Goal: Task Accomplishment & Management: Manage account settings

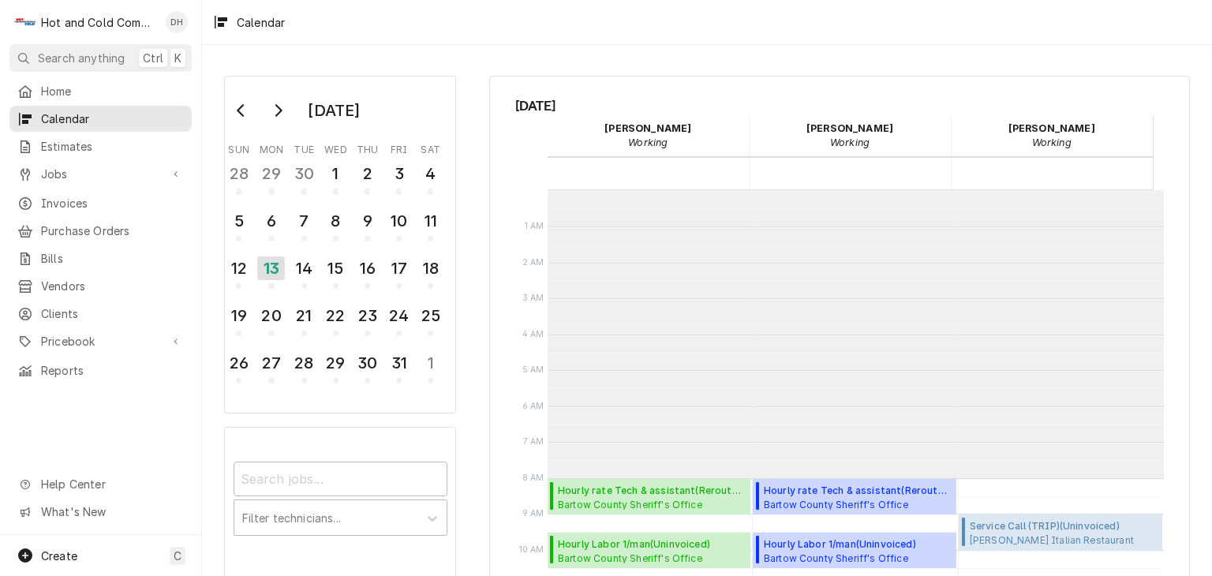
scroll to position [287, 0]
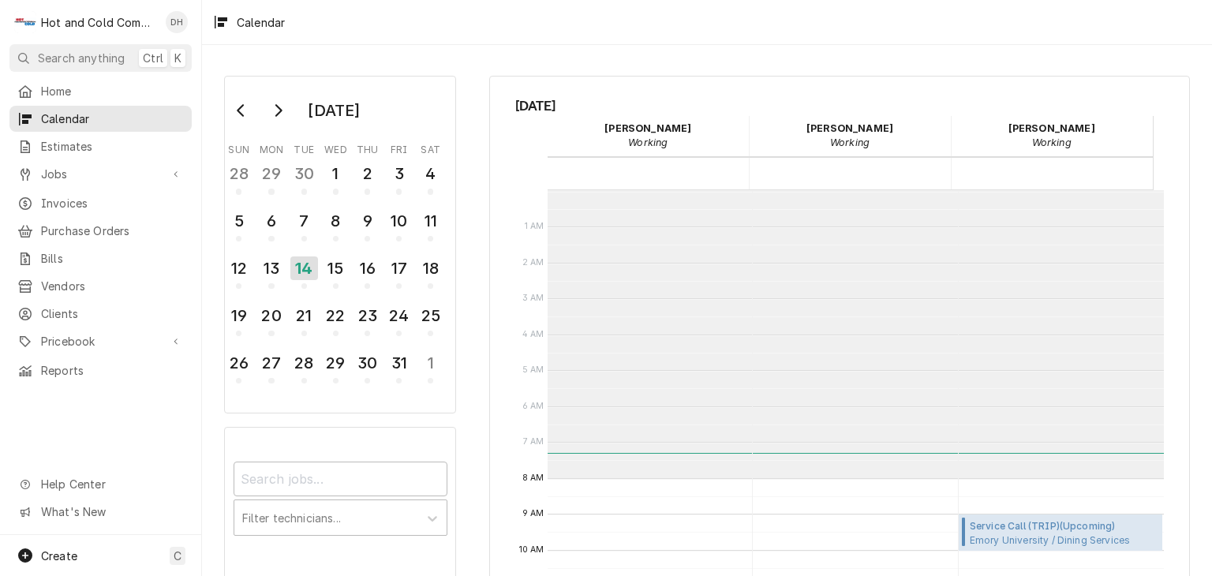
scroll to position [287, 0]
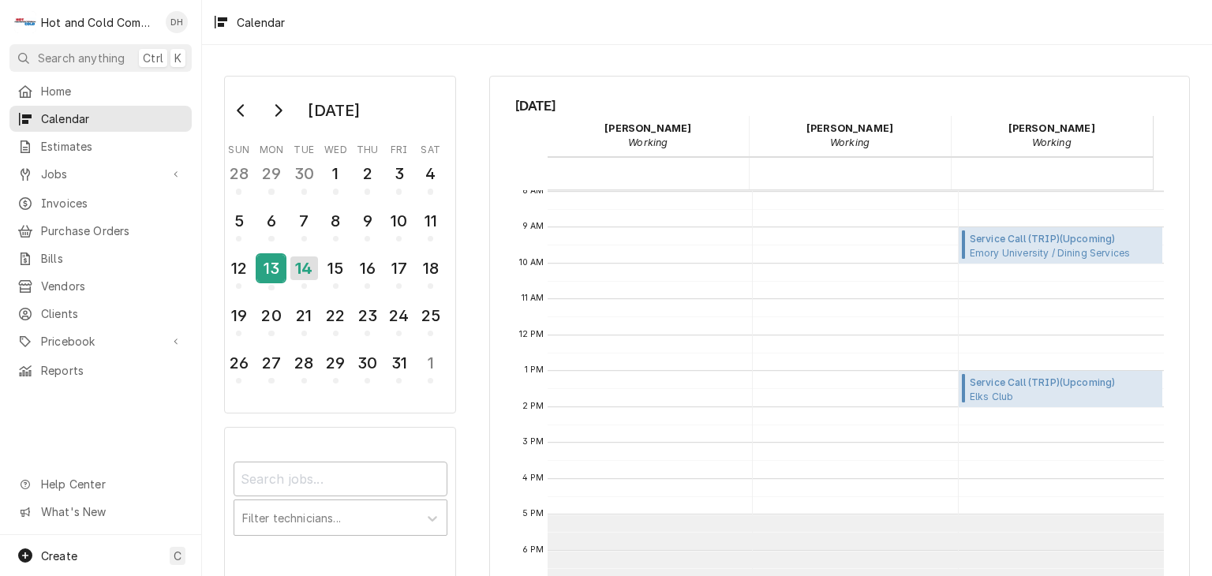
click at [273, 276] on div "13" at bounding box center [271, 268] width 28 height 27
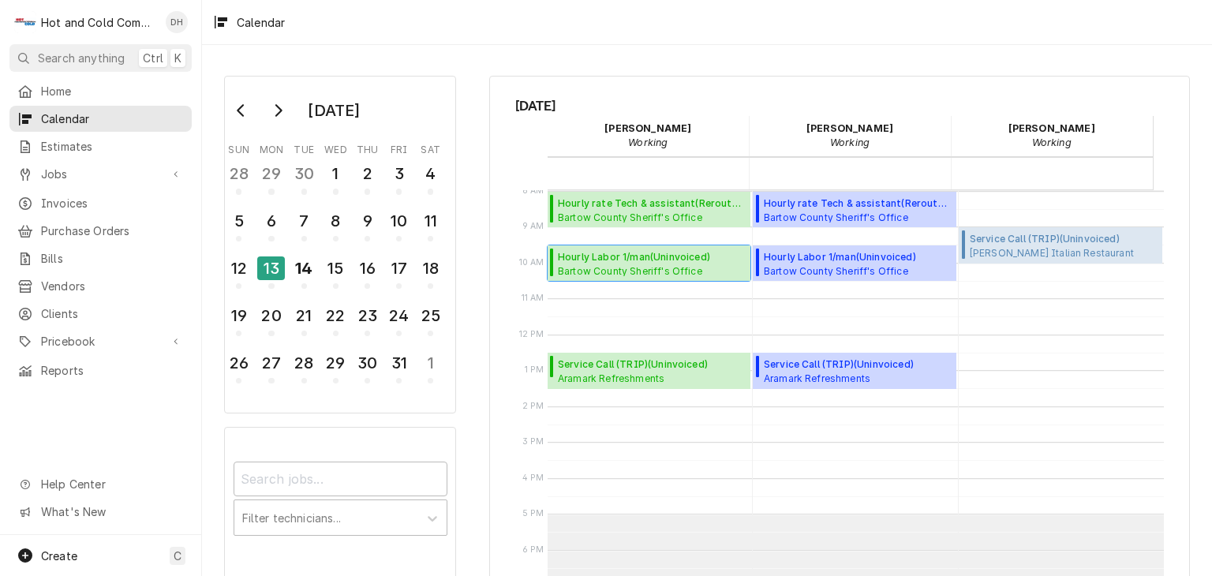
click at [622, 267] on span "Bartow County Sheriff's Office Kitchen / 103 Zena Dr, Cartersville, GA 30121" at bounding box center [634, 270] width 152 height 13
click at [585, 204] on span "Hourly rate Tech & assistant ( Reroute to Check )" at bounding box center [652, 203] width 188 height 14
click at [625, 271] on span "Bartow County Sheriff's Office Kitchen / 103 Zena Dr, Cartersville, GA 30121" at bounding box center [634, 270] width 152 height 13
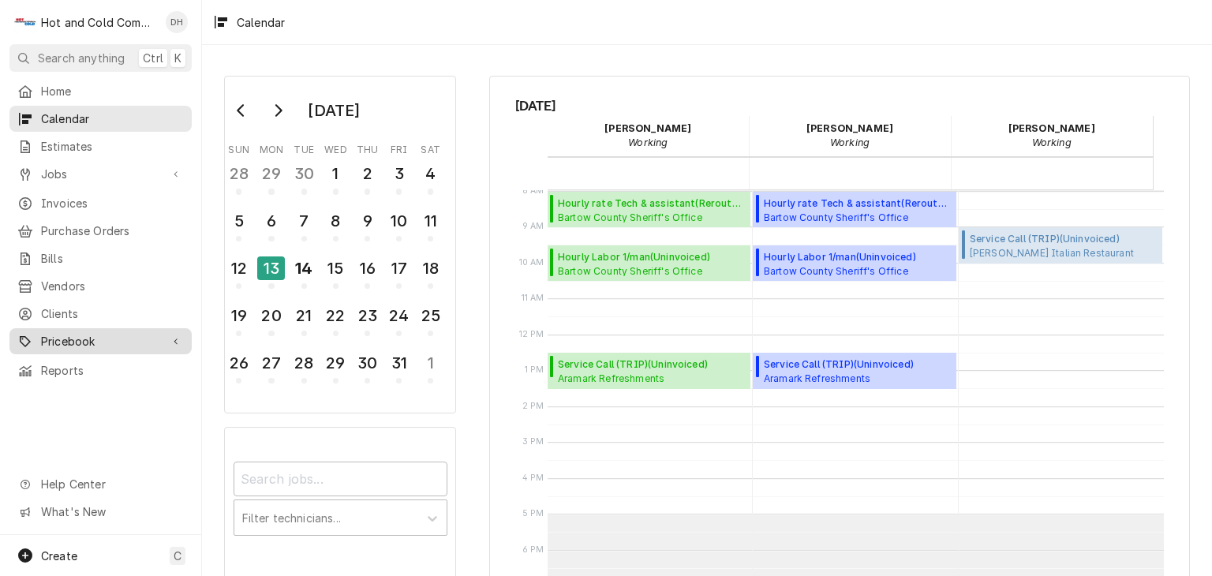
click at [84, 333] on span "Pricebook" at bounding box center [100, 341] width 119 height 17
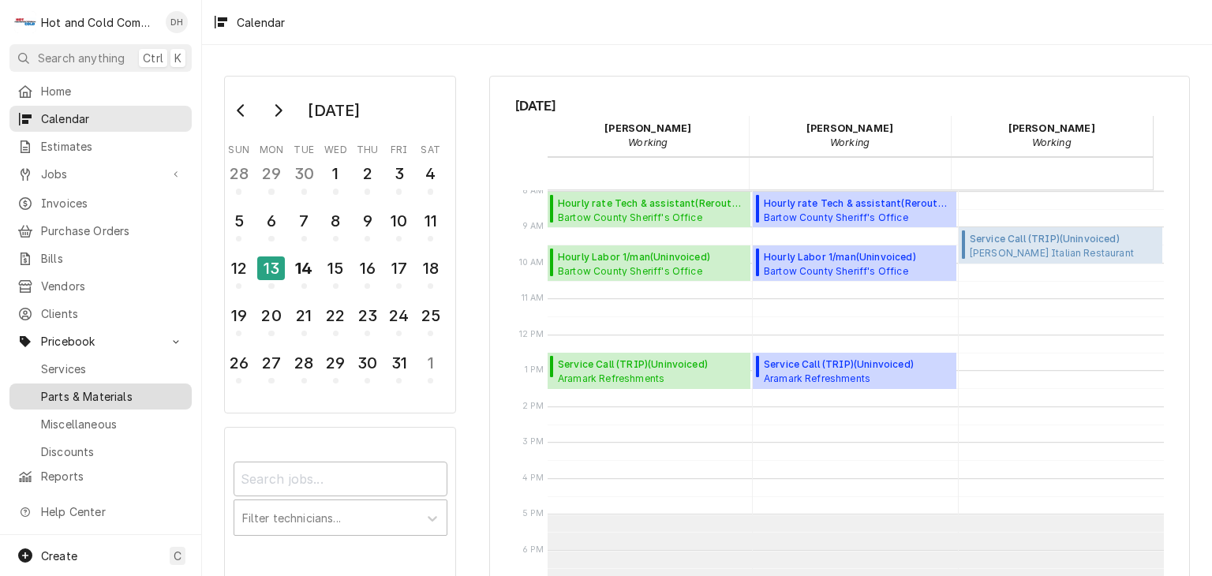
click at [76, 388] on span "Parts & Materials" at bounding box center [112, 396] width 143 height 17
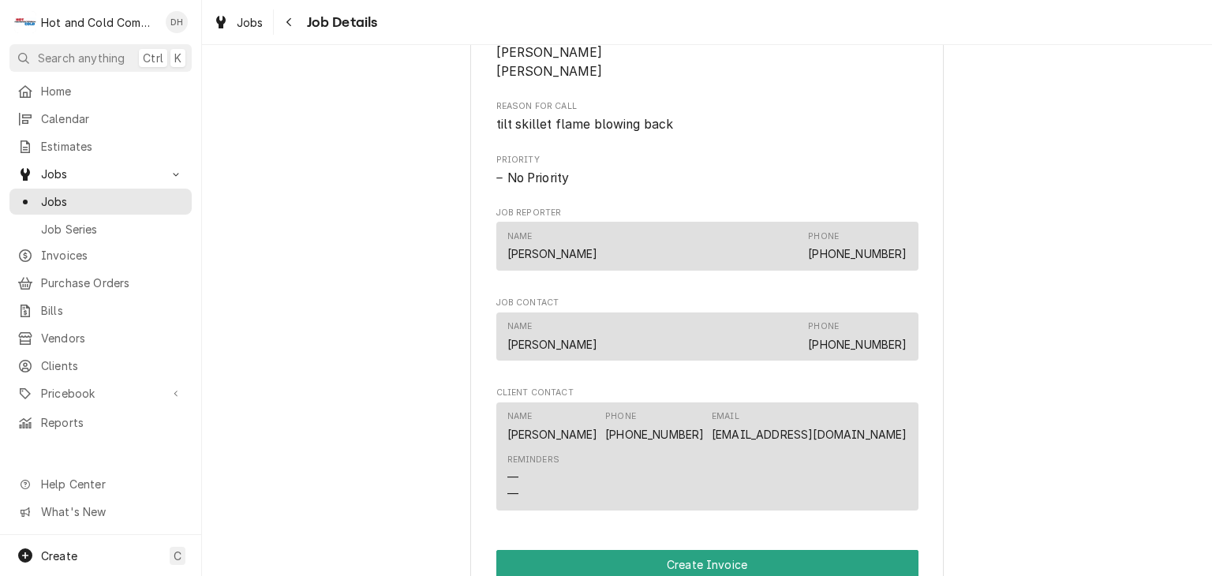
scroll to position [1052, 0]
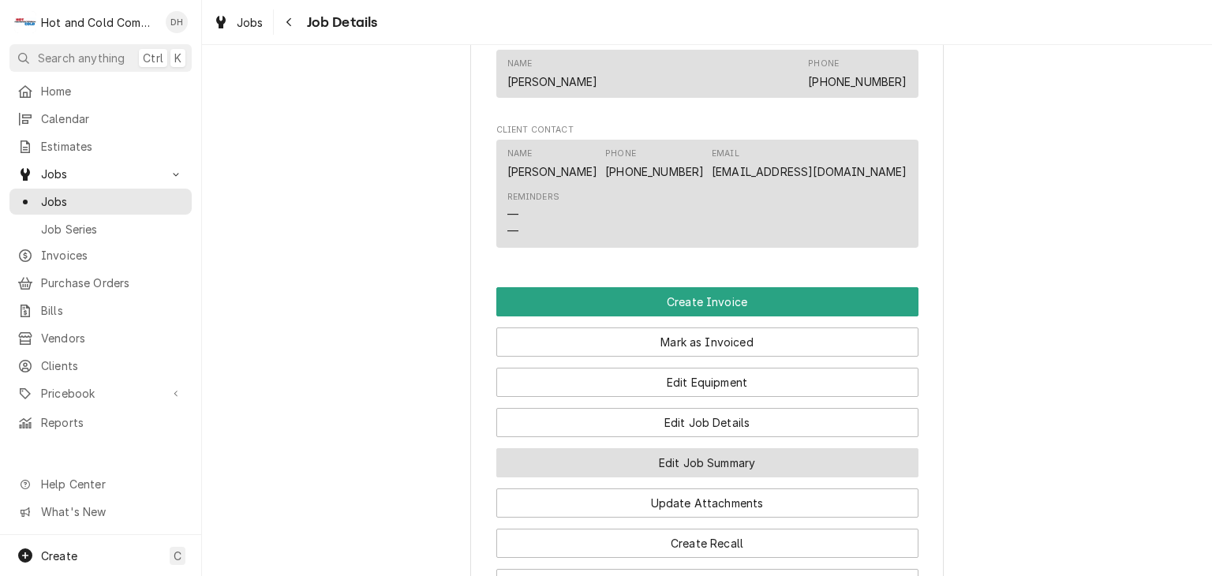
click at [748, 477] on button "Edit Job Summary" at bounding box center [707, 462] width 422 height 29
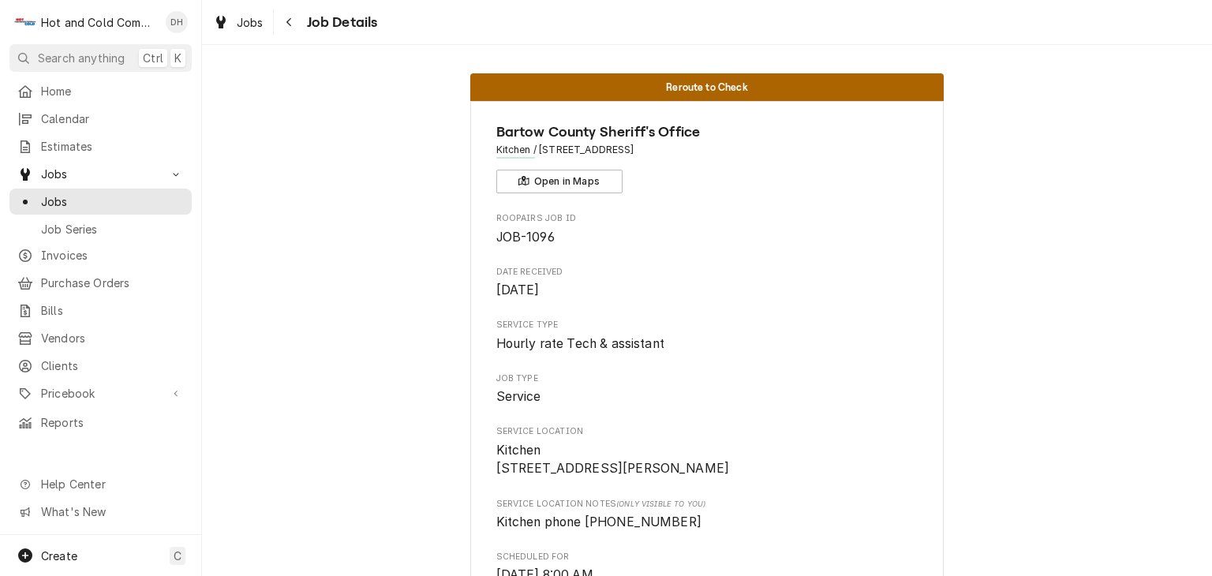
scroll to position [525, 0]
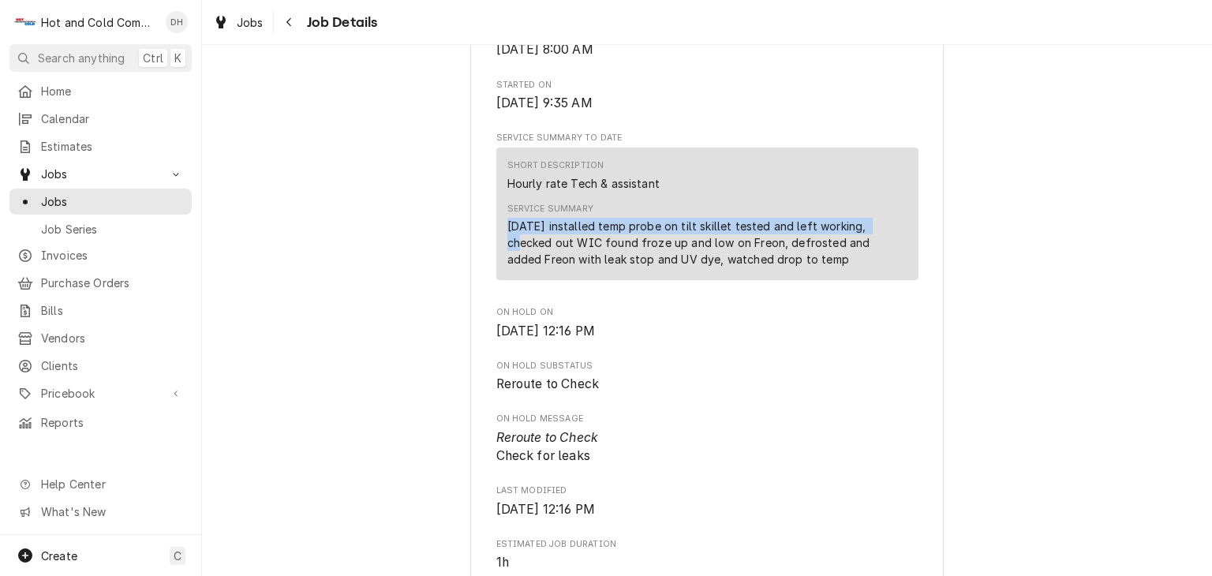
drag, startPoint x: 864, startPoint y: 241, endPoint x: 493, endPoint y: 241, distance: 370.8
click at [496, 241] on div "Short Description Hourly rate Tech & assistant Service Summary 10/13/25 install…" at bounding box center [707, 214] width 422 height 133
copy div "10/13/25 installed temp probe on tilt skillet tested and left working,"
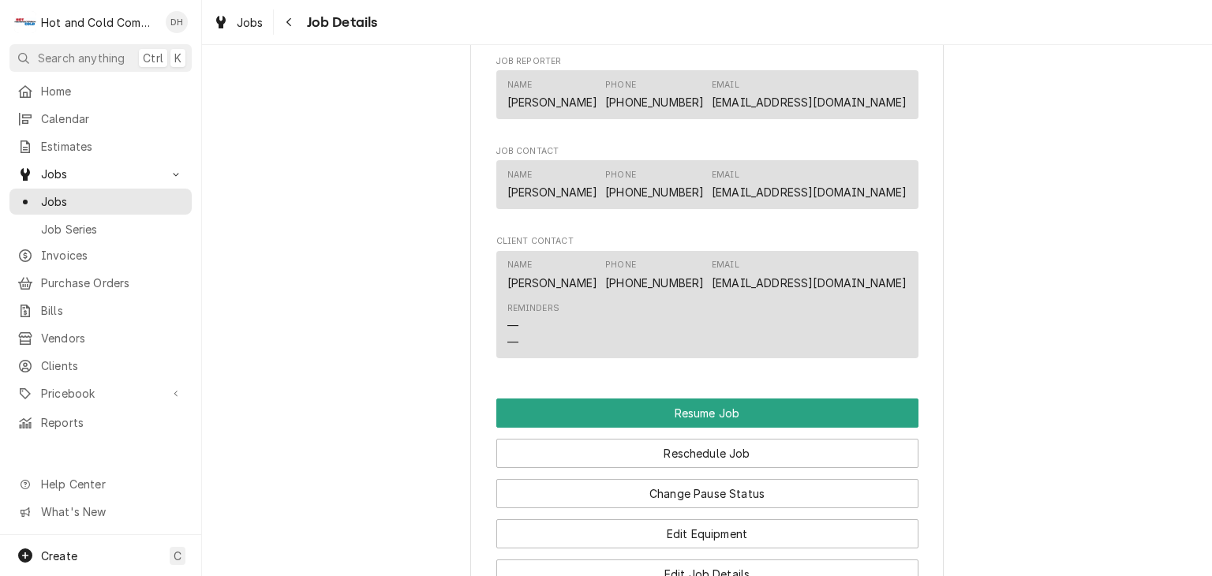
scroll to position [1314, 0]
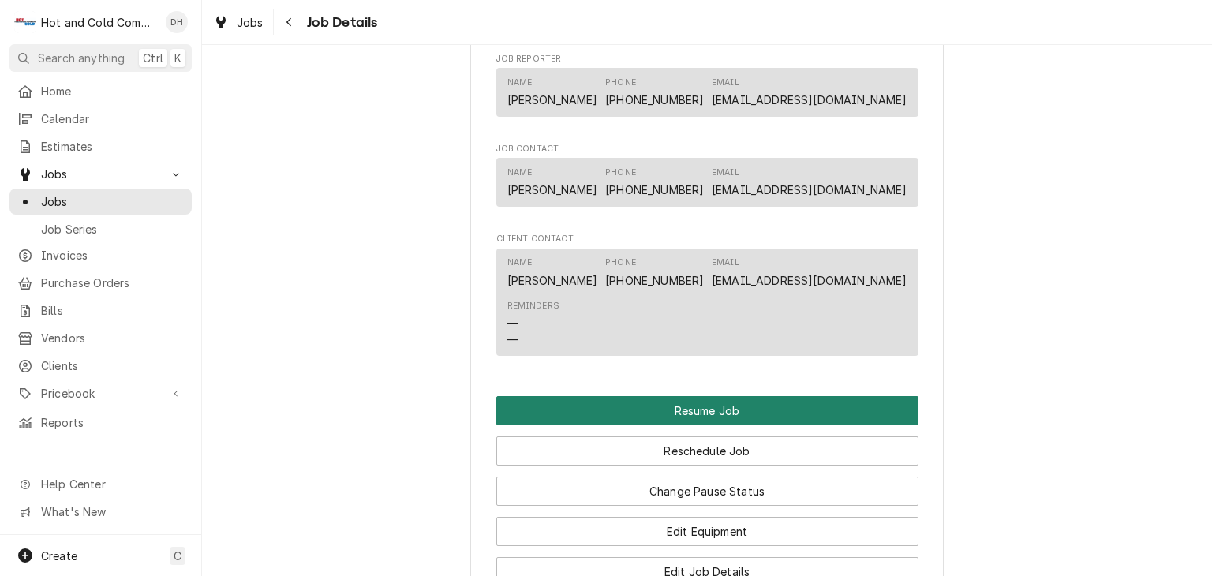
click at [713, 425] on button "Resume Job" at bounding box center [707, 410] width 422 height 29
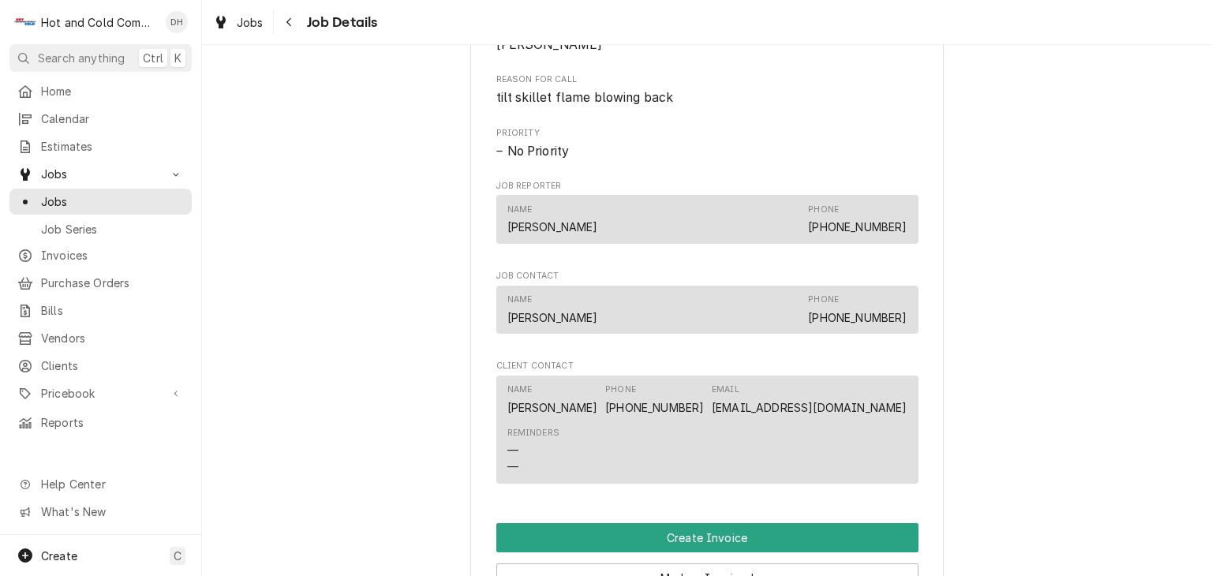
scroll to position [1052, 0]
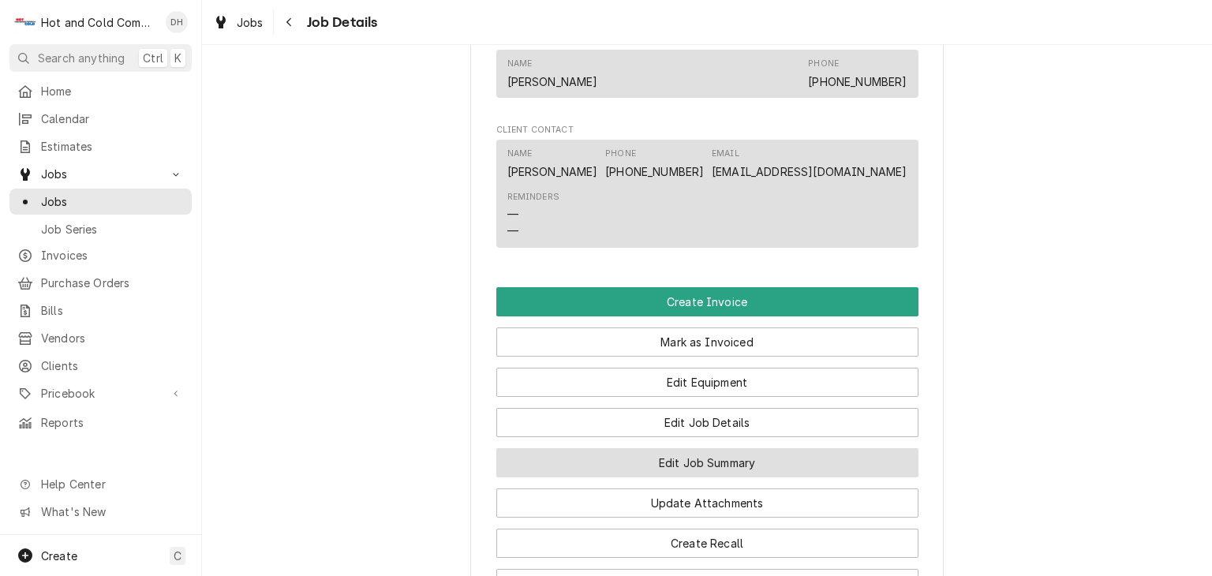
click at [767, 469] on button "Edit Job Summary" at bounding box center [707, 462] width 422 height 29
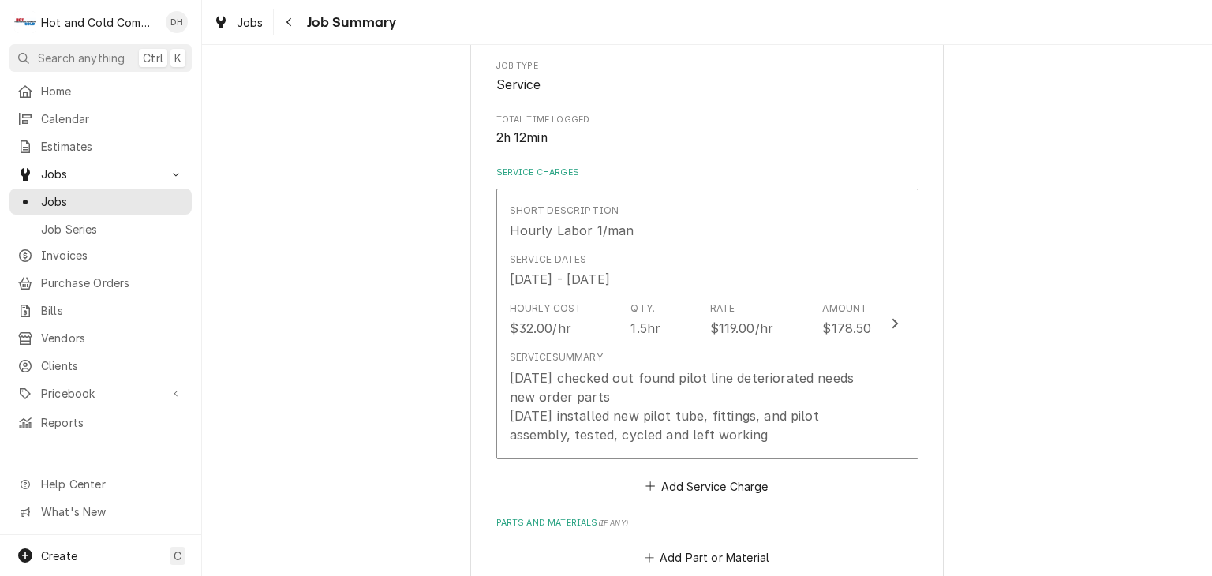
scroll to position [525, 0]
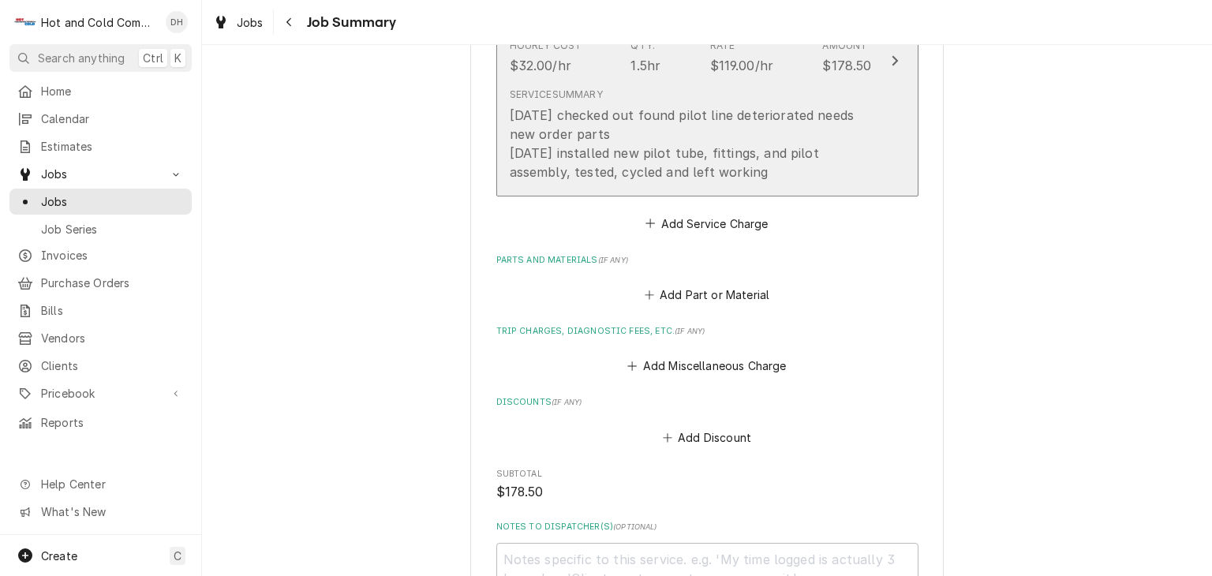
click at [723, 175] on div "5/29/25 checked out found pilot line deteriorated needs new order parts 6/3/25 …" at bounding box center [691, 144] width 362 height 76
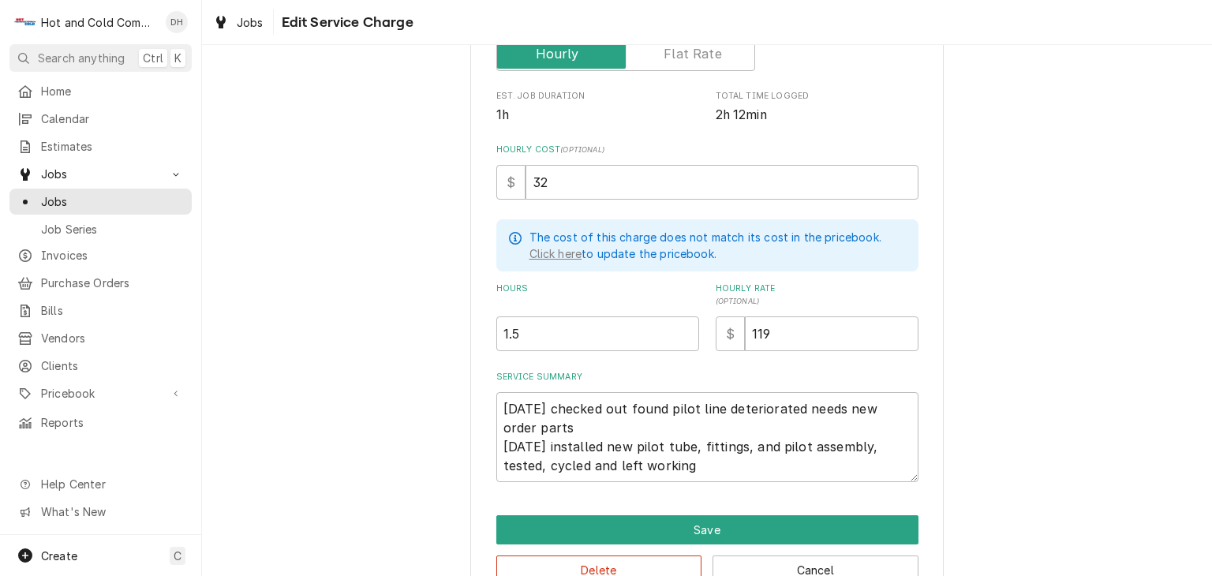
scroll to position [332, 0]
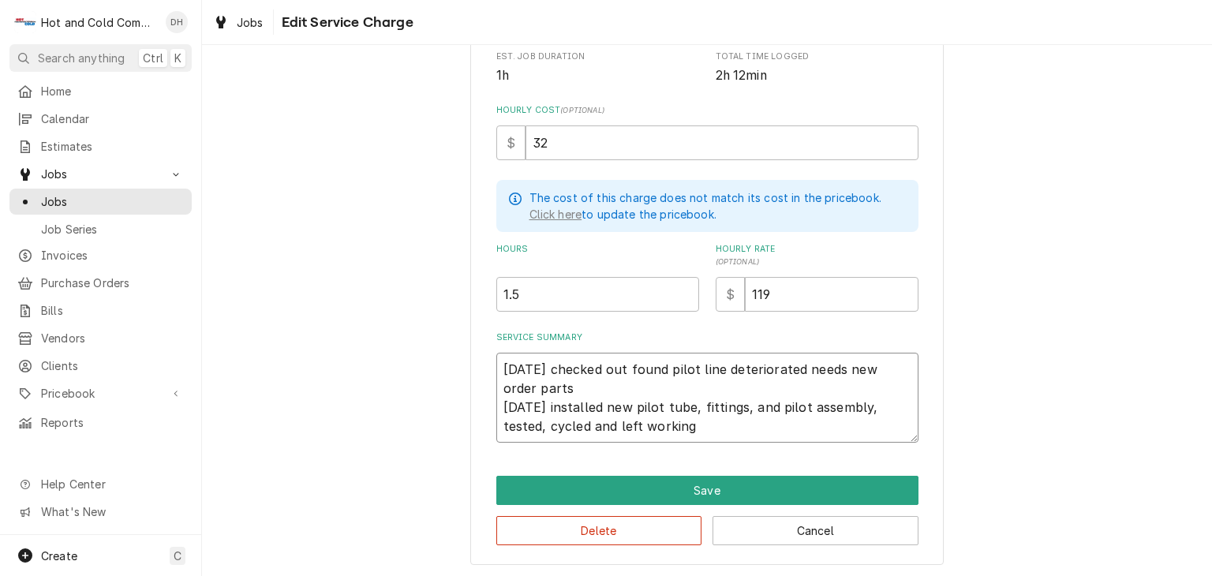
click at [648, 424] on textarea "5/29/25 checked out found pilot line deteriorated needs new order parts 6/3/25 …" at bounding box center [707, 398] width 422 height 90
type textarea "x"
type textarea "5/29/25 checked out found pilot line deteriorated needs new order parts 6/3/25 …"
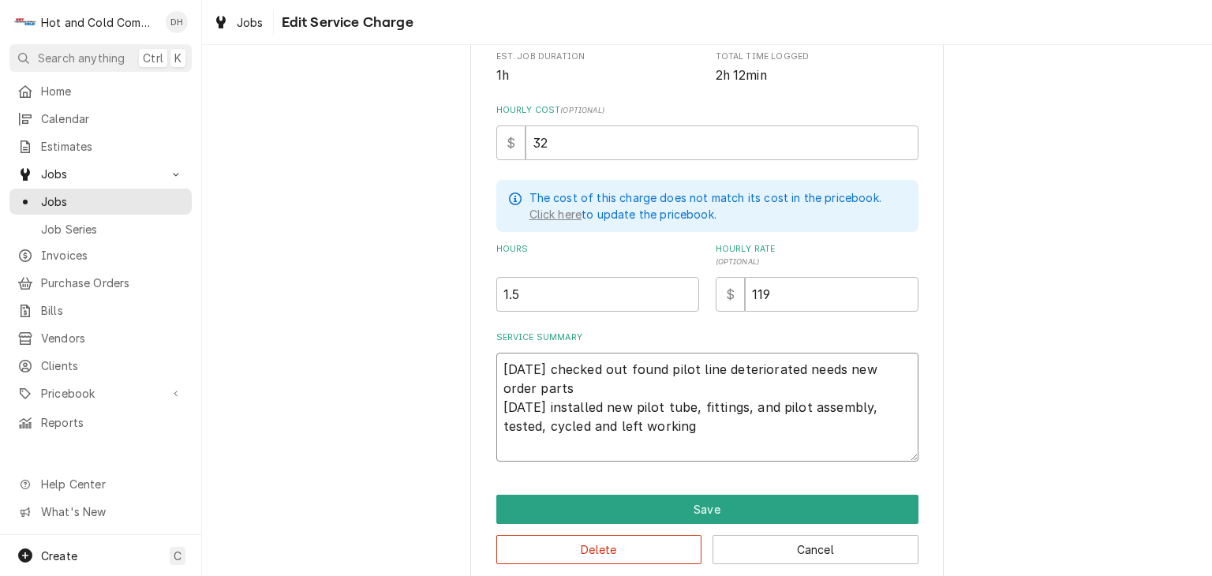
paste textarea "10/13/25 installed temp probe on tilt skillet tested and left working,"
type textarea "x"
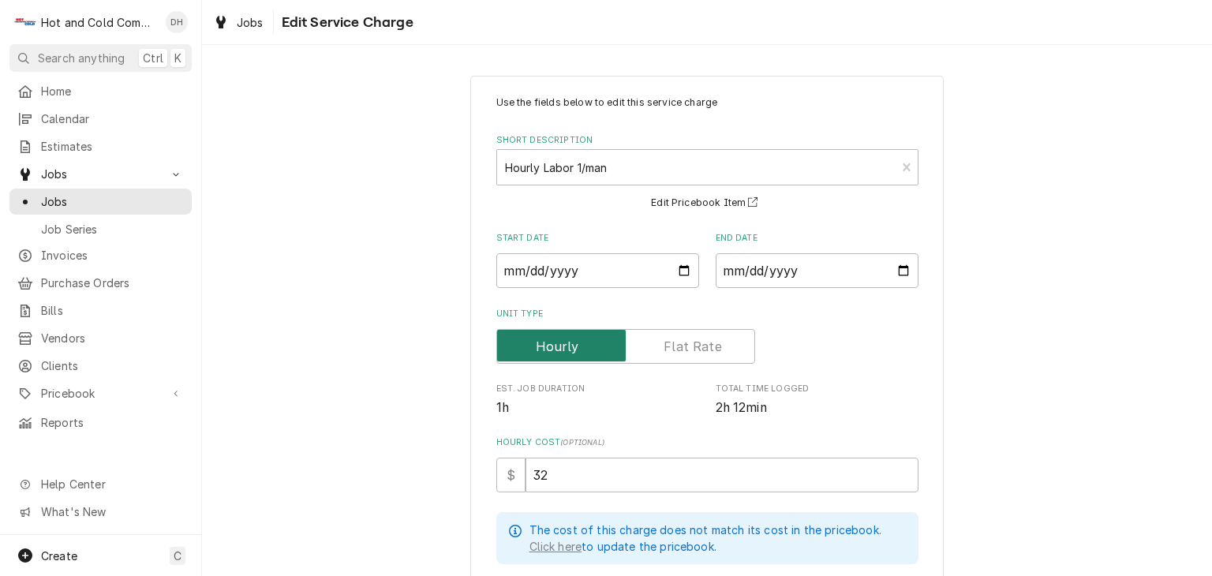
scroll to position [351, 0]
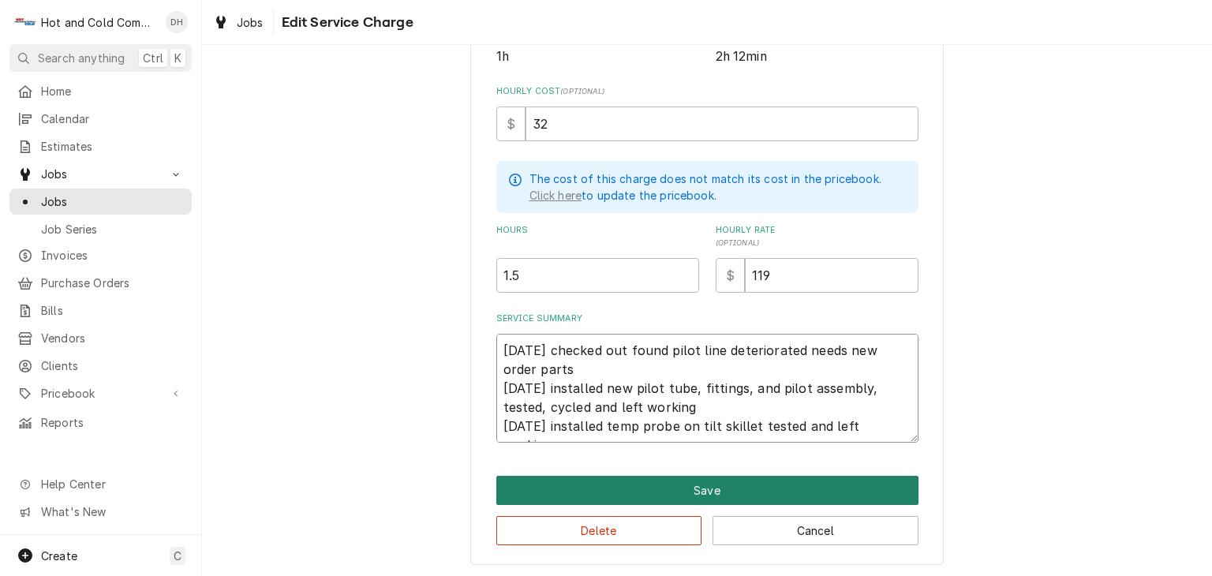
type textarea "5/29/25 checked out found pilot line deteriorated needs new order parts 6/3/25 …"
click at [723, 488] on button "Save" at bounding box center [707, 490] width 422 height 29
type textarea "x"
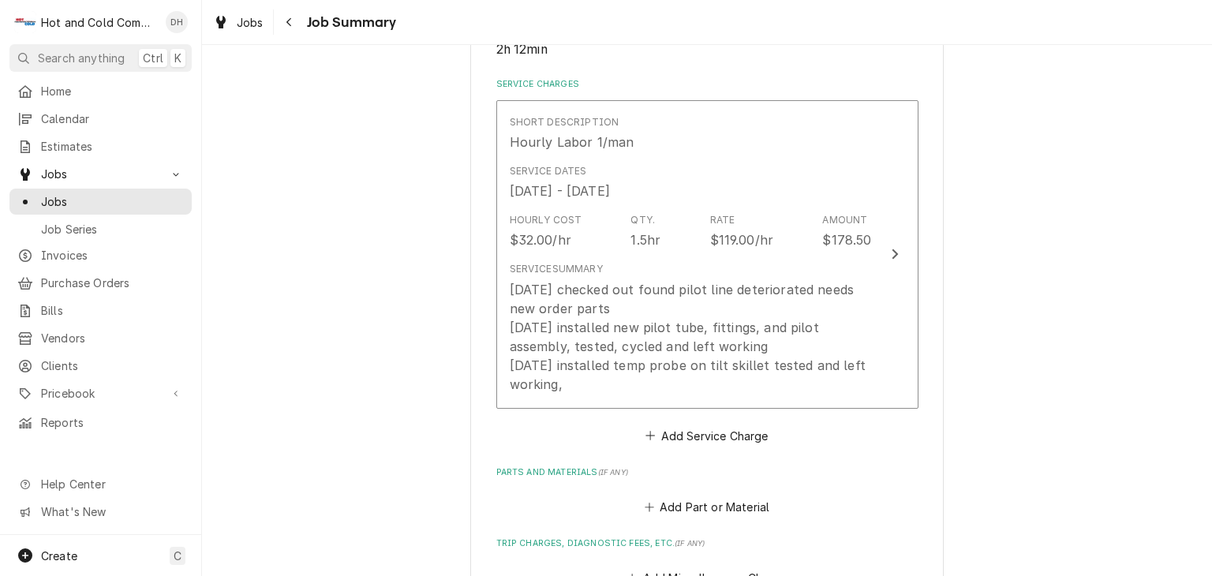
scroll to position [525, 0]
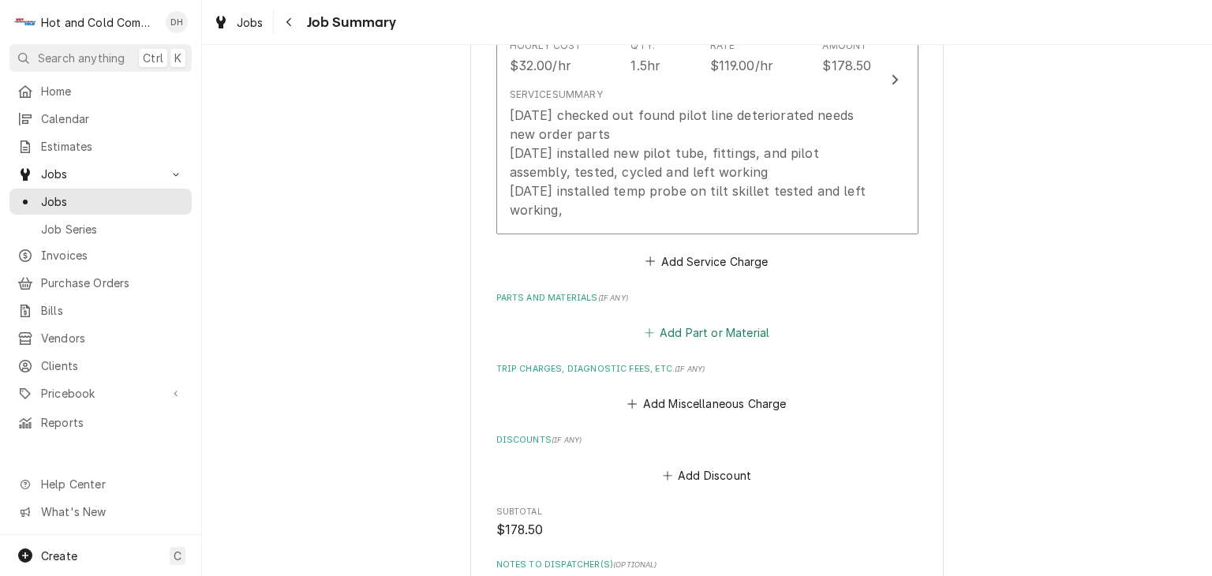
click at [716, 334] on button "Add Part or Material" at bounding box center [706, 333] width 130 height 22
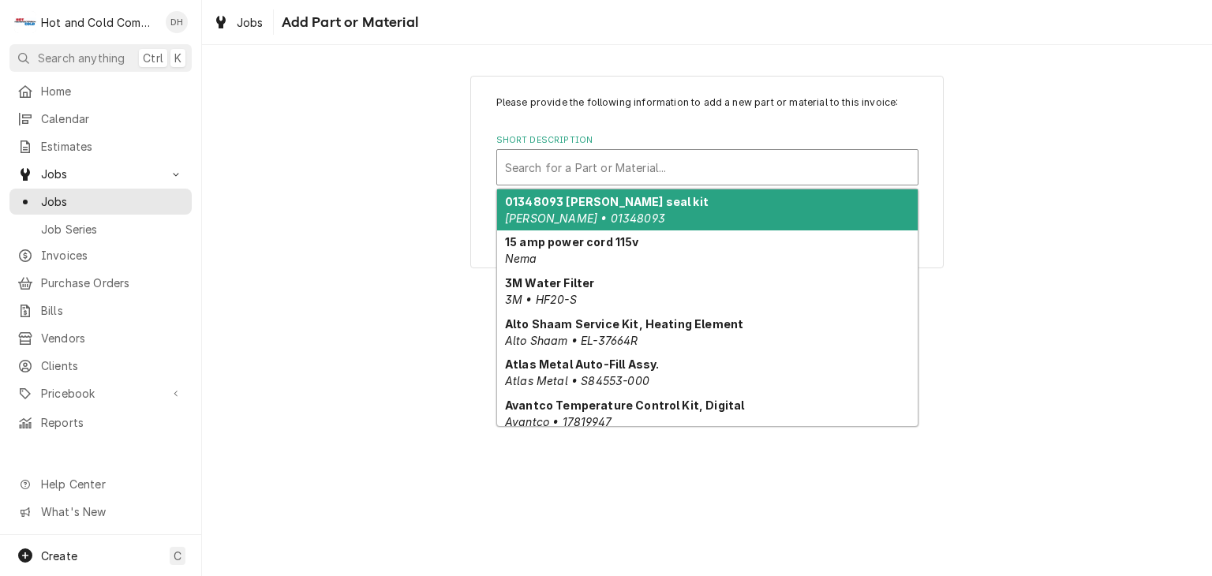
click at [625, 166] on div "Short Description" at bounding box center [707, 167] width 405 height 28
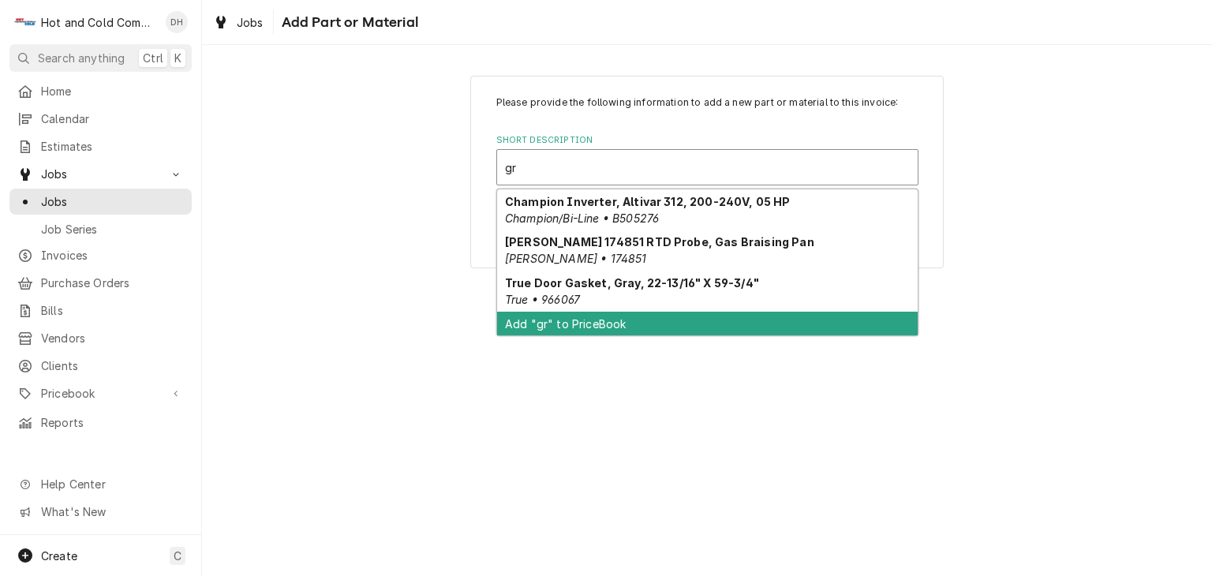
type input "gr"
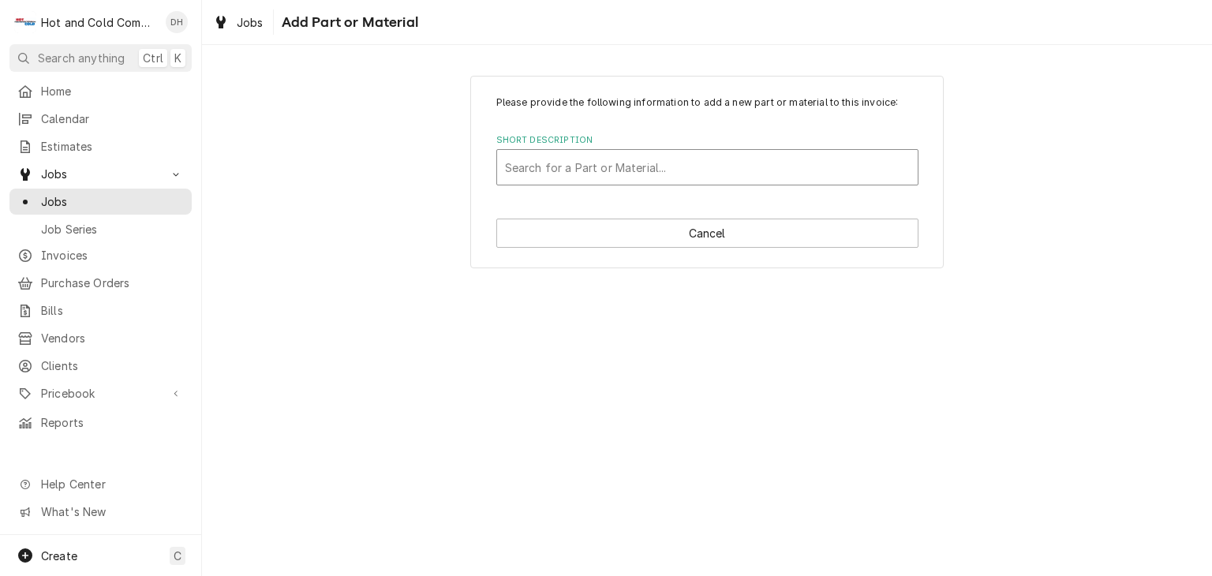
click at [614, 166] on div "Short Description" at bounding box center [707, 167] width 405 height 28
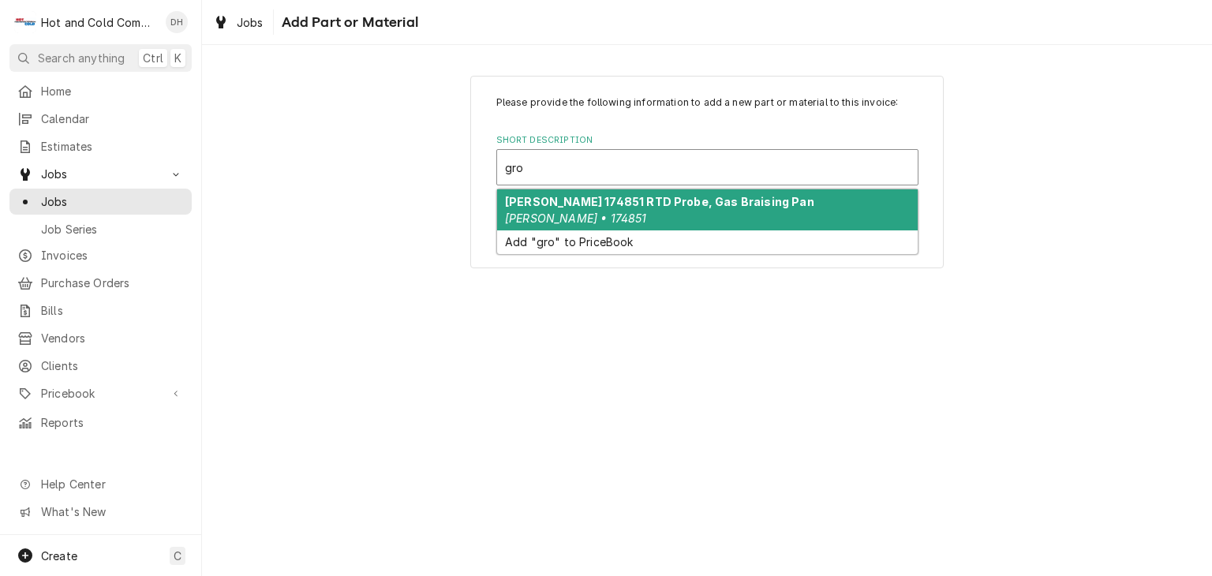
type input "gro"
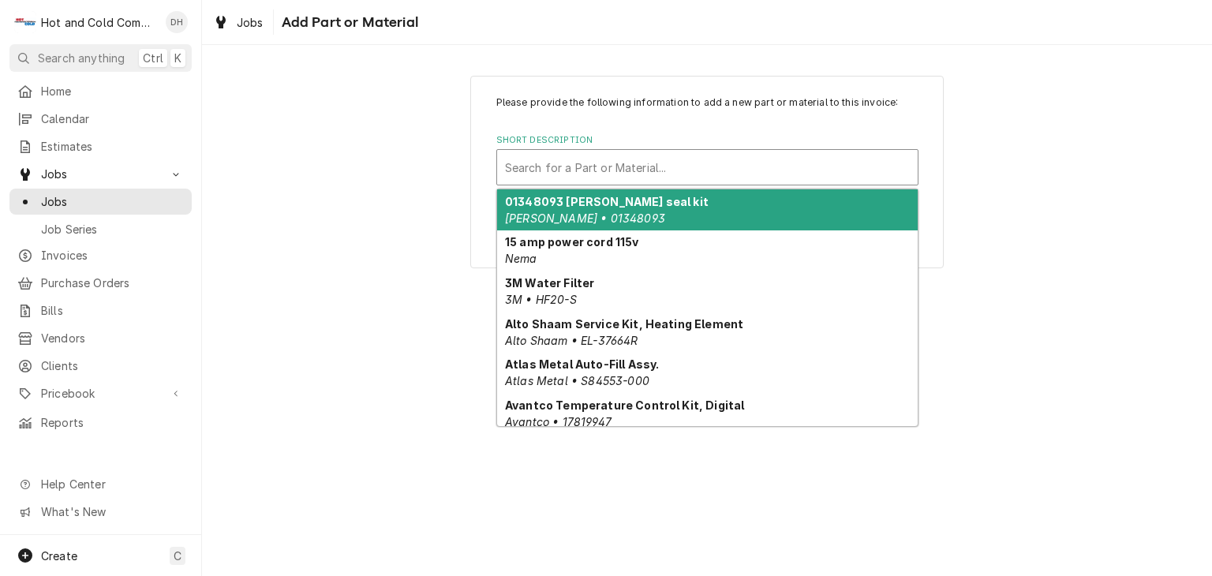
click at [568, 159] on div "Short Description" at bounding box center [707, 167] width 405 height 28
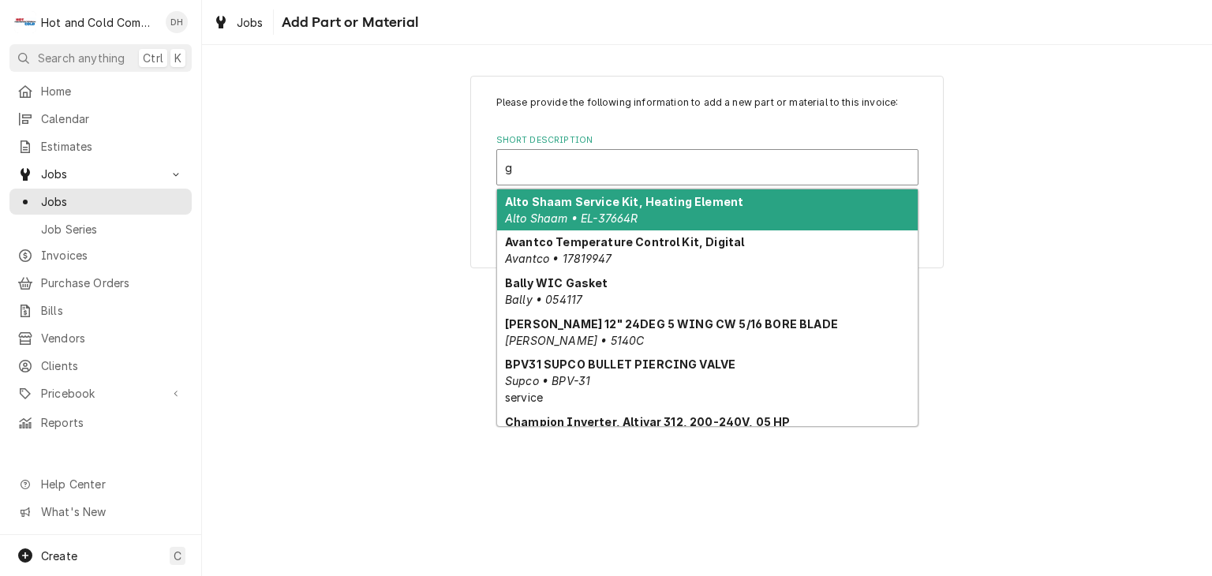
type input "gr"
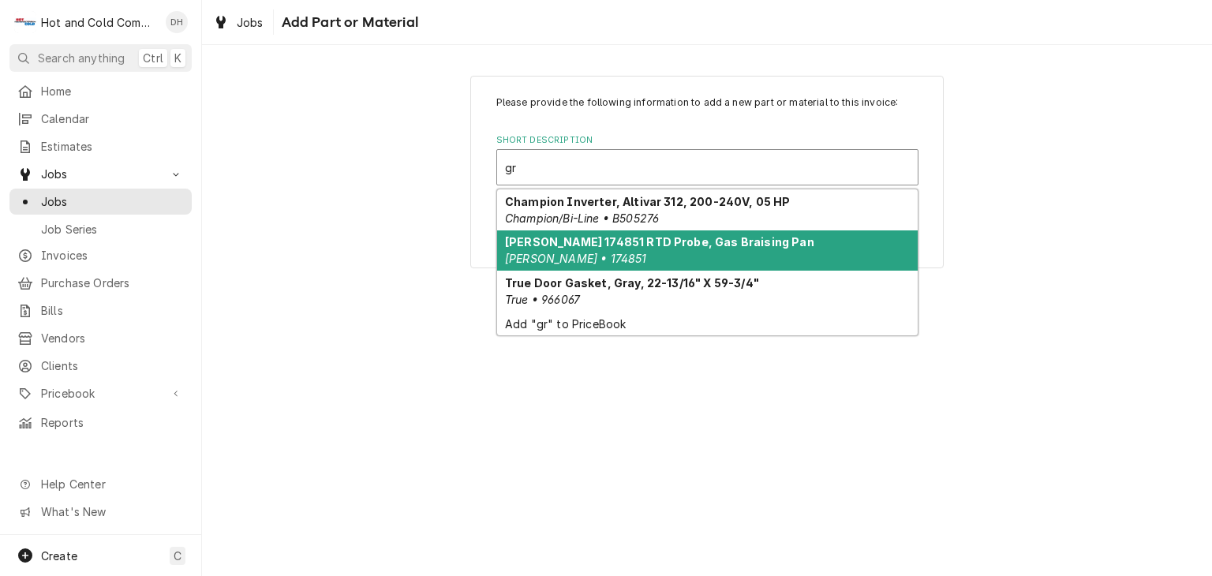
click at [562, 247] on div "Groen 174851 RTD Probe, Gas Braising Pan Groen • 174851" at bounding box center [707, 250] width 420 height 41
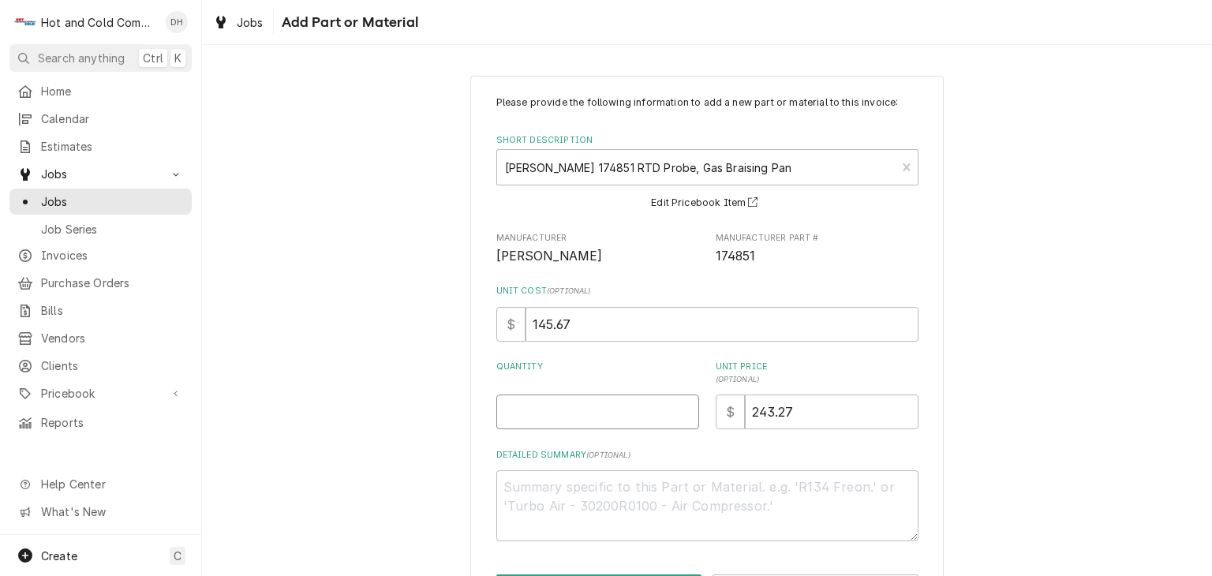
click at [524, 410] on input "Quantity" at bounding box center [597, 411] width 203 height 35
type textarea "x"
type input "1"
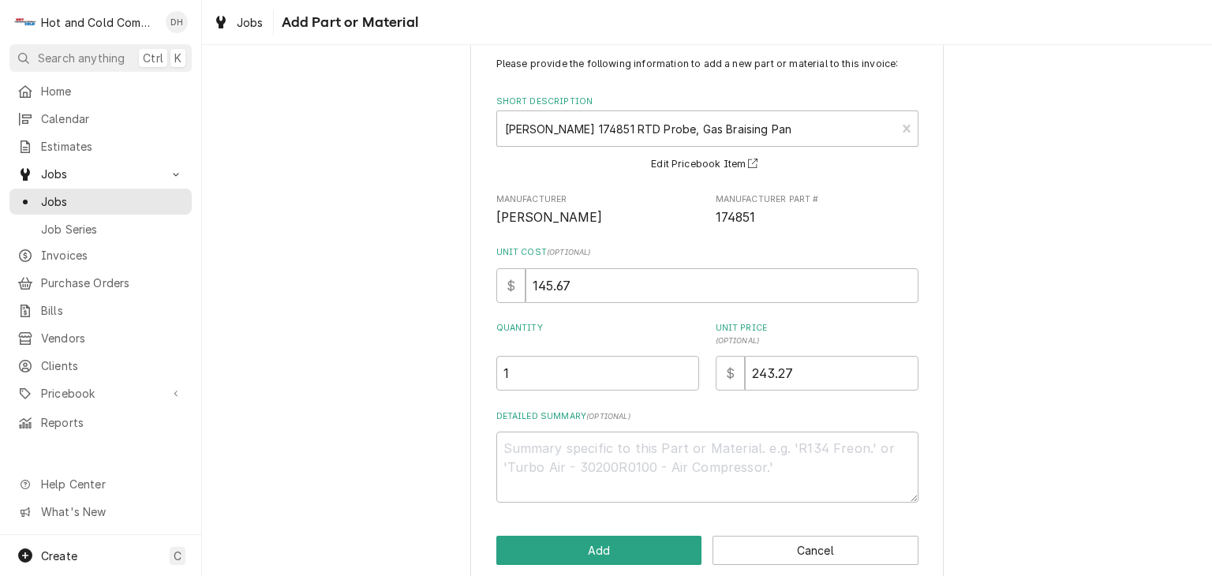
scroll to position [60, 0]
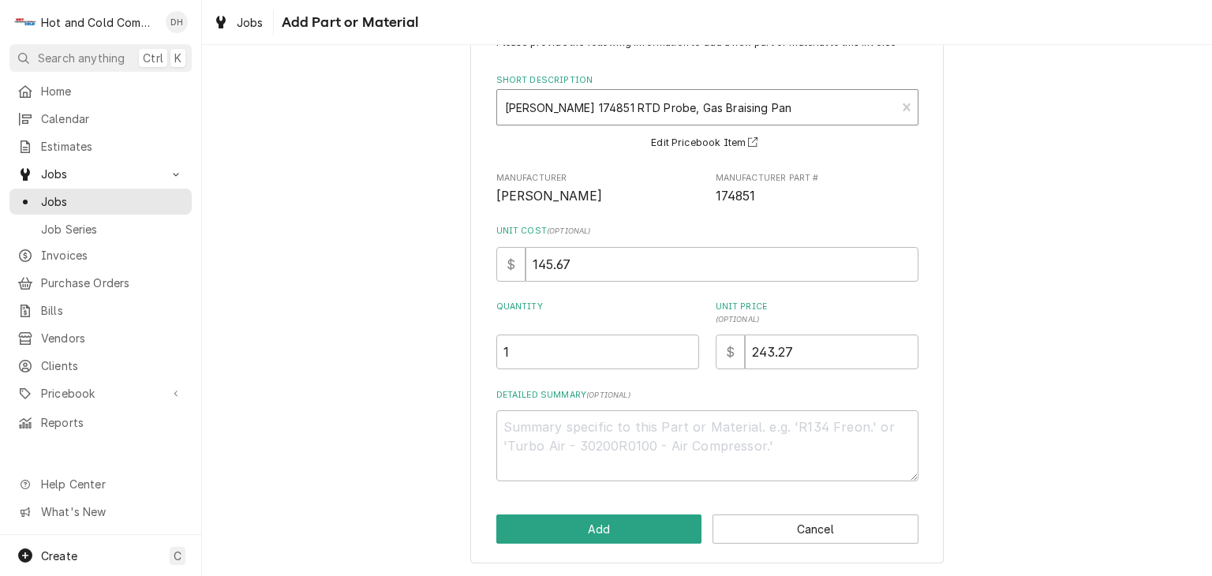
click at [568, 105] on div "Short Description" at bounding box center [696, 107] width 383 height 28
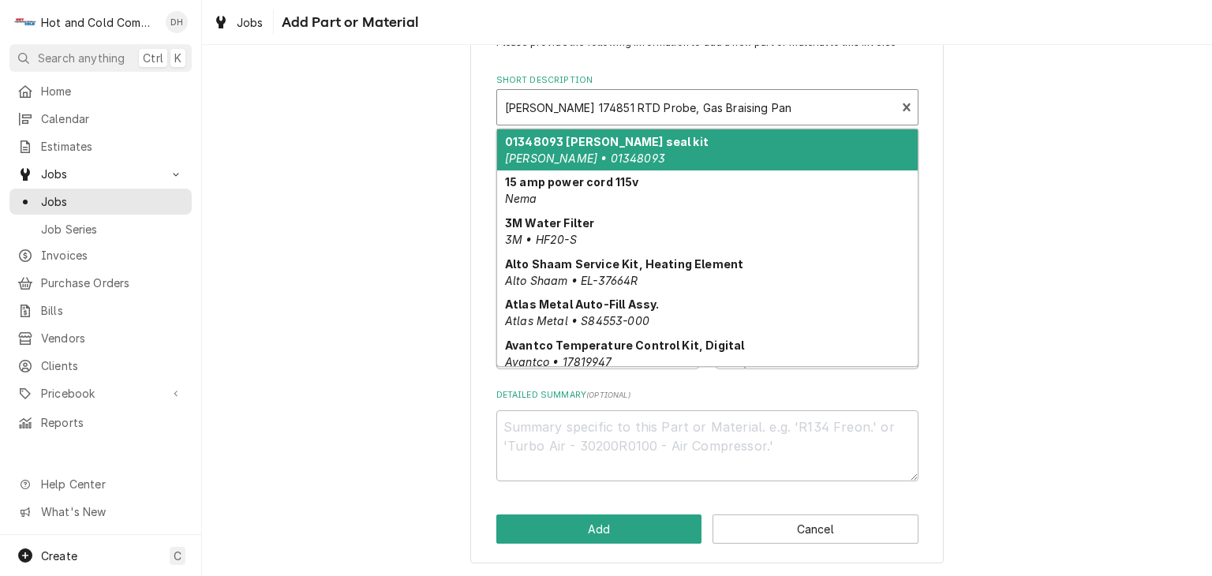
click at [572, 102] on div "Short Description" at bounding box center [696, 107] width 383 height 28
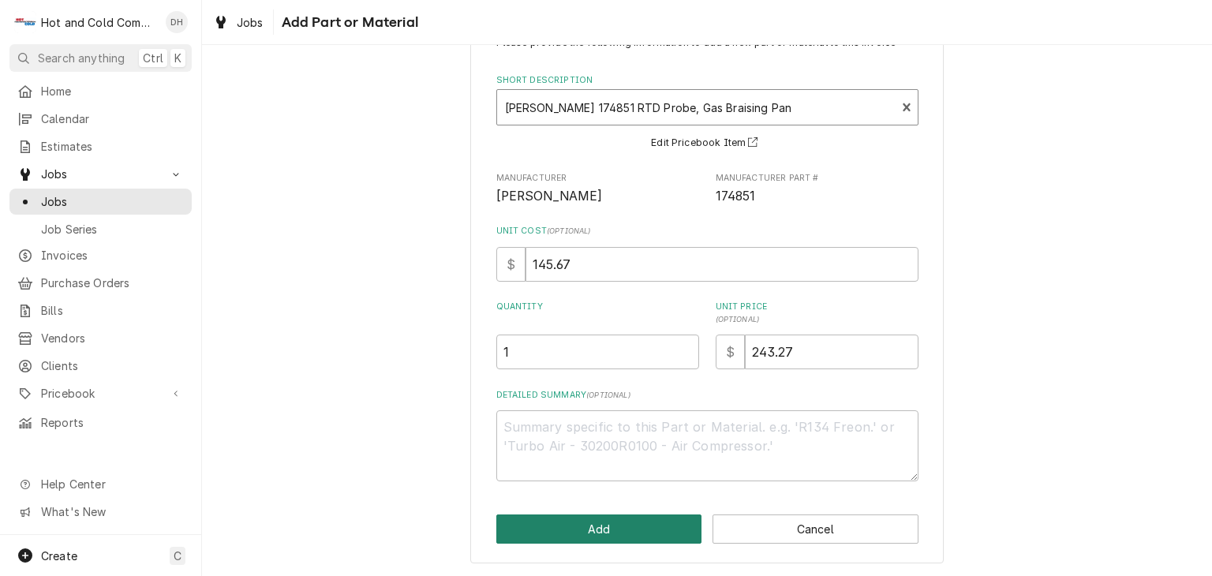
click at [606, 521] on button "Add" at bounding box center [599, 528] width 206 height 29
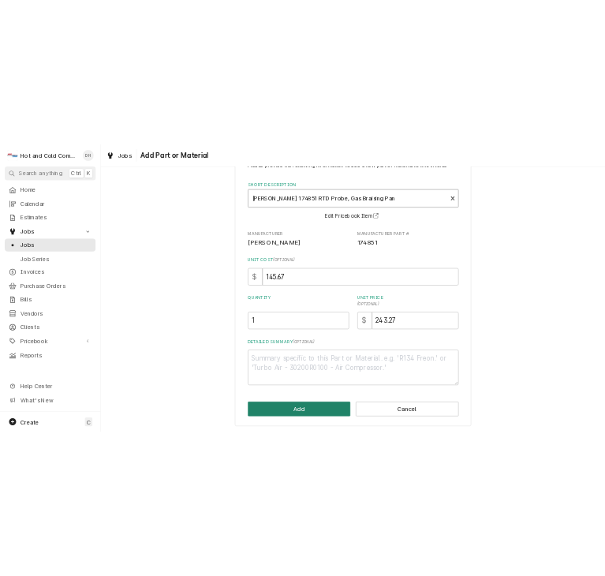
scroll to position [525, 0]
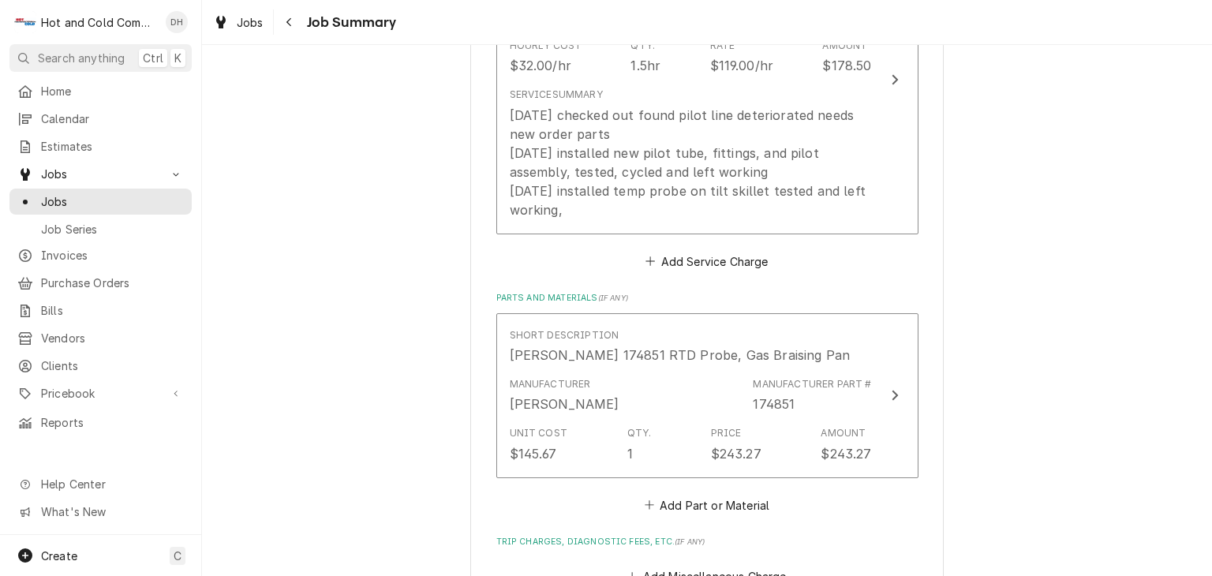
type textarea "x"
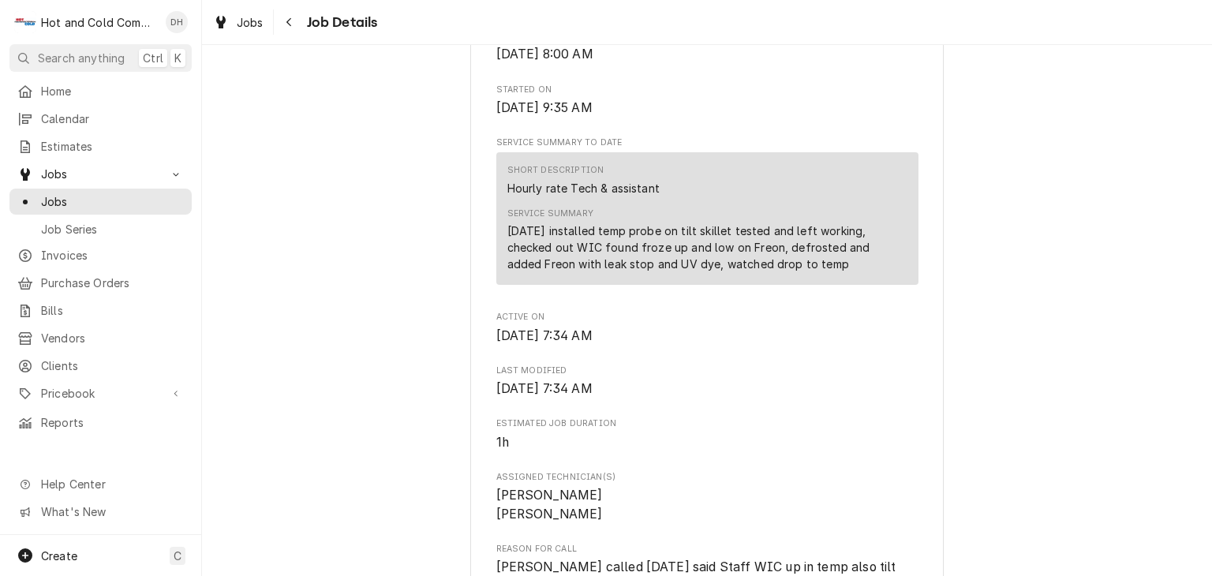
scroll to position [525, 0]
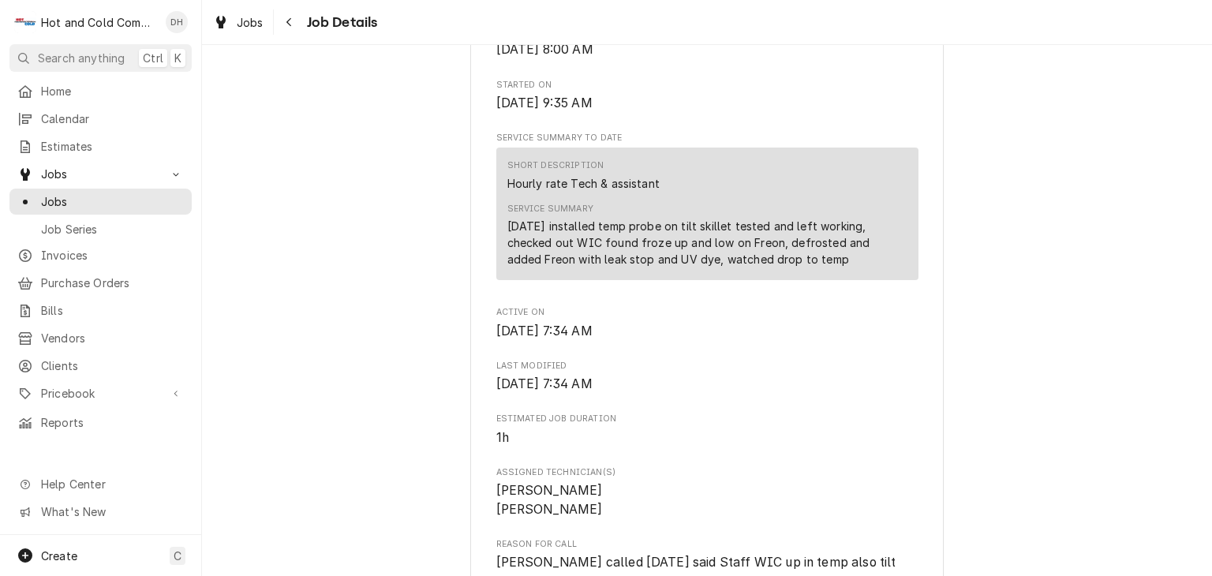
click at [507, 257] on div "[DATE] installed temp probe on tilt skillet tested and left working, checked ou…" at bounding box center [707, 243] width 400 height 50
click at [600, 192] on div "Hourly rate Tech & assistant" at bounding box center [583, 183] width 152 height 17
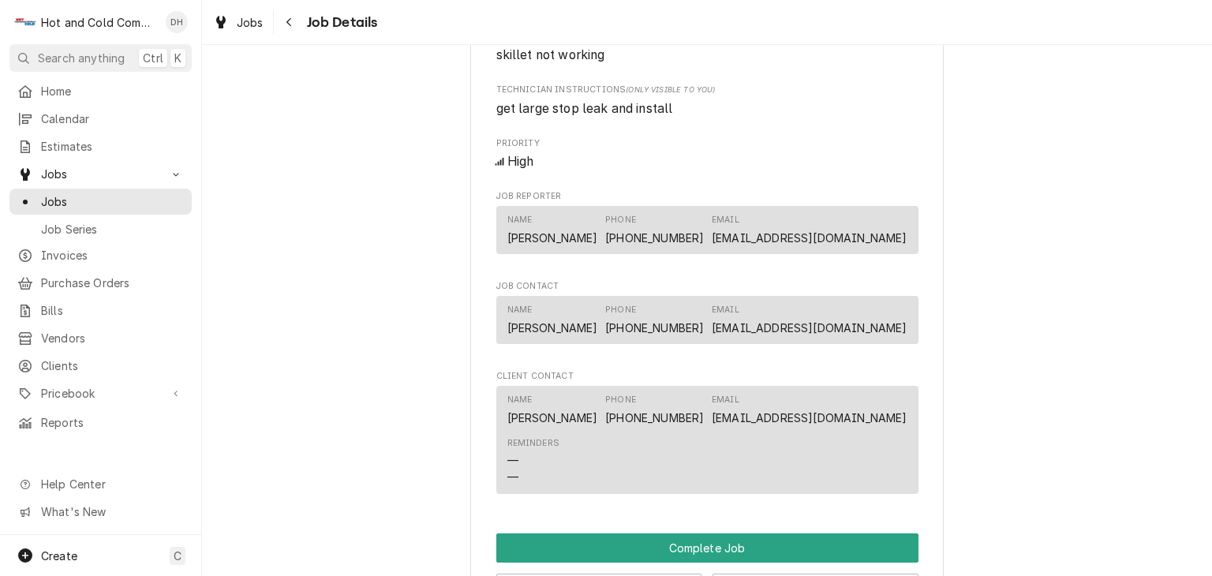
scroll to position [1314, 0]
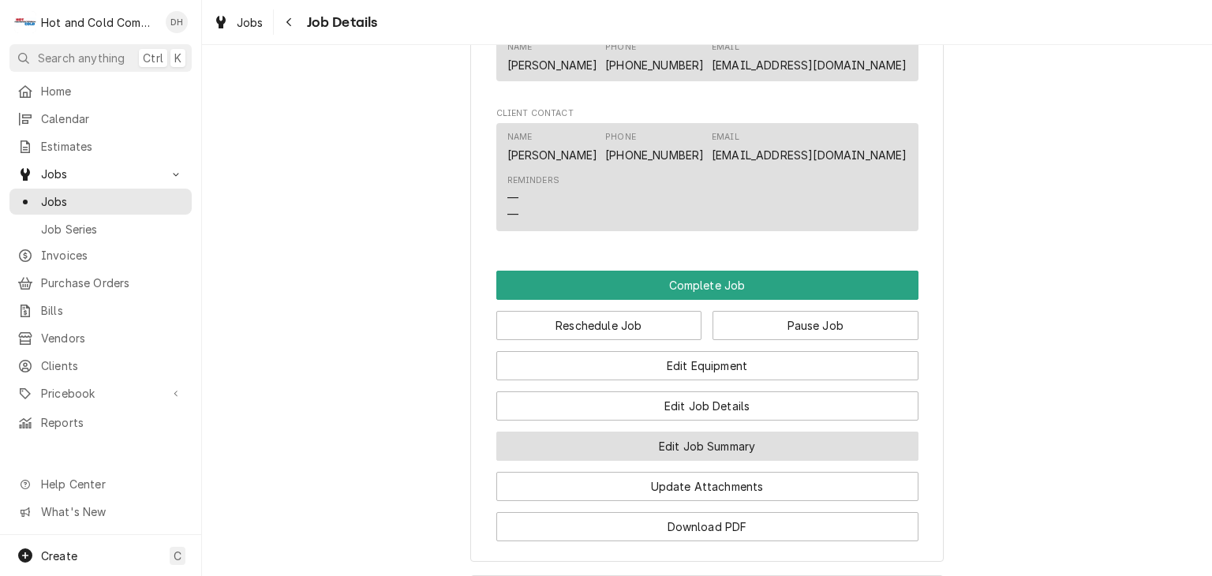
click at [719, 461] on button "Edit Job Summary" at bounding box center [707, 446] width 422 height 29
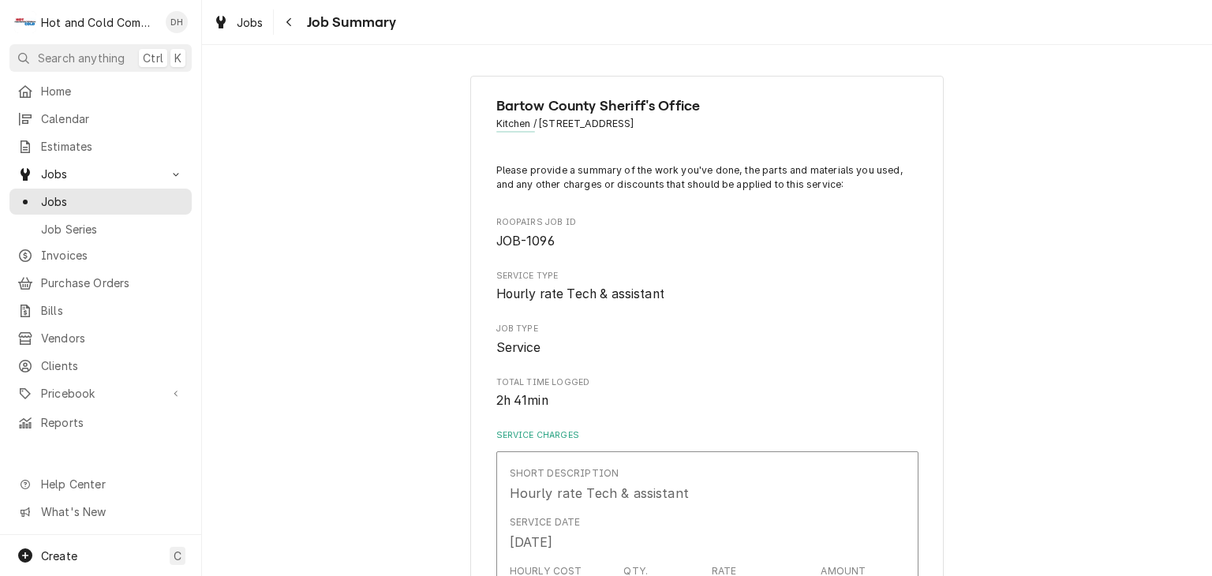
scroll to position [263, 0]
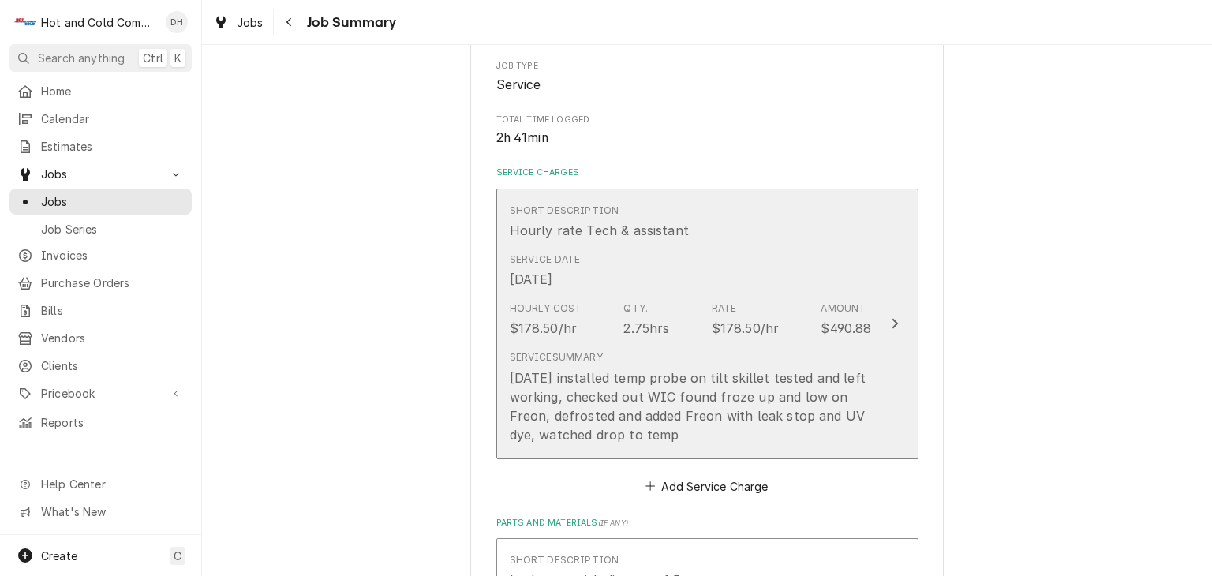
click at [512, 402] on div "[DATE] installed temp probe on tilt skillet tested and left working, checked ou…" at bounding box center [691, 406] width 362 height 76
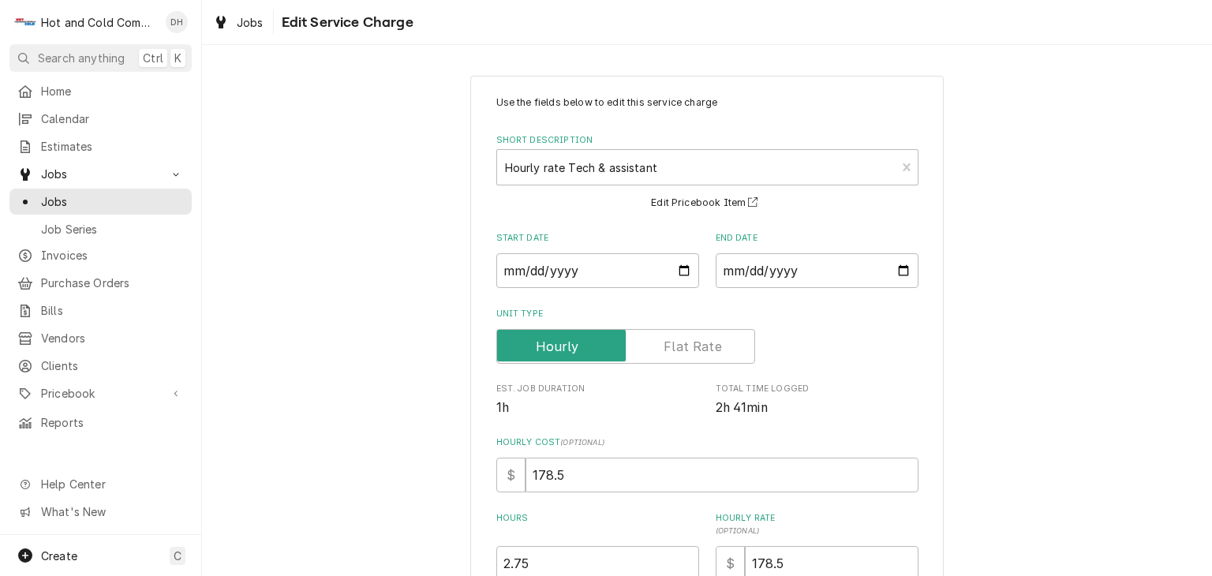
scroll to position [252, 0]
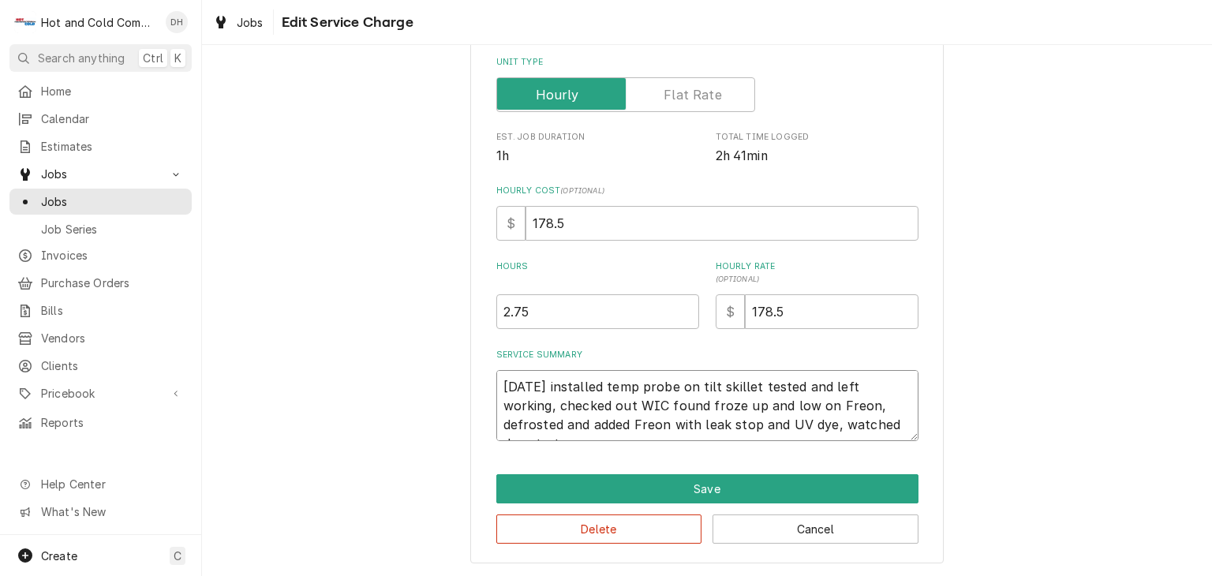
click at [499, 402] on textarea "10/13/25 installed temp probe on tilt skillet tested and left working, checked …" at bounding box center [707, 405] width 422 height 71
type textarea "x"
type textarea "10/13/25 installed temp probe on tilt skillet tested and leftworking, checked o…"
type textarea "x"
type textarea "10/13/25 installed temp probe on tilt skillet tested and lefworking, checked ou…"
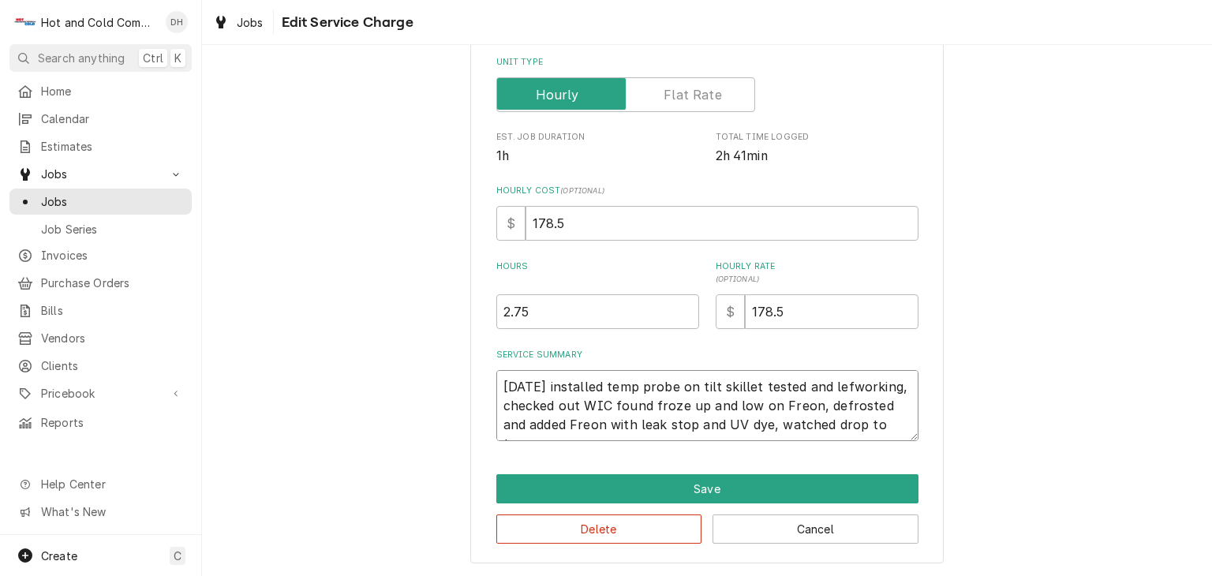
type textarea "x"
type textarea "10/13/25 installed temp probe on tilt skillet tested and leworking, checked out…"
type textarea "x"
type textarea "10/13/25 installed temp probe on tilt skillet tested and lworking, checked out …"
type textarea "x"
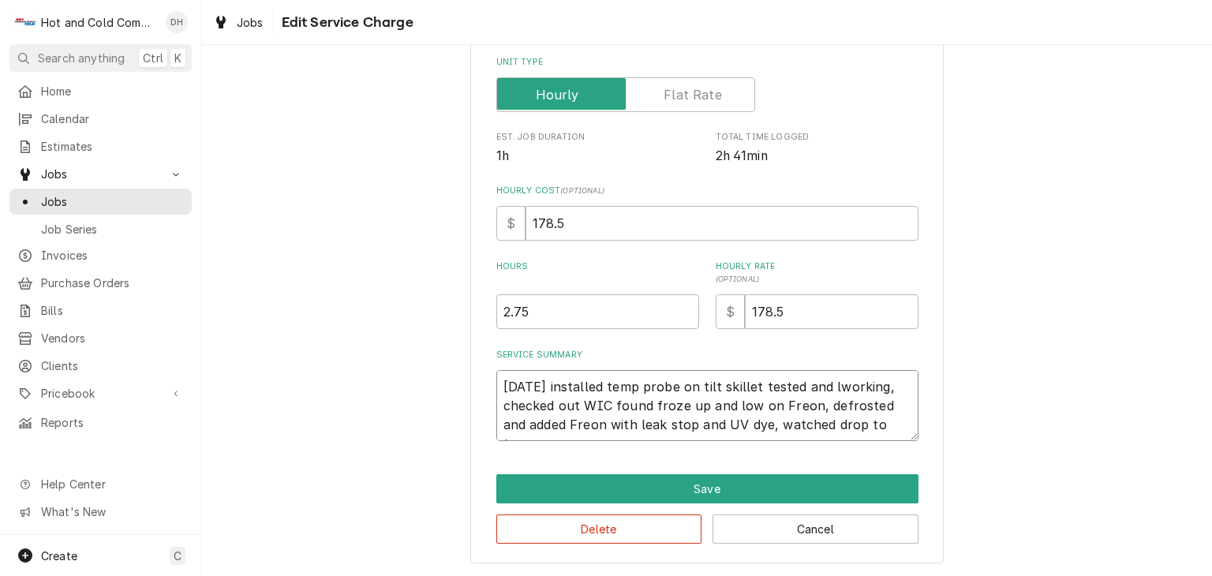
type textarea "10/13/25 installed temp probe on tilt skillet tested and working, checked out W…"
type textarea "x"
type textarea "10/13/25 installed temp probe on tilt skillet tested andworking, checked out WI…"
type textarea "x"
type textarea "10/13/25 installed temp probe on tilt skillet tested anworking, checked out WIC…"
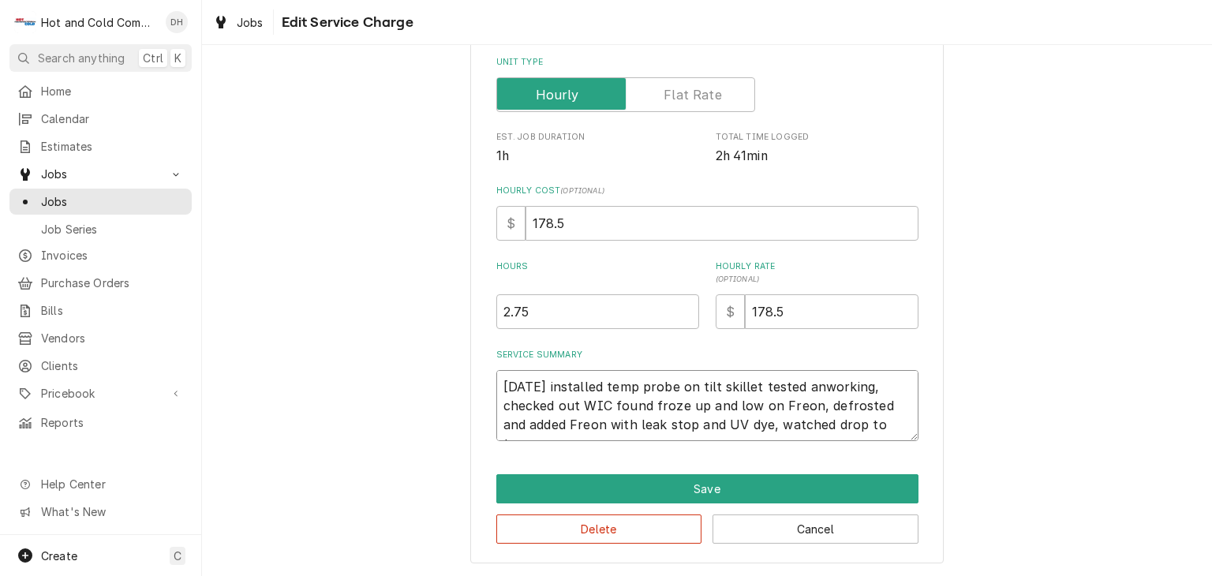
type textarea "x"
type textarea "10/13/25 installed temp probe on tilt skillet tested aworking, checked out WIC …"
type textarea "x"
type textarea "10/13/25 installed temp probe on tilt skillet tested working, checked out WIC f…"
type textarea "x"
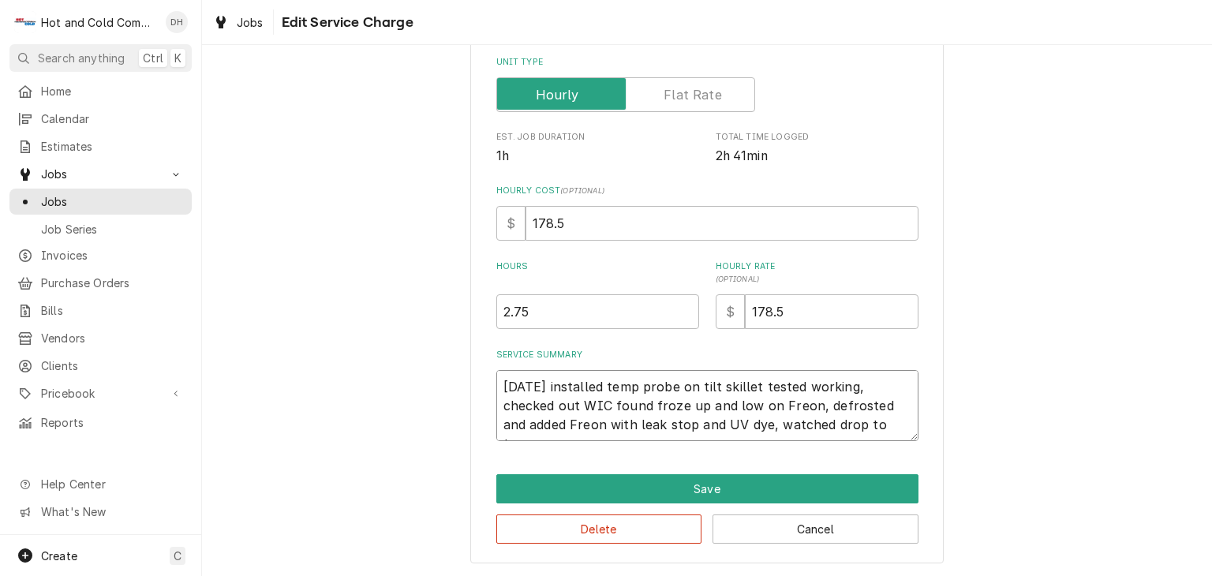
type textarea "10/13/25 installed temp probe on tilt skillet testedworking, checked out WIC fo…"
type textarea "x"
type textarea "10/13/25 installed temp probe on tilt skillet testeworking, checked out WIC fou…"
type textarea "x"
type textarea "10/13/25 installed temp probe on tilt skillet testworking, checked out WIC foun…"
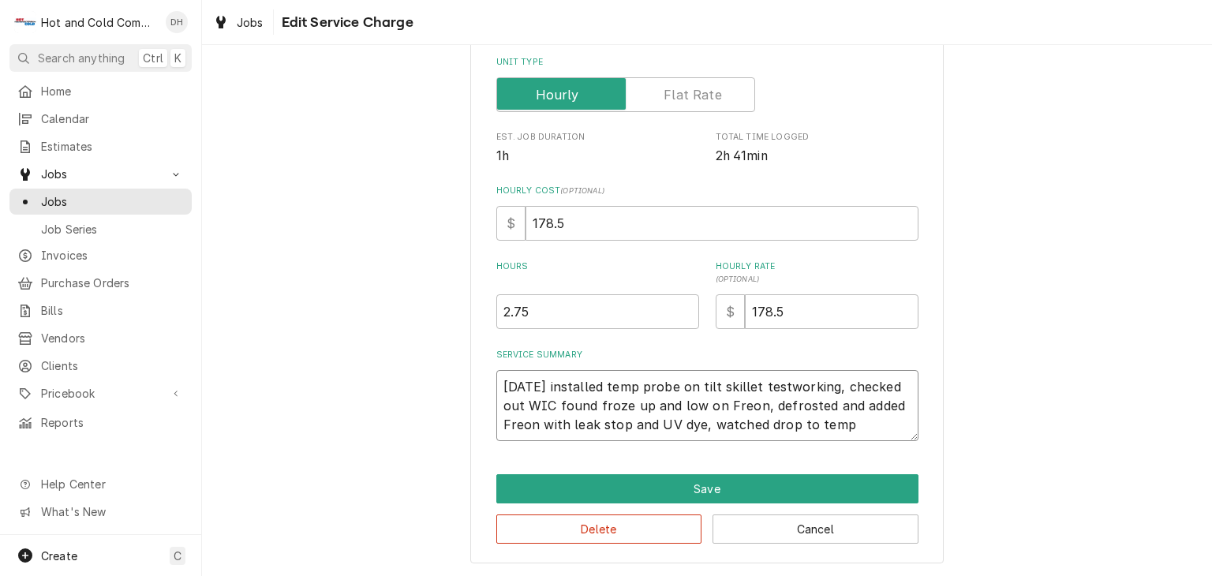
type textarea "x"
type textarea "10/13/25 installed temp probe on tilt skillet tesworking, checked out WIC found…"
type textarea "x"
type textarea "10/13/25 installed temp probe on tilt skillet teworking, checked out WIC found …"
type textarea "x"
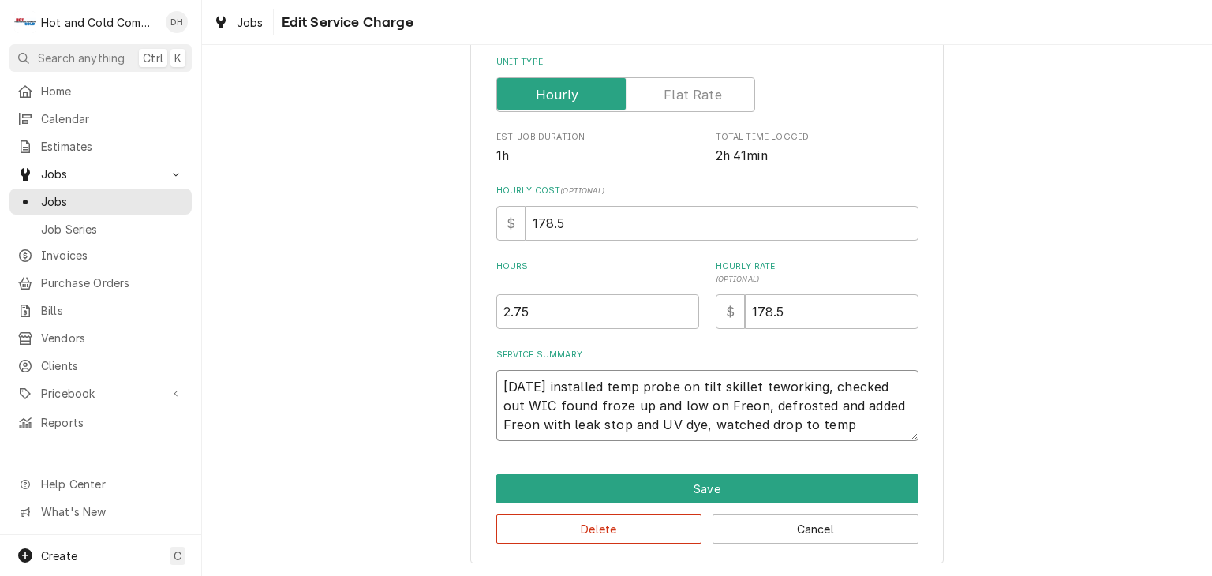
type textarea "10/13/25 installed temp probe on tilt skillet teorking, checked out WIC found f…"
type textarea "x"
type textarea "10/13/25 installed temp probe on tilt skillet terking, checked out WIC found fr…"
type textarea "x"
type textarea "10/13/25 installed temp probe on tilt skillet teking, checked out WIC found fro…"
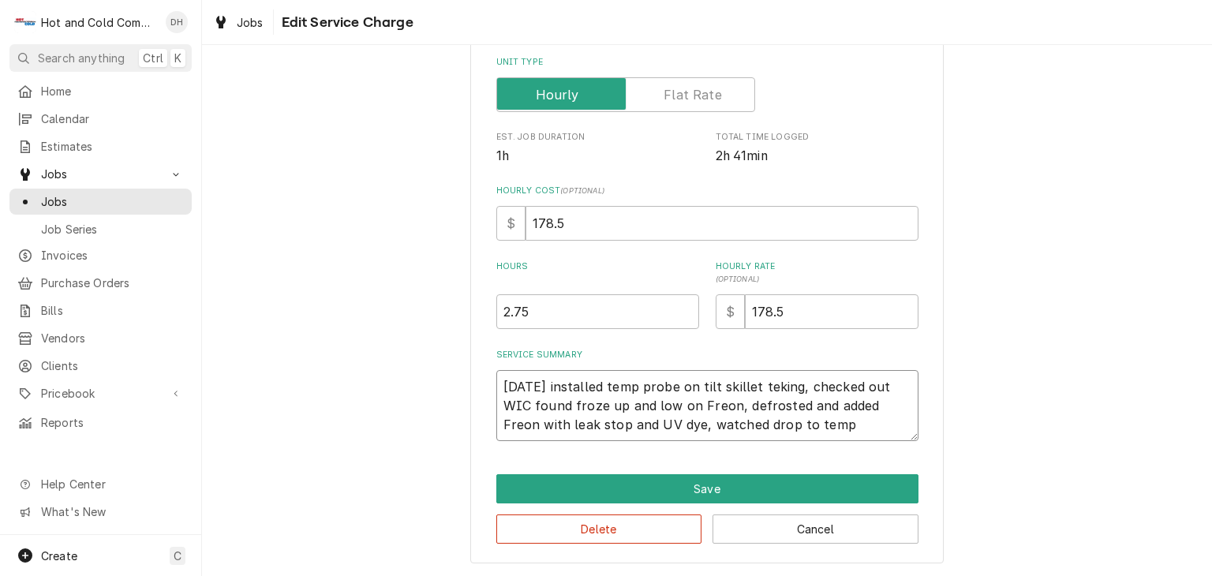
type textarea "x"
type textarea "10/13/25 installed temp probe on tilt skillet teing, checked out WIC found froz…"
type textarea "x"
type textarea "10/13/25 installed temp probe on tilt skillet teng, checked out WIC found froze…"
type textarea "x"
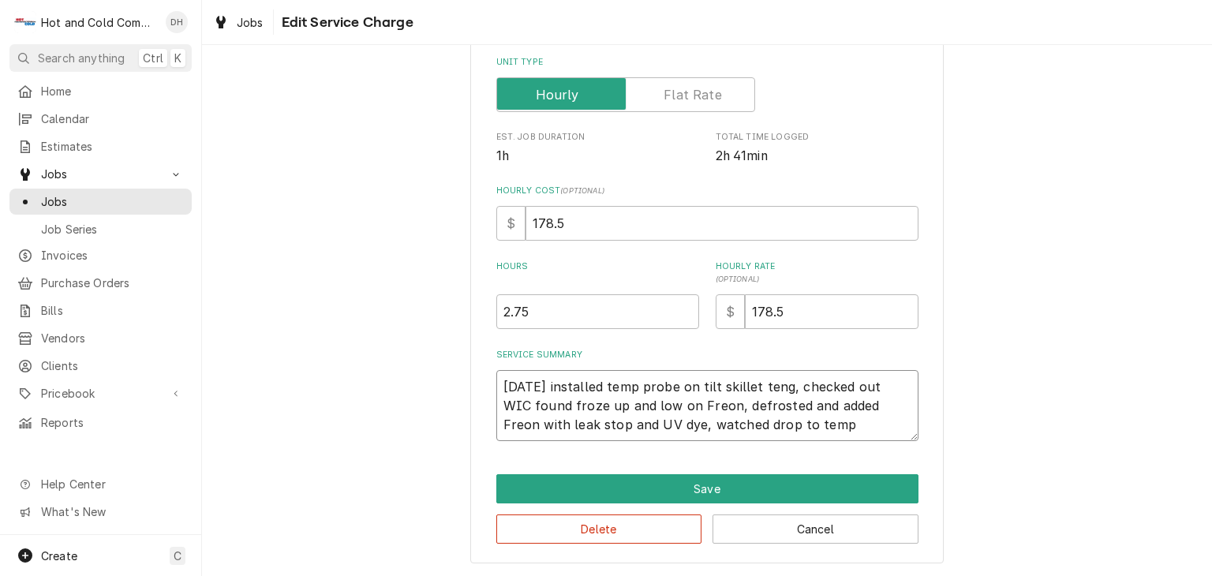
type textarea "10/13/25 installed temp probe on tilt skillet teg, checked out WIC found froze …"
type textarea "x"
type textarea "10/13/25 installed temp probe on tilt skillet te, checked out WIC found froze u…"
type textarea "x"
type textarea "10/13/25 installed temp probe on tilt skillet te checked out WIC found froze up…"
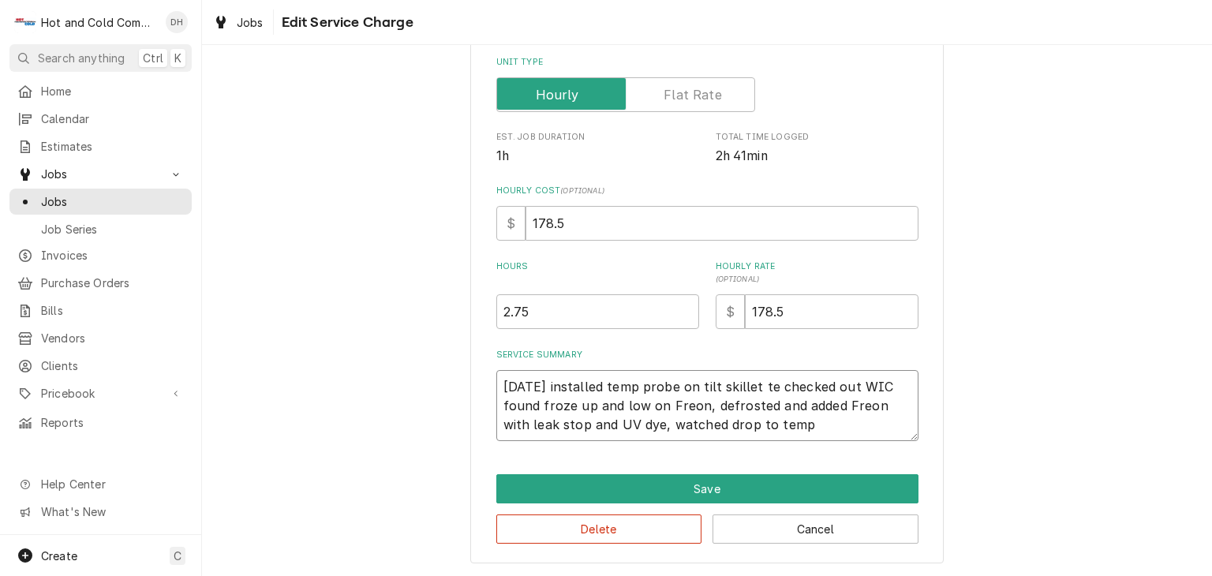
type textarea "x"
type textarea "10/13/25 installed temp probe on tilt skillet t checked out WIC found froze up …"
type textarea "x"
type textarea "10/13/25 installed temp probe on tilt skillet checked out WIC found froze up an…"
type textarea "x"
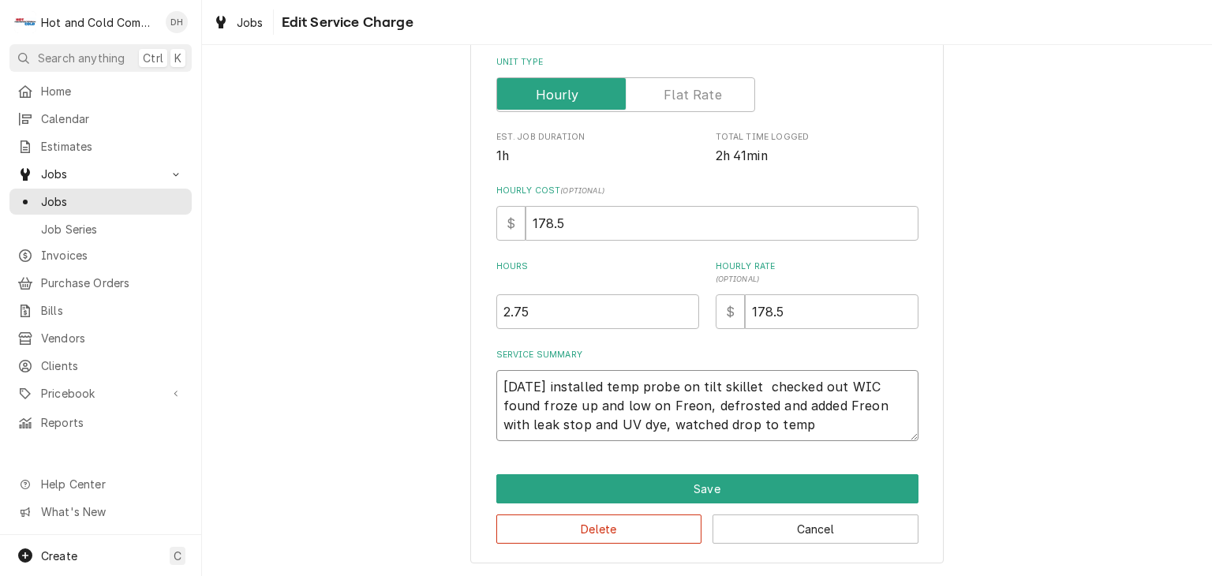
type textarea "10/13/25 installed temp probe on tilt skillet checked out WIC found froze up an…"
type textarea "x"
type textarea "10/13/25 installed temp probe on tilt skille checked out WIC found froze up and…"
type textarea "x"
type textarea "10/13/25 installed temp probe on tilt skill checked out WIC found froze up and …"
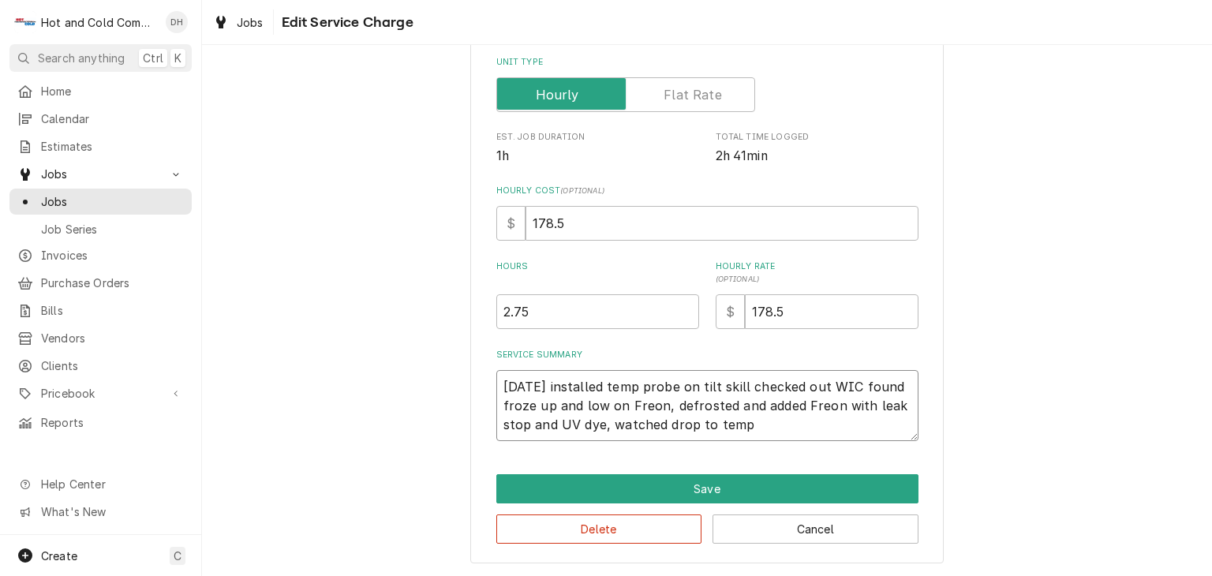
type textarea "x"
type textarea "10/13/25 installed temp probe on tilt skil checked out WIC found froze up and l…"
type textarea "x"
type textarea "10/13/25 installed temp probe on tilt ski checked out WIC found froze up and lo…"
type textarea "x"
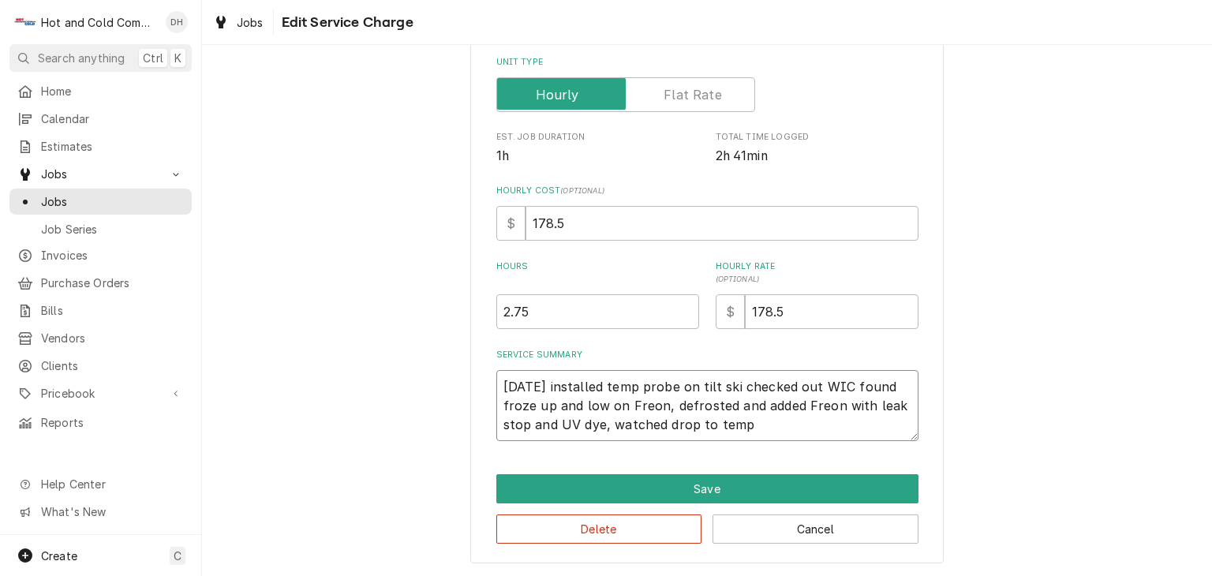
type textarea "10/13/25 installed temp probe on tilt sk checked out WIC found froze up and low…"
type textarea "x"
type textarea "10/13/25 installed temp probe on tilt s checked out WIC found froze up and low …"
type textarea "x"
type textarea "10/13/25 installed temp probe on tilt checked out WIC found froze up and low on…"
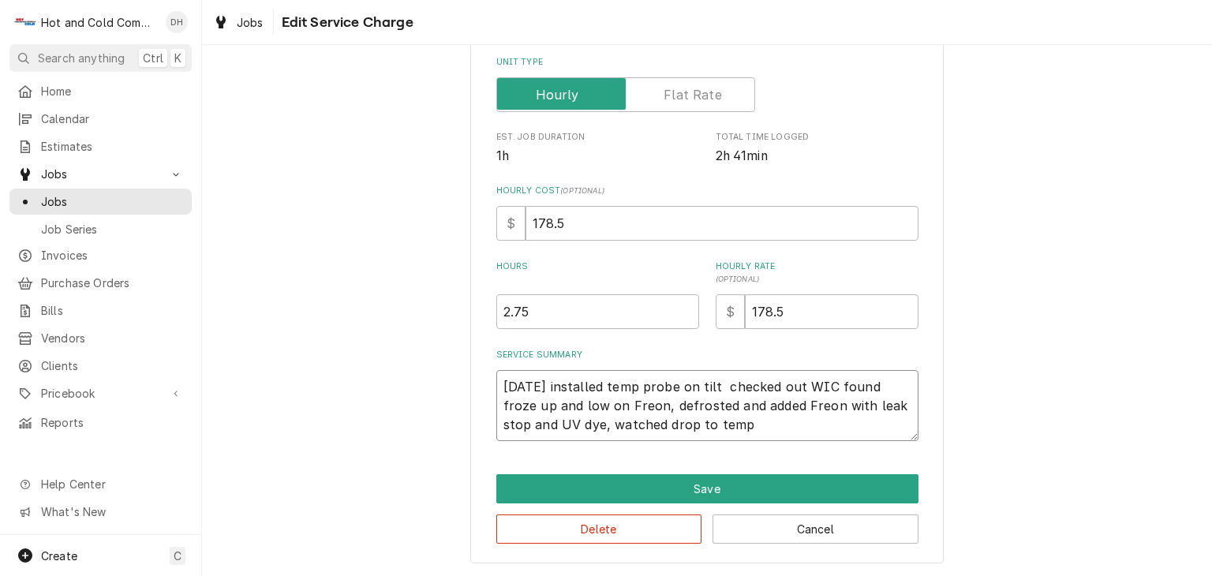
type textarea "x"
type textarea "10/13/25 installed temp probe on tilt checked out WIC found froze up and low on…"
type textarea "x"
type textarea "10/13/25 installed temp probe on til checked out WIC found froze up and low on …"
type textarea "x"
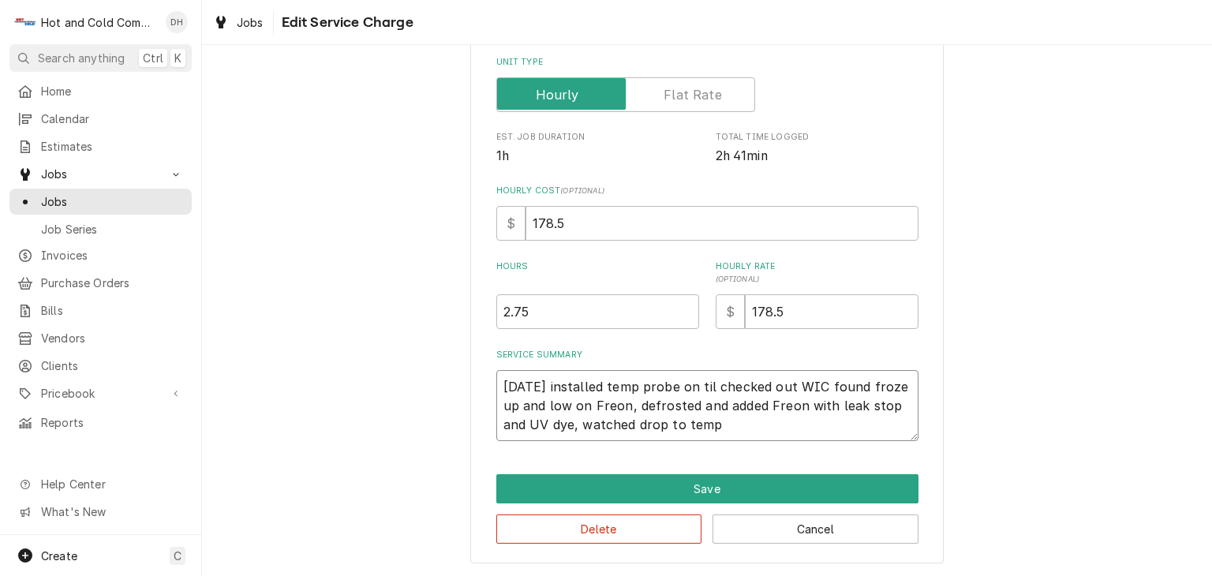
type textarea "10/13/25 installed temp probe on ti checked out WIC found froze up and low on F…"
type textarea "x"
type textarea "10/13/25 installed temp probe on t checked out WIC found froze up and low on Fr…"
type textarea "x"
type textarea "10/13/25 installed temp probe on checked out WIC found froze up and low on Freo…"
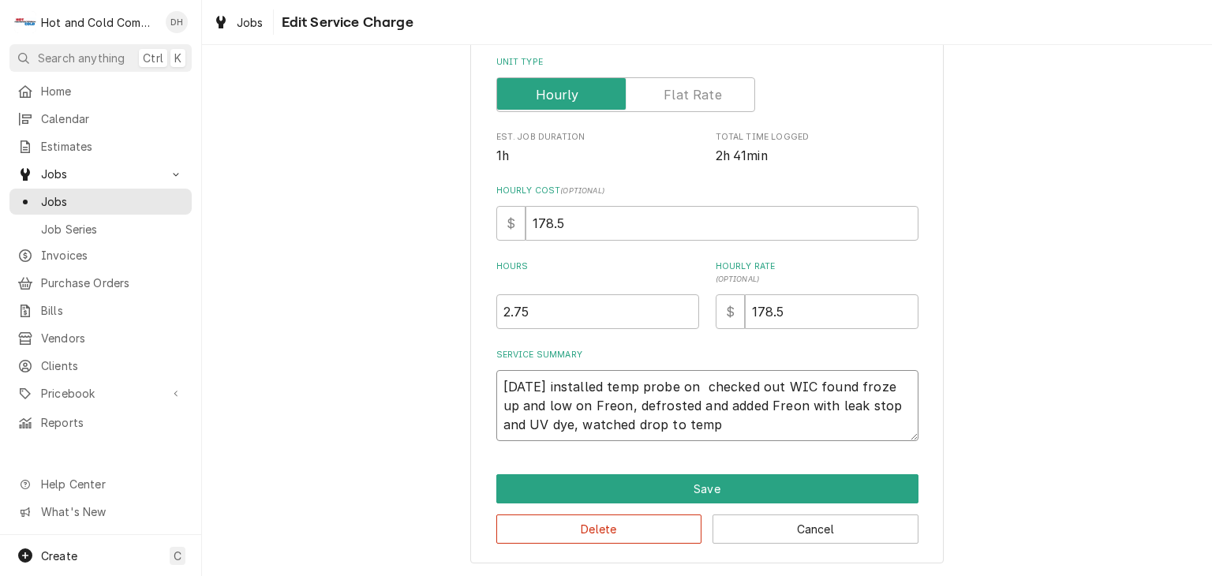
type textarea "x"
type textarea "10/13/25 installed temp probe on checked out WIC found froze up and low on Freo…"
type textarea "x"
type textarea "10/13/25 installed temp probe o checked out WIC found froze up and low on Freon…"
type textarea "x"
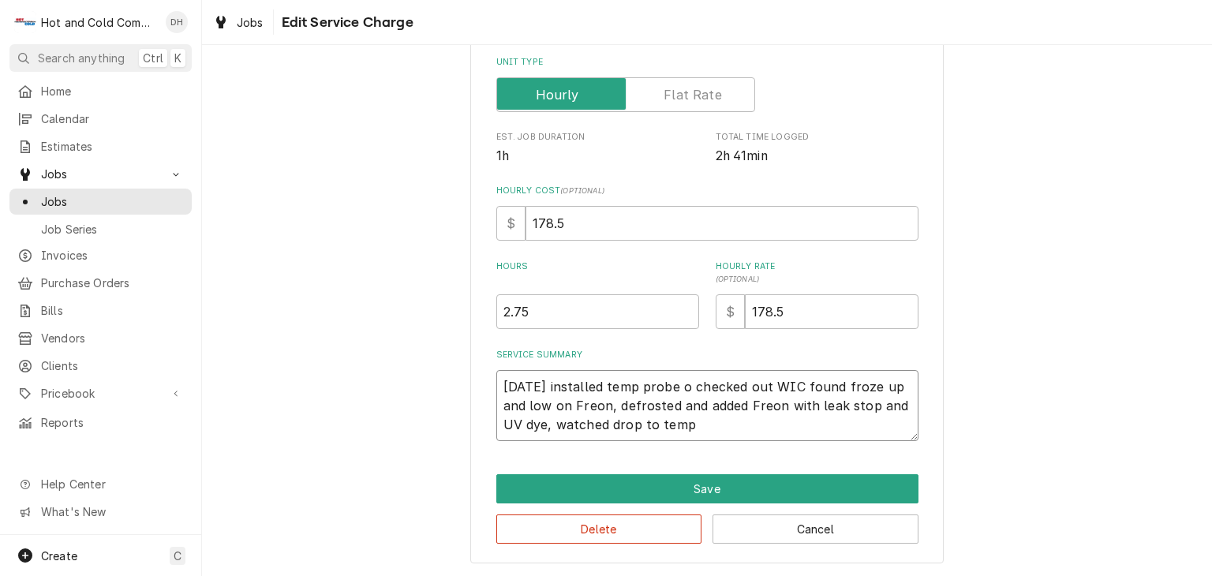
type textarea "10/13/25 installed temp probe checked out WIC found froze up and low on Freon, …"
type textarea "x"
type textarea "10/13/25 installed temp probe checked out WIC found froze up and low on Freon, …"
type textarea "x"
type textarea "10/13/25 installed temp prob checked out WIC found froze up and low on Freon, d…"
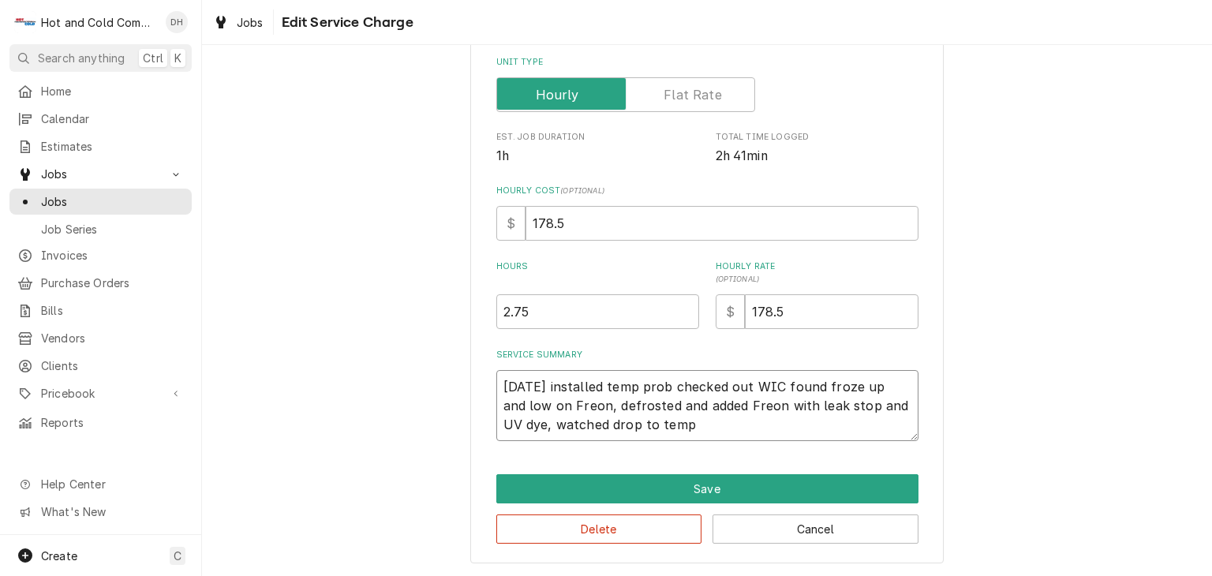
type textarea "x"
type textarea "10/13/25 installed temp pro checked out WIC found froze up and low on Freon, de…"
type textarea "x"
type textarea "10/13/25 installed temp pr checked out WIC found froze up and low on Freon, def…"
type textarea "x"
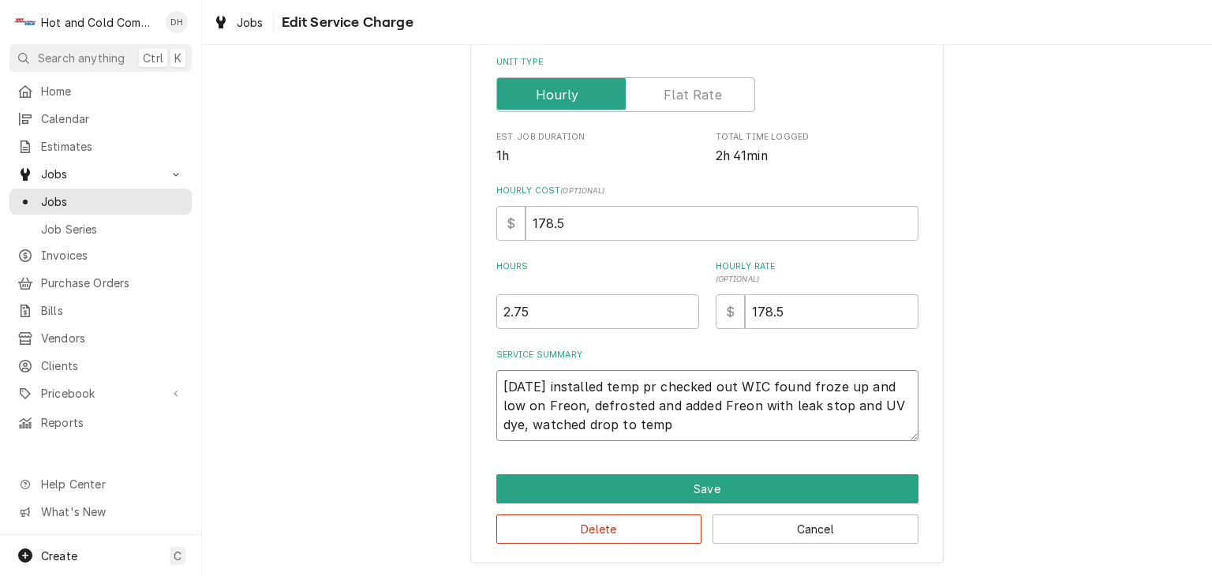
type textarea "10/13/25 installed temp p checked out WIC found froze up and low on Freon, defr…"
type textarea "x"
type textarea "10/13/25 installed temp checked out WIC found froze up and low on Freon, defros…"
type textarea "x"
type textarea "10/13/25 installed temp checked out WIC found froze up and low on Freon, defros…"
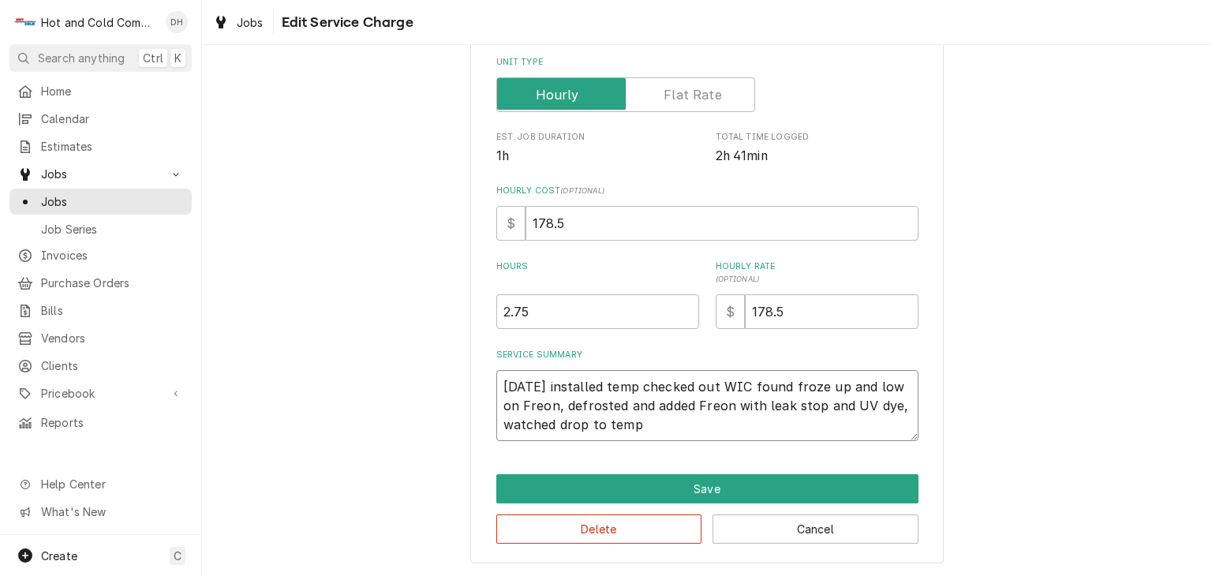
type textarea "x"
type textarea "10/13/25 installed tem checked out WIC found froze up and low on Freon, defrost…"
type textarea "x"
type textarea "10/13/25 installed te checked out WIC found froze up and low on Freon, defroste…"
type textarea "x"
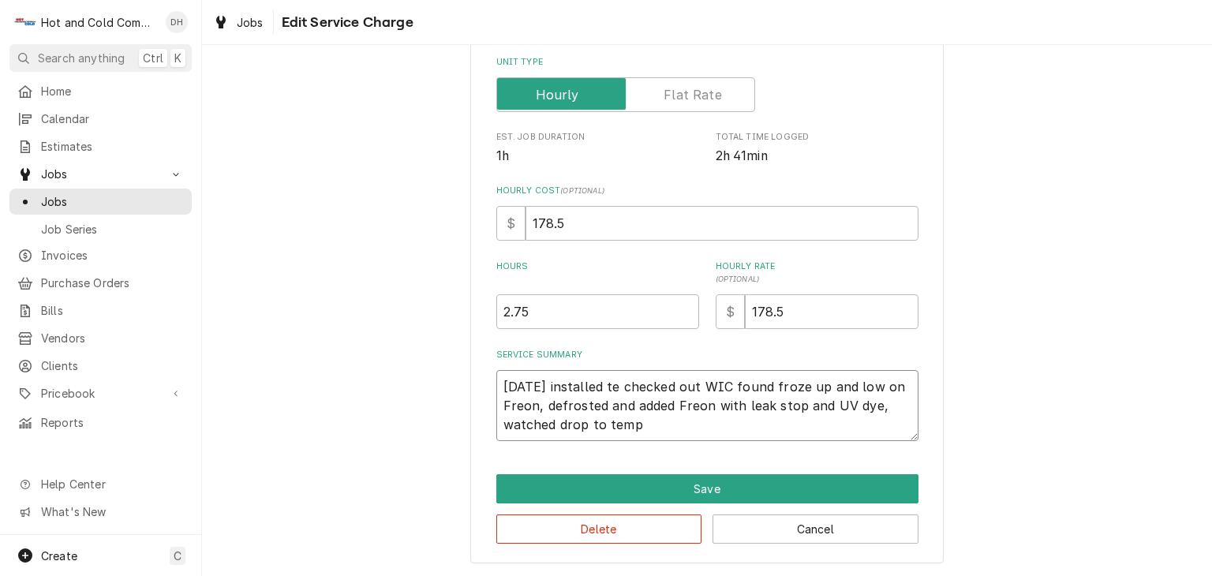
type textarea "10/13/25 installed t checked out WIC found froze up and low on Freon, defrosted…"
type textarea "x"
type textarea "10/13/25 installed checked out WIC found froze up and low on Freon, defrosted a…"
type textarea "x"
type textarea "10/13/25 installed checked out WIC found froze up and low on Freon, defrosted a…"
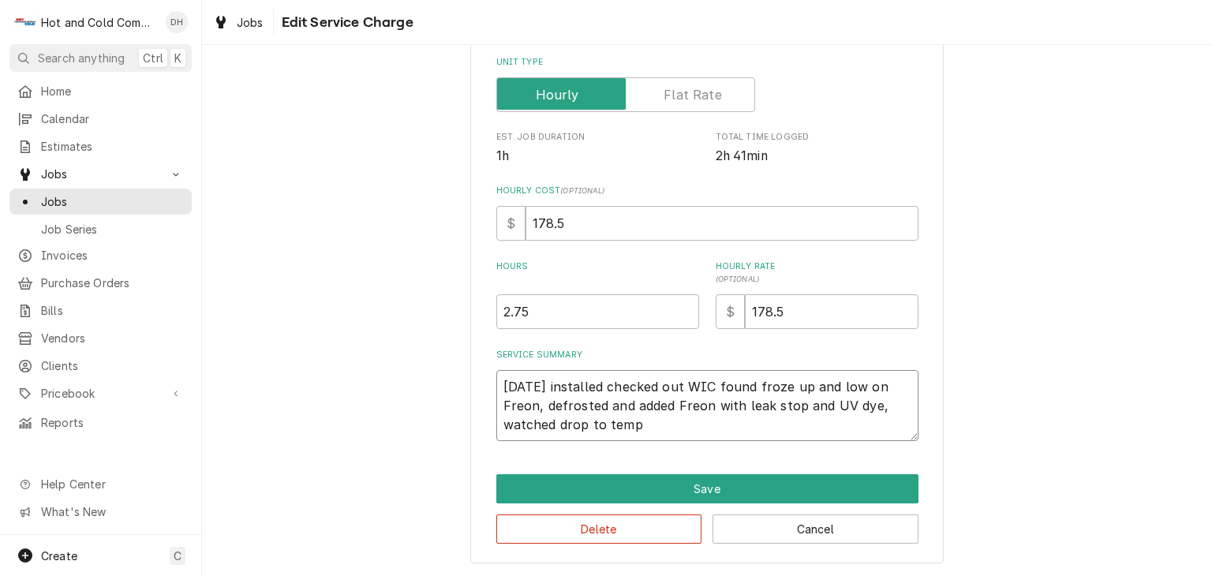
type textarea "x"
type textarea "10/13/25 installe checked out WIC found froze up and low on Freon, defrosted an…"
type textarea "x"
type textarea "10/13/25 install checked out WIC found froze up and low on Freon, defrosted and…"
type textarea "x"
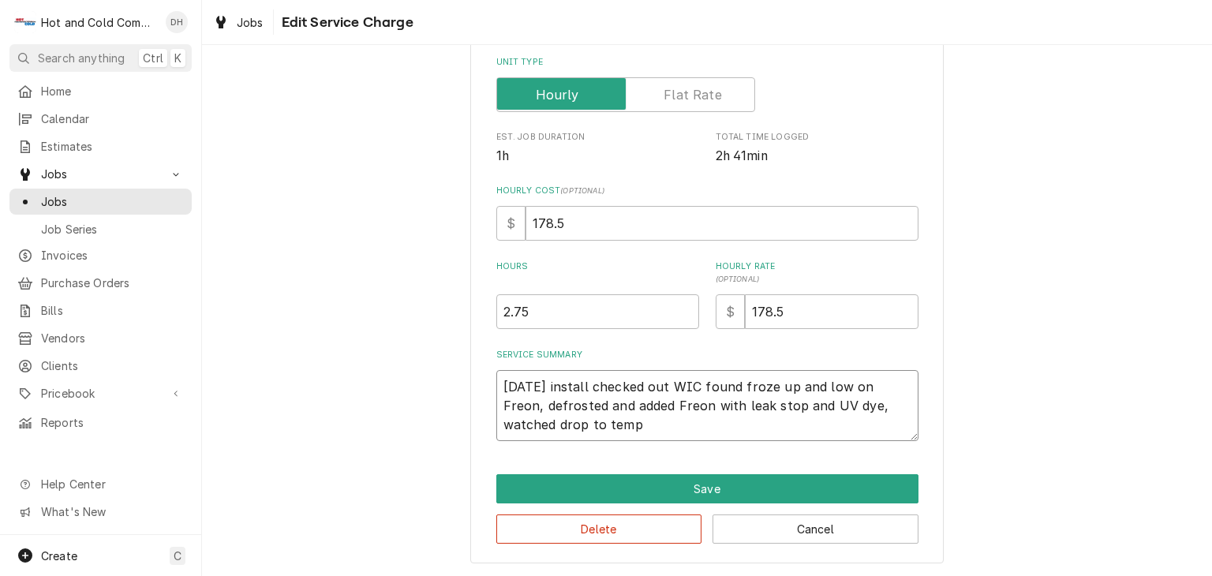
type textarea "10/13/25 instal checked out WIC found froze up and low on Freon, defrosted and …"
type textarea "x"
type textarea "10/13/25 insta checked out WIC found froze up and low on Freon, defrosted and a…"
type textarea "x"
type textarea "10/13/25 inst checked out WIC found froze up and low on Freon, defrosted and ad…"
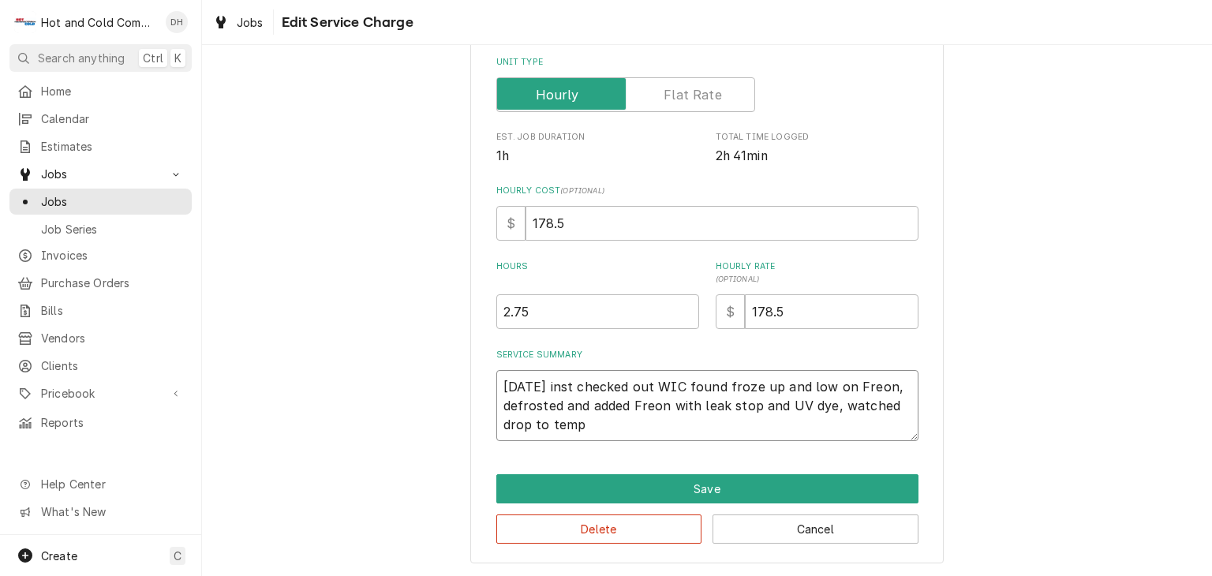
type textarea "x"
type textarea "10/13/25 ins checked out WIC found froze up and low on Freon, defrosted and add…"
type textarea "x"
type textarea "10/13/25 in checked out WIC found froze up and low on Freon, defrosted and adde…"
type textarea "x"
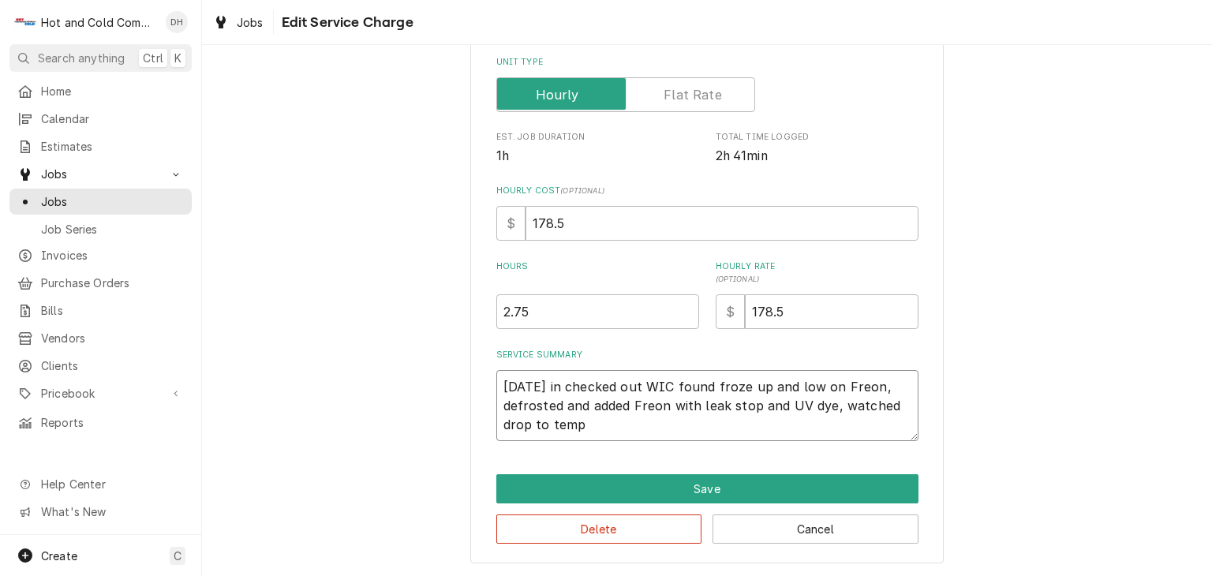
type textarea "10/13/25 i checked out WIC found froze up and low on Freon, defrosted and added…"
type textarea "x"
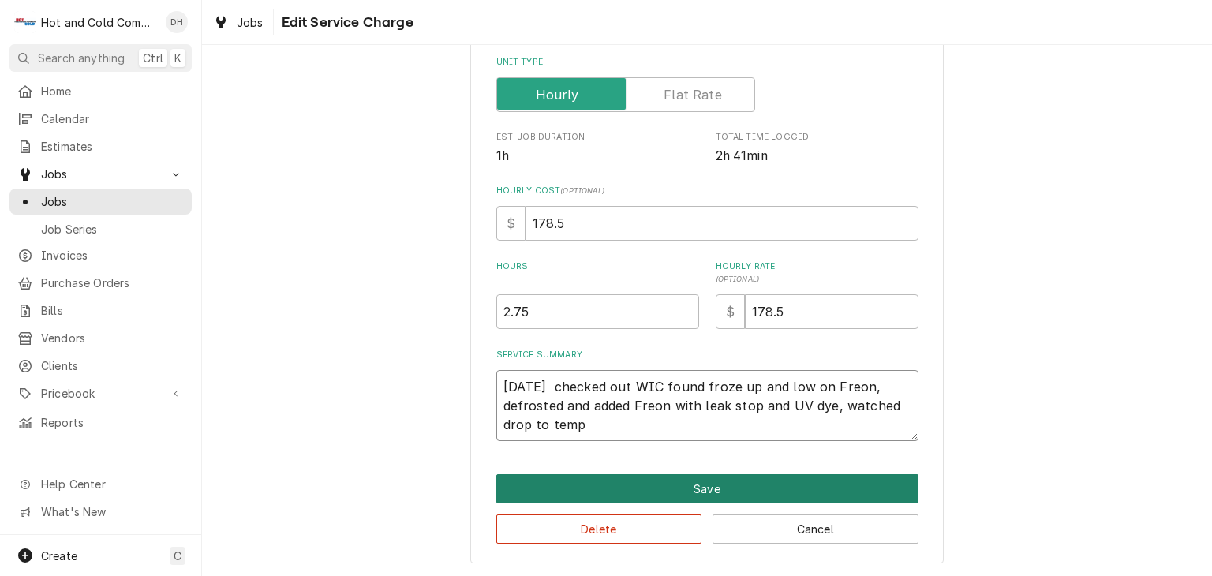
type textarea "10/13/25 checked out WIC found froze up and low on Freon, defrosted and added F…"
click at [742, 477] on button "Save" at bounding box center [707, 488] width 422 height 29
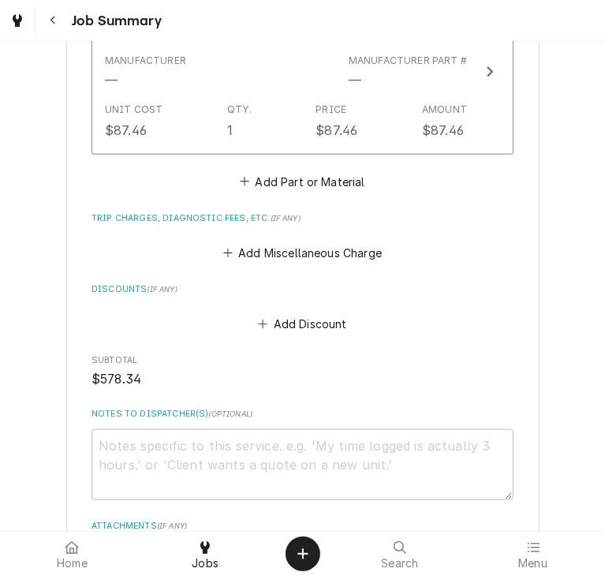
scroll to position [998, 0]
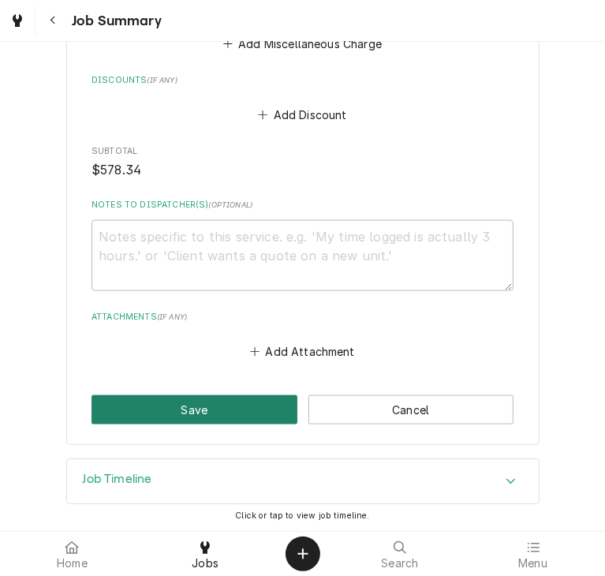
click at [202, 409] on button "Save" at bounding box center [195, 409] width 206 height 29
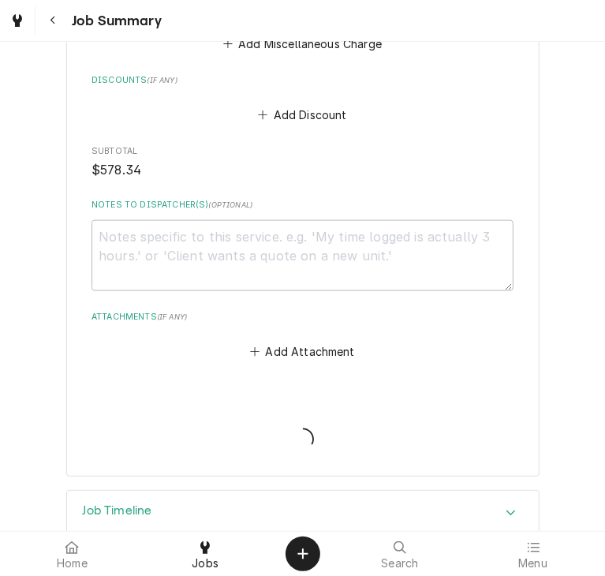
type textarea "x"
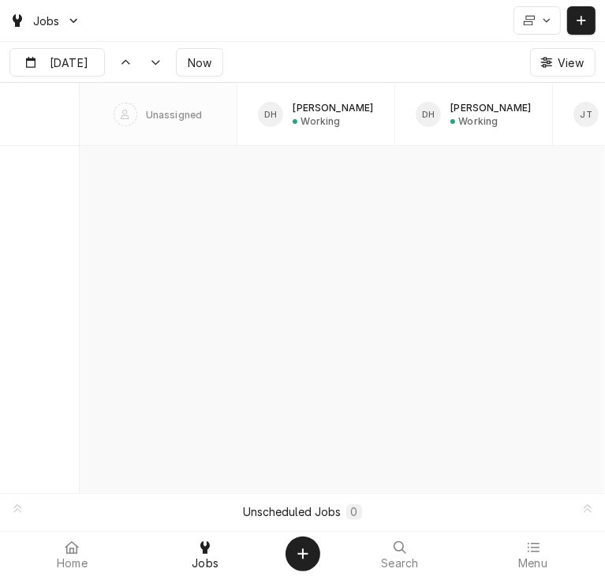
scroll to position [8989, 0]
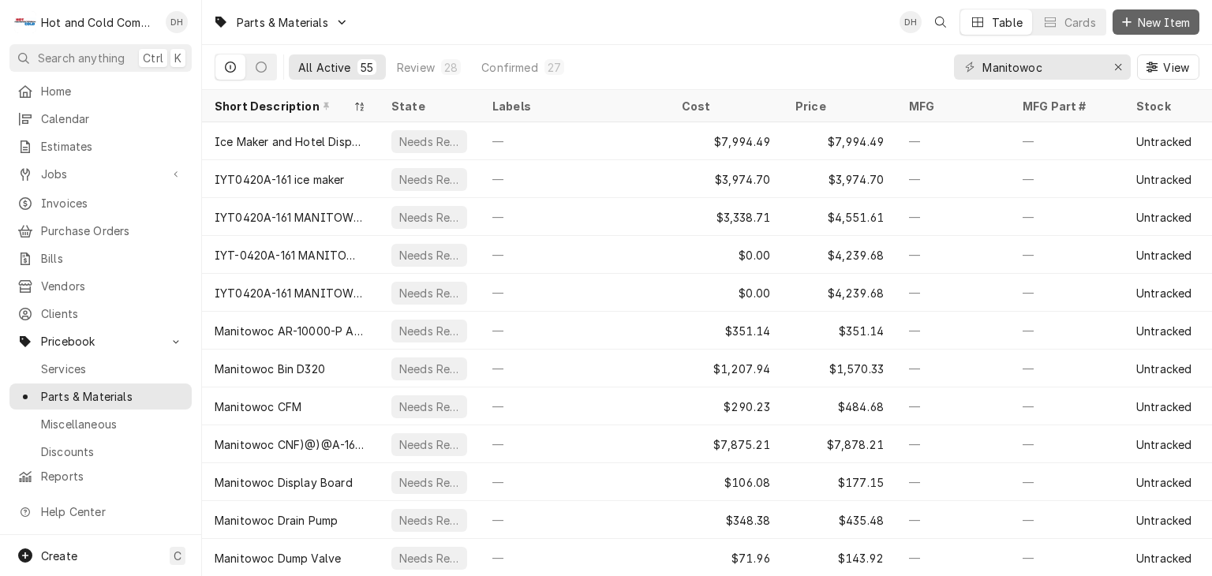
click at [1154, 19] on span "New Item" at bounding box center [1163, 22] width 58 height 17
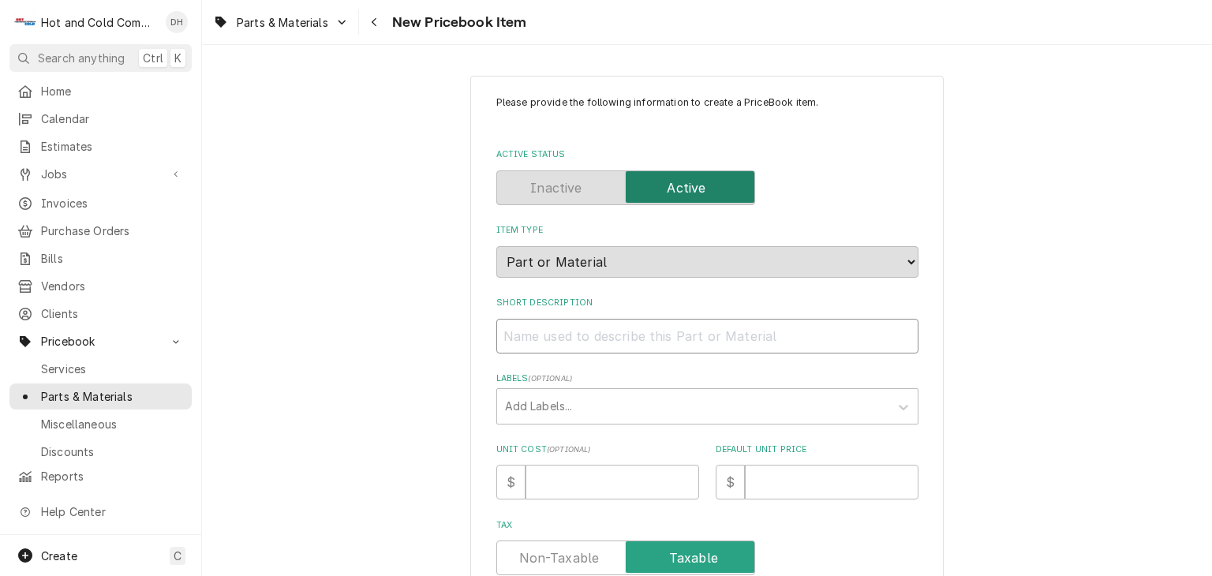
click at [556, 330] on input "Short Description" at bounding box center [707, 336] width 422 height 35
paste input "One & Done leak stop, +UV dye, 1.5 to 5 ton"
type textarea "x"
type input "One & Done leak stop, +UV dye, 1.5 to 5 ton"
click at [497, 328] on input "One & Done leak stop, +UV dye, 1.5 to 5 ton" at bounding box center [707, 336] width 422 height 35
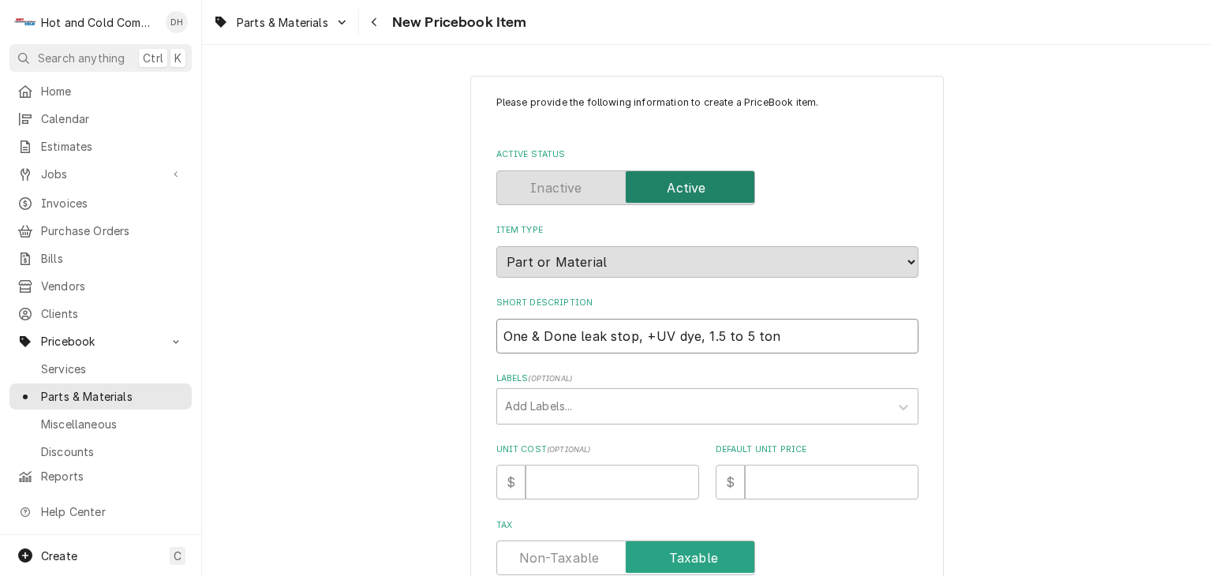
type textarea "x"
type input "SOne & Done leak stop, +UV dye, 1.5 to 5 ton"
type textarea "x"
type input "STOne & Done leak stop, +UV dye, 1.5 to 5 ton"
type textarea "x"
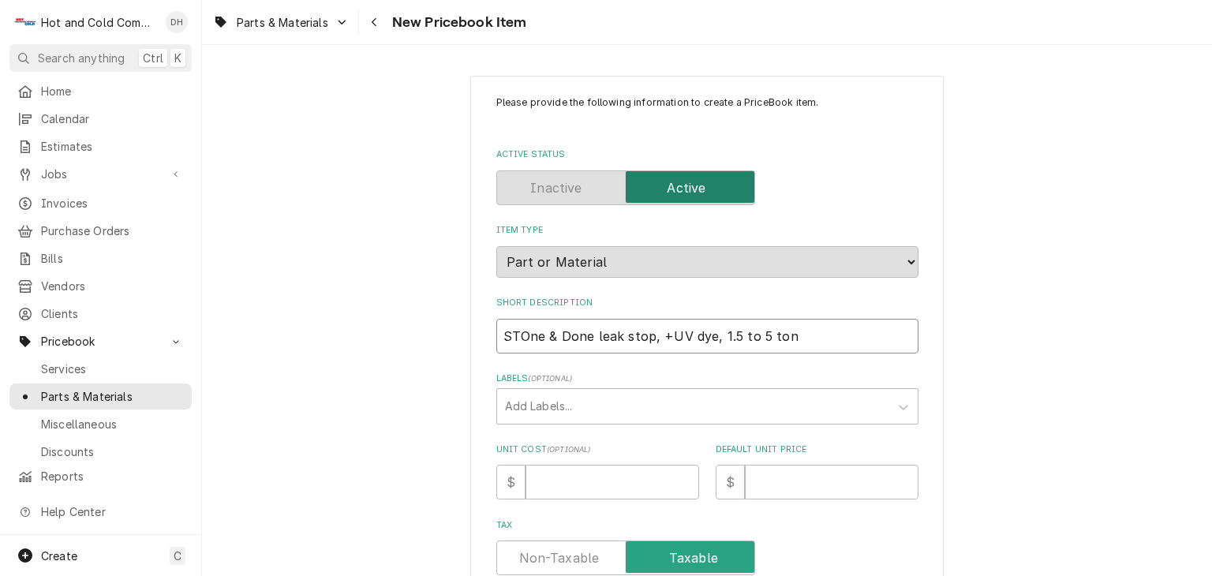
type input "STOOne & Done leak stop, +UV dye, 1.5 to 5 ton"
type textarea "x"
type input "STOPOne & Done leak stop, +UV dye, 1.5 to 5 ton"
type textarea "x"
type input "STOOne & Done leak stop, +UV dye, 1.5 to 5 ton"
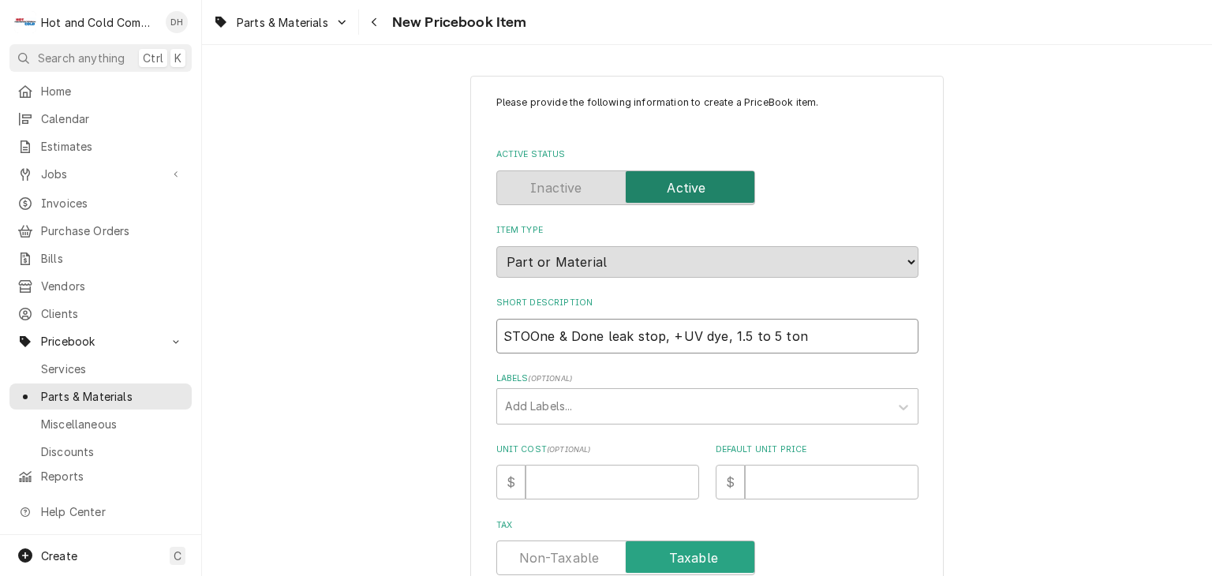
type textarea "x"
type input "STOLOne & Done leak stop, +UV dye, 1.5 to 5 ton"
type textarea "x"
type input "STOLeOne & Done leak stop, +UV dye, 1.5 to 5 ton"
type textarea "x"
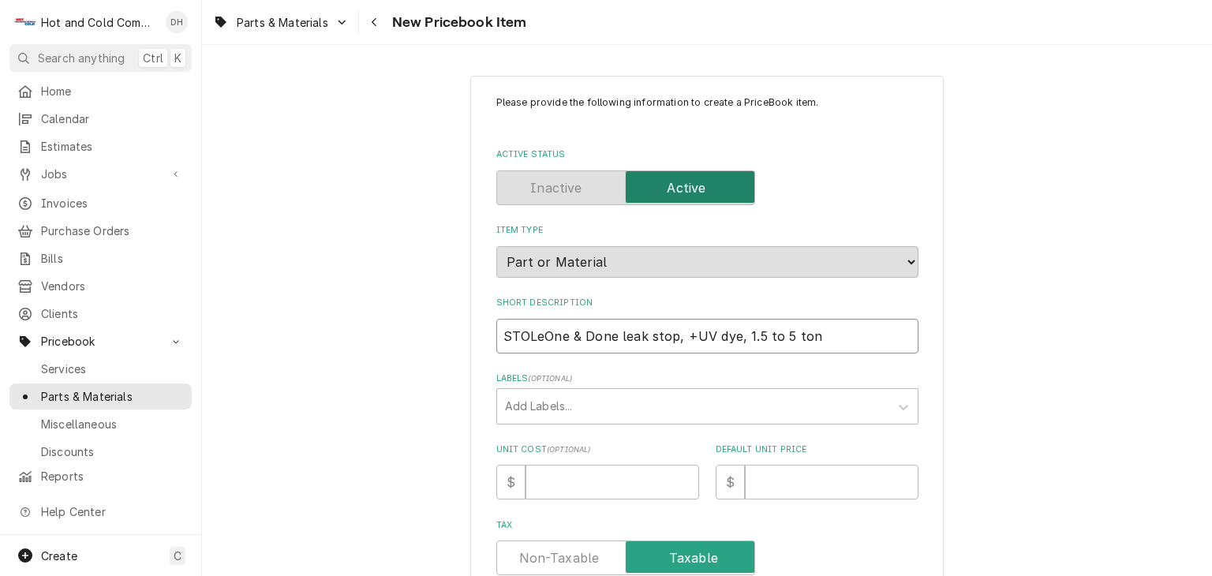
type input "STOLeaOne & Done leak stop, +UV dye, 1.5 to 5 ton"
type textarea "x"
type input "STOLeakOne & Done leak stop, +UV dye, 1.5 to 5 ton"
click at [524, 331] on input "STOLeakOne & Done leak stop, +UV dye, 1.5 to 5 ton" at bounding box center [707, 336] width 422 height 35
type textarea "x"
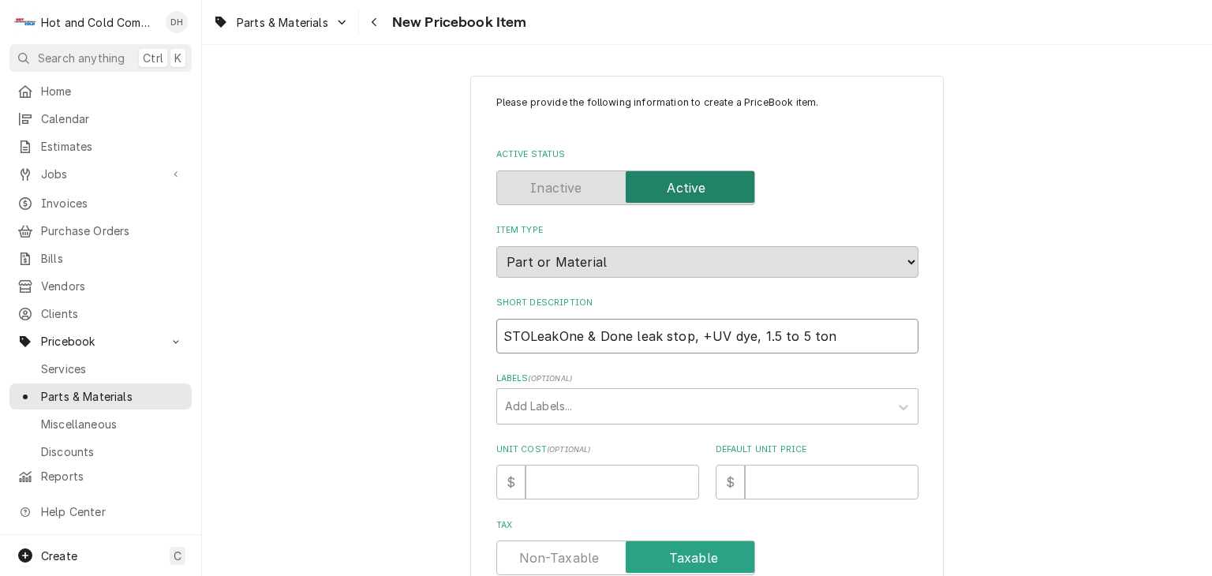
type input "STLeakOne & Done leak stop, +UV dye, 1.5 to 5 ton"
type textarea "x"
type input "SLeakOne & Done leak stop, +UV dye, 1.5 to 5 ton"
type textarea "x"
type input "StLeakOne & Done leak stop, +UV dye, 1.5 to 5 ton"
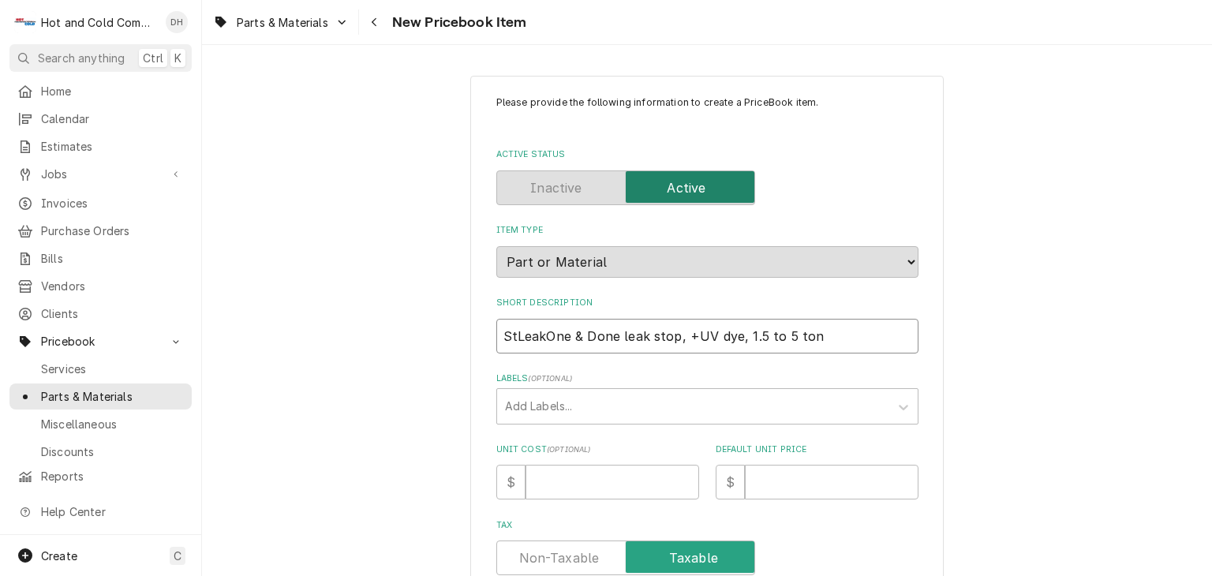
type textarea "x"
type input "StoLeakOne & Done leak stop, +UV dye, 1.5 to 5 ton"
type textarea "x"
type input "StopLeakOne & Done leak stop, +UV dye, 1.5 to 5 ton"
type textarea "x"
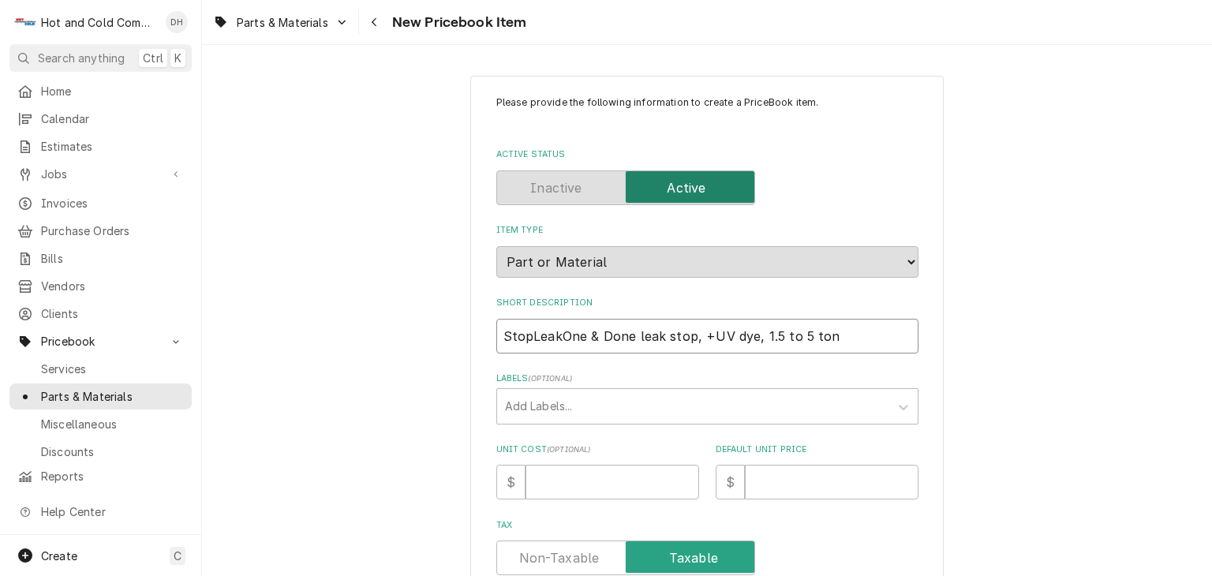
type input "Stop LeakOne & Done leak stop, +UV dye, 1.5 to 5 ton"
drag, startPoint x: 604, startPoint y: 335, endPoint x: 580, endPoint y: 338, distance: 24.7
click at [585, 339] on input "Stop LeakOne & Done leak stop, +UV dye, 1.5 to 5 ton" at bounding box center [707, 336] width 422 height 35
click at [559, 334] on input "Stop LeakOne & Done leak stop, +UV dye, 1.5 to 5 ton" at bounding box center [707, 336] width 422 height 35
type textarea "x"
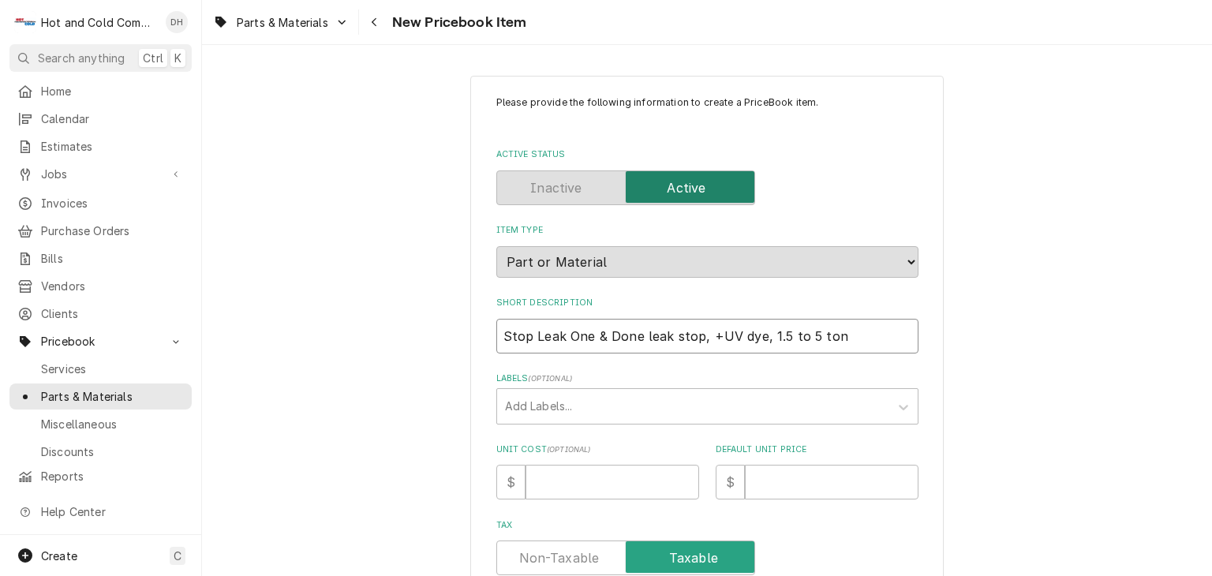
drag, startPoint x: 866, startPoint y: 337, endPoint x: 444, endPoint y: 334, distance: 422.1
type input "Stop Leak One & Done leak stop, +UV dye, 1.5 to 5 ton"
click at [731, 358] on div "Please provide the following information to create a PriceBook item. Active Sta…" at bounding box center [707, 558] width 422 height 926
click at [626, 493] on input "Unit Cost ( optional )" at bounding box center [612, 482] width 174 height 35
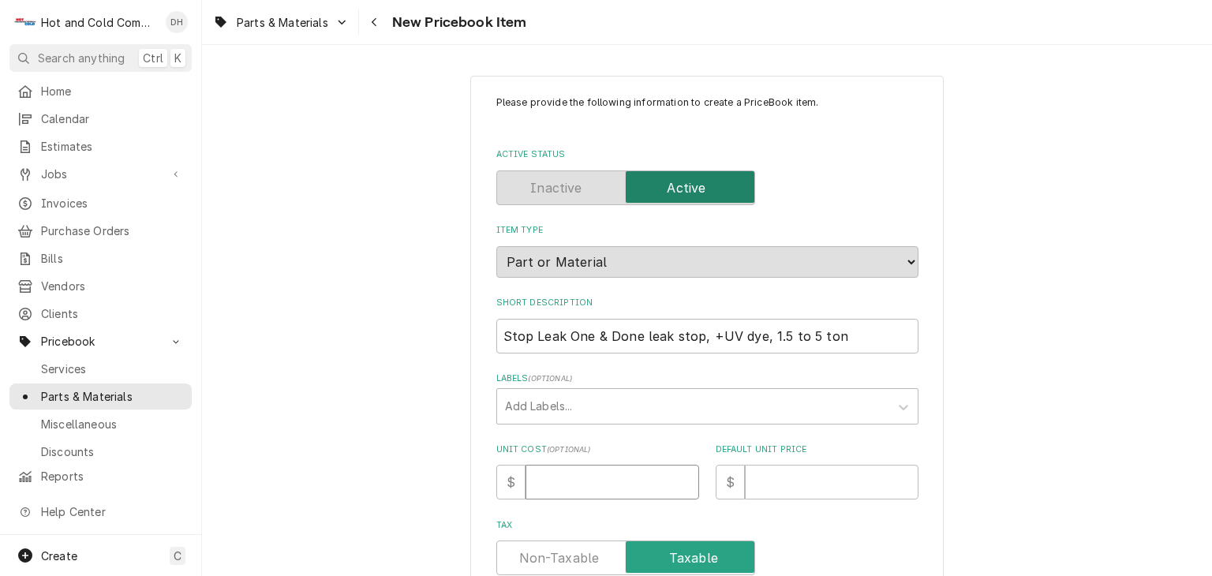
type textarea "x"
type input "6"
type textarea "x"
type input "63"
type textarea "x"
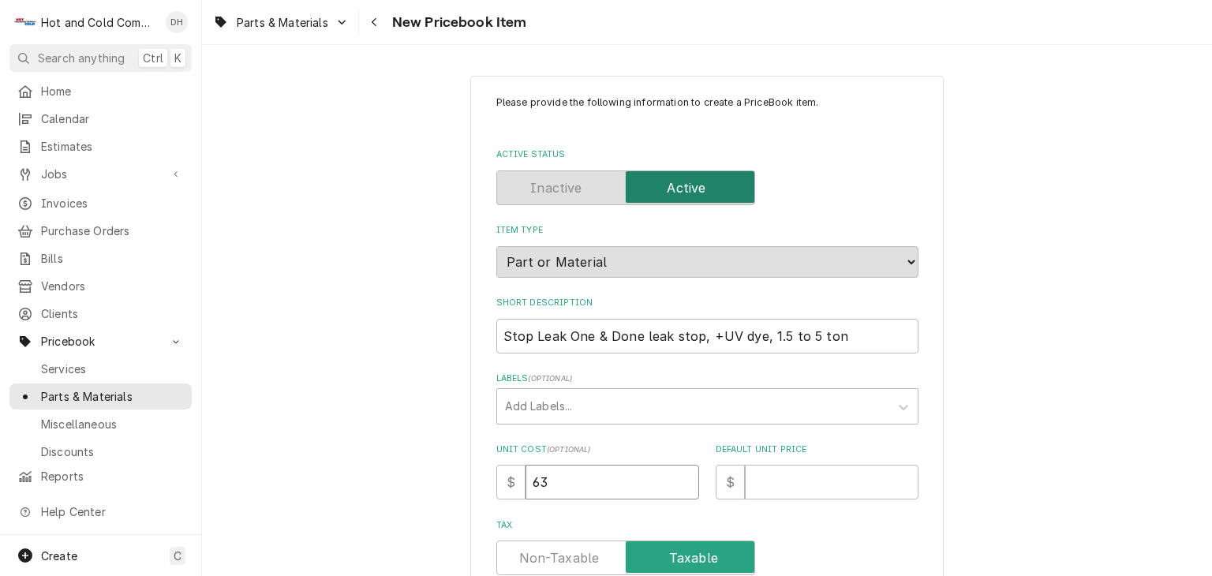
type input "63.9"
type textarea "x"
type input "63.98"
type textarea "x"
type input "1"
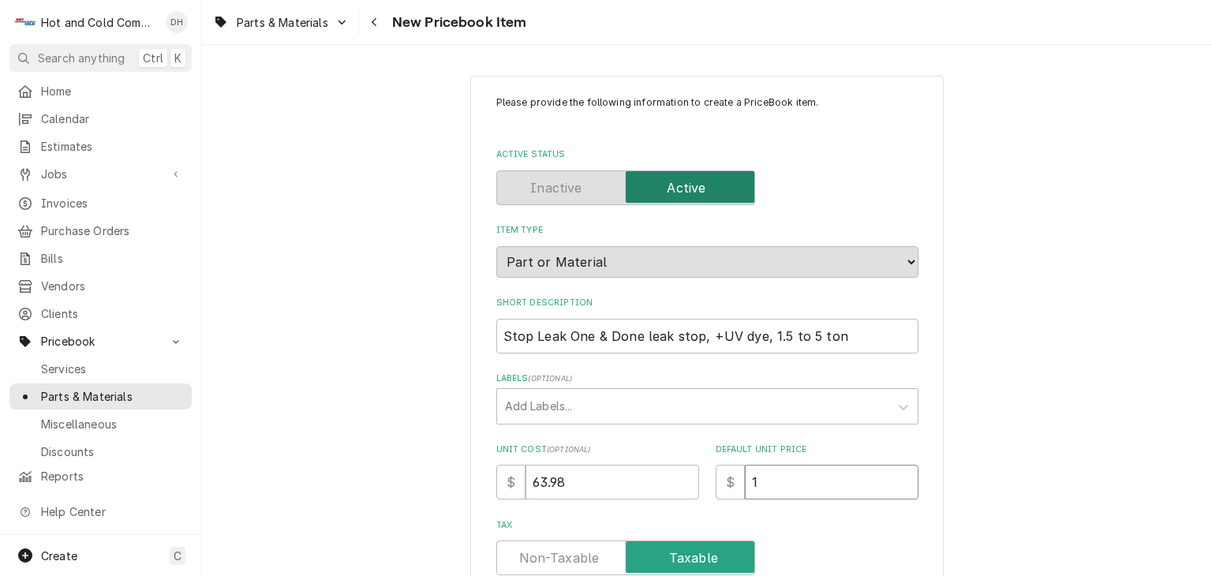
type textarea "x"
type input "12"
type textarea "x"
type input "127"
type textarea "x"
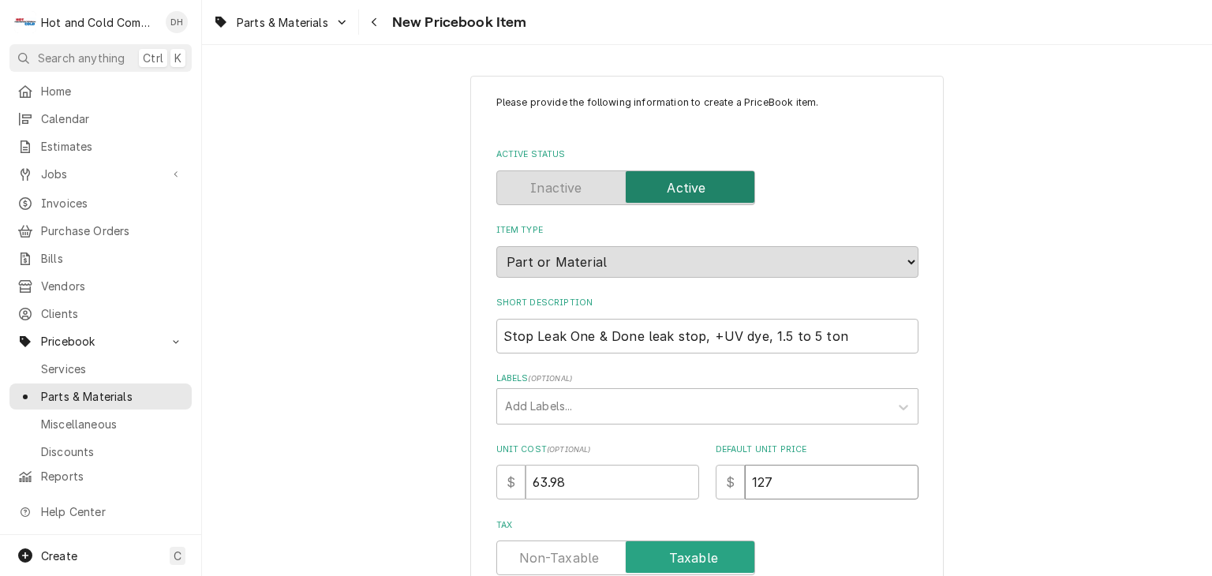
type input "127.9"
type textarea "x"
type input "127.96"
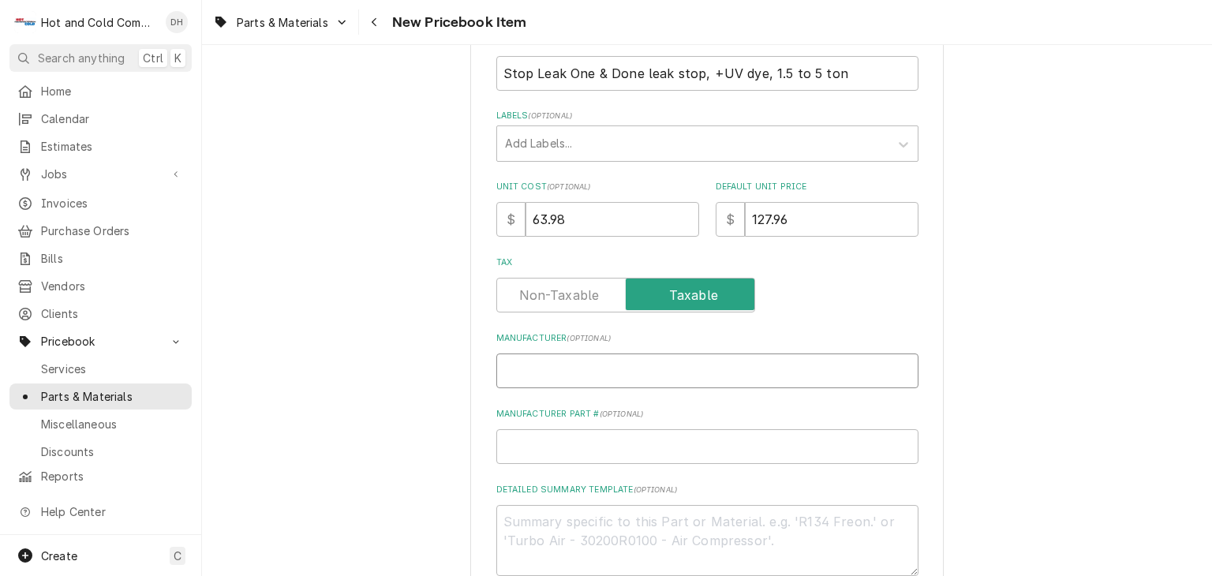
click at [678, 373] on input "Manufacturer ( optional )" at bounding box center [707, 370] width 422 height 35
type textarea "x"
type input "U"
type textarea "x"
type input "UR"
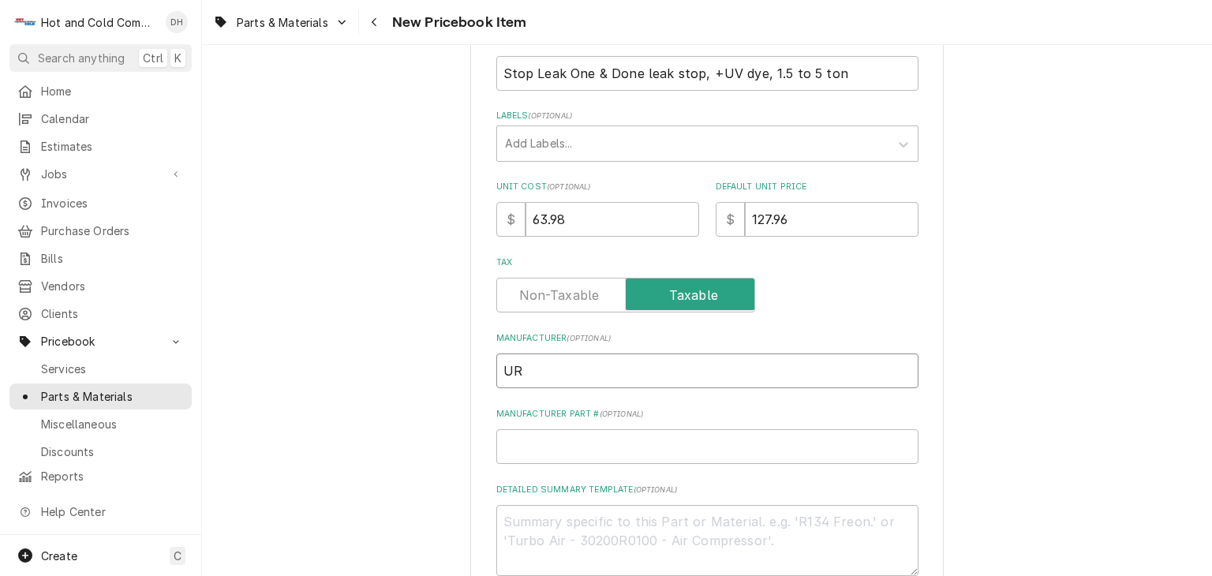
type textarea "x"
type input "URI"
type textarea "x"
type input "UR"
type textarea "x"
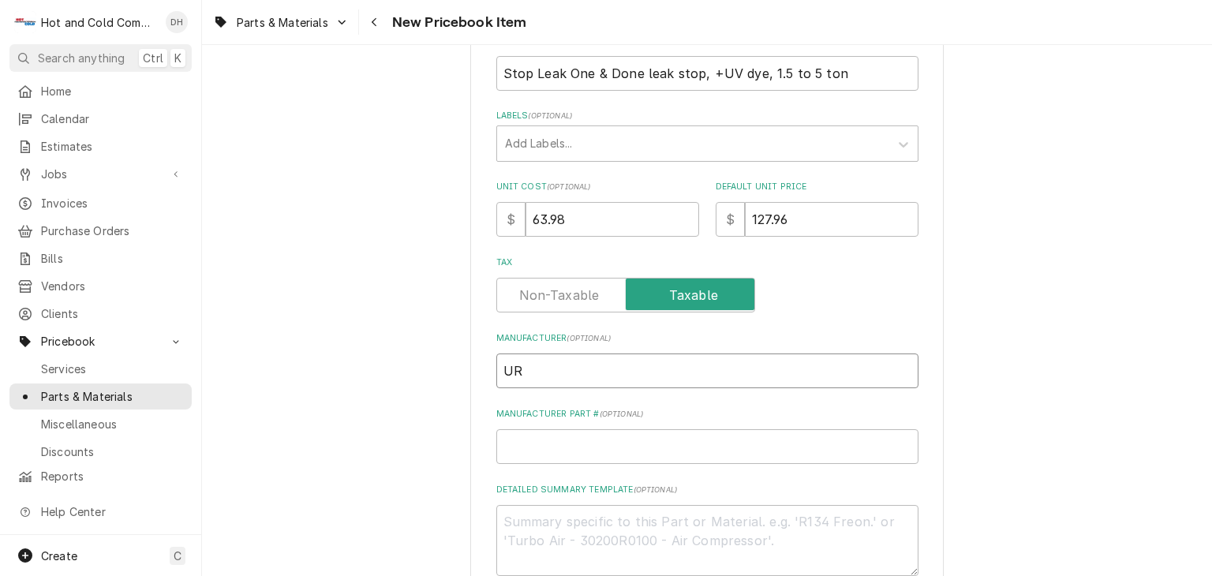
type input "U"
type textarea "x"
type input "N"
type textarea "x"
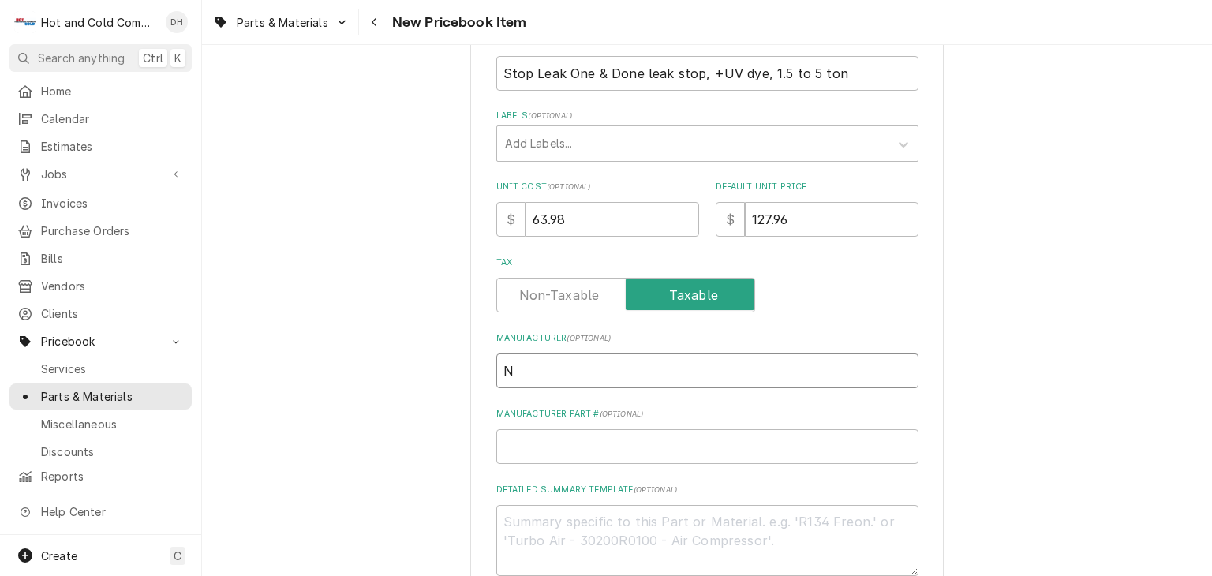
type input "Nu"
type textarea "x"
type input "NuC"
type textarea "x"
type input "NuCa"
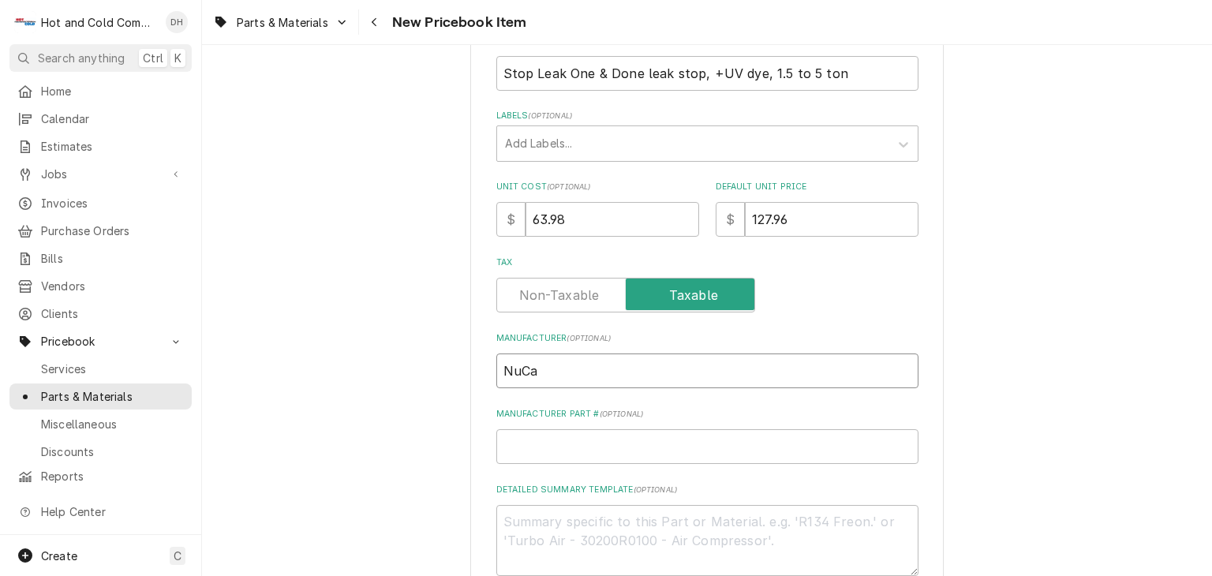
type textarea "x"
type input "NuCal"
type textarea "x"
type input "NuCalg"
type textarea "x"
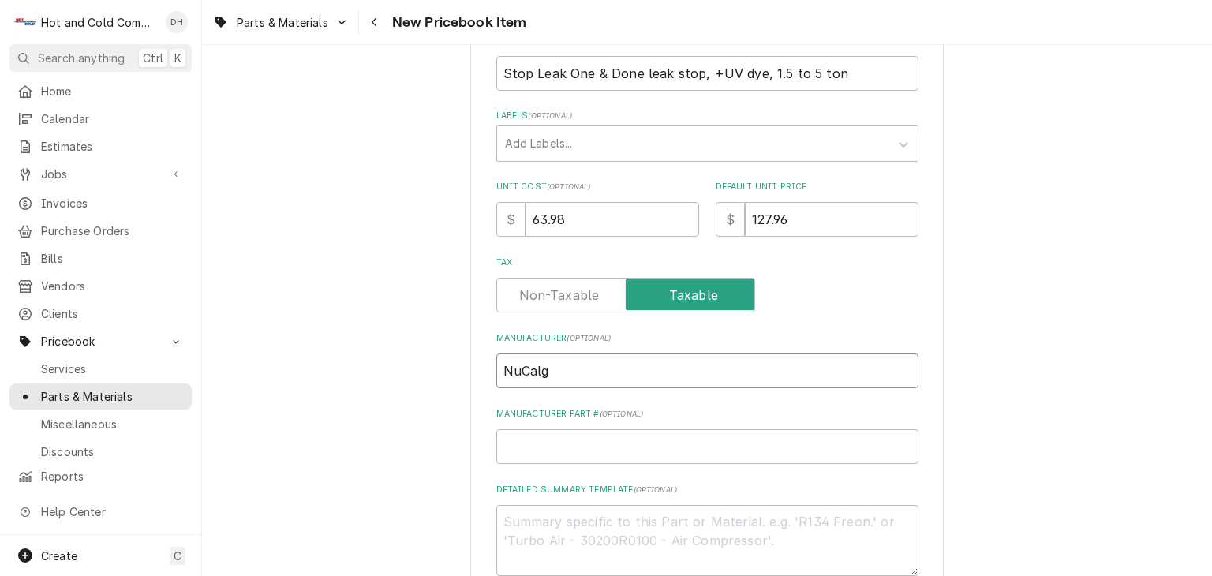
type input "NuCalgo"
type textarea "x"
type input "NuCalgon"
click at [705, 449] on input "Manufacturer Part # ( optional )" at bounding box center [707, 446] width 422 height 35
type textarea "x"
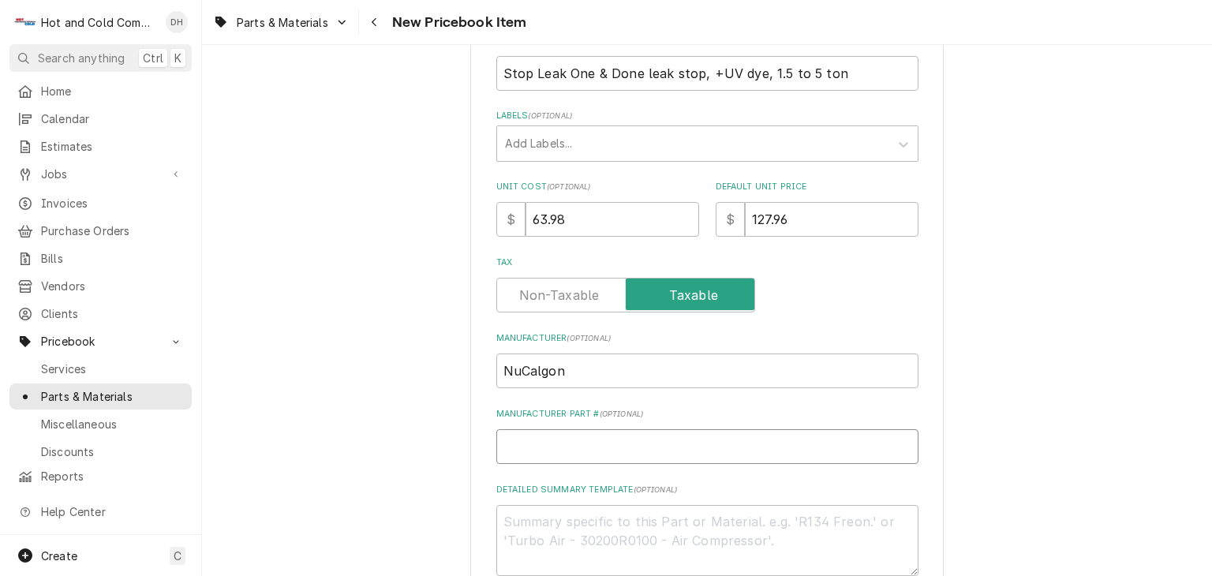
type input "1"
type textarea "x"
type input "1."
type textarea "x"
type input "1.5"
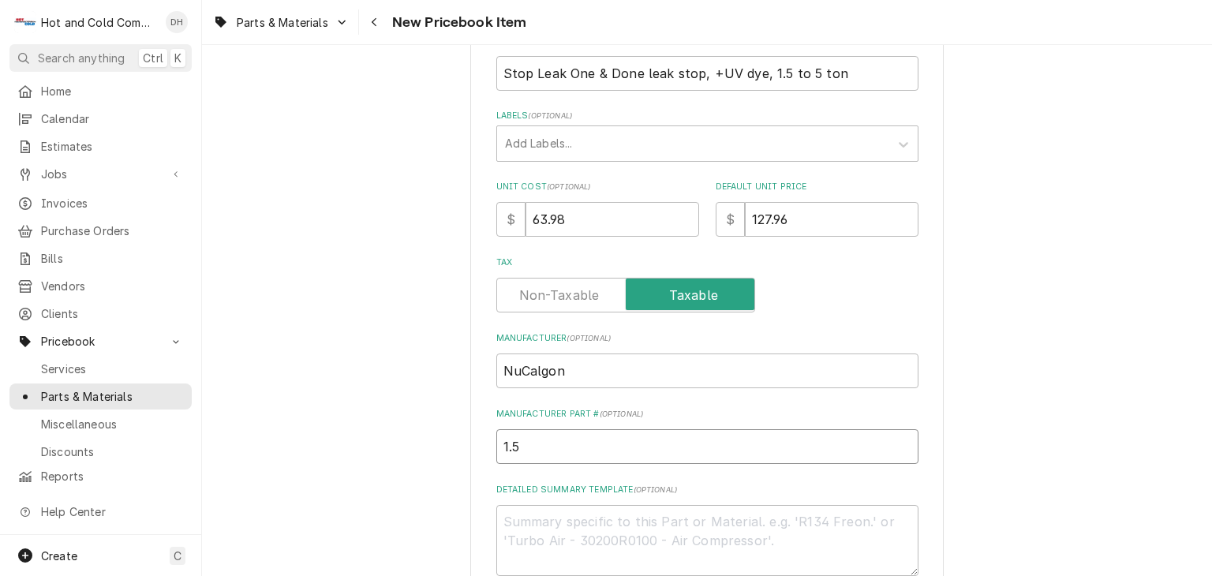
type textarea "x"
type input "1.5"
type textarea "x"
type input "1.5 t"
type textarea "x"
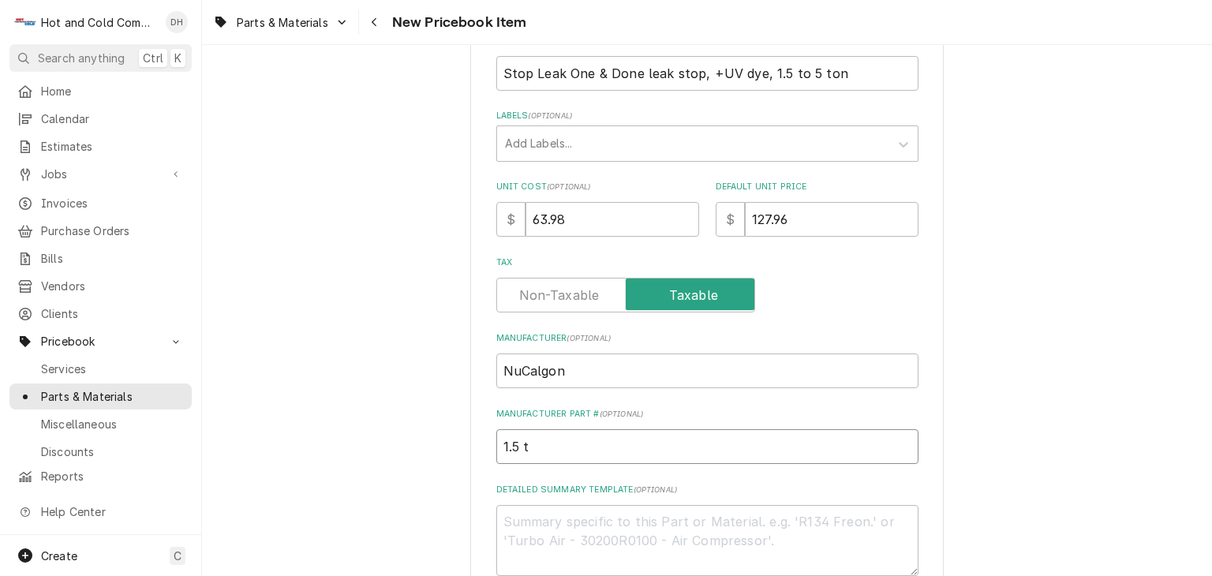
type input "1.5 to"
type textarea "x"
type input "1.5 to"
type textarea "x"
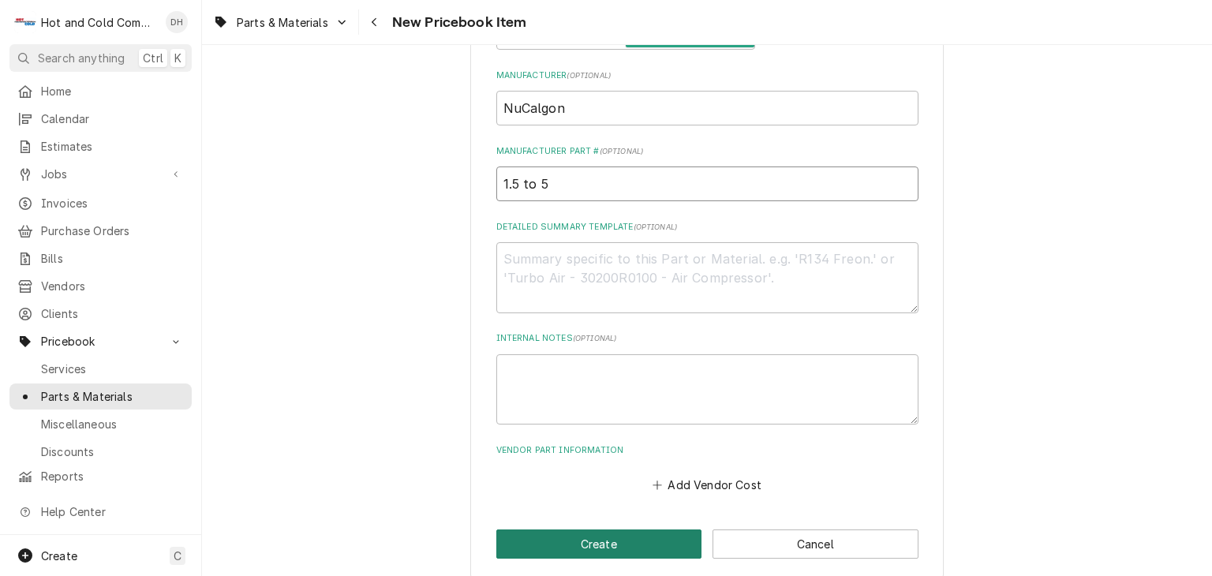
type input "1.5 to 5"
drag, startPoint x: 617, startPoint y: 546, endPoint x: 660, endPoint y: 502, distance: 61.4
click at [618, 546] on button "Create" at bounding box center [599, 543] width 206 height 29
type textarea "x"
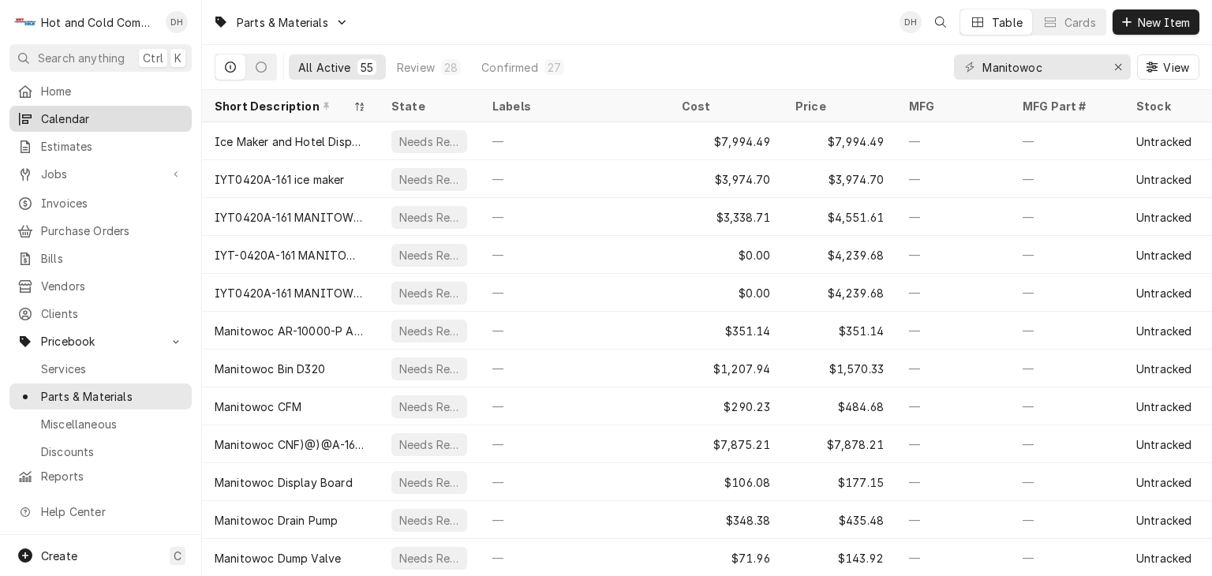
click at [85, 114] on span "Calendar" at bounding box center [112, 118] width 143 height 17
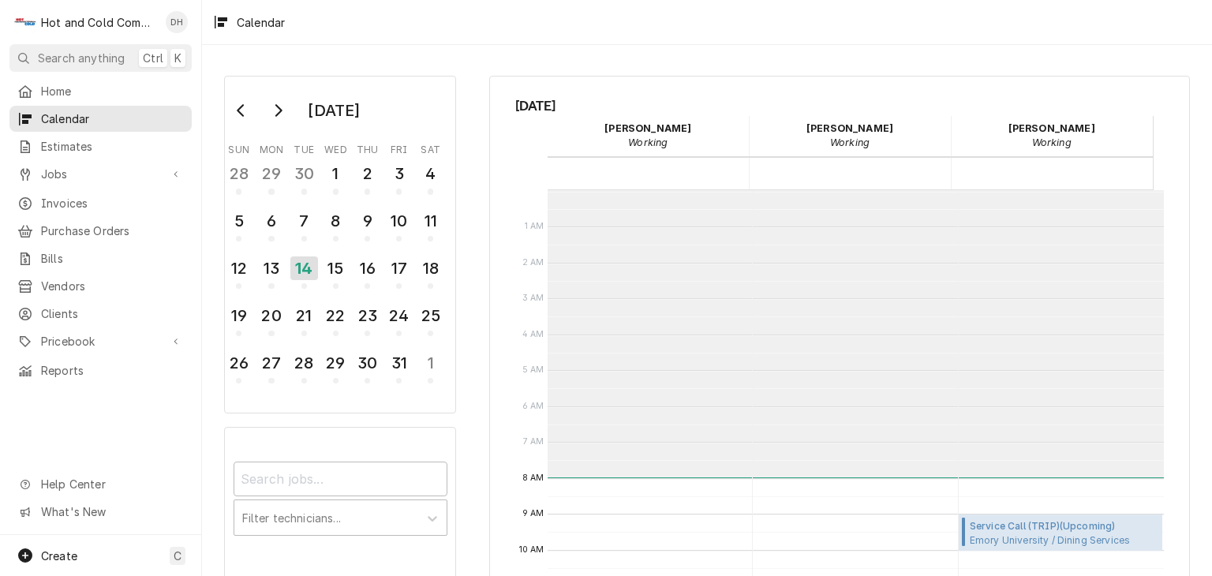
scroll to position [287, 0]
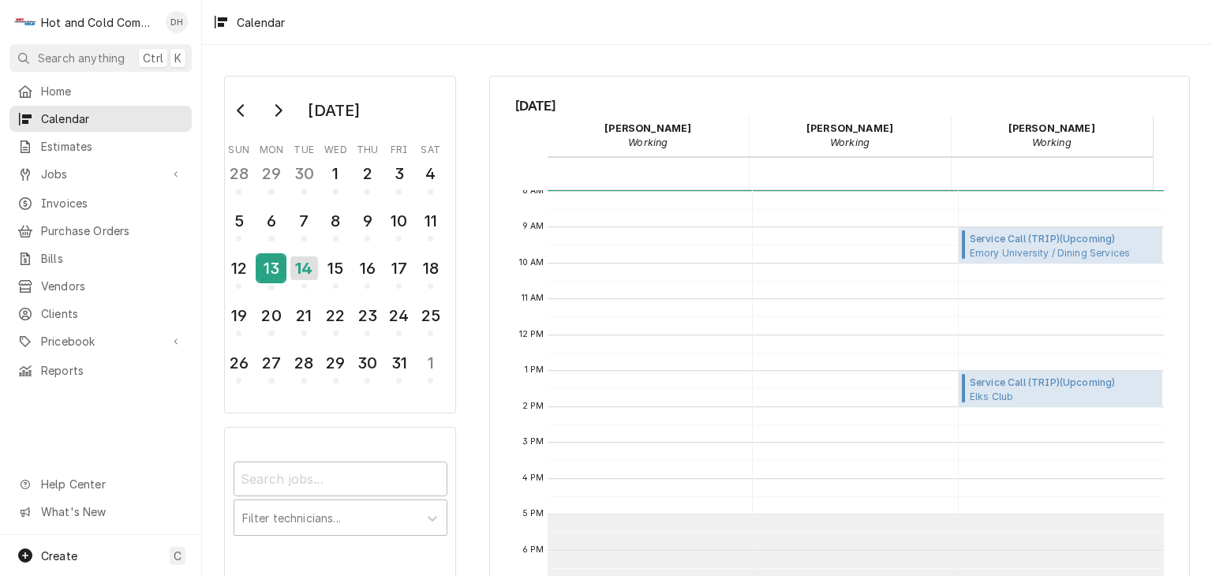
click at [278, 275] on div "13" at bounding box center [271, 268] width 28 height 27
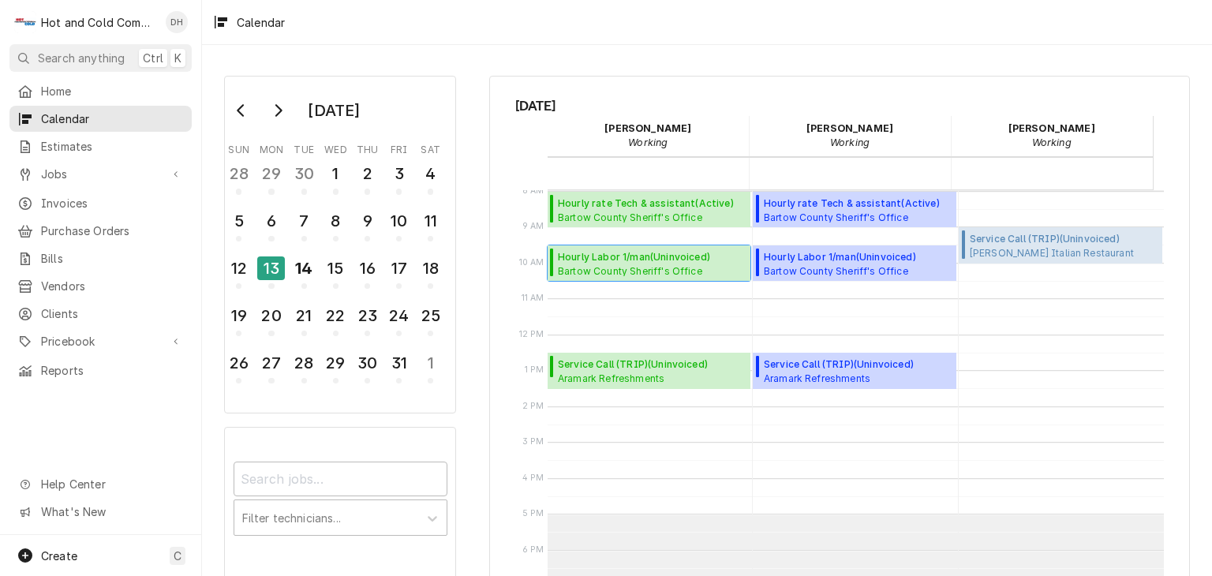
click at [626, 264] on span "Bartow County Sheriff's Office Kitchen / 103 Zena Dr, Cartersville, GA 30121" at bounding box center [634, 270] width 152 height 13
click at [601, 206] on span "Hourly rate Tech & assistant ( Active )" at bounding box center [646, 203] width 176 height 14
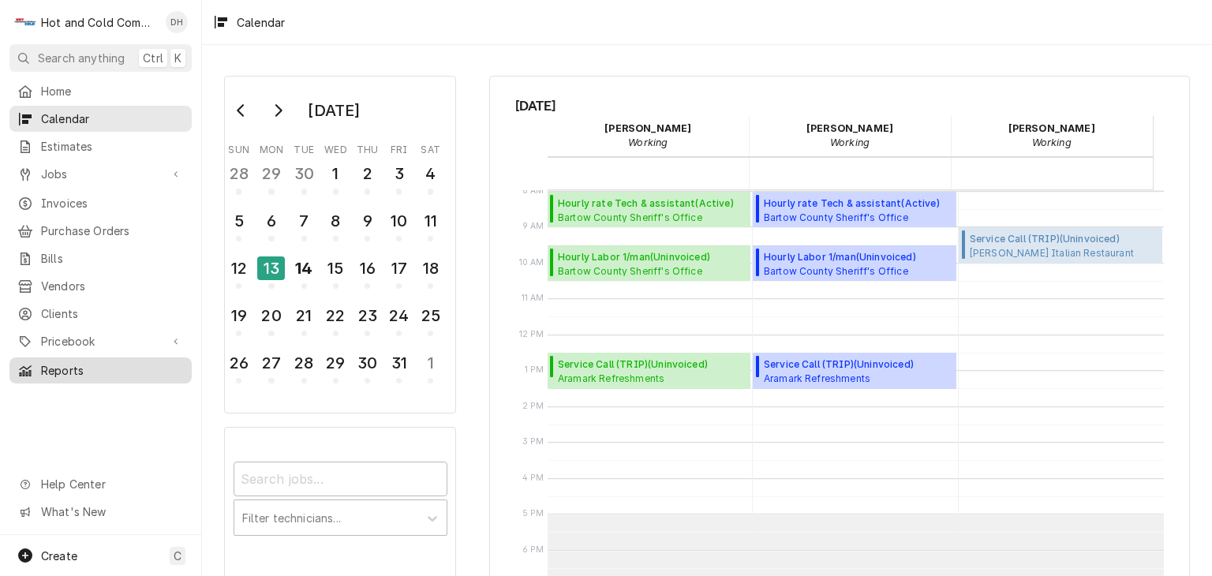
click at [75, 362] on span "Reports" at bounding box center [112, 370] width 143 height 17
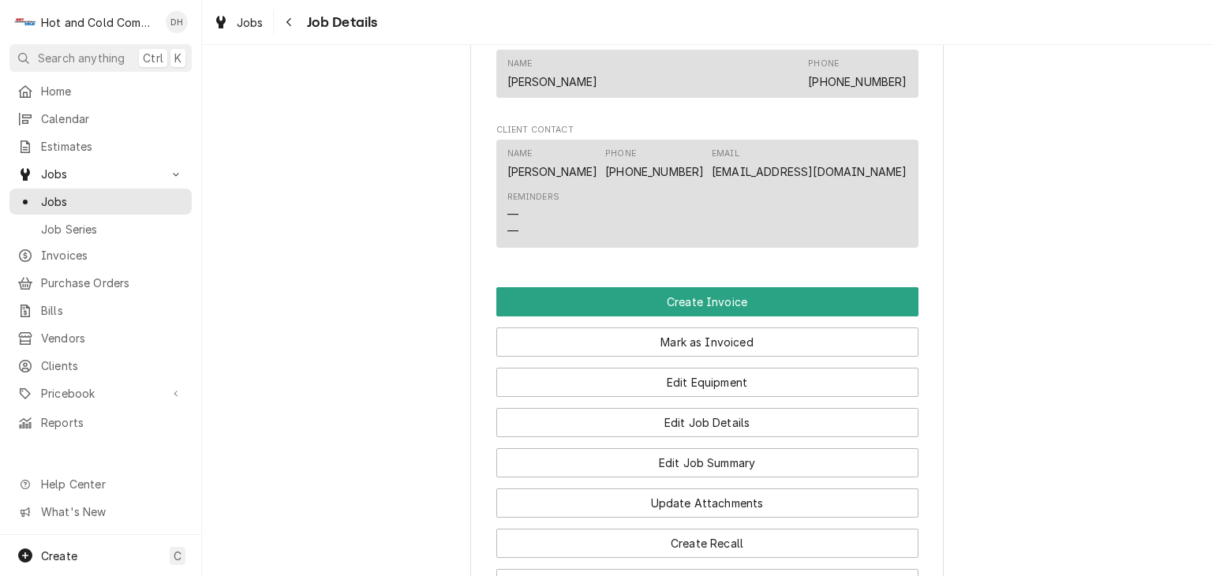
scroll to position [1314, 0]
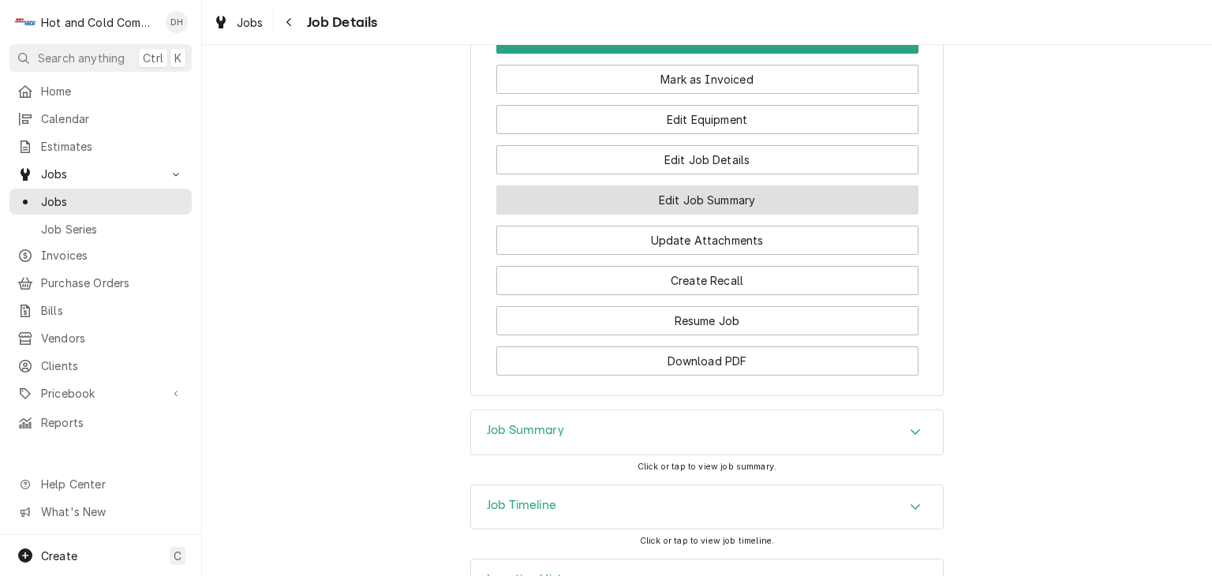
click at [803, 211] on button "Edit Job Summary" at bounding box center [707, 199] width 422 height 29
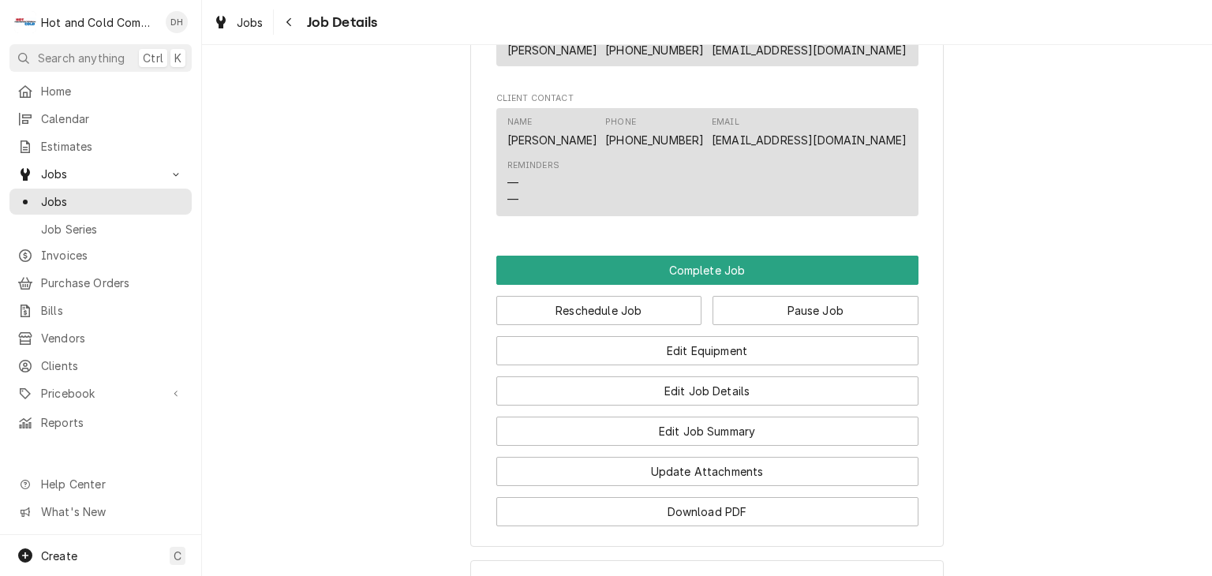
scroll to position [1314, 0]
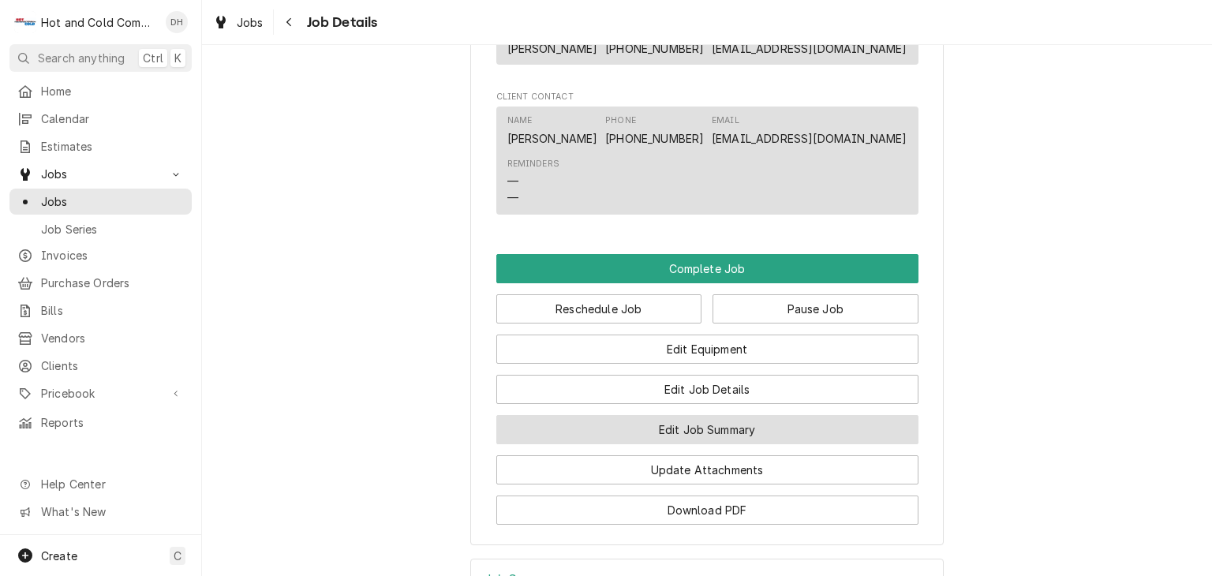
click at [775, 442] on button "Edit Job Summary" at bounding box center [707, 429] width 422 height 29
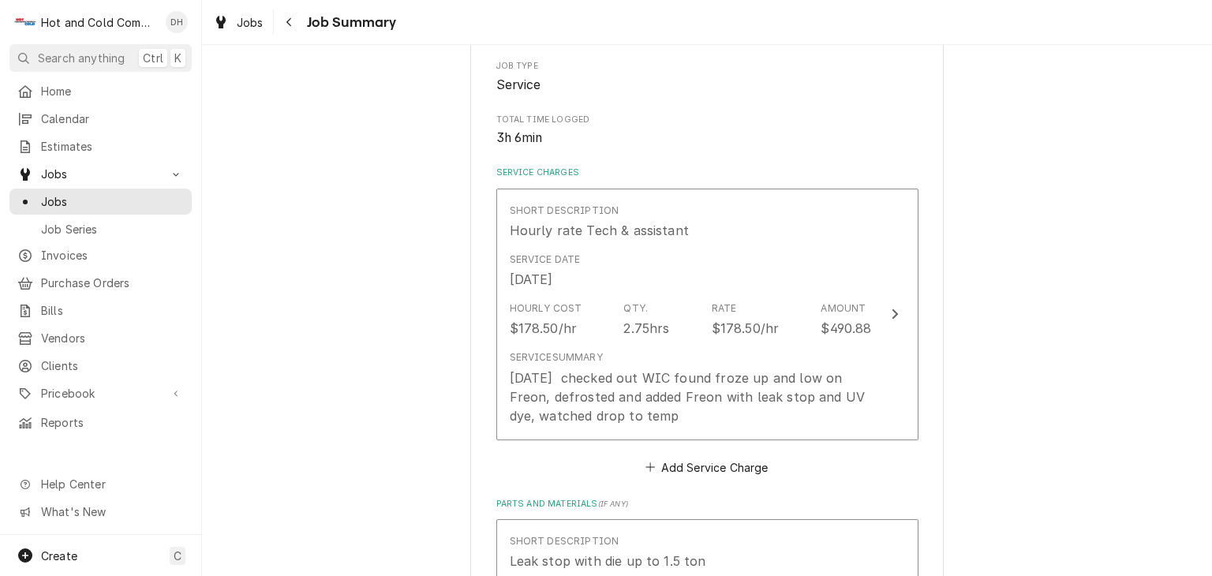
scroll to position [525, 0]
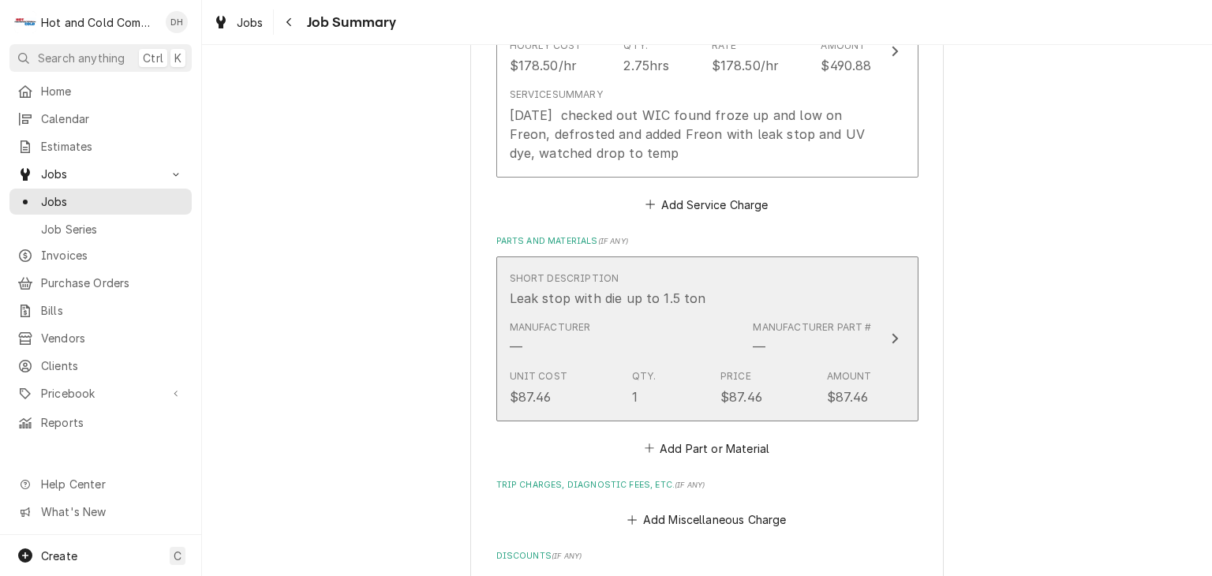
click at [765, 282] on div "Short Description Leak stop with die up to 1.5 ton" at bounding box center [691, 289] width 362 height 49
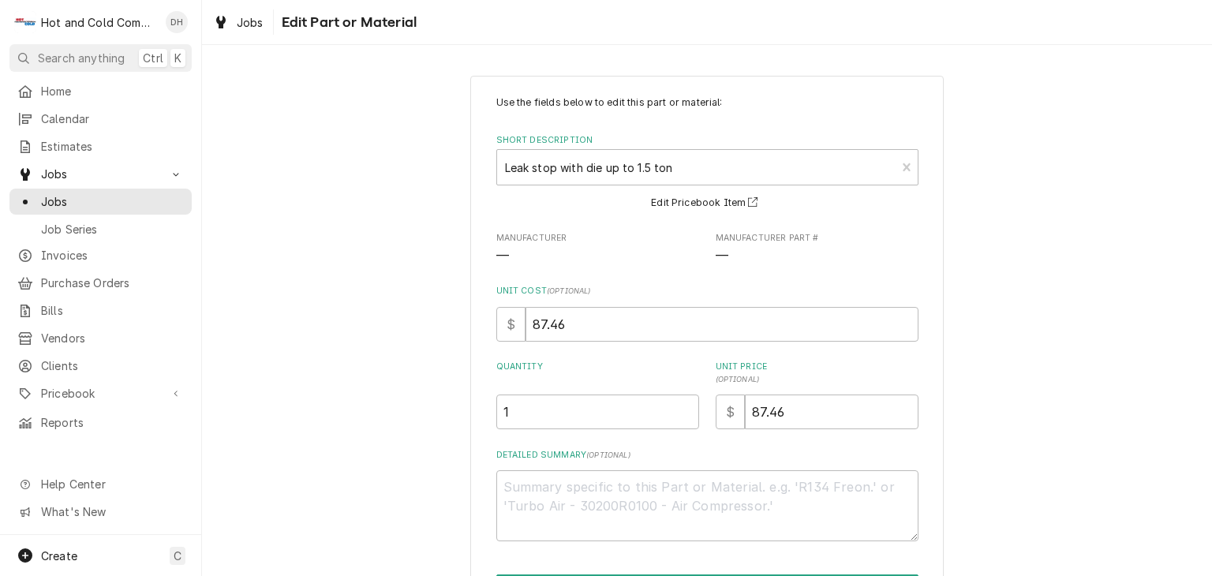
scroll to position [100, 0]
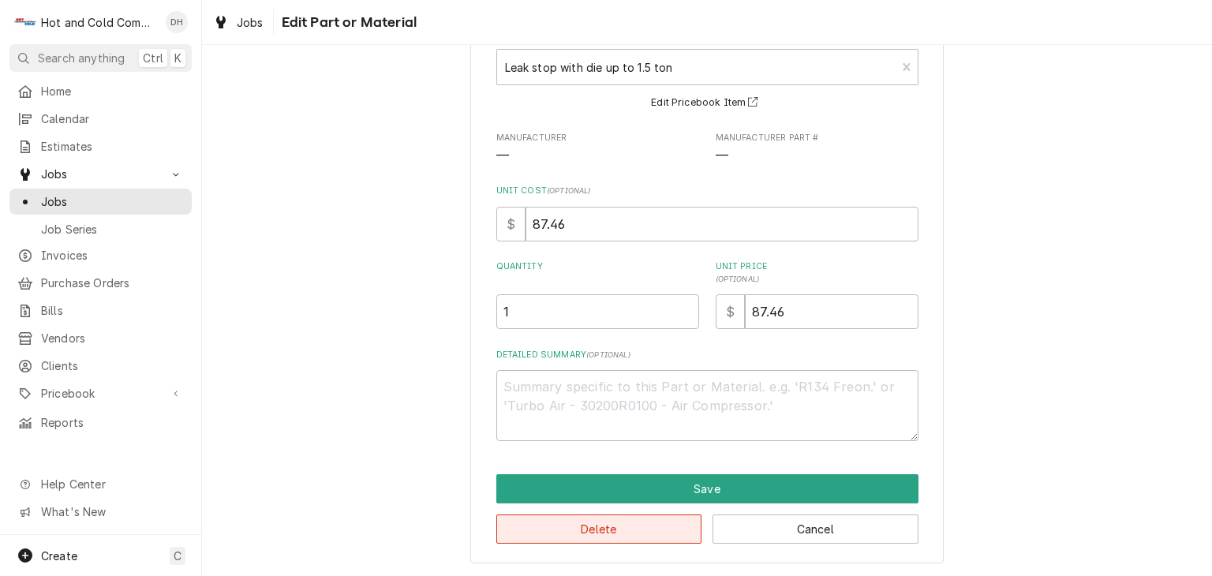
click at [585, 525] on button "Delete" at bounding box center [599, 528] width 206 height 29
type textarea "x"
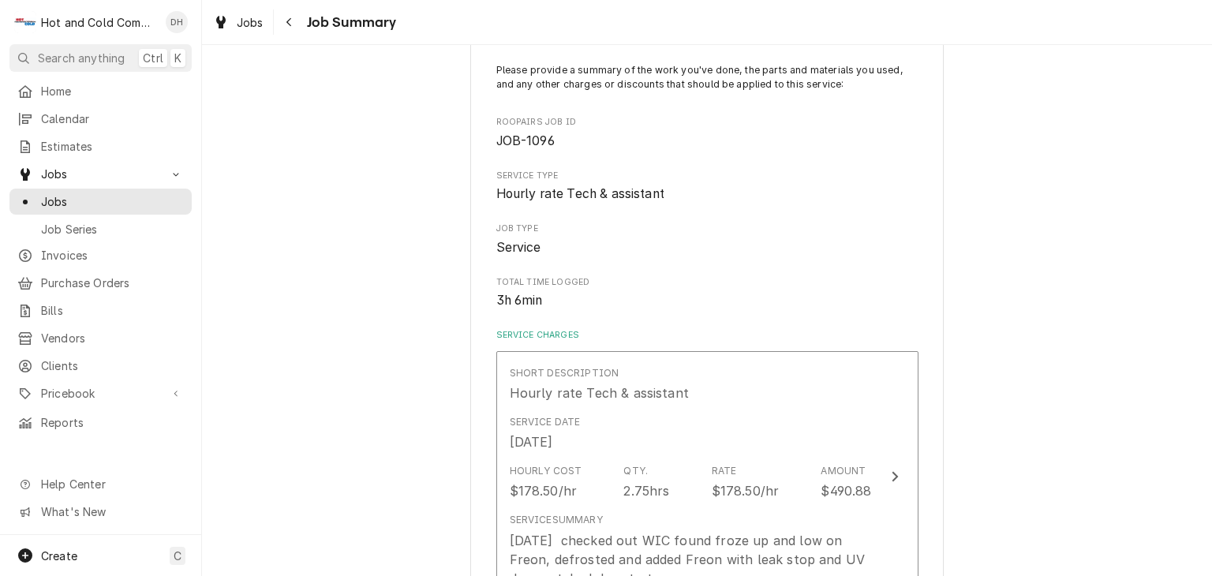
scroll to position [525, 0]
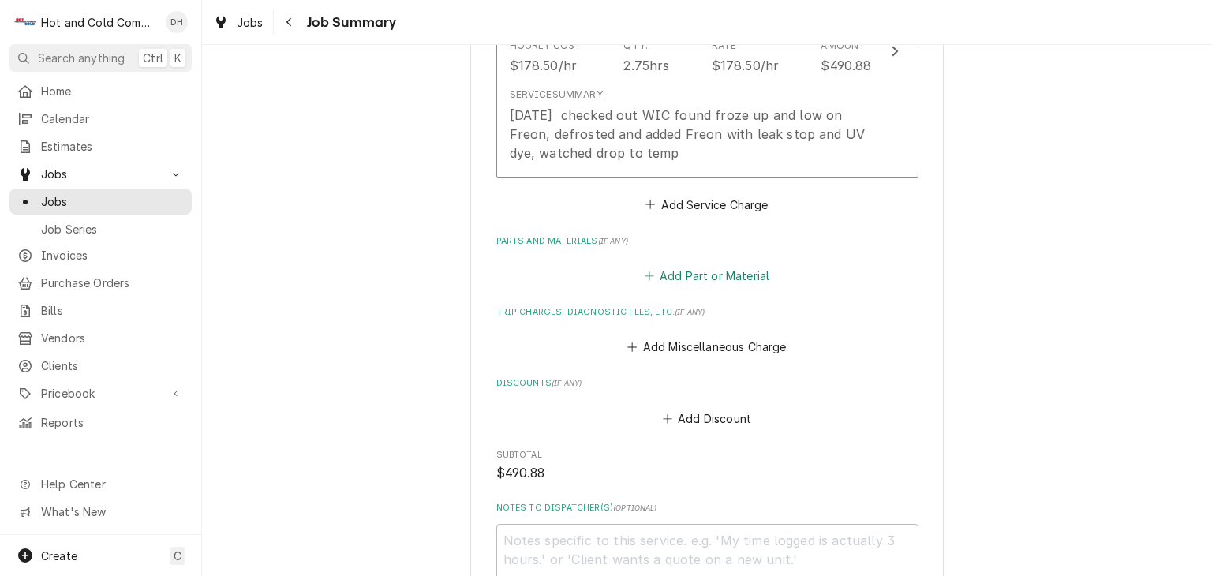
click at [705, 276] on button "Add Part or Material" at bounding box center [706, 276] width 130 height 22
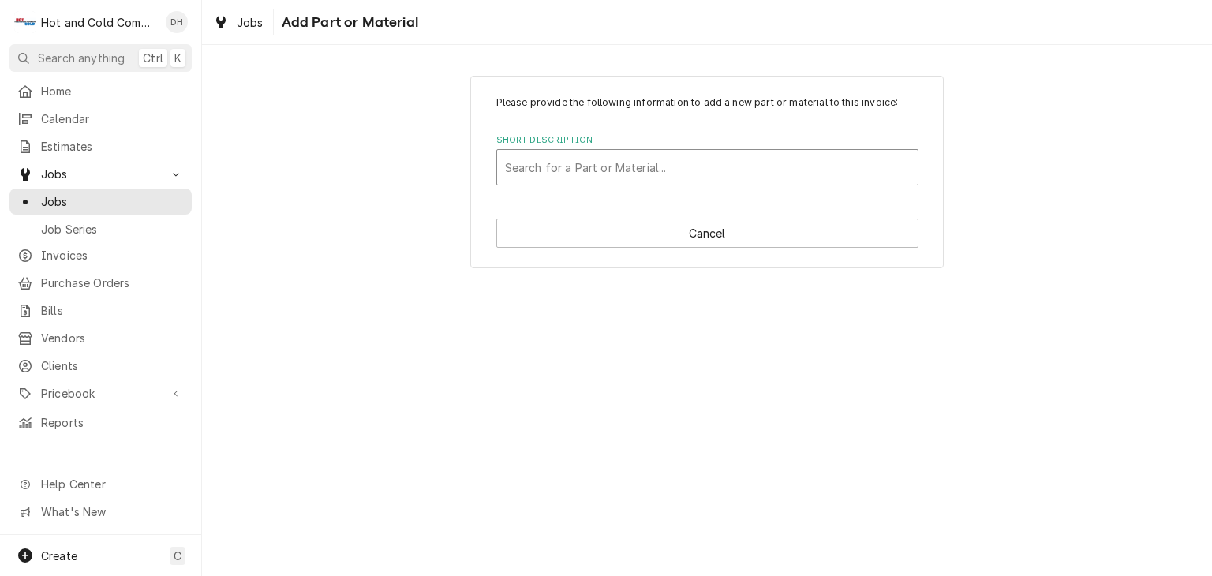
click at [552, 159] on div "Short Description" at bounding box center [707, 167] width 405 height 28
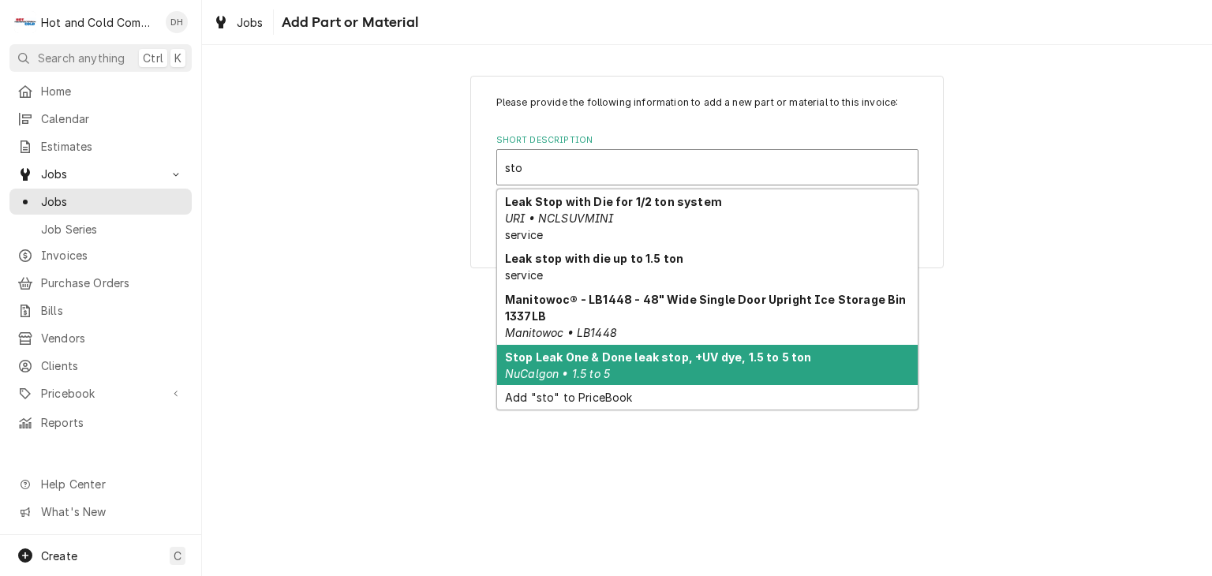
type input "sto"
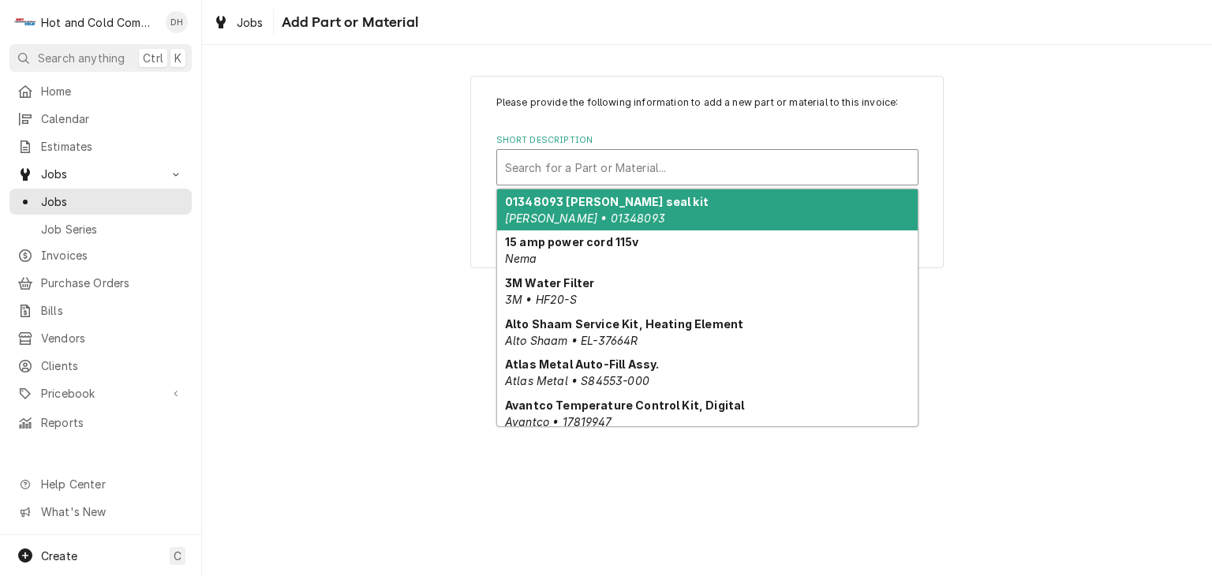
click at [631, 159] on div "Short Description" at bounding box center [707, 167] width 405 height 28
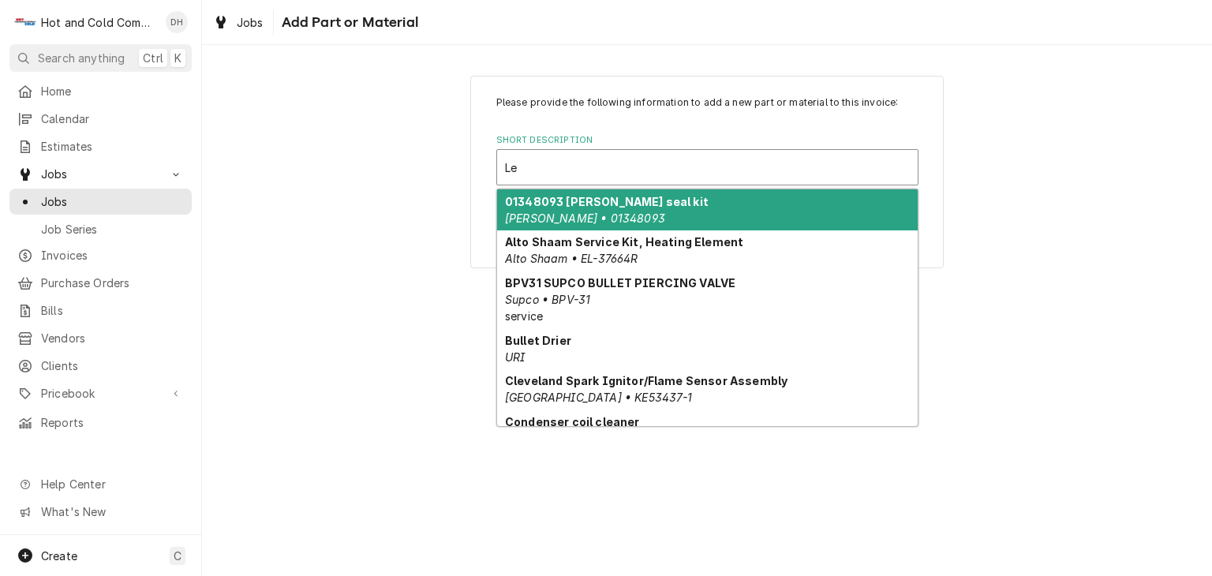
type input "Lea"
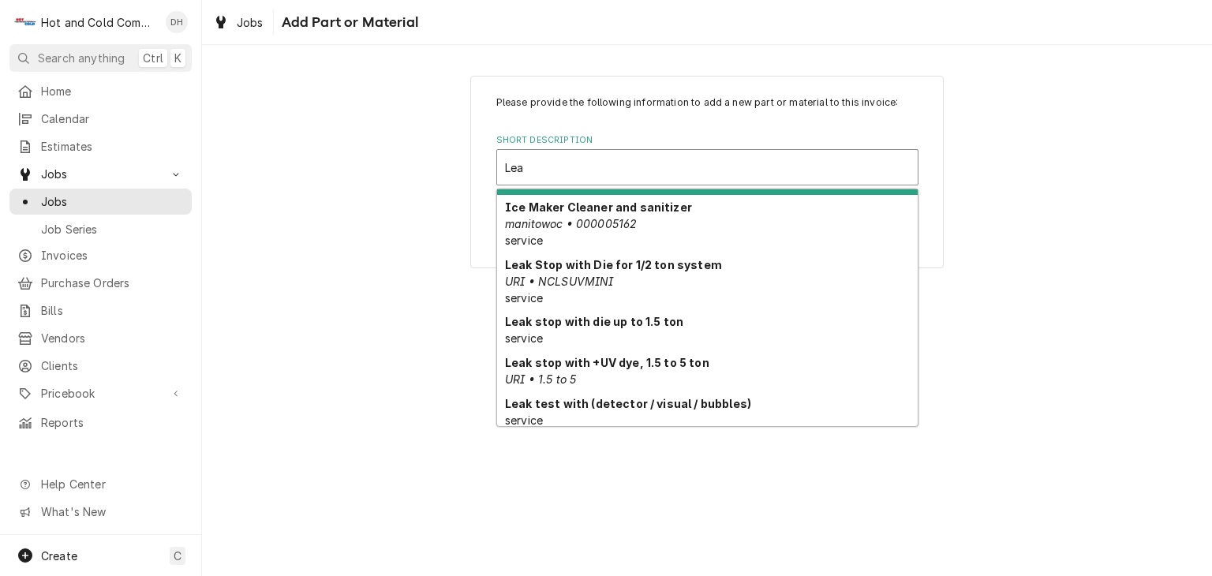
scroll to position [189, 0]
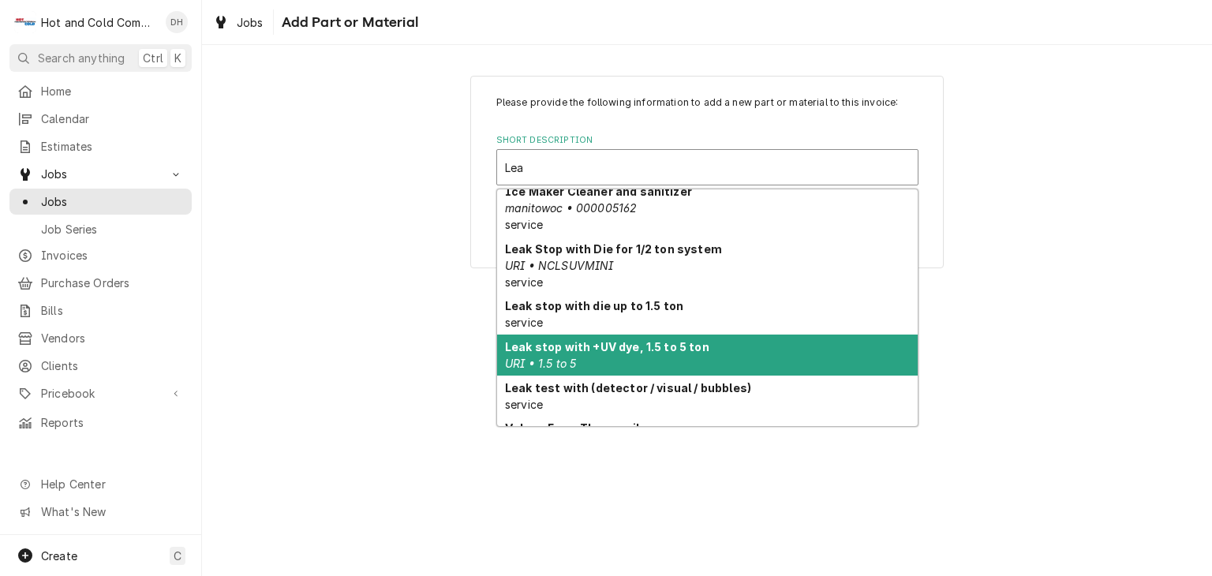
click at [669, 346] on strong "Leak stop with +UV dye, 1.5 to 5 ton" at bounding box center [607, 346] width 204 height 13
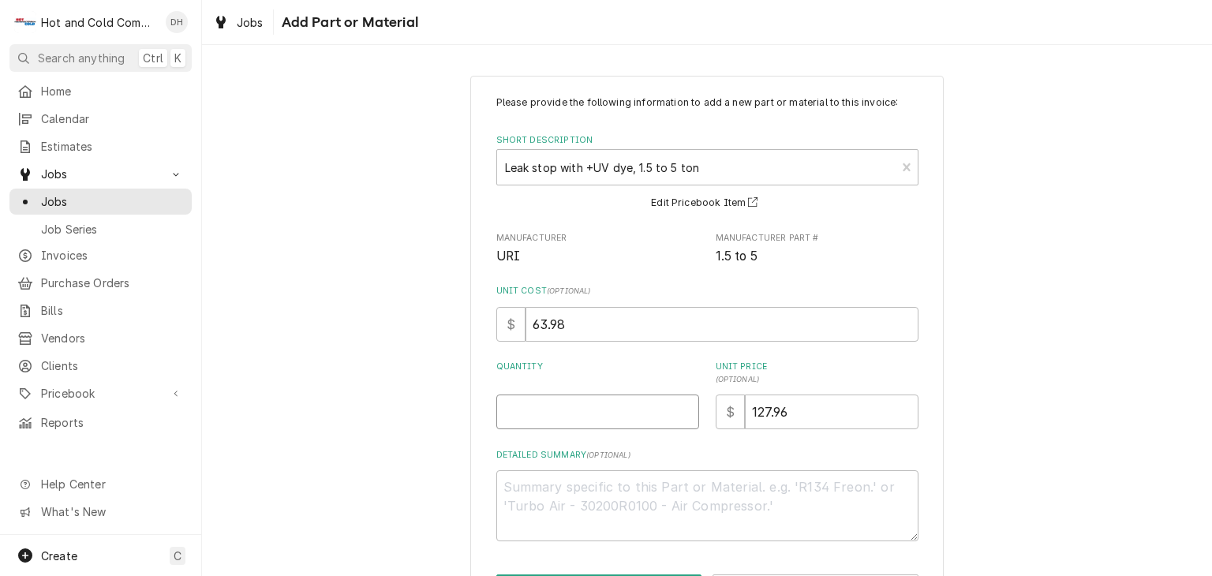
click at [583, 411] on input "Quantity" at bounding box center [597, 411] width 203 height 35
type textarea "x"
type input "1"
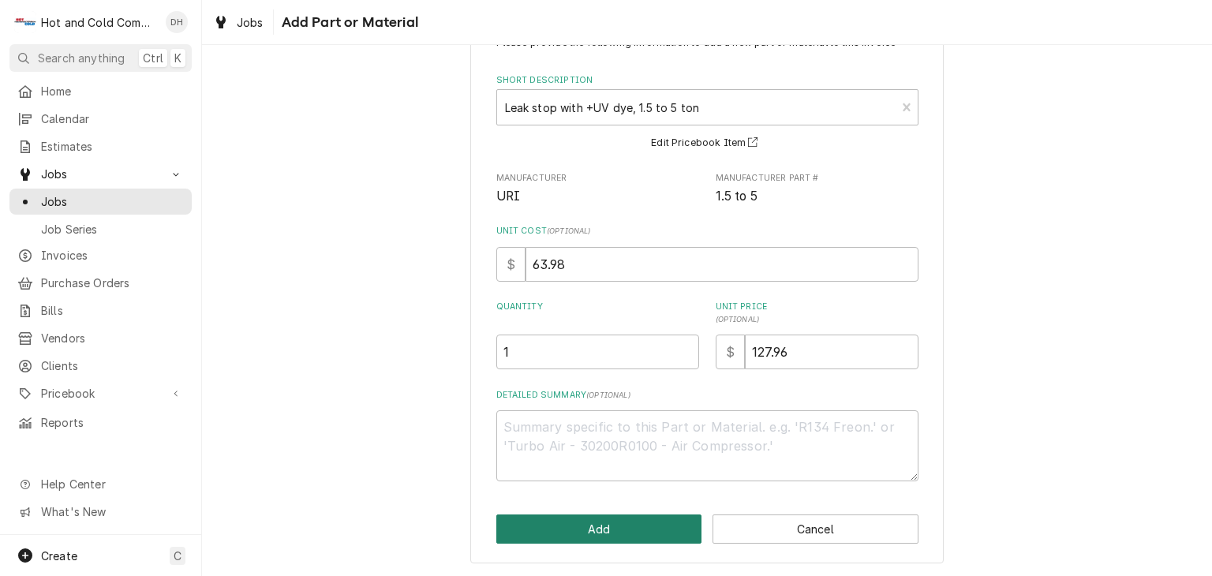
click at [644, 525] on button "Add" at bounding box center [599, 528] width 206 height 29
type textarea "x"
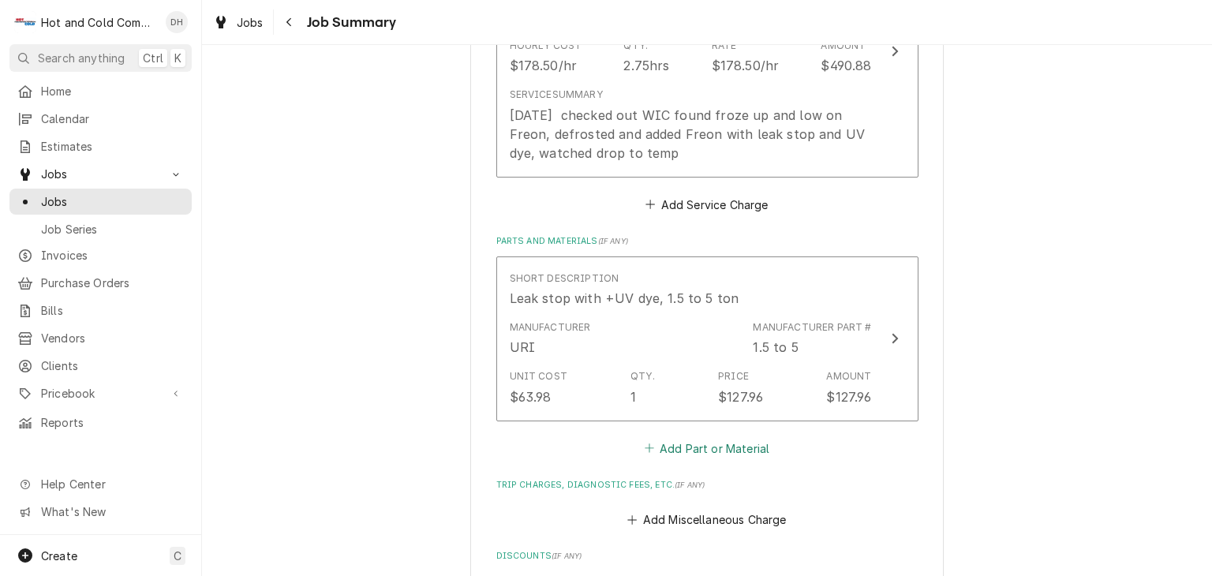
click at [706, 449] on button "Add Part or Material" at bounding box center [706, 448] width 130 height 22
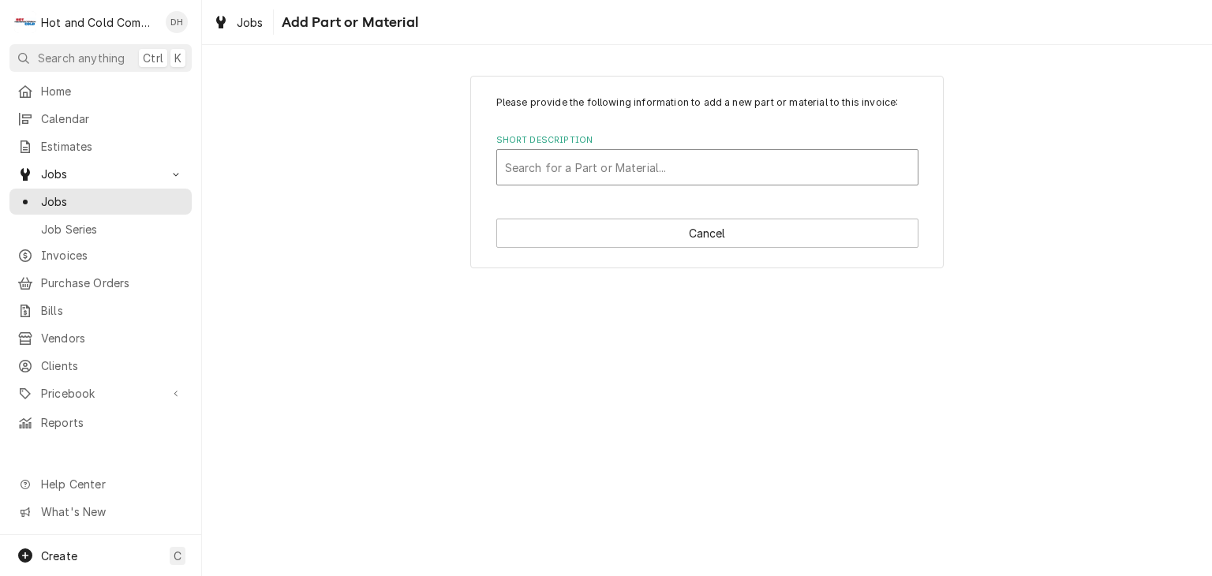
click at [746, 168] on div "Short Description" at bounding box center [707, 167] width 405 height 28
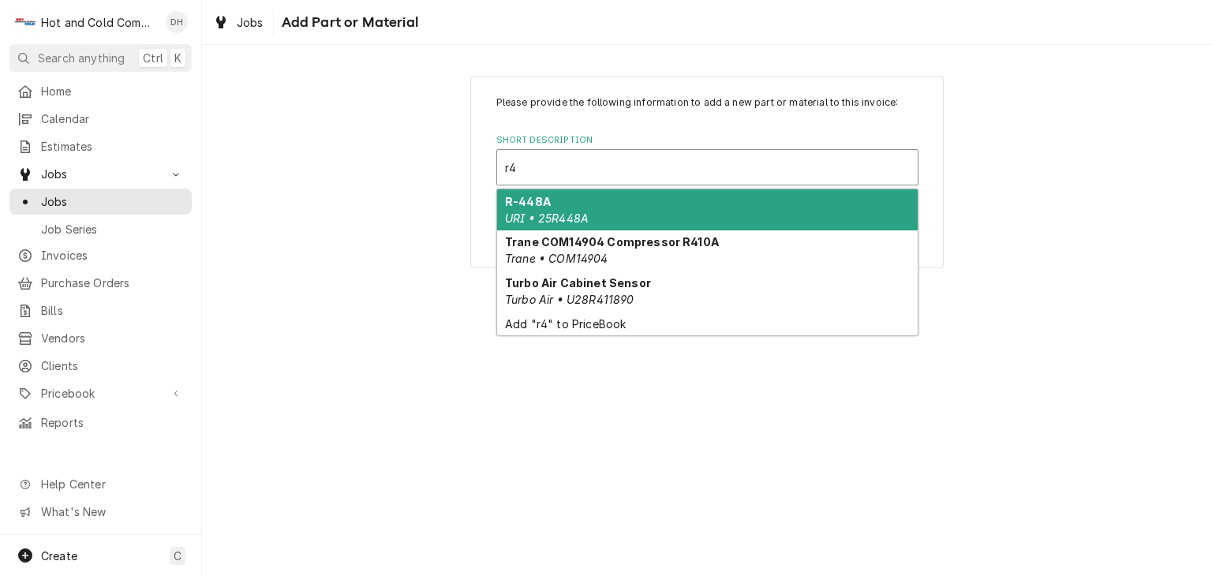
type input "r"
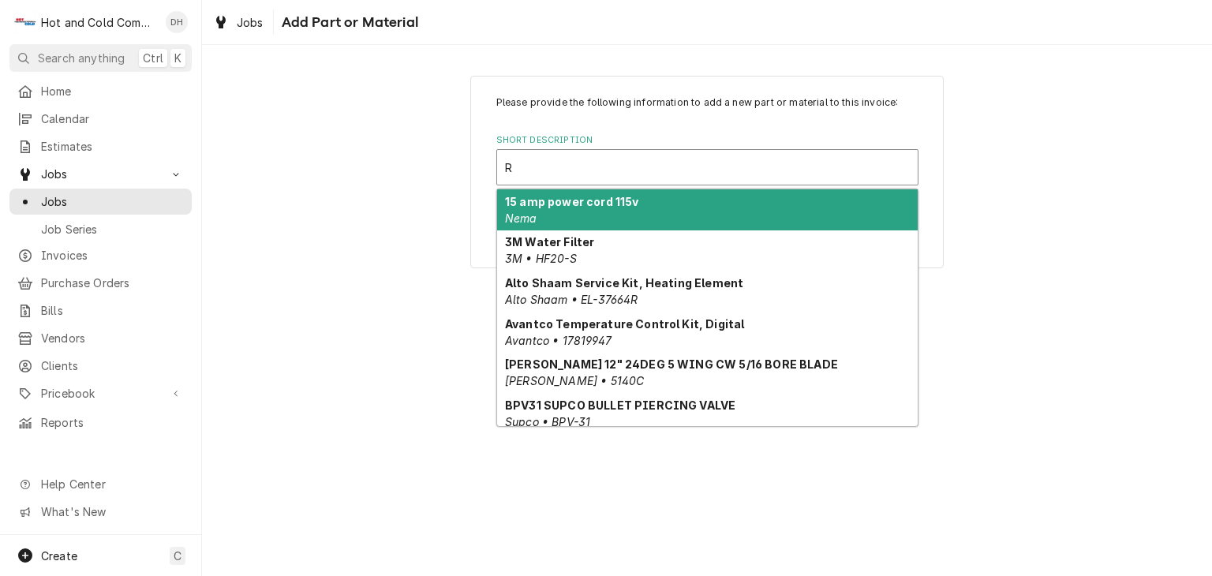
type input "R-"
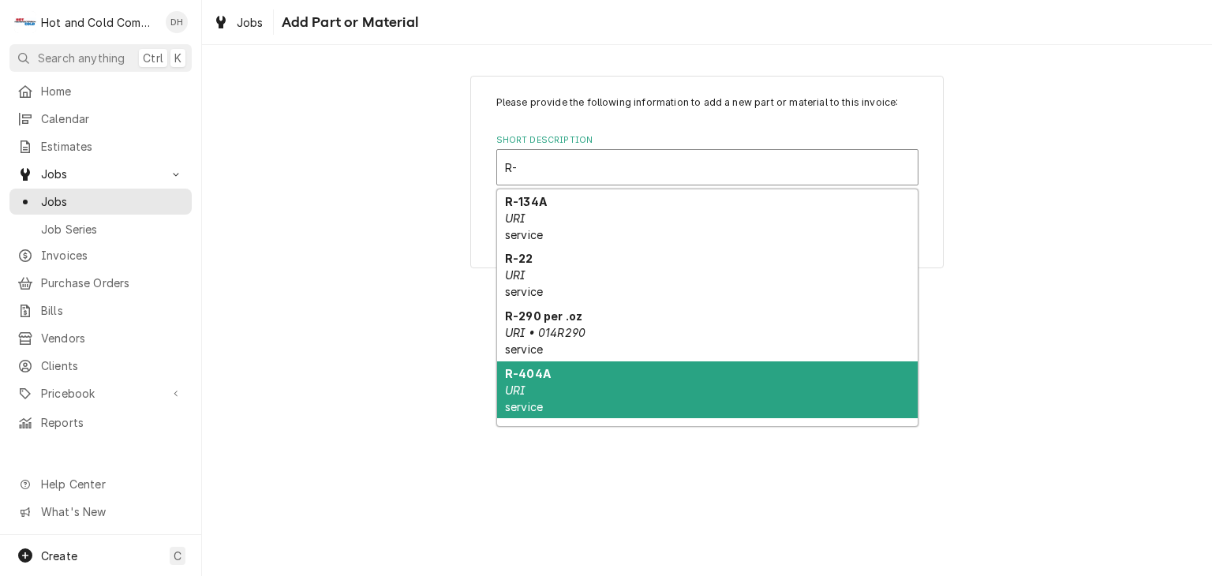
click at [559, 396] on div "R-404A URI service" at bounding box center [707, 390] width 420 height 58
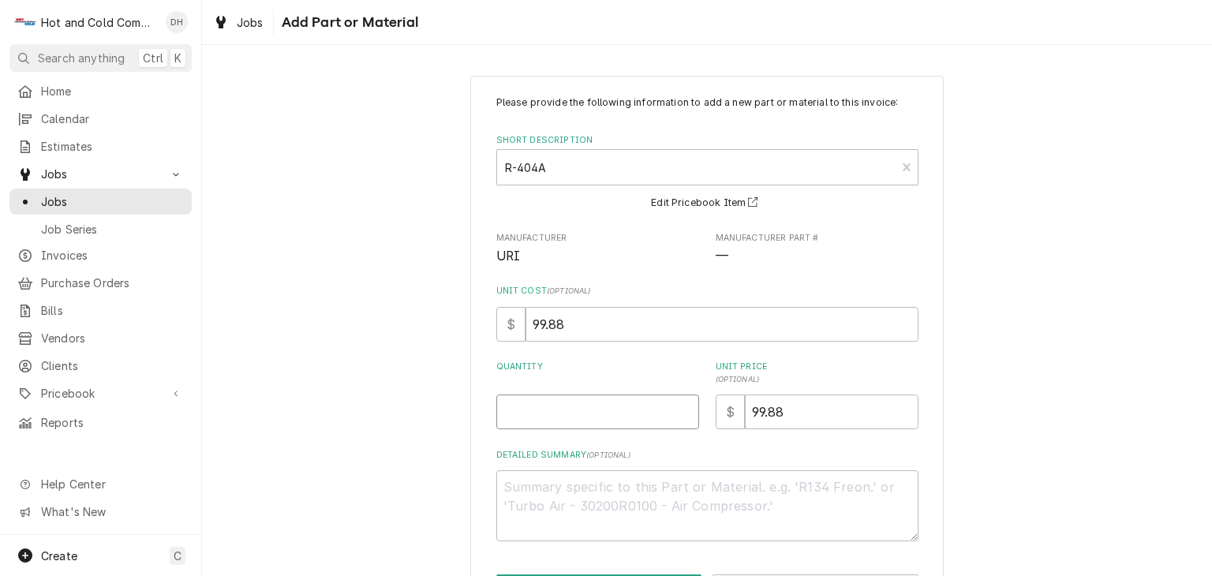
click at [513, 405] on input "Quantity" at bounding box center [597, 411] width 203 height 35
type textarea "x"
type input "2"
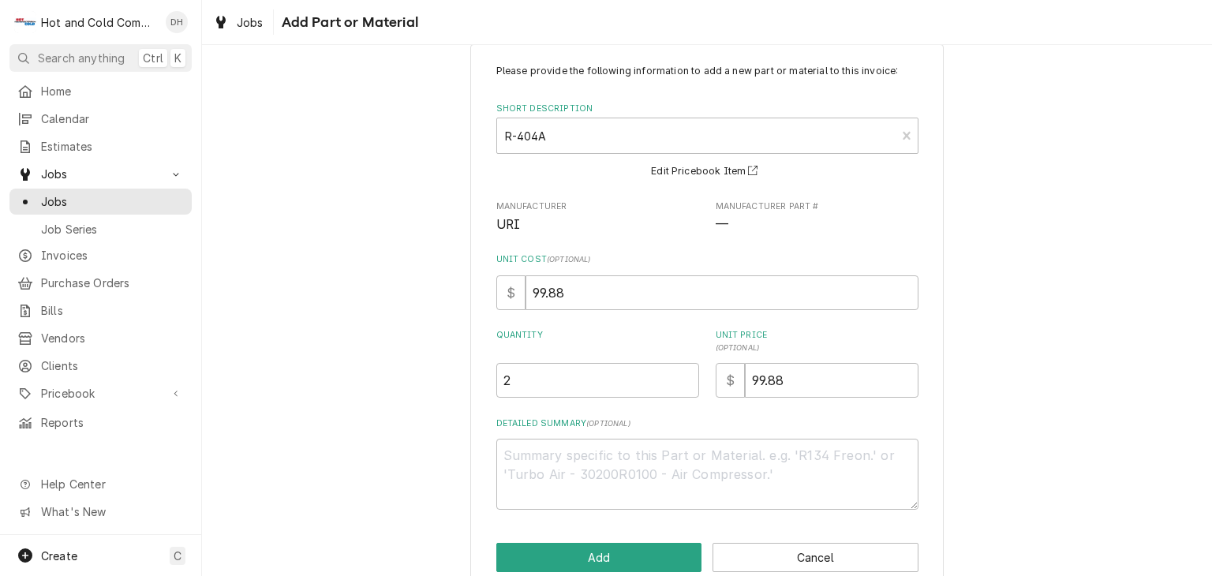
scroll to position [60, 0]
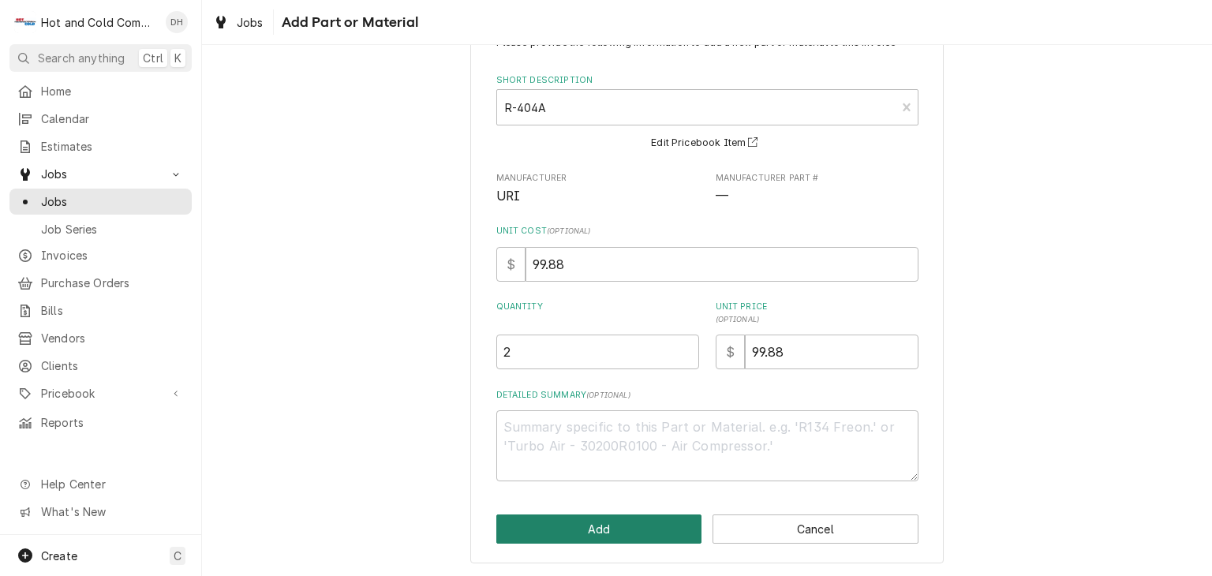
click at [615, 518] on button "Add" at bounding box center [599, 528] width 206 height 29
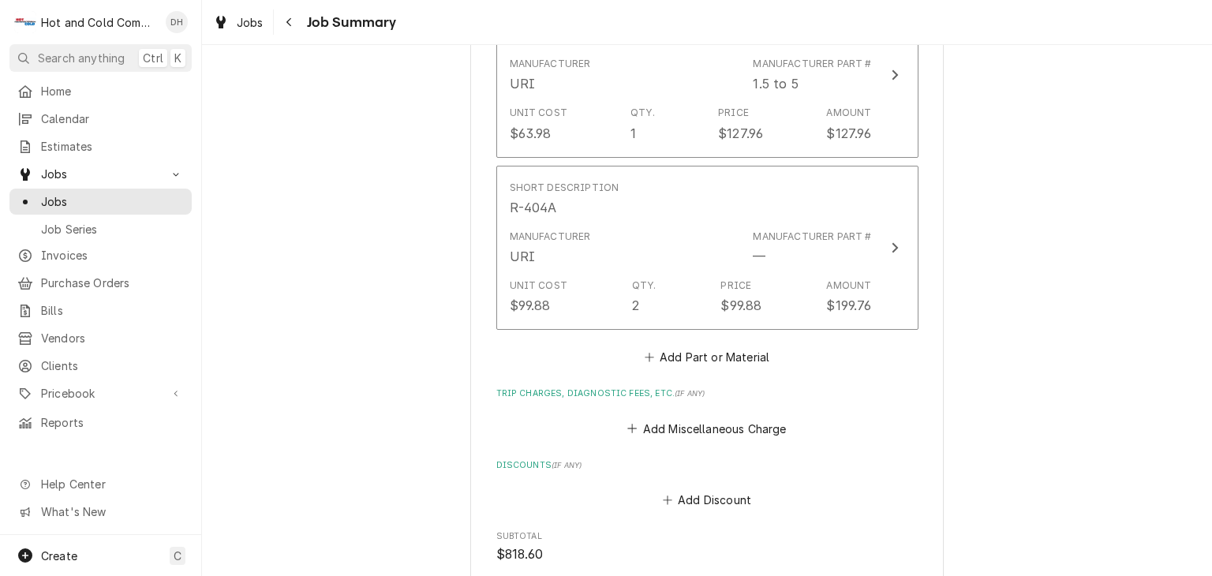
scroll to position [1129, 0]
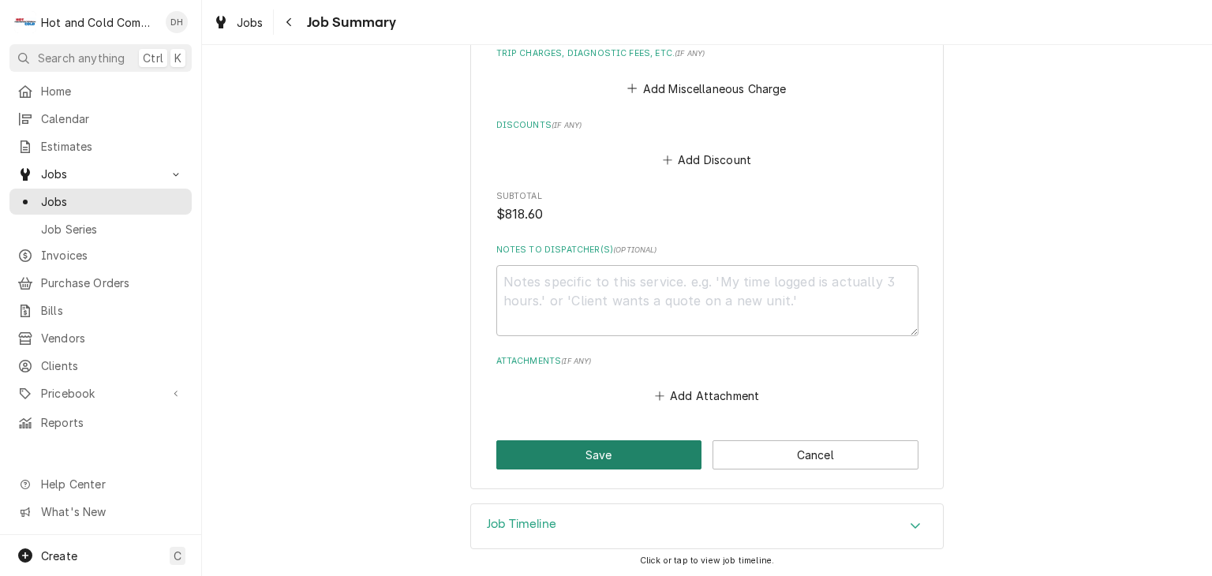
drag, startPoint x: 641, startPoint y: 462, endPoint x: 709, endPoint y: 429, distance: 75.9
click at [644, 459] on button "Save" at bounding box center [599, 454] width 206 height 29
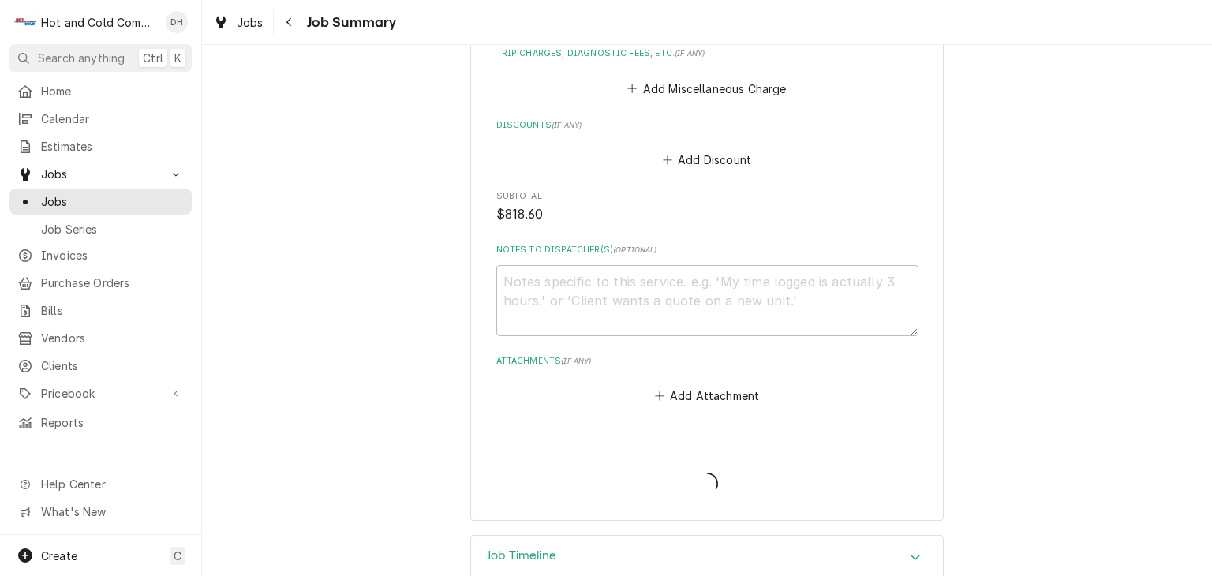
type textarea "x"
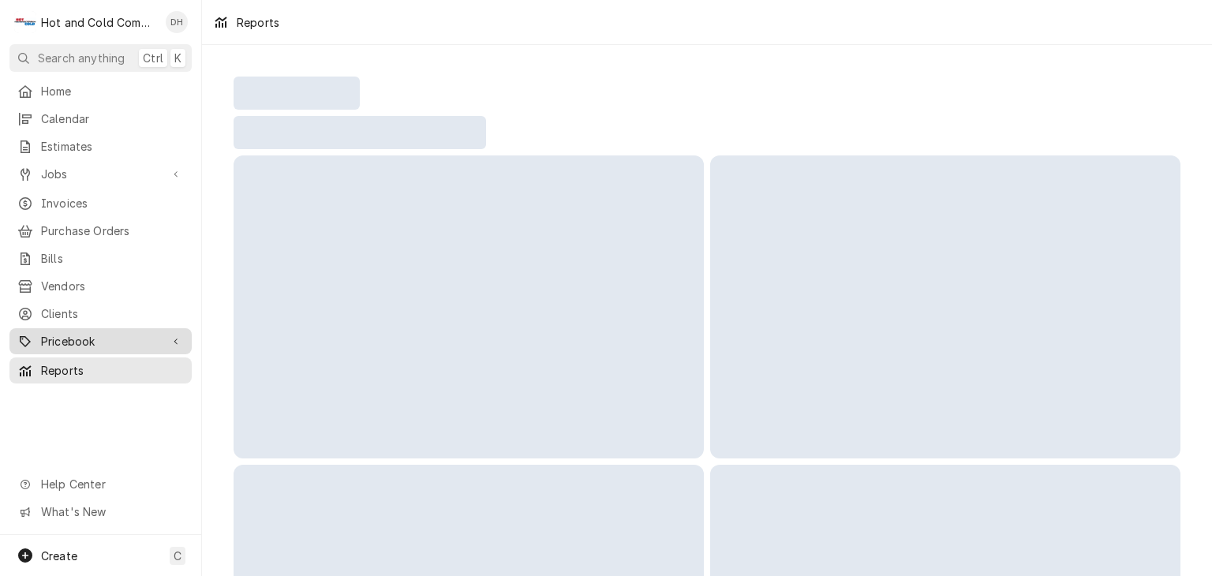
click at [77, 333] on span "Pricebook" at bounding box center [100, 341] width 119 height 17
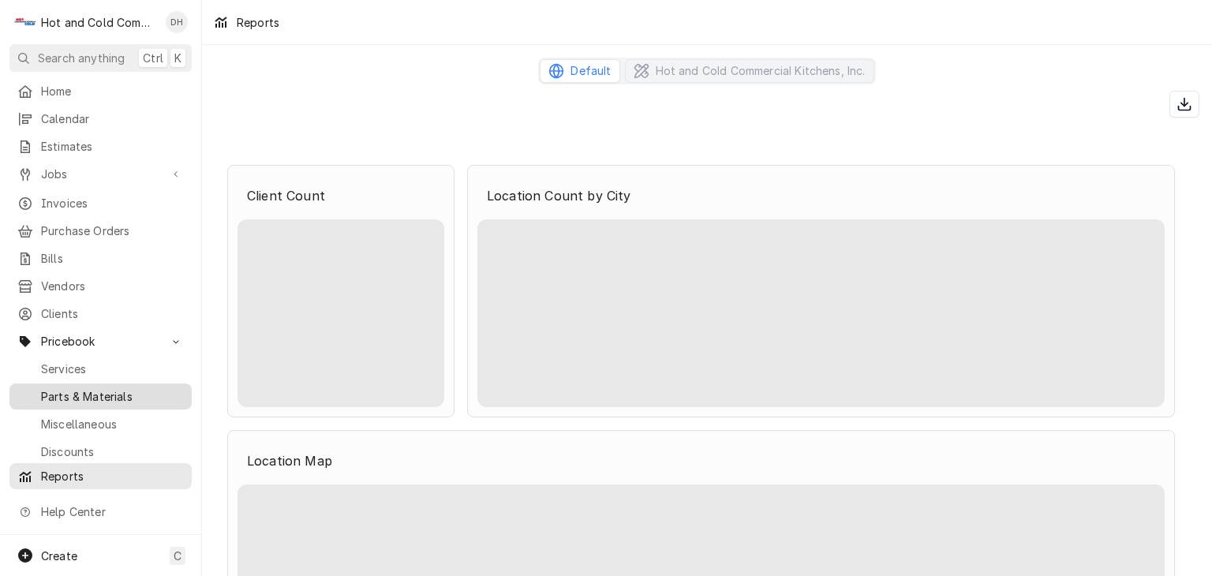
click at [63, 388] on span "Parts & Materials" at bounding box center [112, 396] width 143 height 17
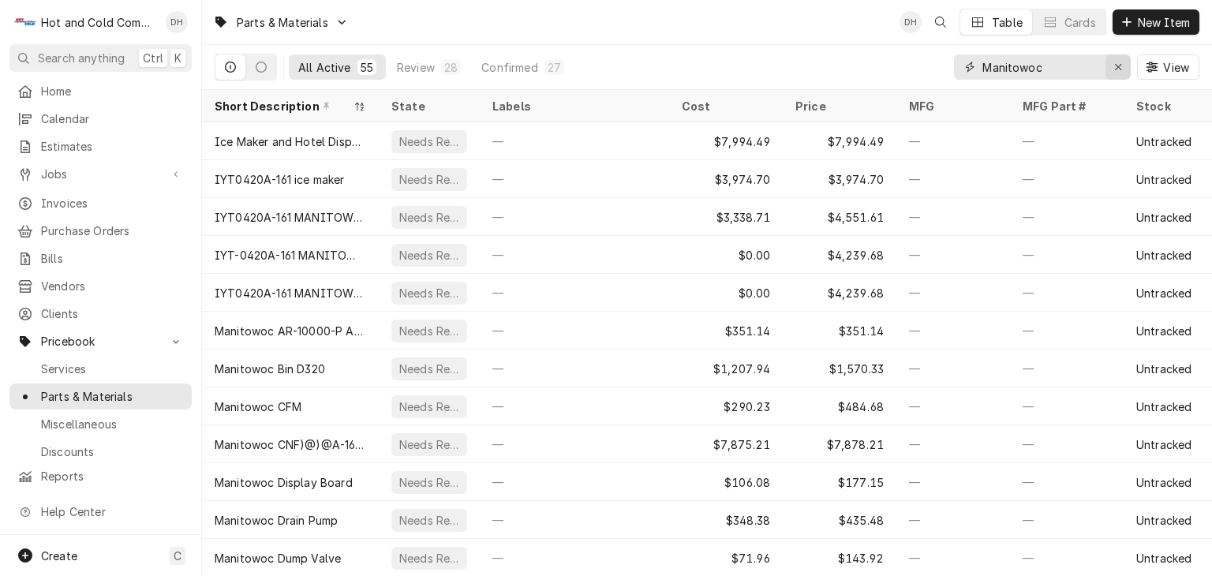
click at [1120, 70] on icon "Erase input" at bounding box center [1118, 67] width 9 height 11
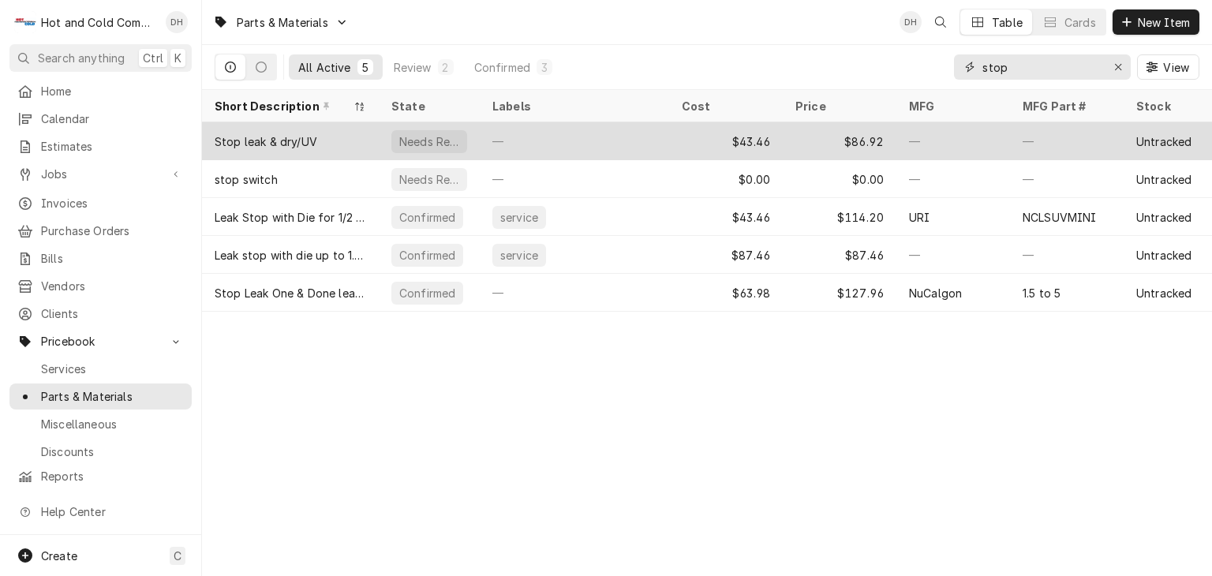
type input "stop"
click at [614, 136] on div "—" at bounding box center [574, 141] width 189 height 38
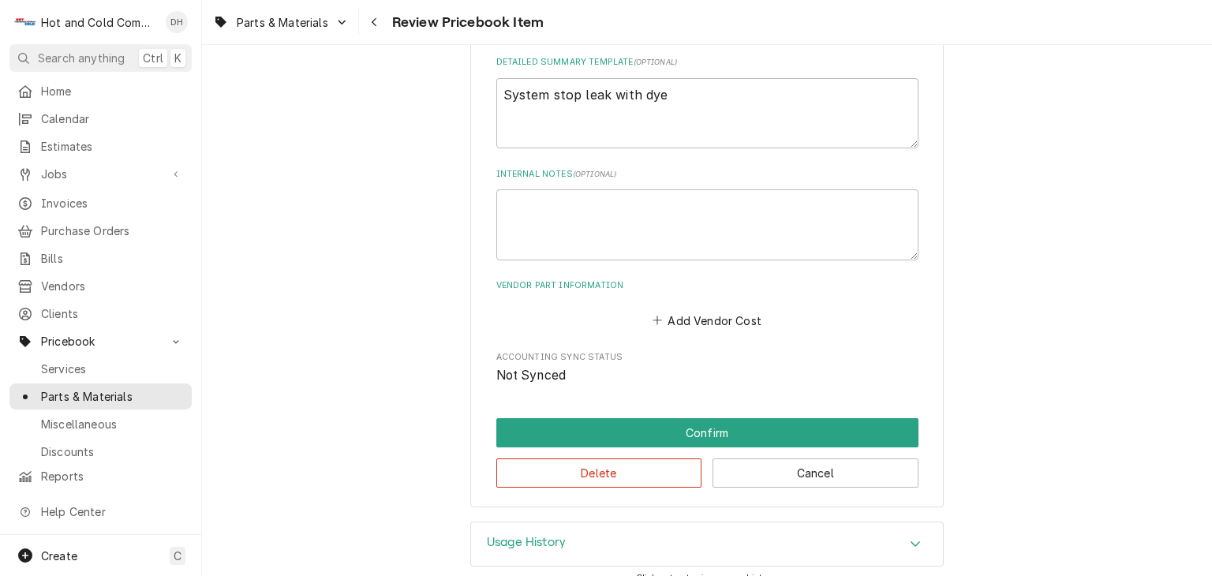
scroll to position [721, 0]
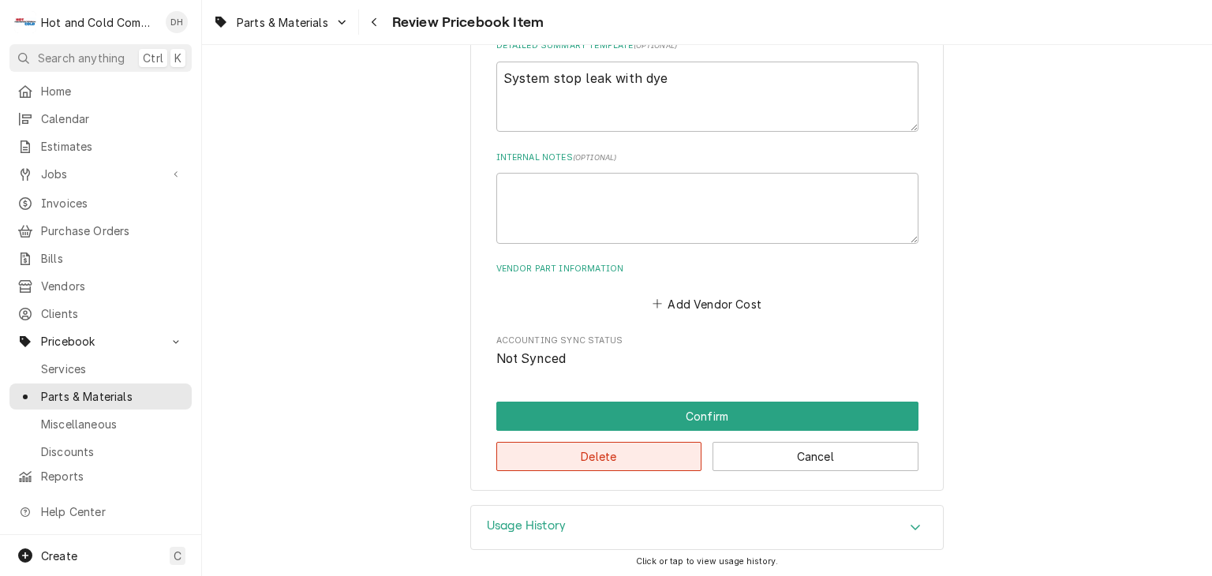
click at [634, 455] on button "Delete" at bounding box center [599, 456] width 206 height 29
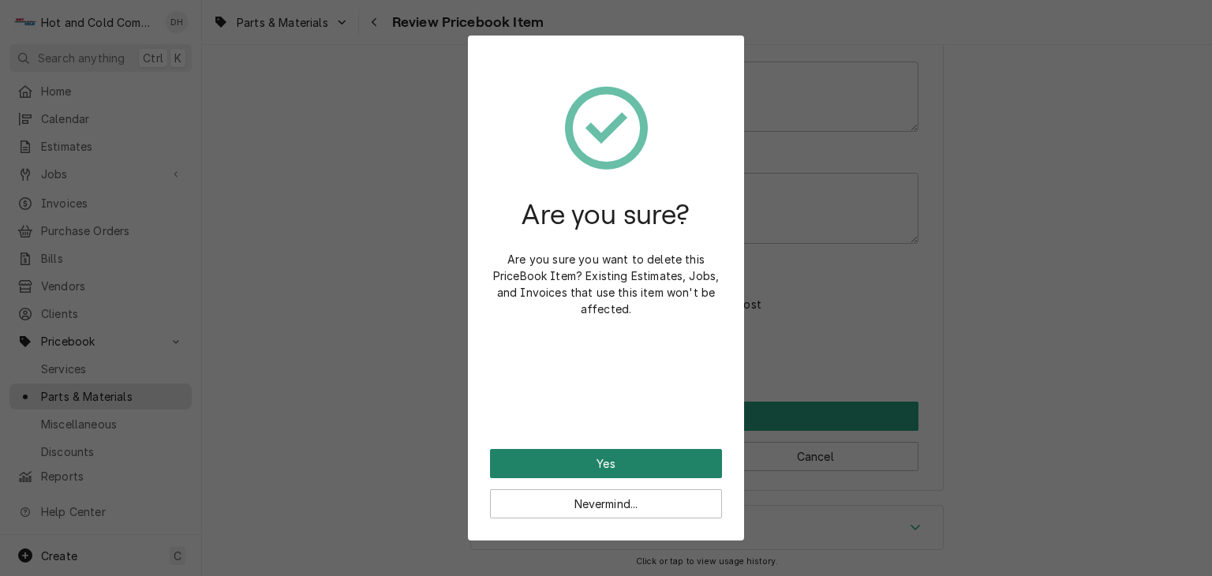
click at [620, 461] on button "Yes" at bounding box center [606, 463] width 232 height 29
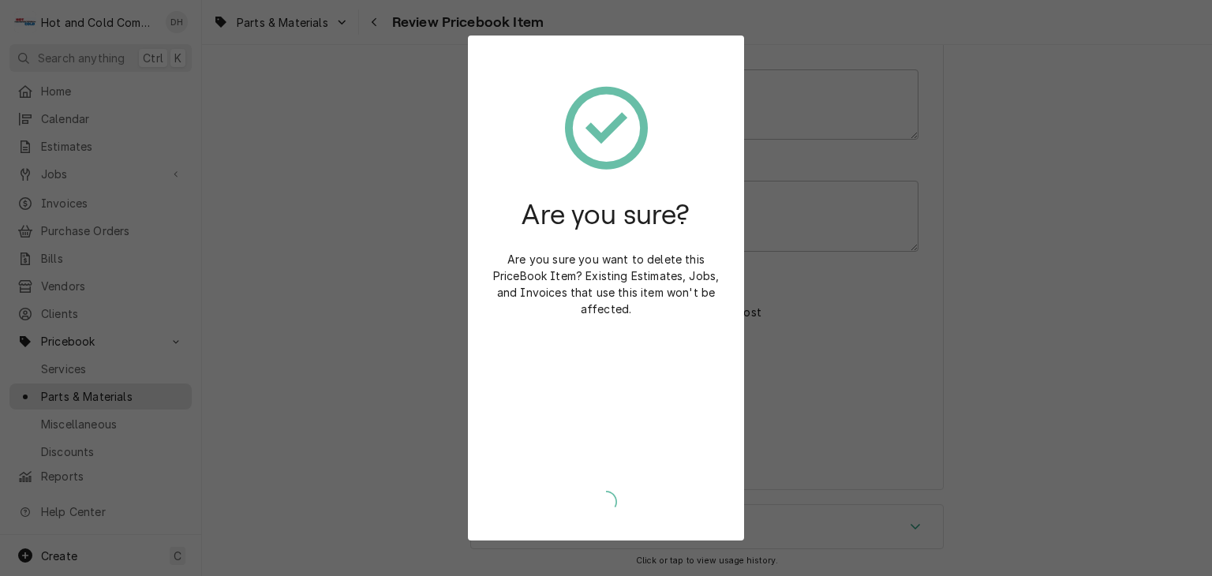
type textarea "x"
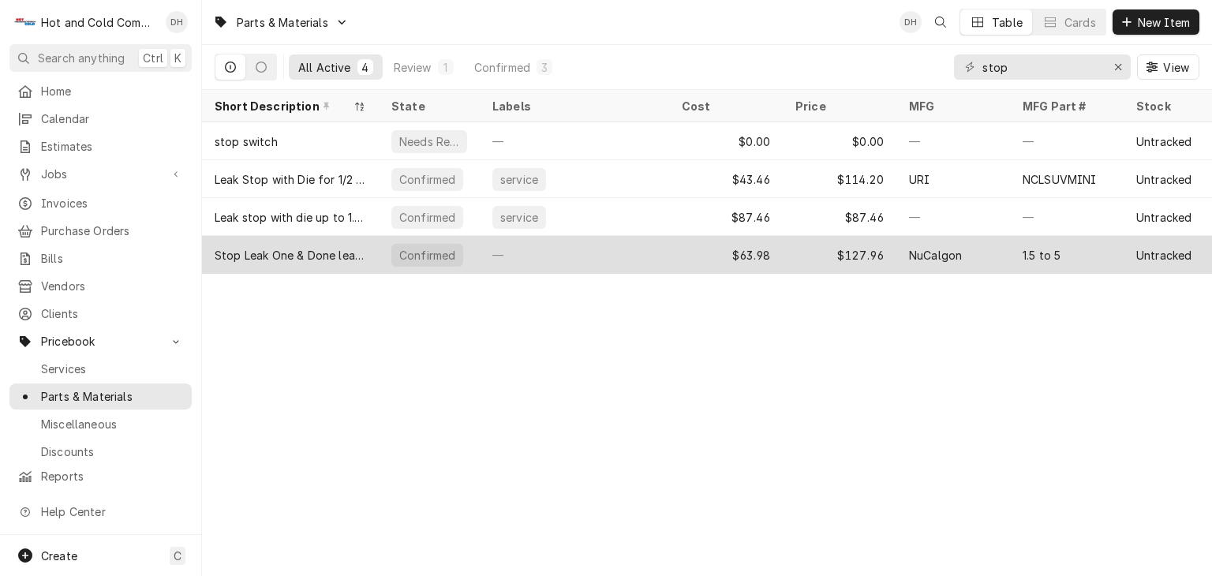
click at [320, 257] on div "Stop Leak One & Done leak stop, +UV dye, 1.5 to 5 ton" at bounding box center [290, 255] width 151 height 17
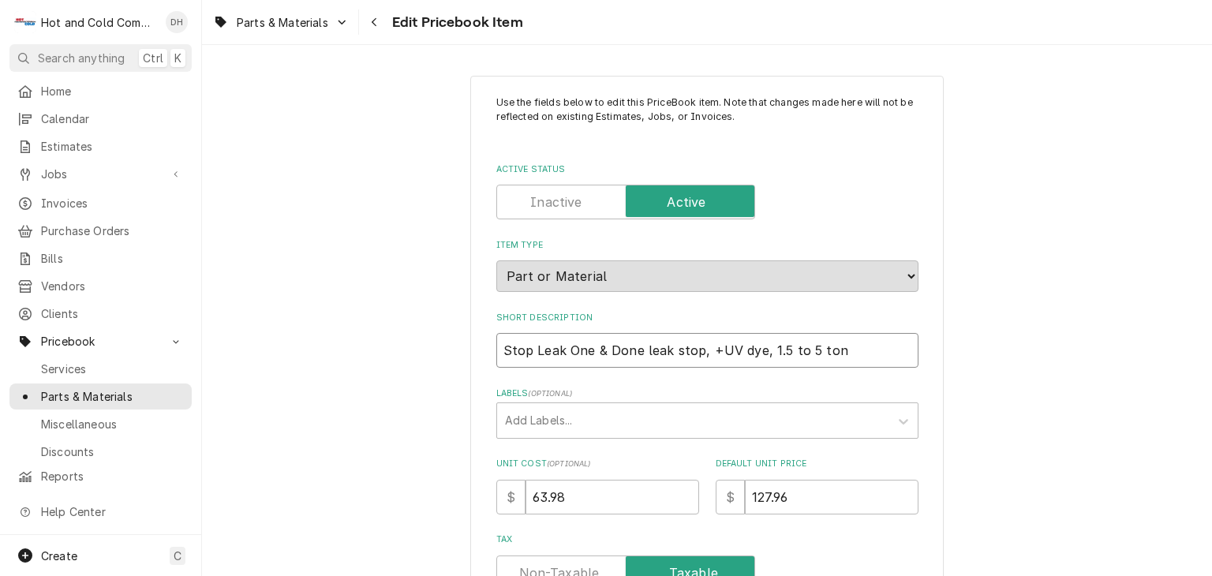
drag, startPoint x: 697, startPoint y: 348, endPoint x: 495, endPoint y: 359, distance: 202.3
click at [496, 359] on input "Stop Leak One & Done leak stop, +UV dye, 1.5 to 5 ton" at bounding box center [707, 350] width 422 height 35
type textarea "x"
type input "+UV dye, 1.5 to 5 ton"
type textarea "x"
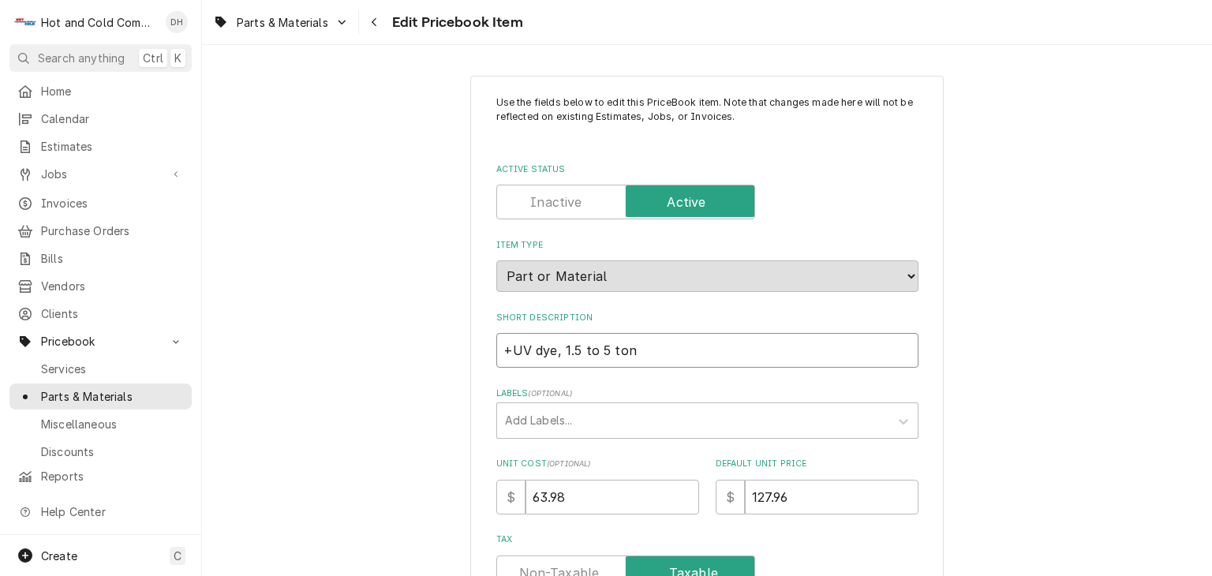
type input "L +UV dye, 1.5 to 5 ton"
type textarea "x"
type input "Le +UV dye, 1.5 to 5 ton"
type textarea "x"
type input "Lea +UV dye, 1.5 to 5 ton"
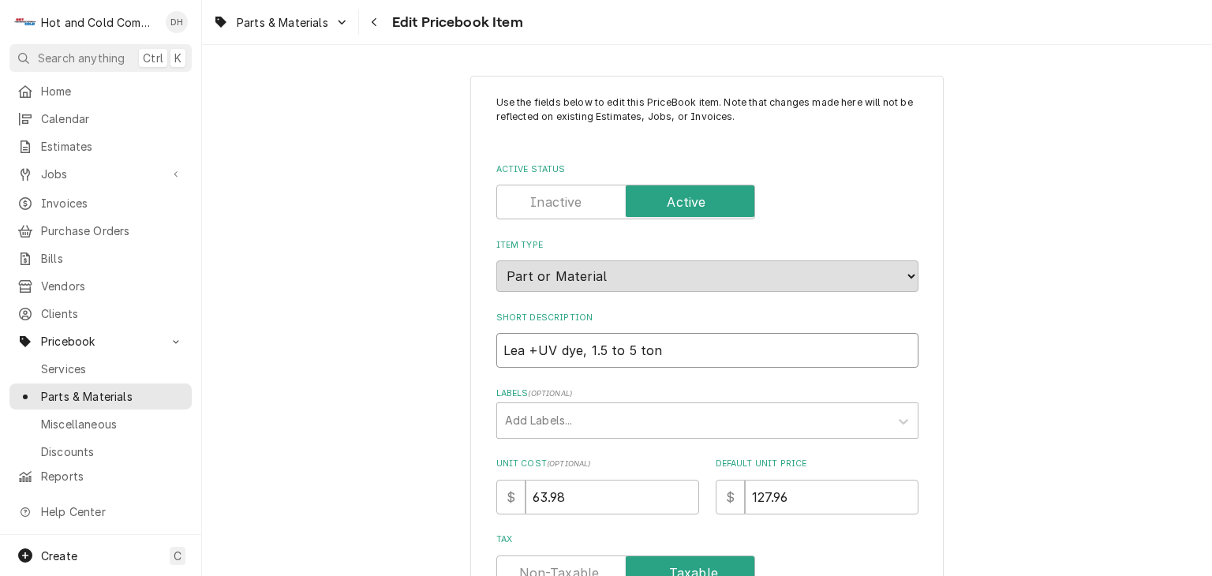
type textarea "x"
type input "Leak +UV dye, 1.5 to 5 ton"
type textarea "x"
type input "Leak +UV dye, 1.5 to 5 ton"
type textarea "x"
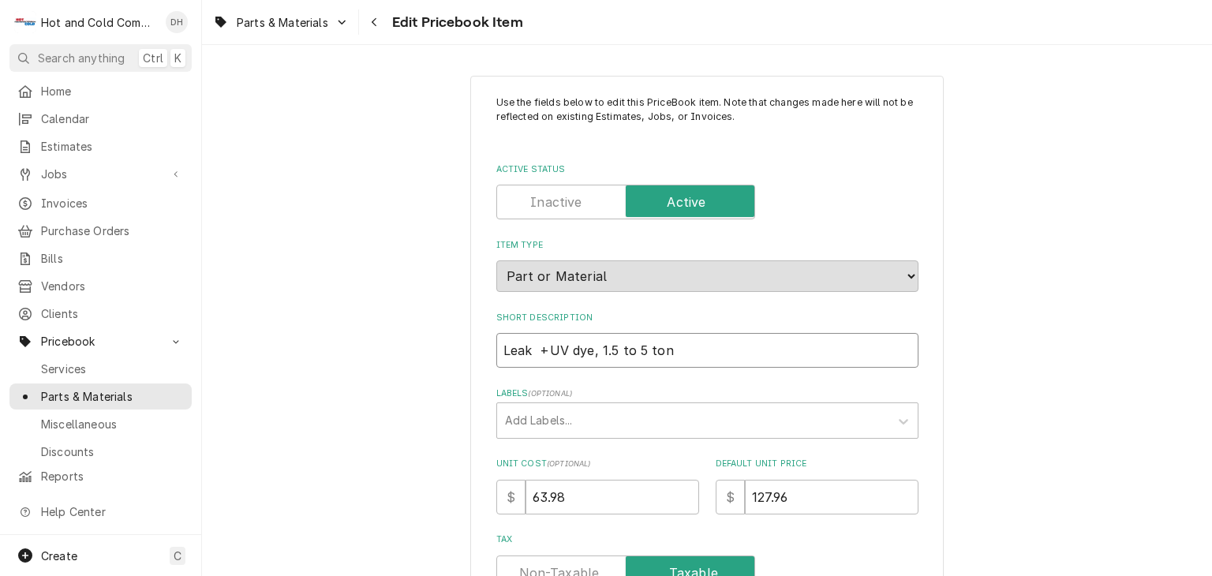
type input "Leak s +UV dye, 1.5 to 5 ton"
type textarea "x"
type input "Leak st +UV dye, 1.5 to 5 ton"
type textarea "x"
type input "Leak sto +UV dye, 1.5 to 5 ton"
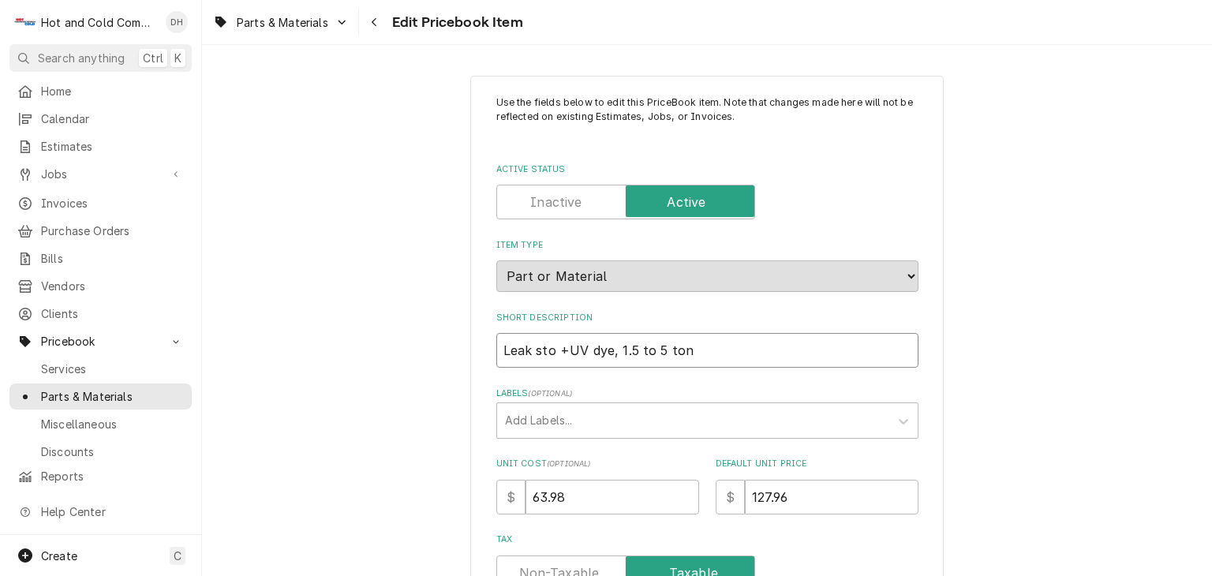
type textarea "x"
type input "Leak stop +UV dye, 1.5 to 5 ton"
type textarea "x"
type input "Leak stop +UV dye, 1.5 to 5 ton"
type textarea "x"
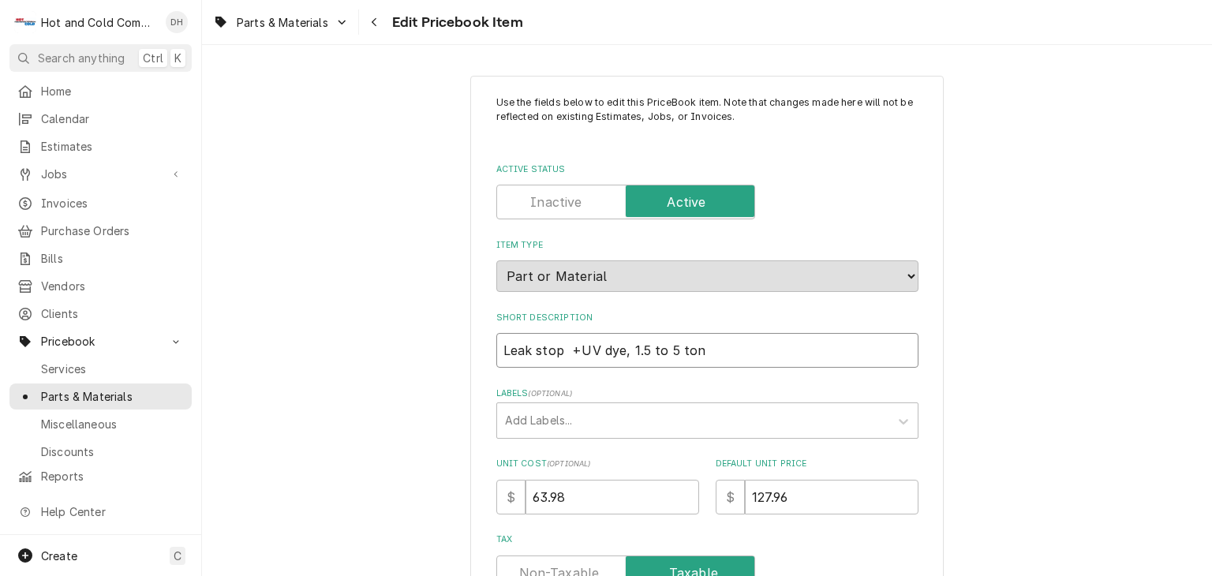
type input "Leak stop O +UV dye, 1.5 to 5 ton"
type textarea "x"
type input "Leak stop On +UV dye, 1.5 to 5 ton"
type textarea "x"
type input "Leak stop One +UV dye, 1.5 to 5 ton"
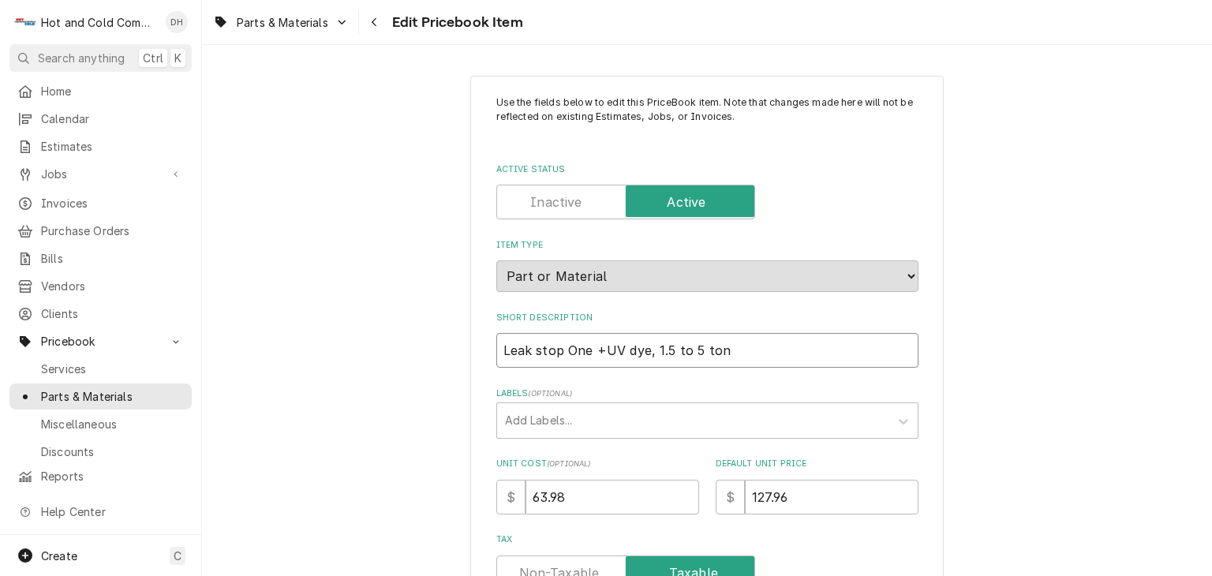
type textarea "x"
type input "Leak stop One +UV dye, 1.5 to 5 ton"
type textarea "x"
type input "Leak stop One & +UV dye, 1.5 to 5 ton"
type textarea "x"
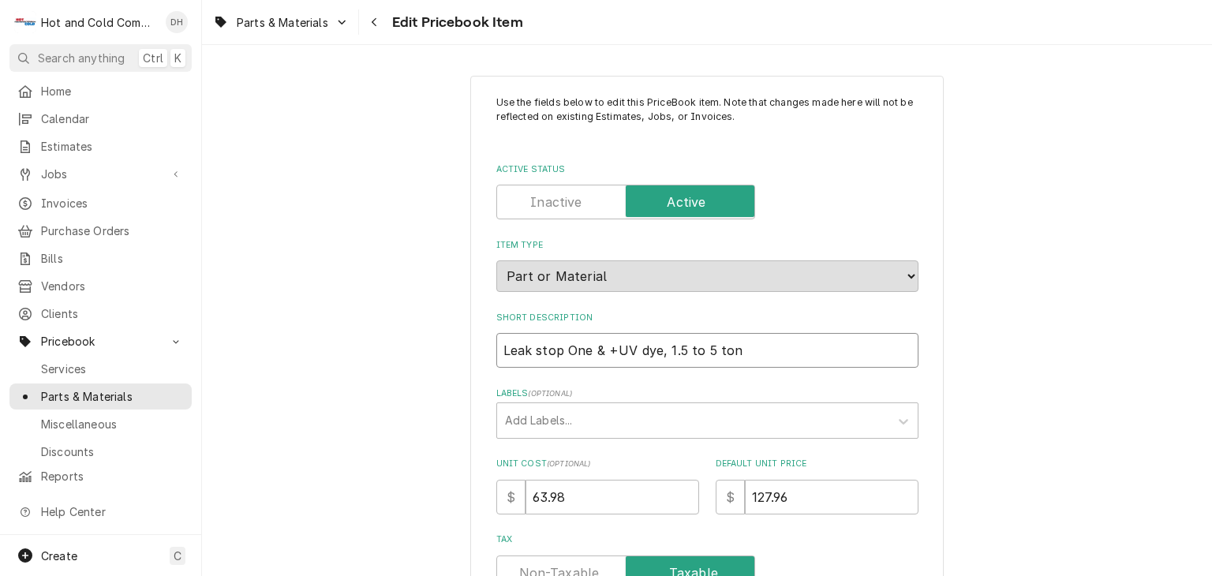
type input "Leak stop One & +UV dye, 1.5 to 5 ton"
type textarea "x"
type input "Leak stop One & d +UV dye, 1.5 to 5 ton"
type textarea "x"
type input "Leak stop One & do +UV dye, 1.5 to 5 ton"
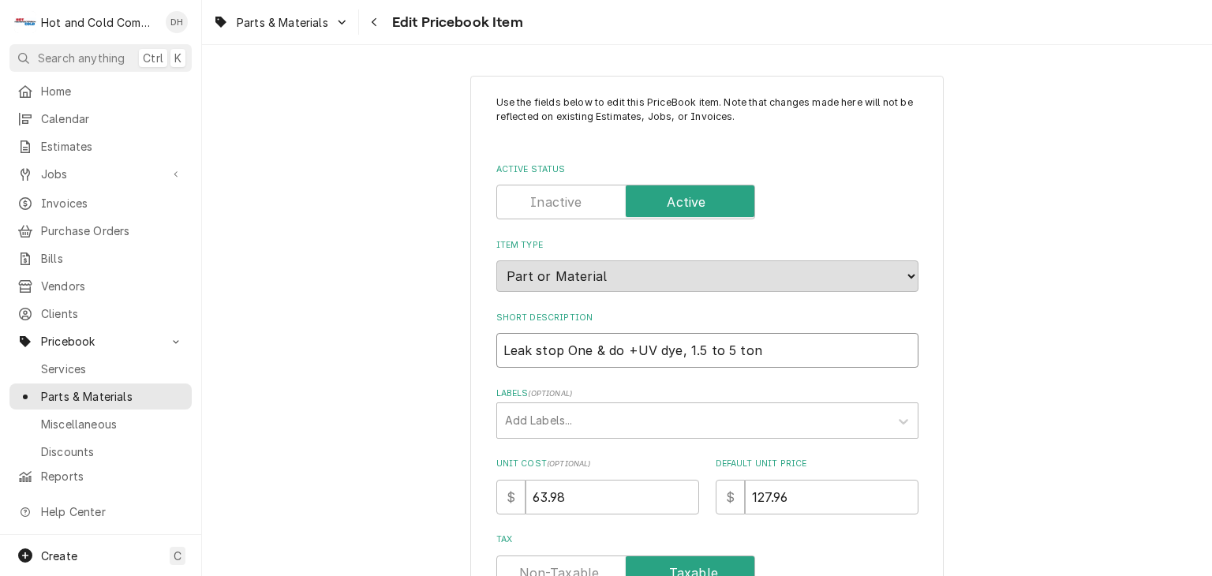
type textarea "x"
type input "Leak stop One & don +UV dye, 1.5 to 5 ton"
type textarea "x"
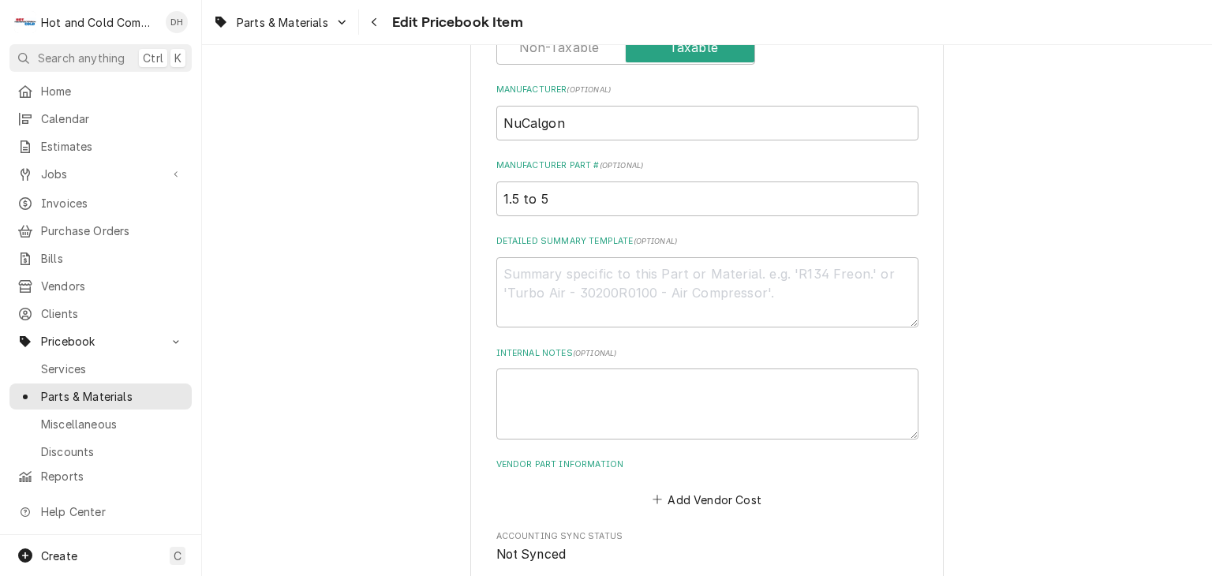
scroll to position [721, 0]
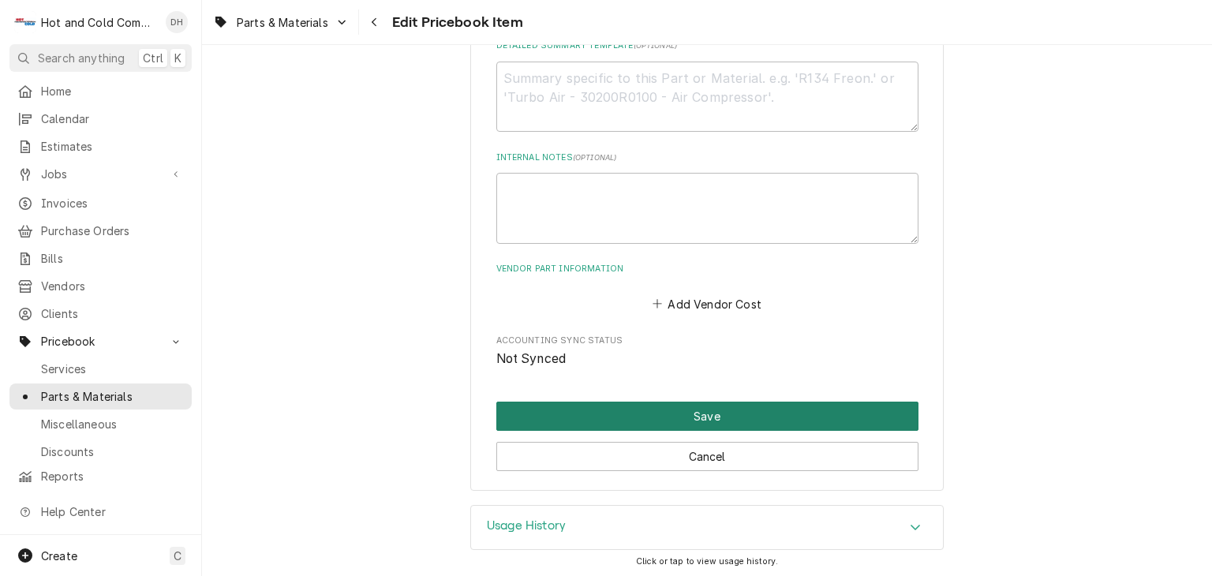
type input "Leak stop One & done +UV dye, 1.5 to 5 ton"
drag, startPoint x: 714, startPoint y: 420, endPoint x: 866, endPoint y: 385, distance: 156.3
click at [716, 420] on button "Save" at bounding box center [707, 416] width 422 height 29
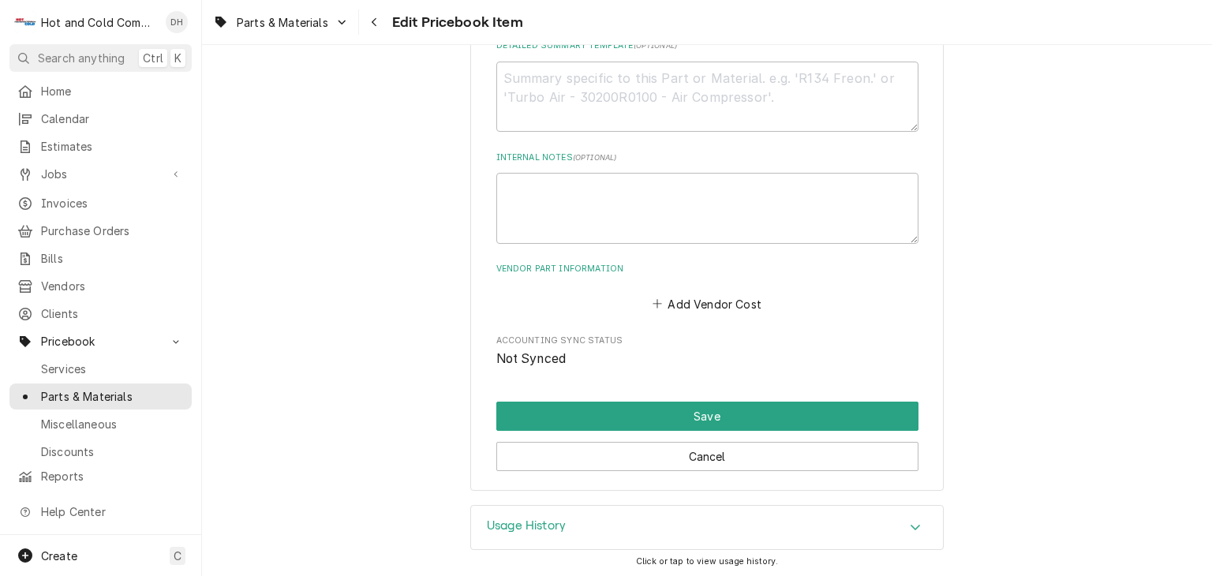
scroll to position [713, 0]
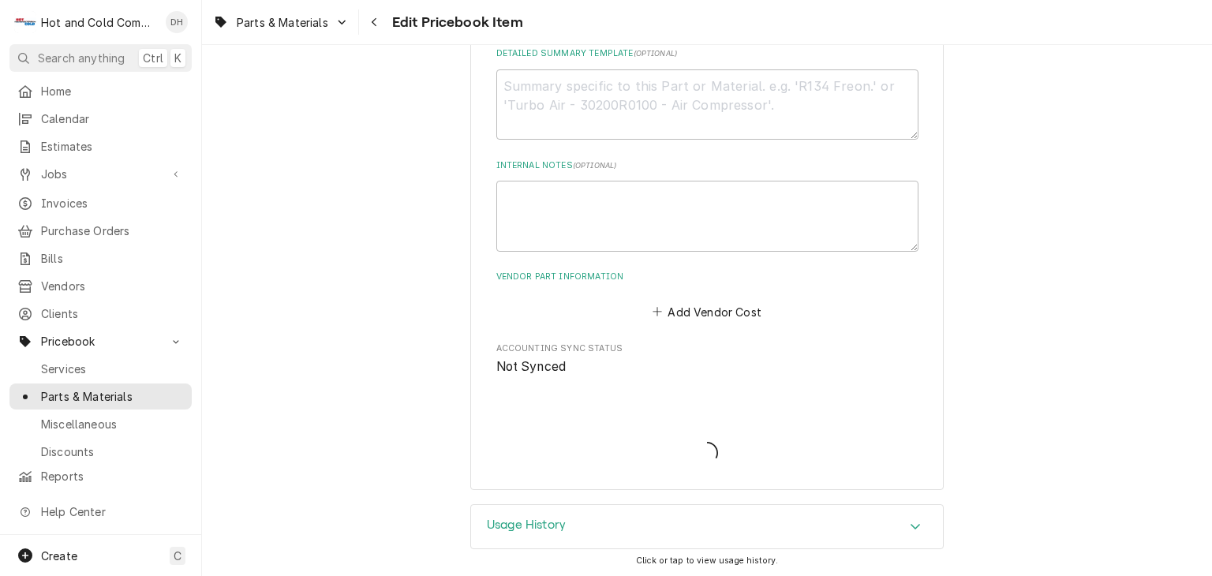
type textarea "x"
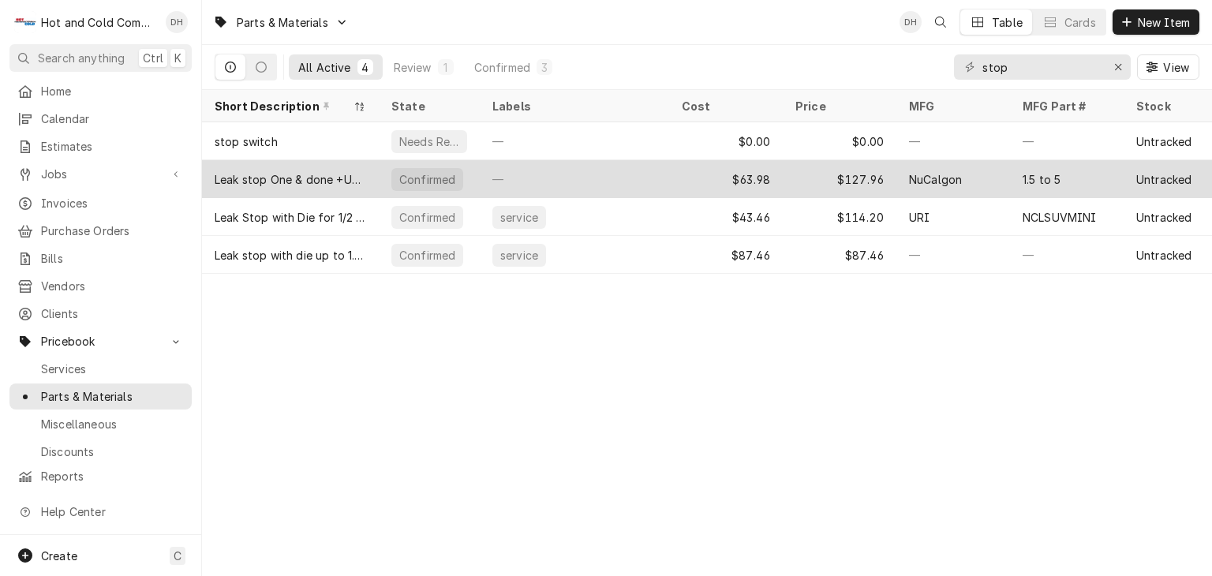
click at [355, 180] on div "Leak stop One & done +UV dye, 1.5 to 5 ton" at bounding box center [290, 179] width 151 height 17
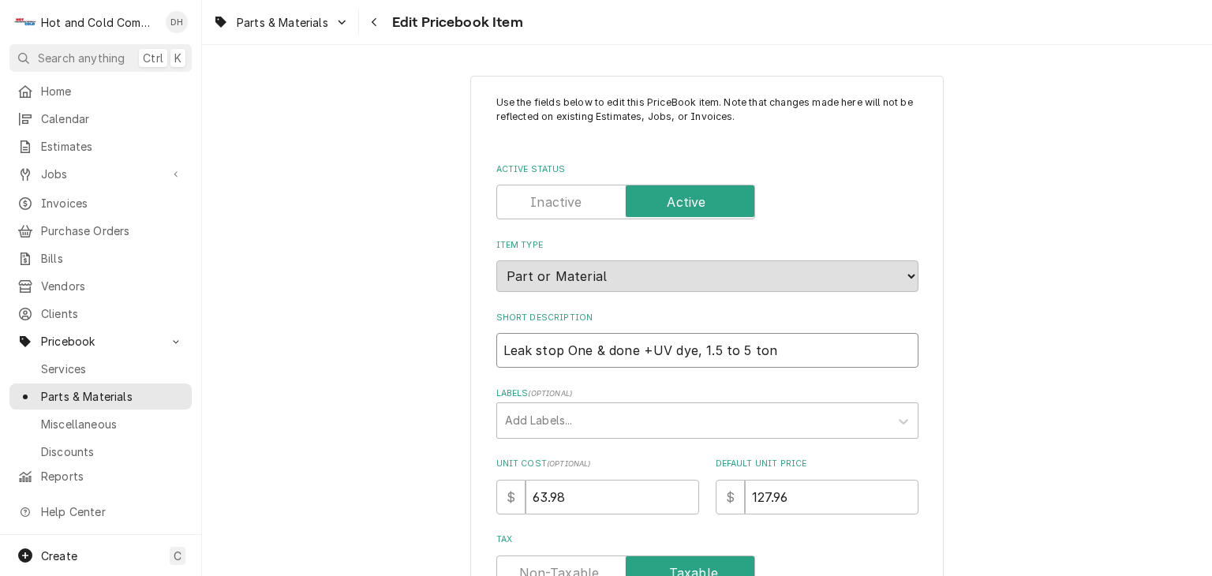
drag, startPoint x: 629, startPoint y: 349, endPoint x: 562, endPoint y: 363, distance: 68.4
click at [562, 363] on input "Leak stop One & done +UV dye, 1.5 to 5 ton" at bounding box center [707, 350] width 422 height 35
type textarea "x"
type input "Leak stop +UV dye, 1.5 to 5 ton"
type textarea "x"
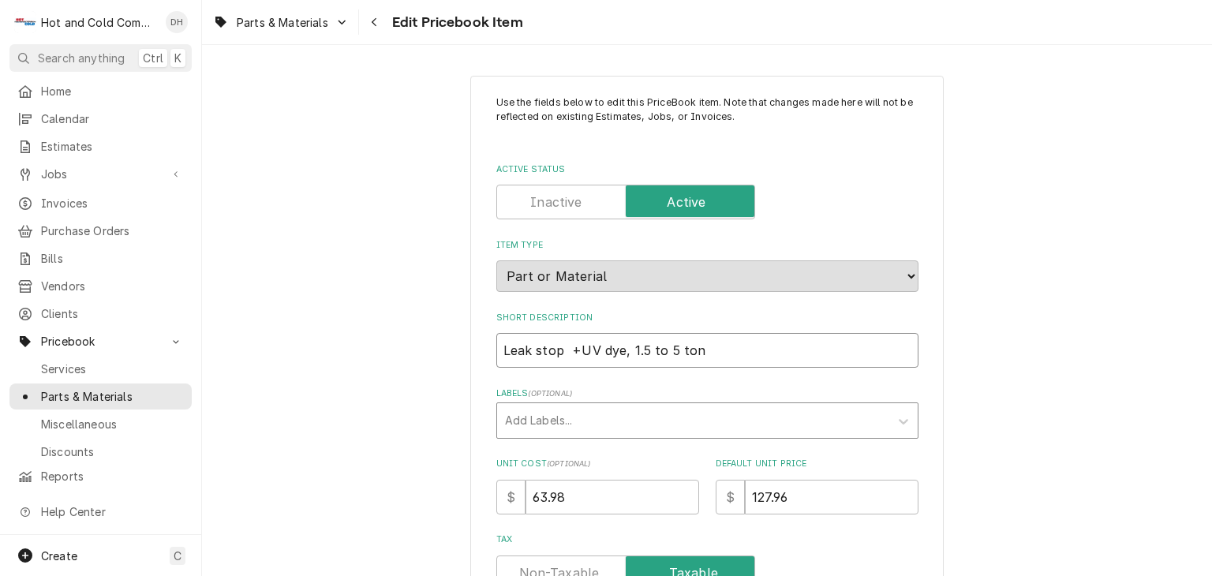
type input "Leak stop w +UV dye, 1.5 to 5 ton"
type textarea "x"
type input "Leak stop wi +UV dye, 1.5 to 5 ton"
type textarea "x"
type input "Leak stop wit +UV dye, 1.5 to 5 ton"
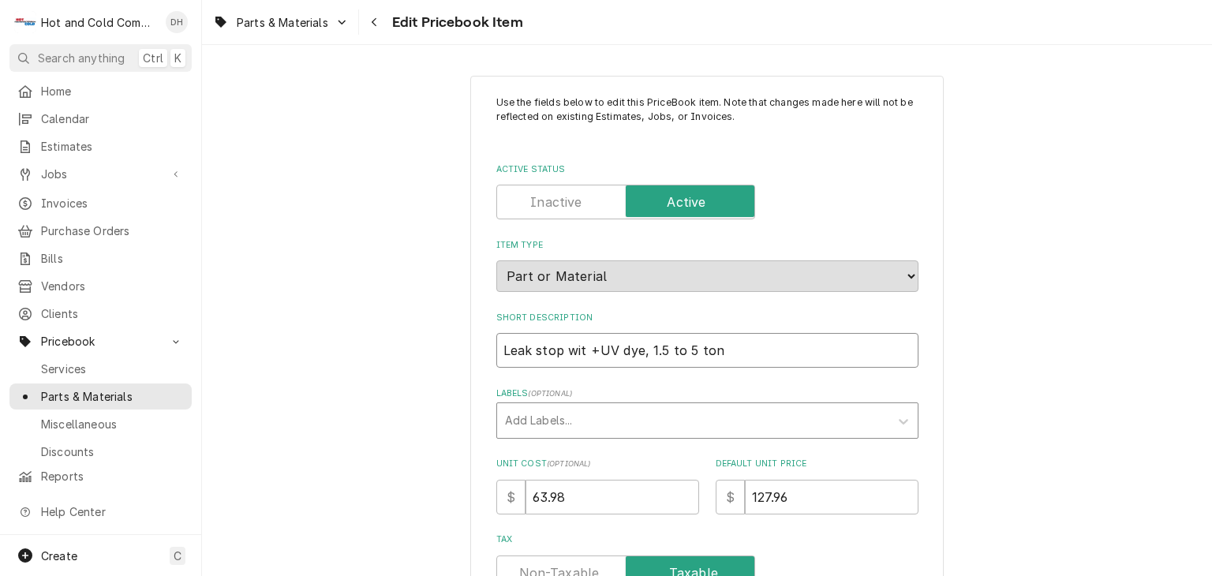
type textarea "x"
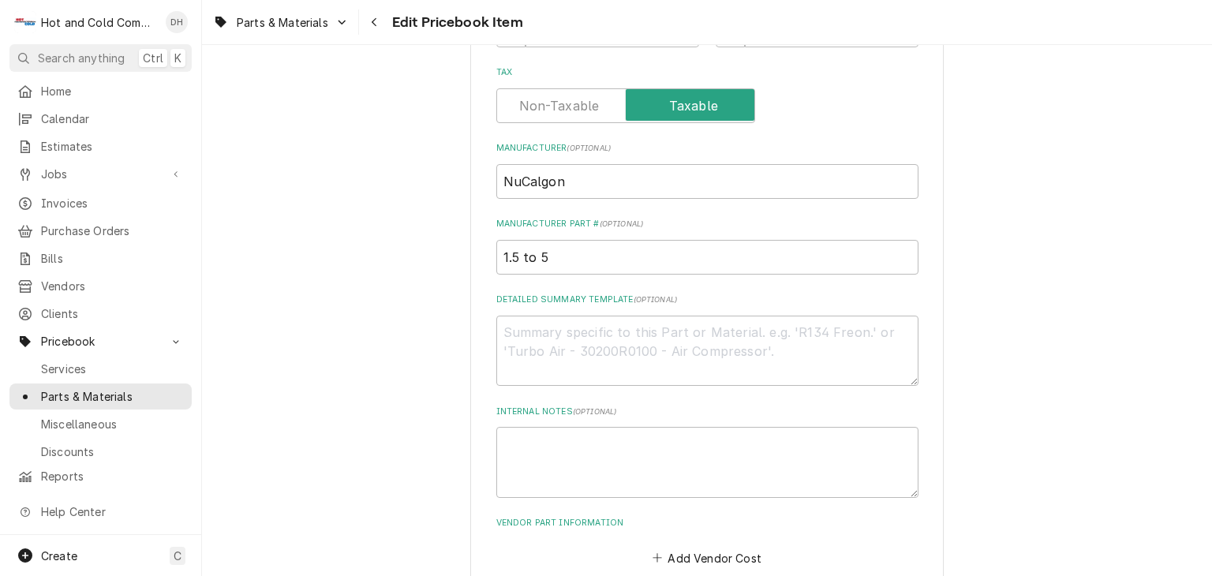
scroll to position [458, 0]
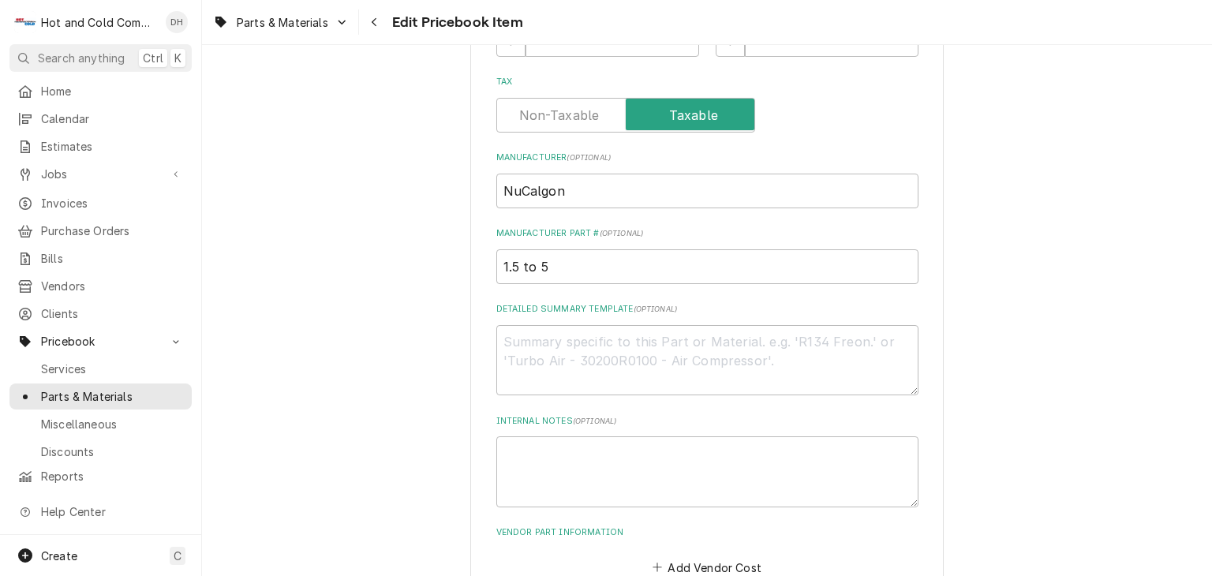
type input "Leak stop with +UV dye, 1.5 to 5 ton"
click at [612, 185] on input "NuCalgon" at bounding box center [707, 191] width 422 height 35
type textarea "x"
type input "NuCalgo"
type textarea "x"
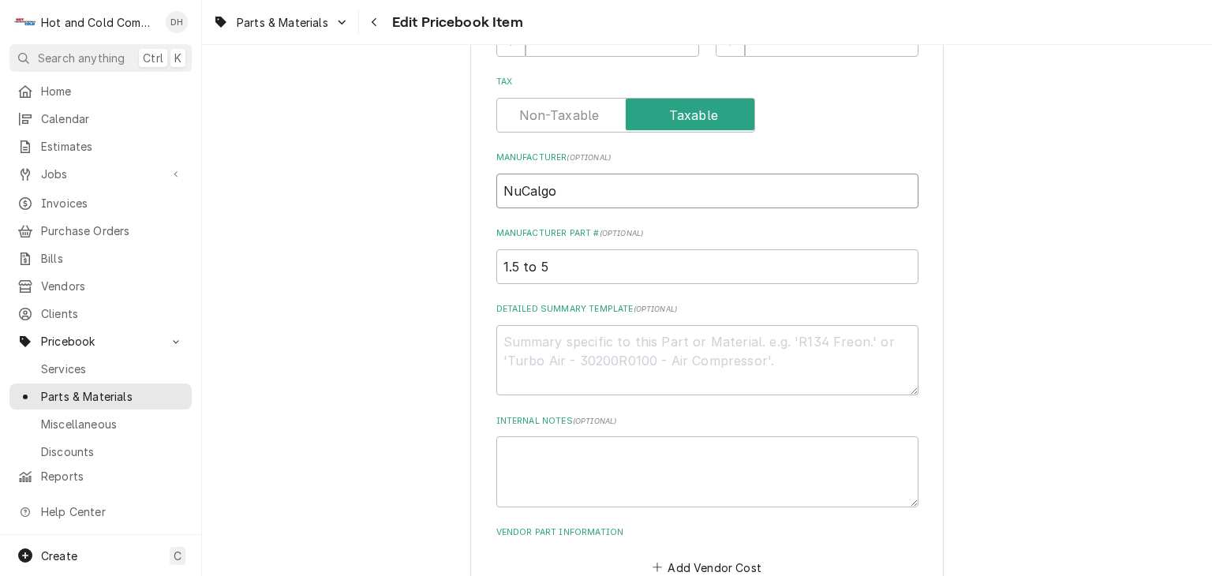
type input "NuCalg"
type textarea "x"
type input "NuCal"
type textarea "x"
type input "NuCa"
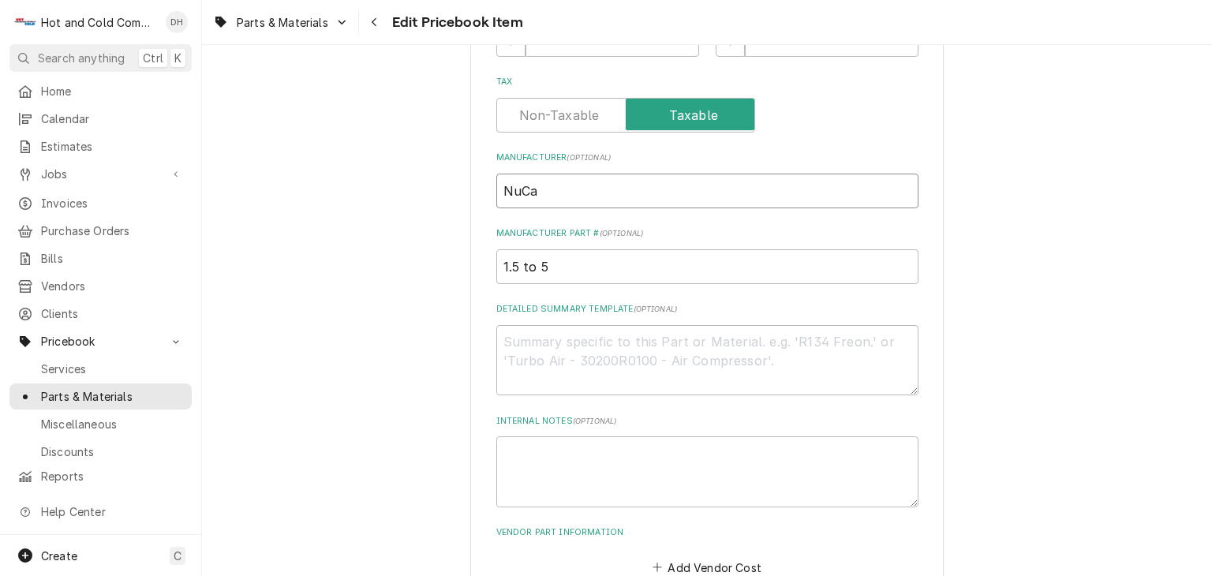
type textarea "x"
type input "NuC"
type textarea "x"
type input "Nu"
type textarea "x"
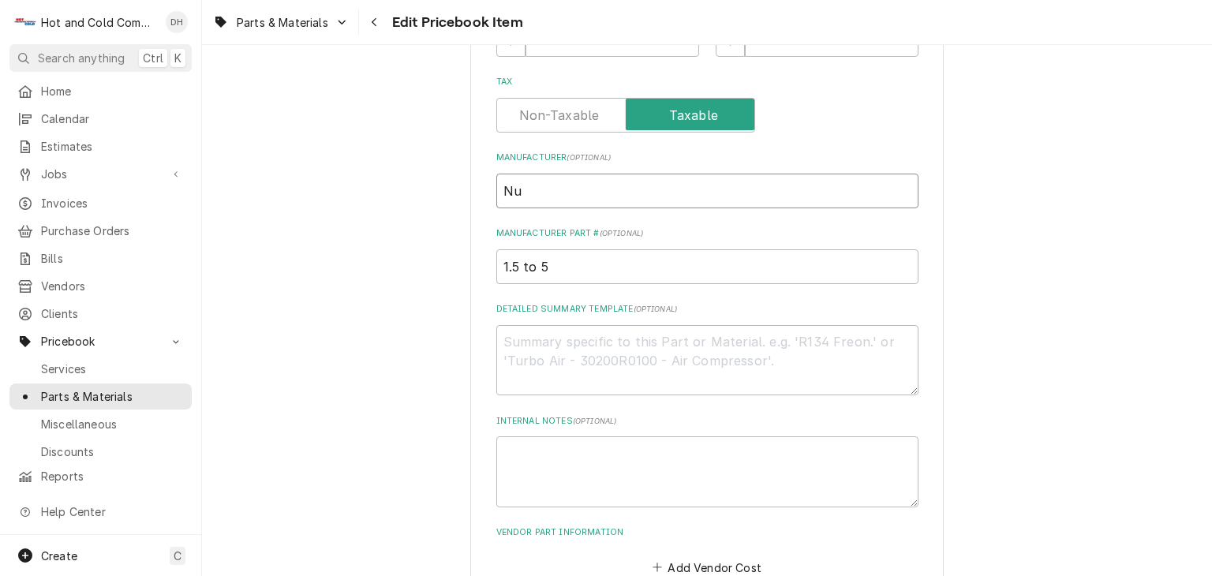
type input "N"
type textarea "x"
type input "U"
type textarea "x"
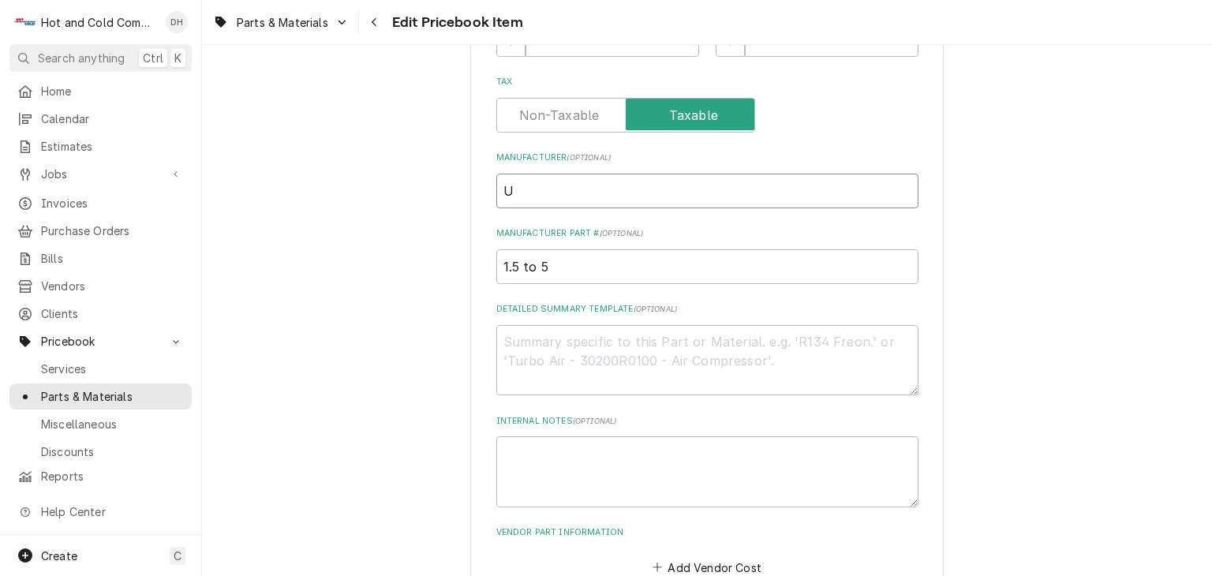
type input "UR"
type textarea "x"
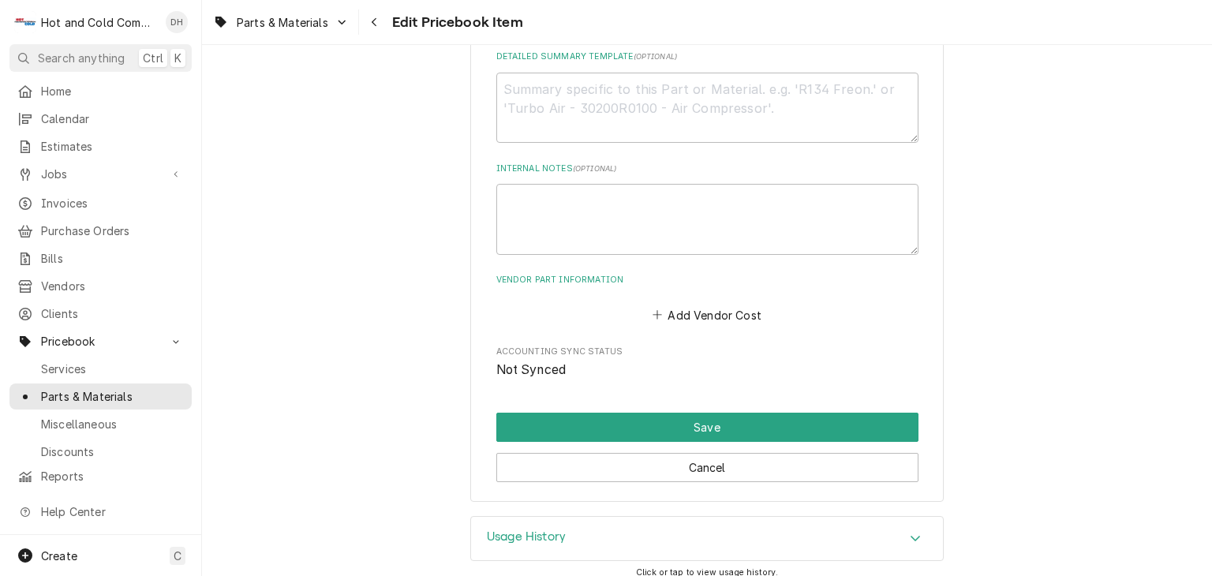
scroll to position [721, 0]
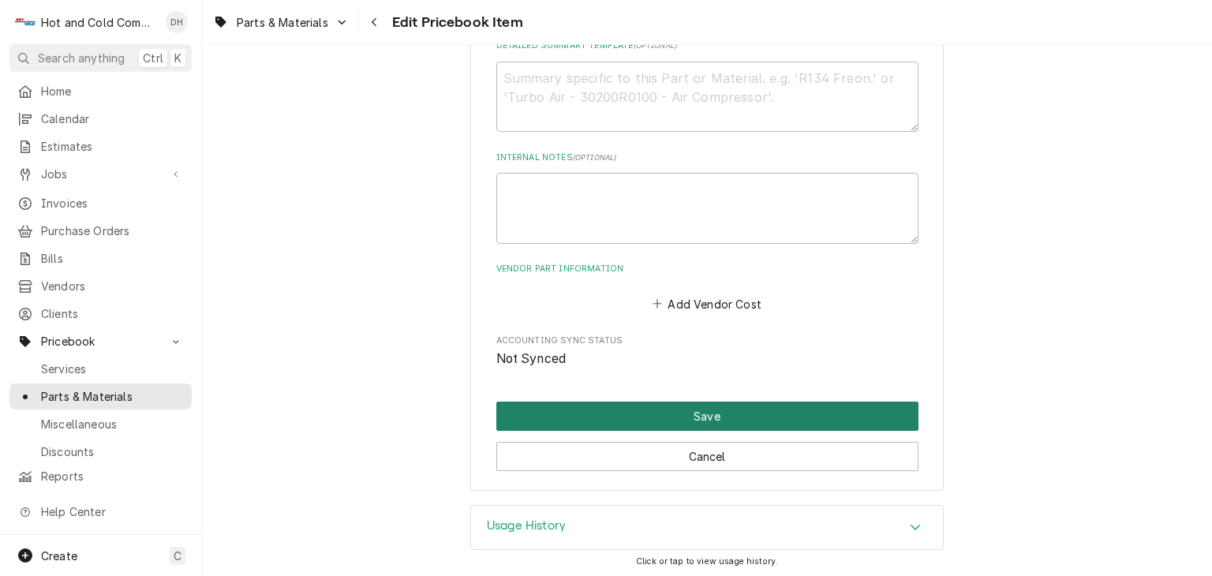
type input "URI"
click at [717, 414] on button "Save" at bounding box center [707, 416] width 422 height 29
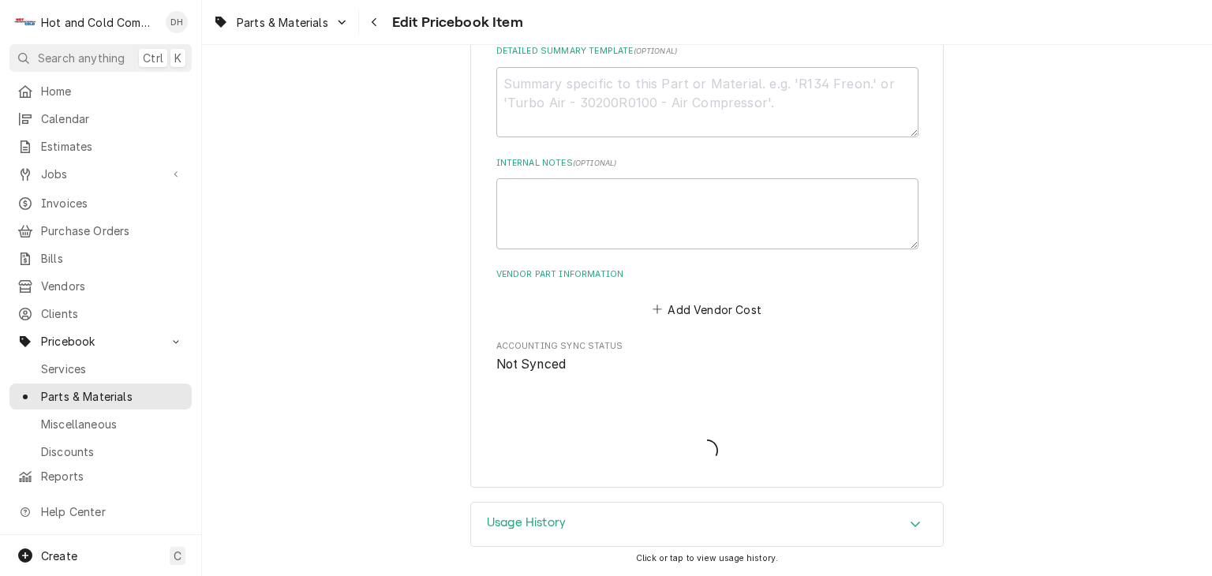
scroll to position [713, 0]
type textarea "x"
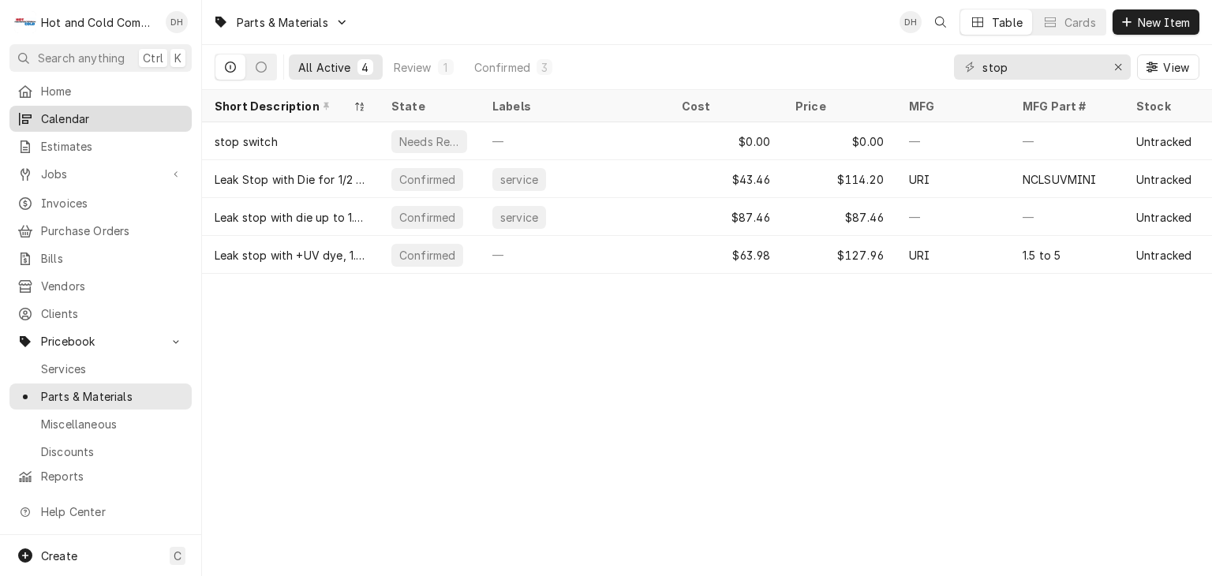
click at [79, 114] on span "Calendar" at bounding box center [112, 118] width 143 height 17
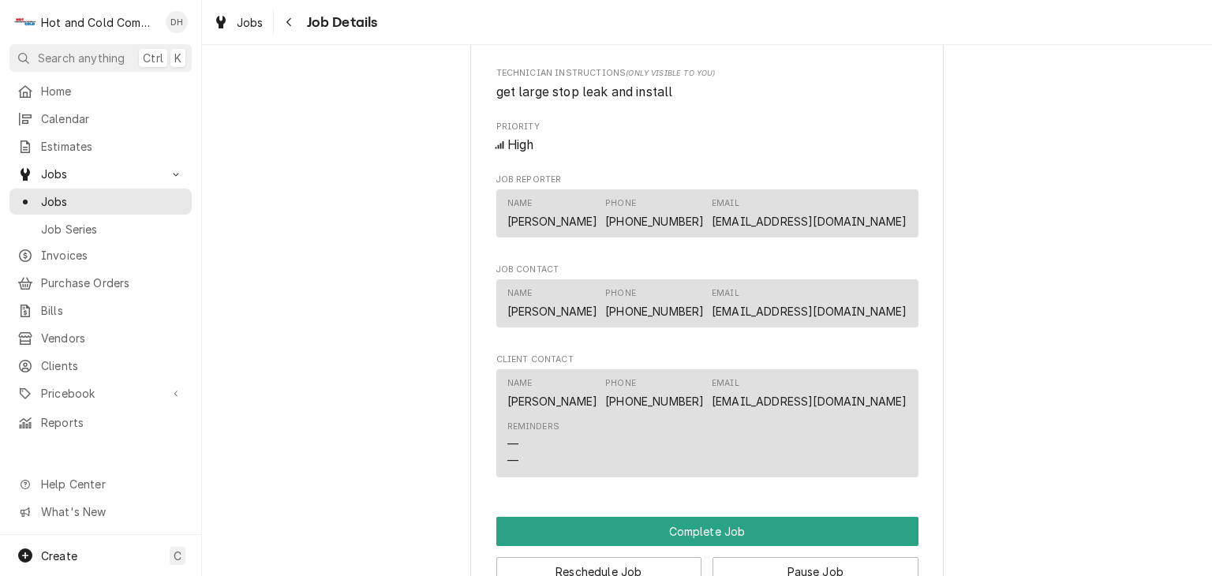
scroll to position [1314, 0]
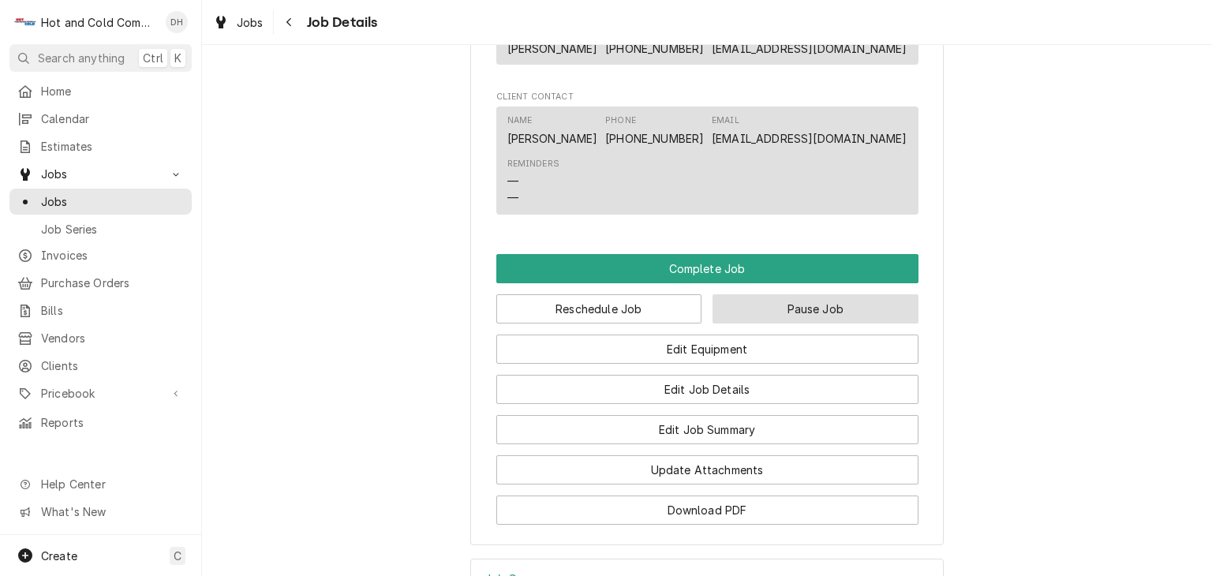
click at [869, 323] on button "Pause Job" at bounding box center [815, 308] width 206 height 29
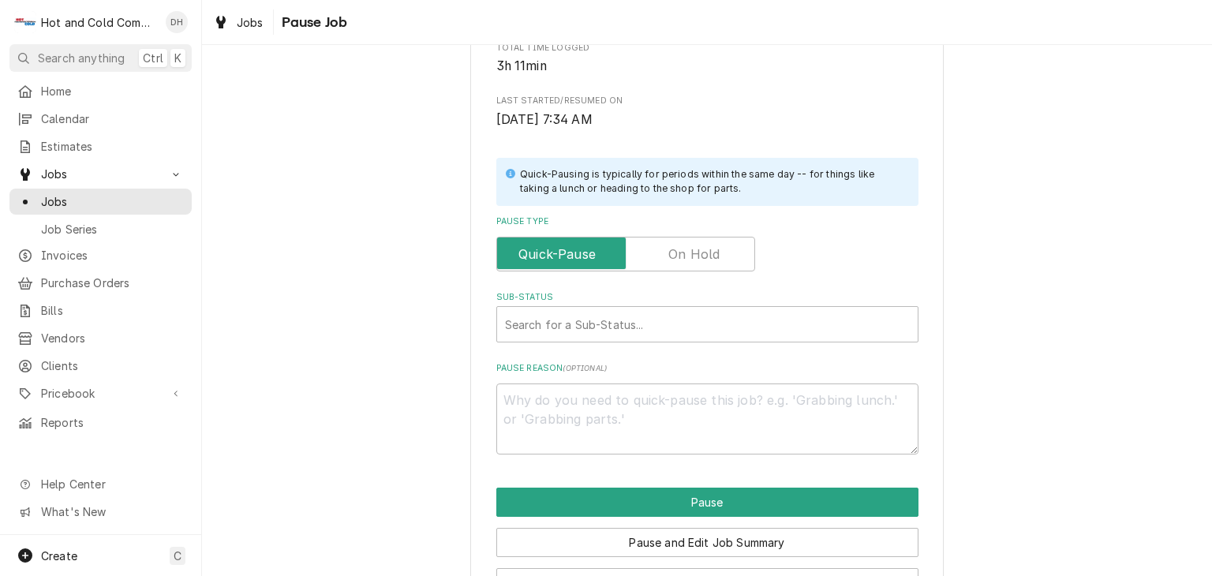
scroll to position [263, 0]
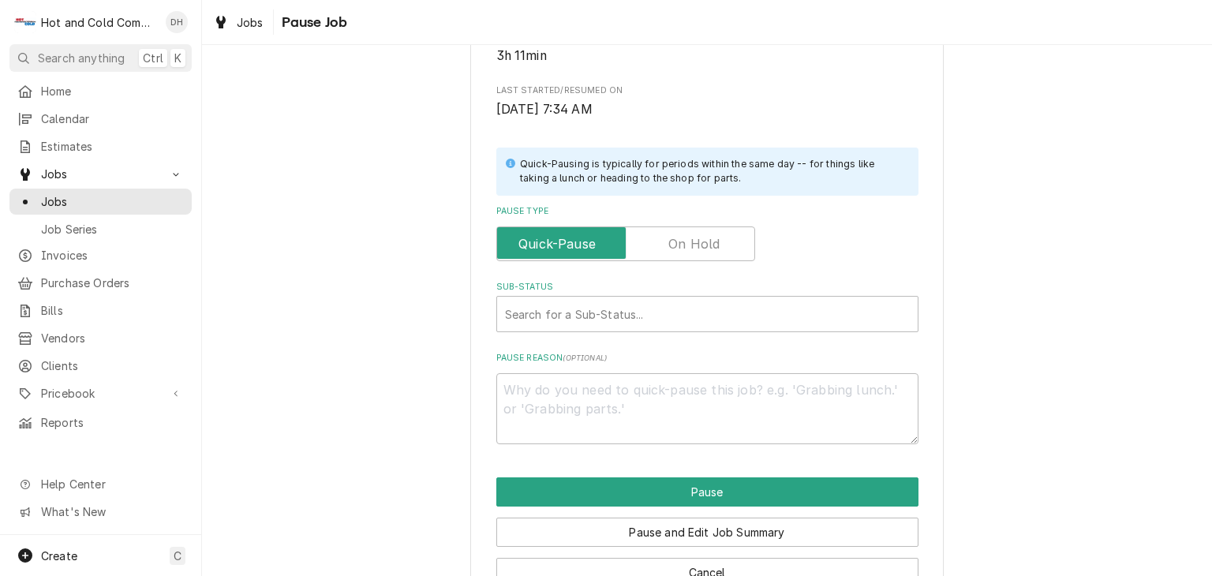
click at [697, 244] on label "Pause Type" at bounding box center [625, 243] width 259 height 35
click at [697, 244] on input "Pause Type" at bounding box center [625, 243] width 245 height 35
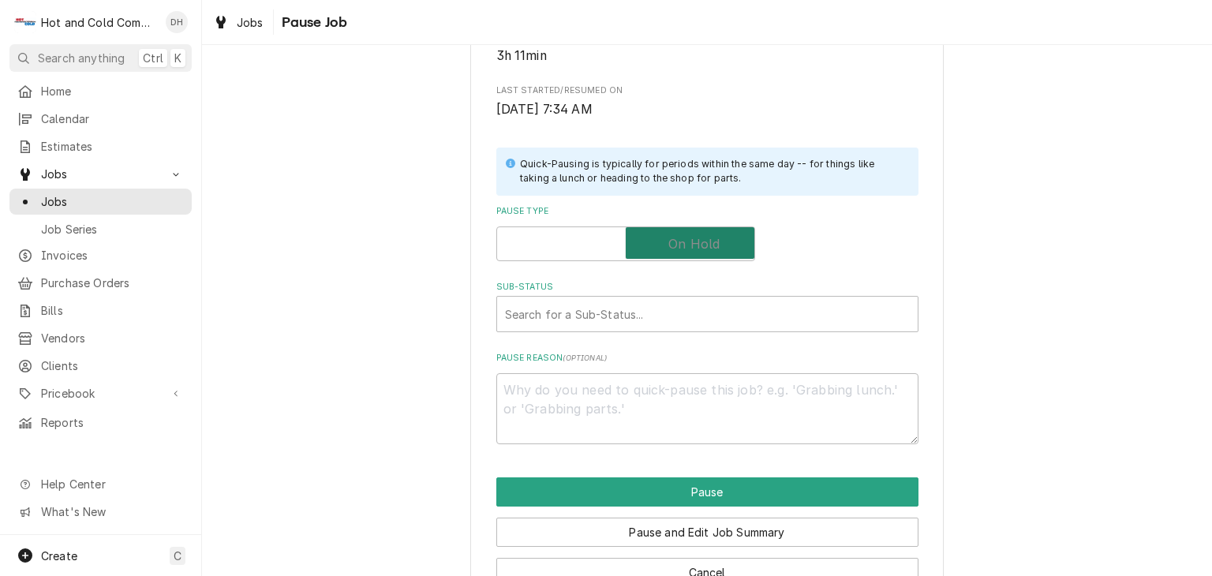
checkbox input "true"
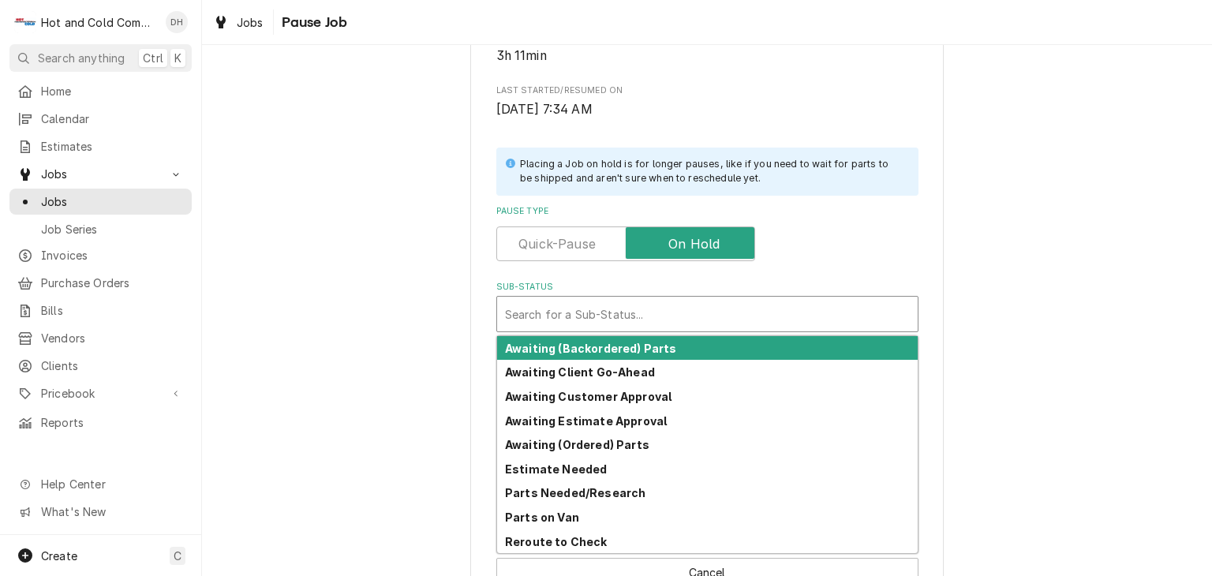
click at [610, 318] on div "Sub-Status" at bounding box center [707, 314] width 405 height 28
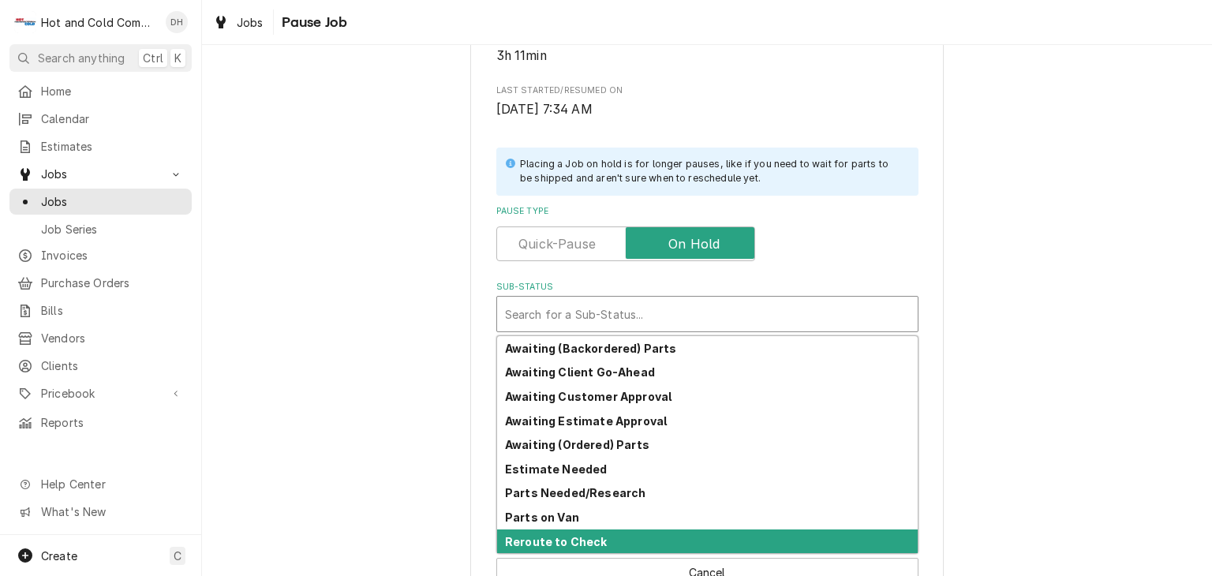
click at [600, 538] on div "Reroute to Check" at bounding box center [707, 541] width 420 height 24
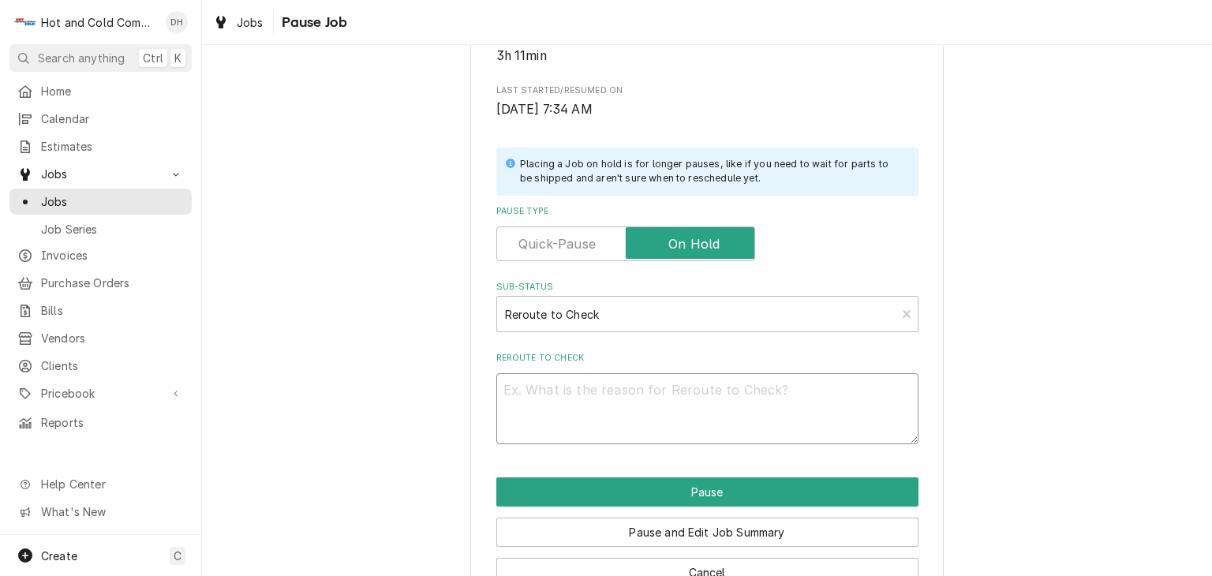
click at [609, 393] on textarea "Reroute to Check" at bounding box center [707, 408] width 422 height 71
type textarea "x"
type textarea "S"
type textarea "x"
type textarea "St"
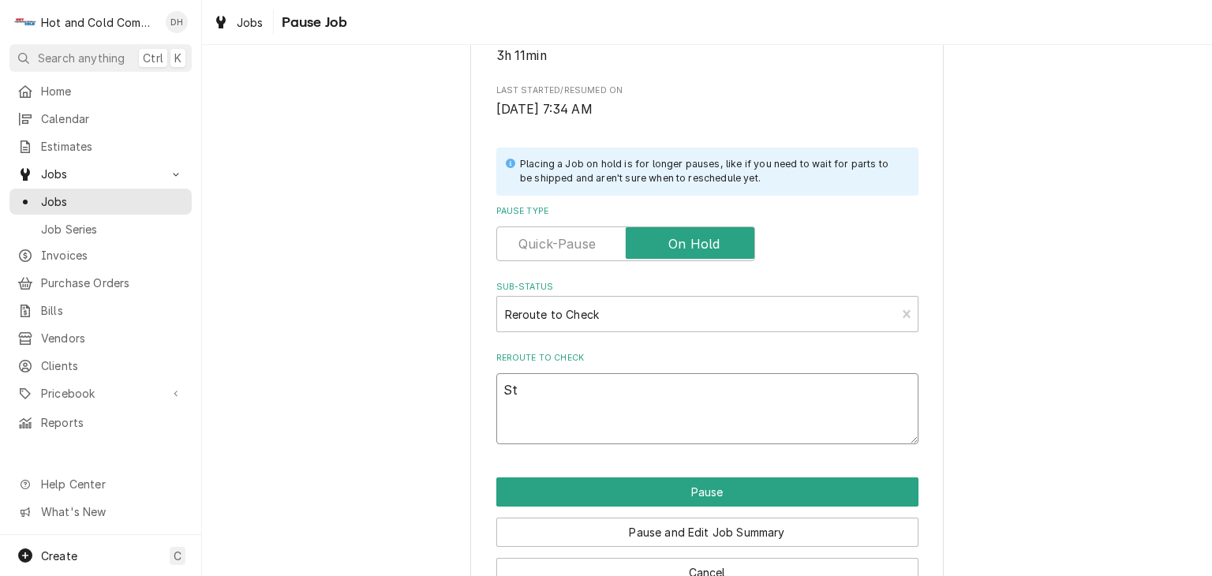
type textarea "x"
type textarea "Sta"
type textarea "x"
type textarea "Staf"
type textarea "x"
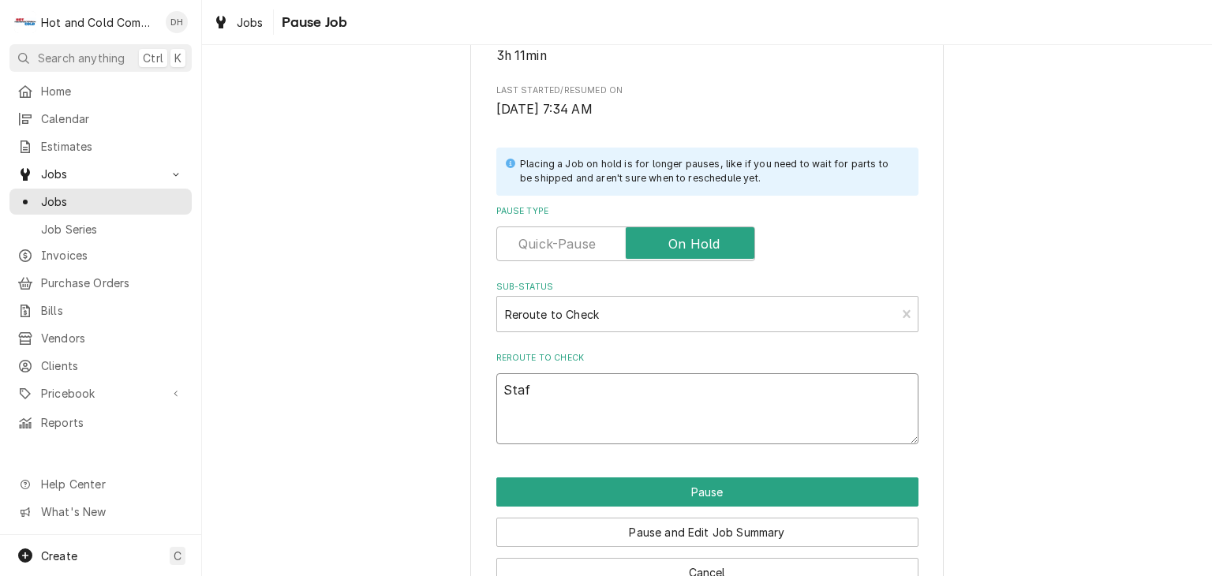
type textarea "Staff"
type textarea "x"
type textarea "Staff"
type textarea "x"
type textarea "Staff W"
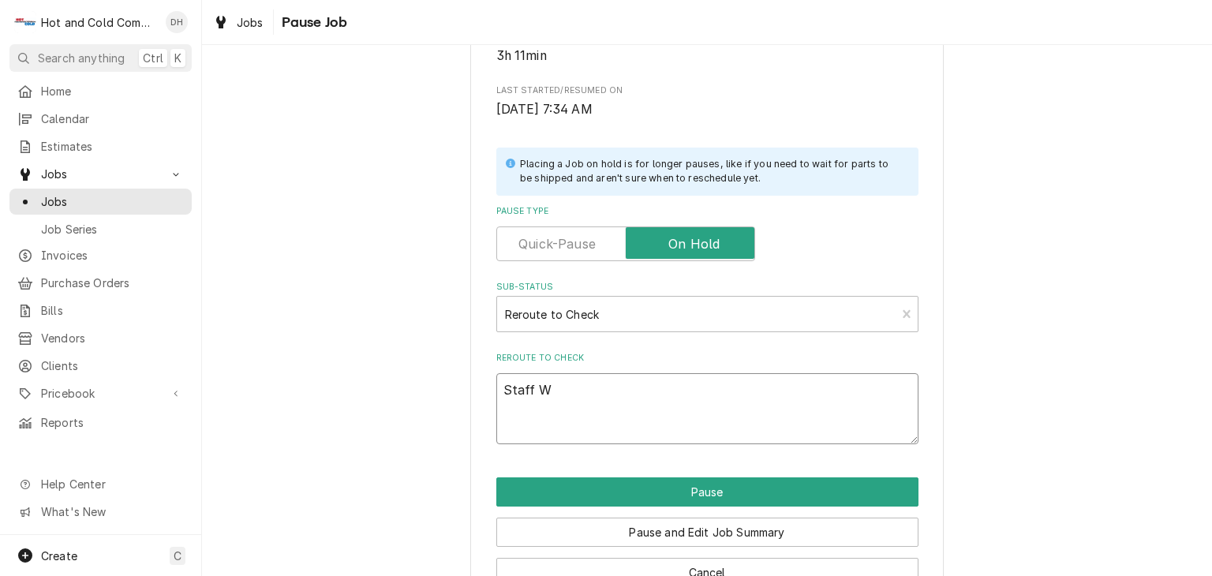
type textarea "x"
type textarea "Staff WI"
type textarea "x"
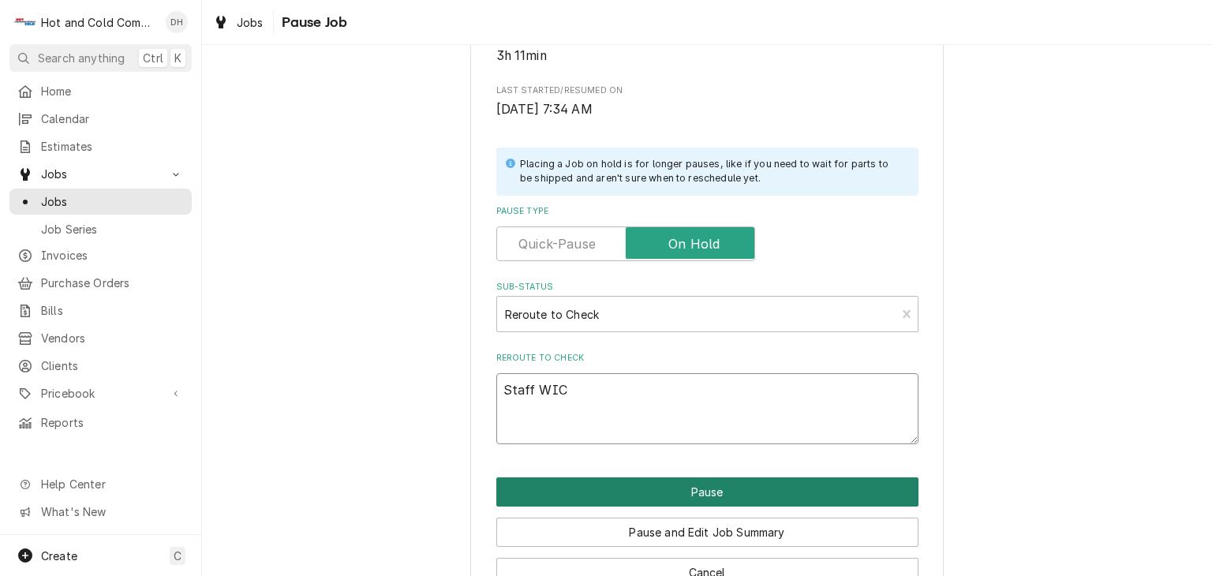
type textarea "Staff WIC"
click at [731, 496] on button "Pause" at bounding box center [707, 491] width 422 height 29
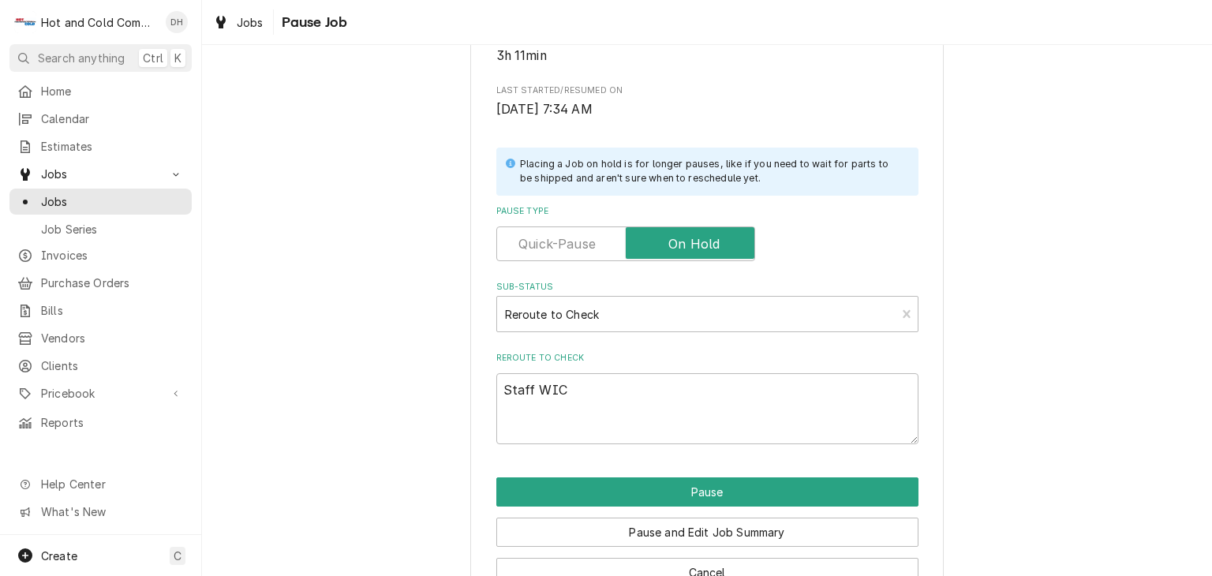
type textarea "x"
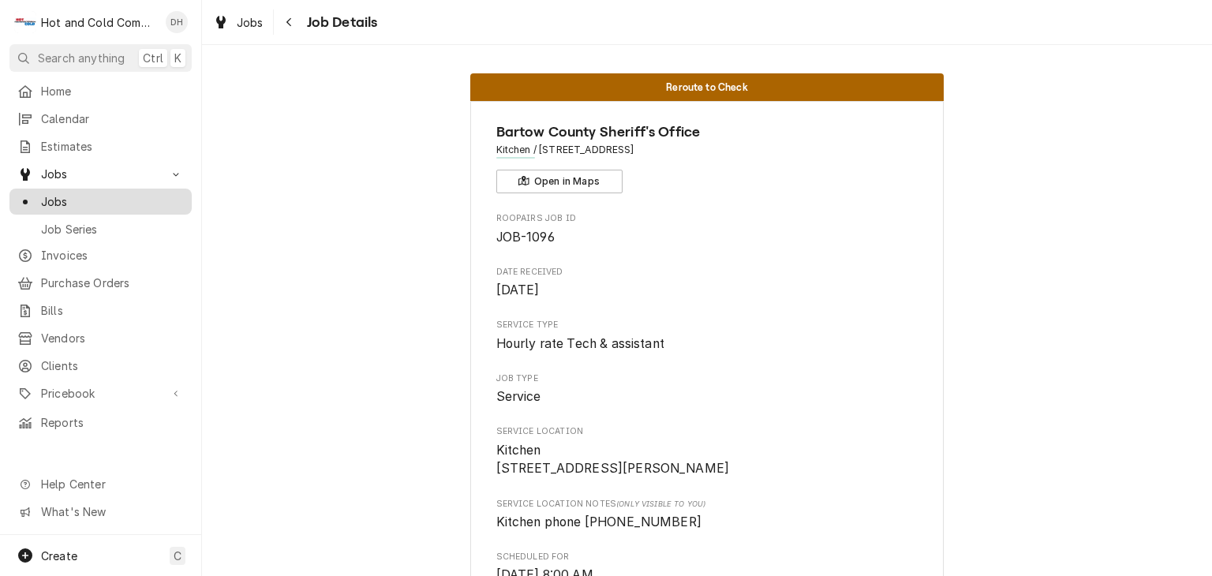
click at [55, 196] on span "Jobs" at bounding box center [112, 201] width 143 height 17
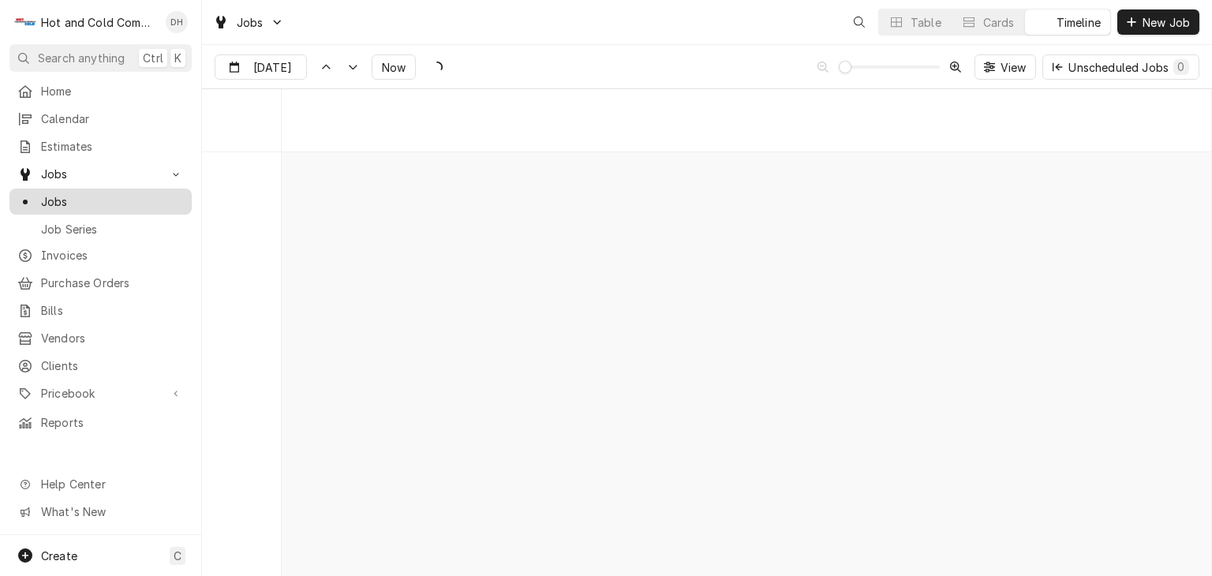
scroll to position [8994, 0]
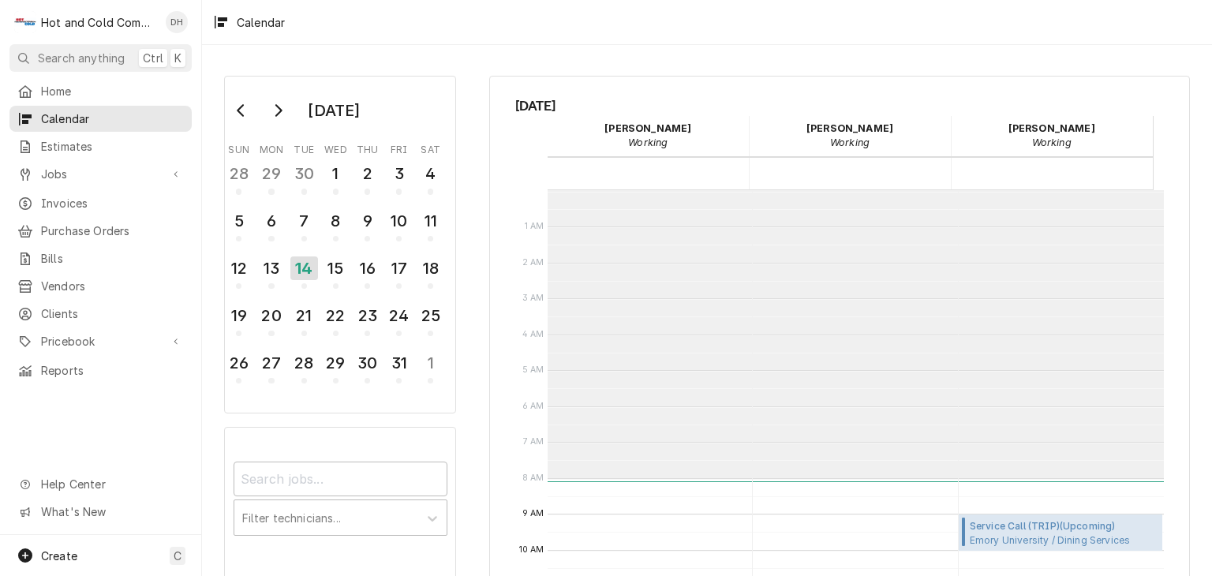
scroll to position [287, 0]
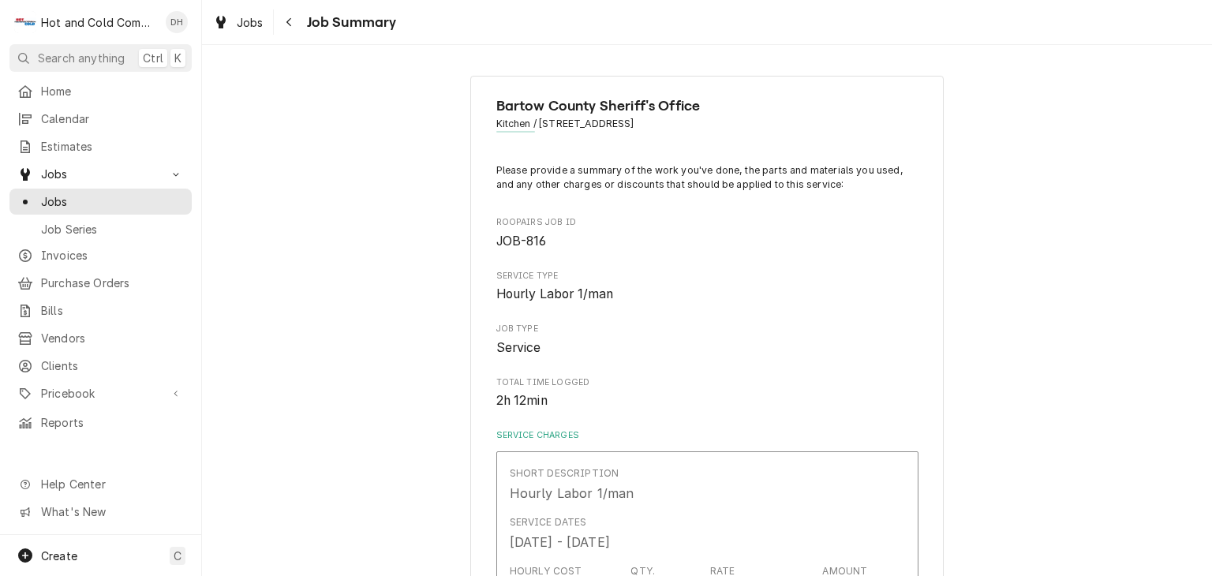
scroll to position [263, 0]
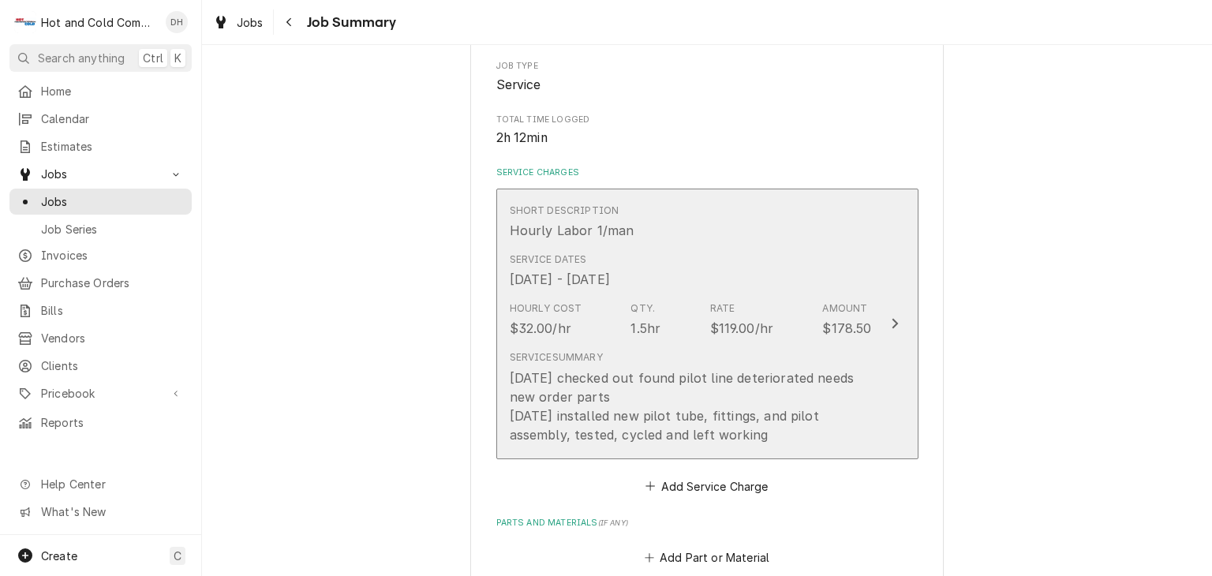
click at [802, 267] on div "Service Dates May 29, 2025 - Jun 3, 2025" at bounding box center [691, 270] width 362 height 49
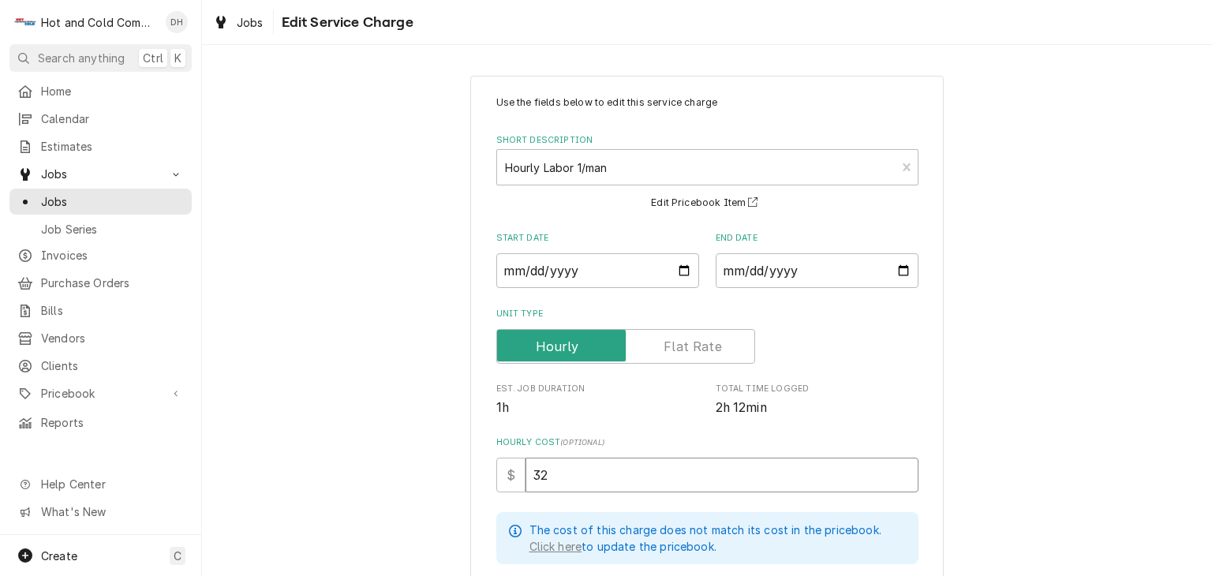
click at [556, 484] on input "32" at bounding box center [721, 475] width 393 height 35
type textarea "x"
type input "3"
type textarea "x"
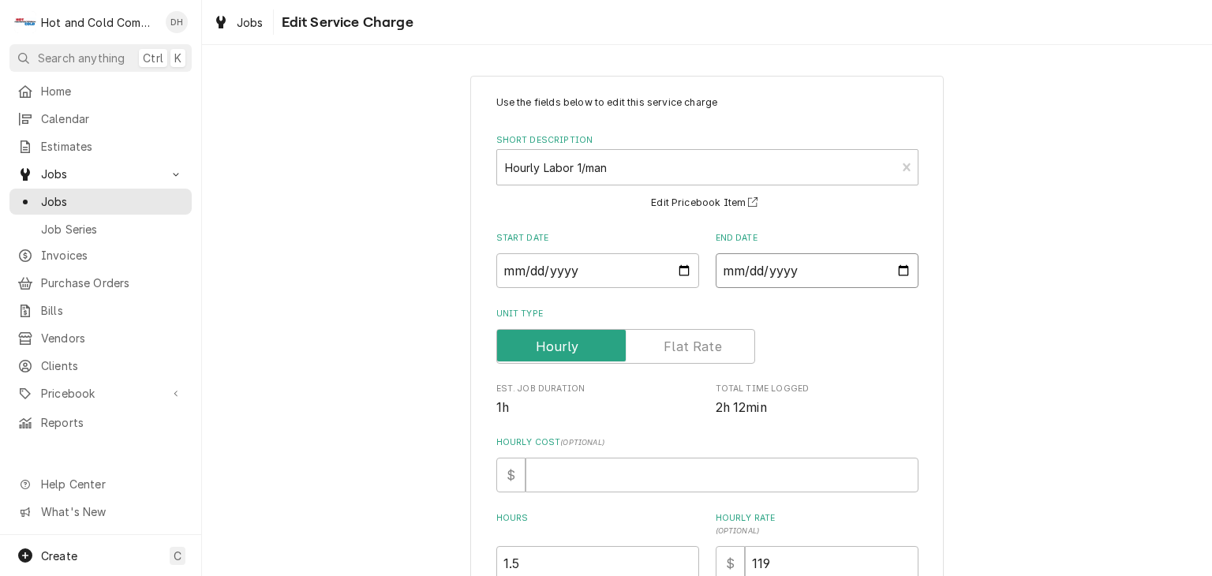
click at [897, 274] on input "2025-06-03" at bounding box center [817, 270] width 203 height 35
type textarea "x"
type input "2025-07-03"
type textarea "x"
type input "2025-08-03"
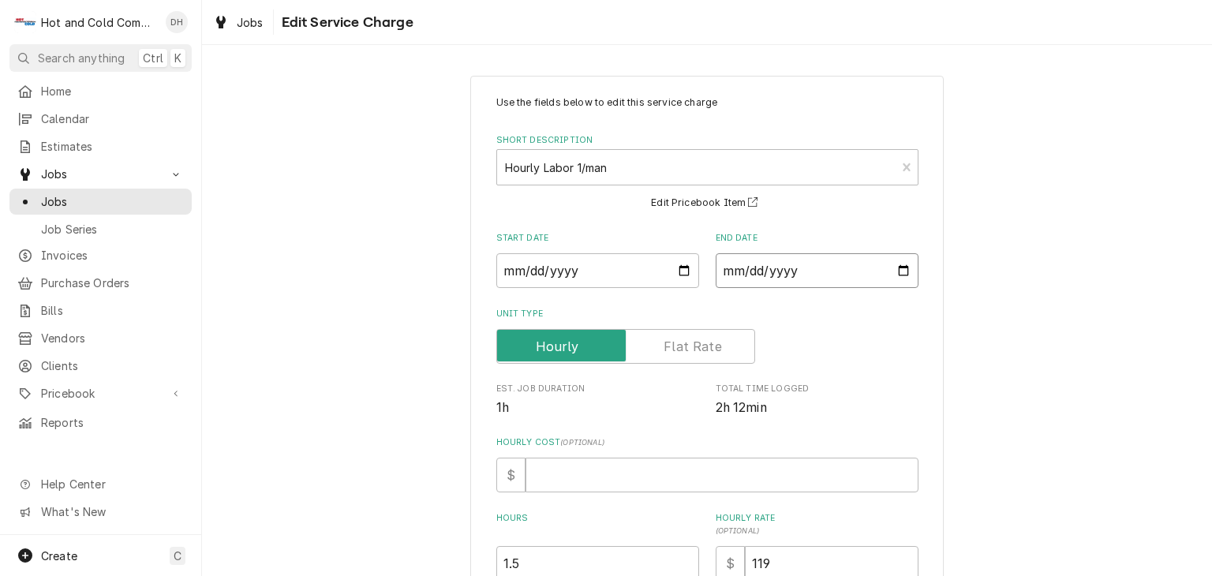
type textarea "x"
type input "2025-09-03"
type textarea "x"
type input "2025-10-03"
type textarea "x"
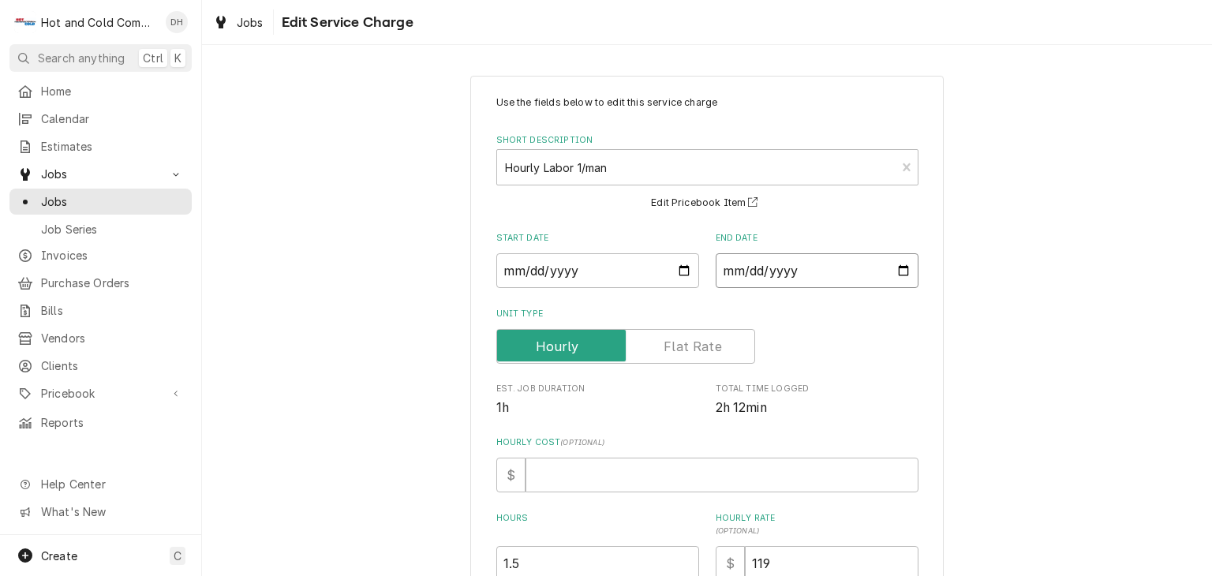
type input "2025-10-13"
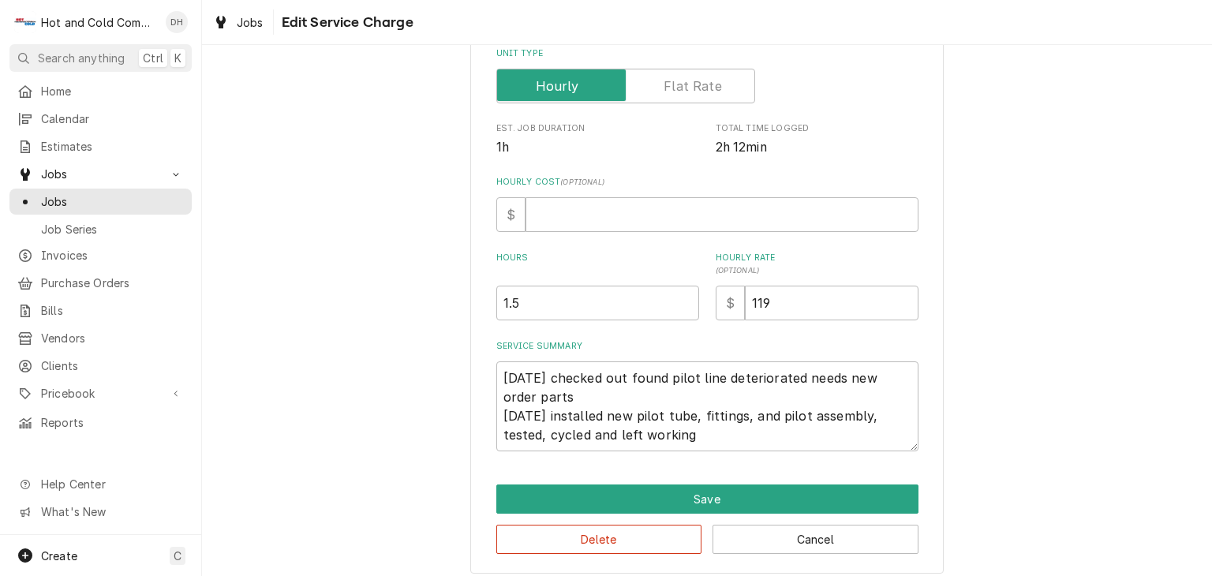
scroll to position [262, 0]
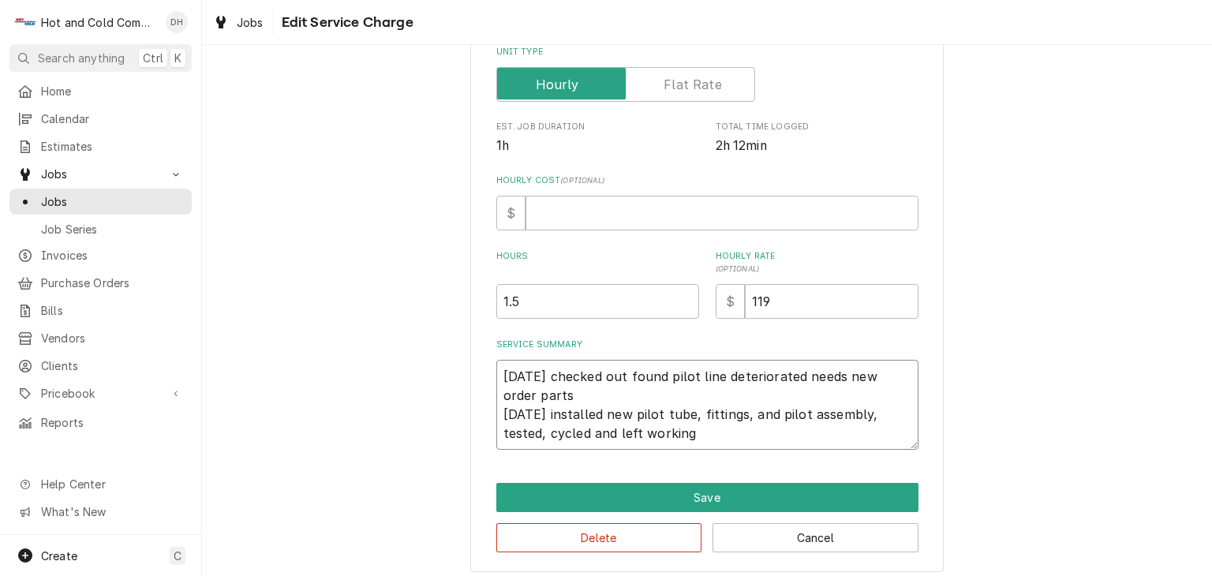
click at [662, 435] on textarea "5/29/25 checked out found pilot line deteriorated needs new order parts 6/3/25 …" at bounding box center [707, 405] width 422 height 90
type textarea "x"
type textarea "5/29/25 checked out found pilot line deteriorated needs new order parts 6/3/25 …"
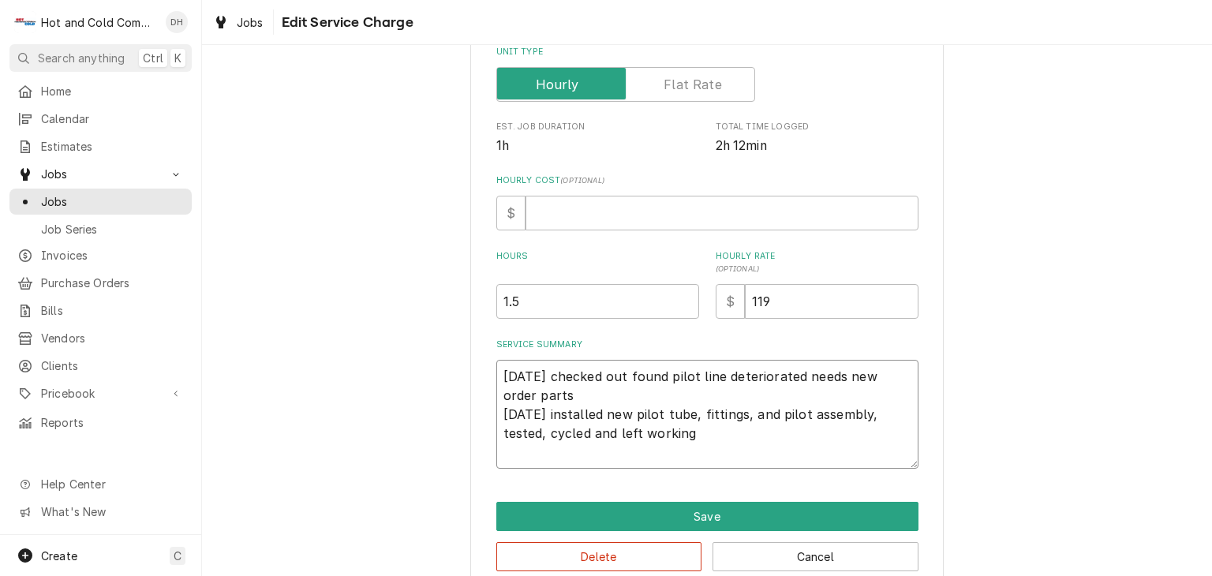
type textarea "x"
type textarea "5/29/25 checked out found pilot line deteriorated needs new order parts 6/3/25 …"
type textarea "x"
type textarea "5/29/25 checked out found pilot line deteriorated needs new order parts 6/3/25 …"
type textarea "x"
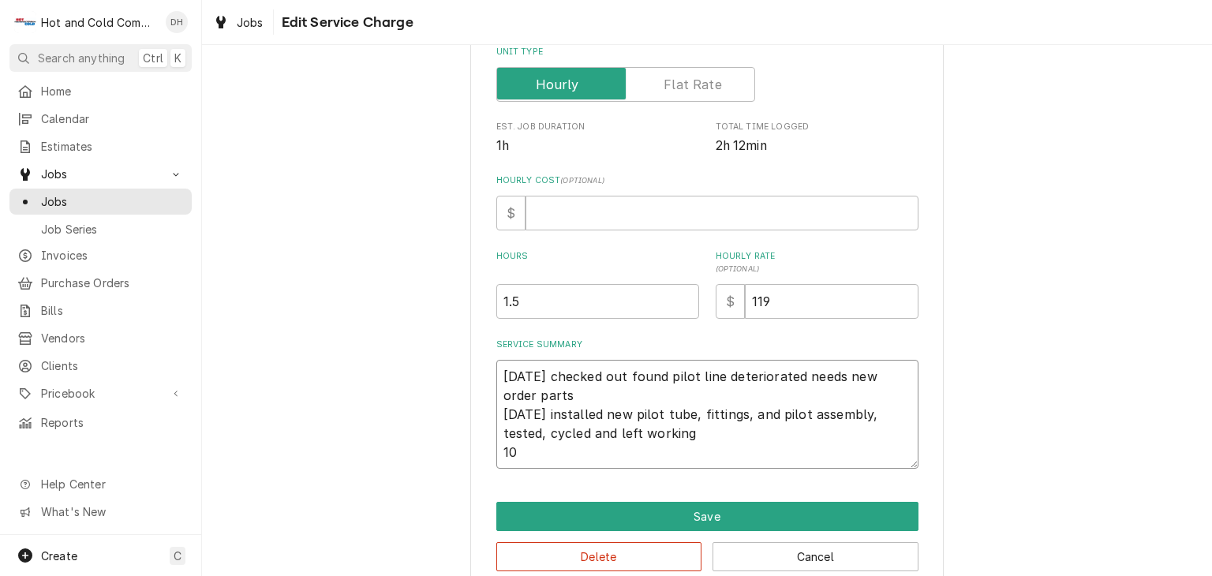
type textarea "5/29/25 checked out found pilot line deteriorated needs new order parts 6/3/25 …"
type textarea "x"
type textarea "5/29/25 checked out found pilot line deteriorated needs new order parts 6/3/25 …"
type textarea "x"
type textarea "5/29/25 checked out found pilot line deteriorated needs new order parts 6/3/25 …"
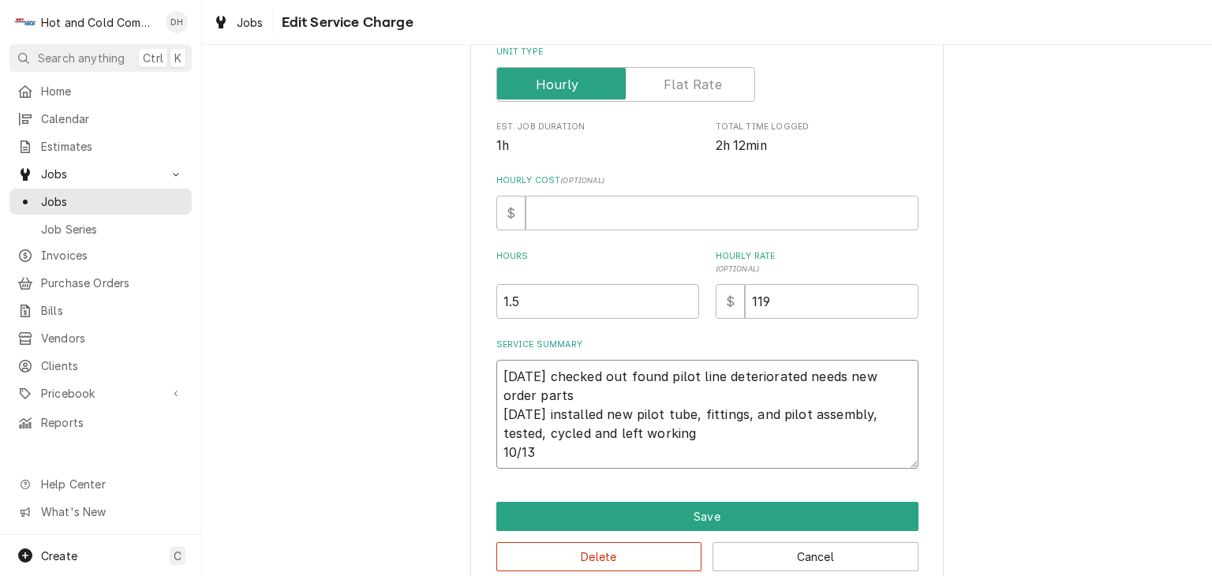
type textarea "x"
type textarea "5/29/25 checked out found pilot line deteriorated needs new order parts 6/3/25 …"
type textarea "x"
type textarea "5/29/25 checked out found pilot line deteriorated needs new order parts 6/3/25 …"
type textarea "x"
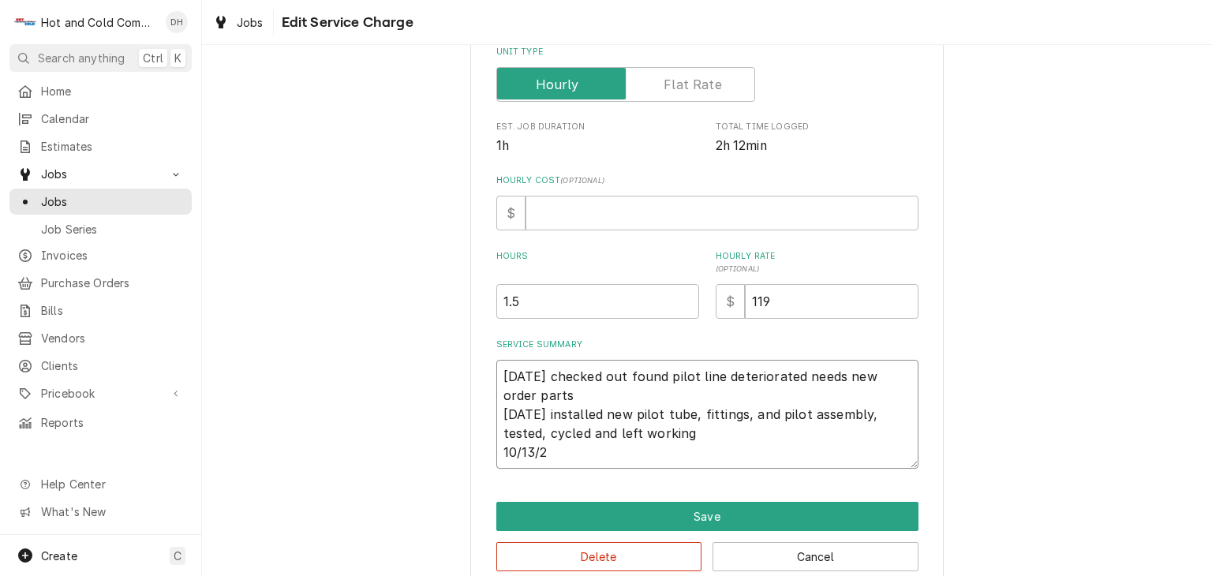
type textarea "5/29/25 checked out found pilot line deteriorated needs new order parts 6/3/25 …"
type textarea "x"
type textarea "5/29/25 checked out found pilot line deteriorated needs new order parts 6/3/25 …"
type textarea "x"
type textarea "5/29/25 checked out found pilot line deteriorated needs new order parts 6/3/25 …"
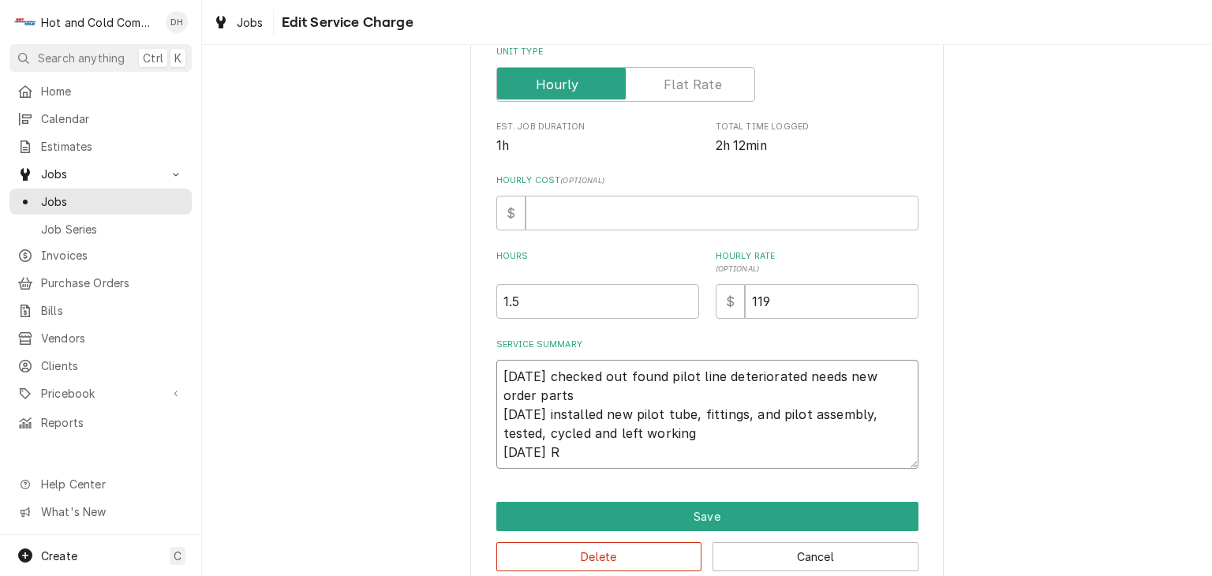
type textarea "x"
type textarea "5/29/25 checked out found pilot line deteriorated needs new order parts 6/3/25 …"
type textarea "x"
type textarea "5/29/25 checked out found pilot line deteriorated needs new order parts 6/3/25 …"
type textarea "x"
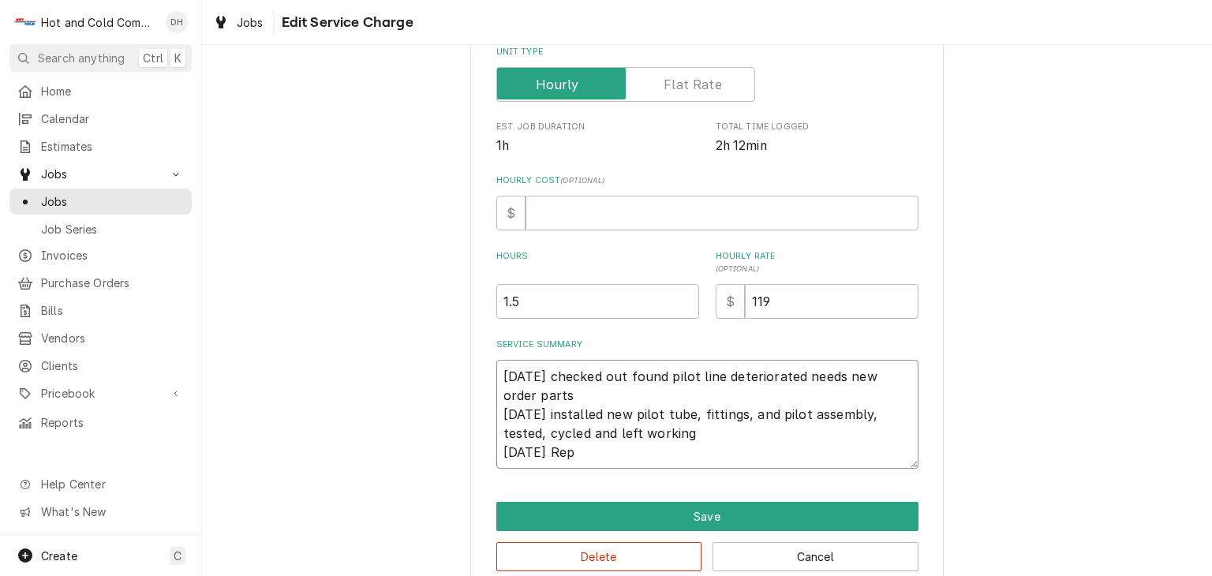
type textarea "5/29/25 checked out found pilot line deteriorated needs new order parts 6/3/25 …"
type textarea "x"
type textarea "5/29/25 checked out found pilot line deteriorated needs new order parts 6/3/25 …"
type textarea "x"
type textarea "5/29/25 checked out found pilot line deteriorated needs new order parts 6/3/25 …"
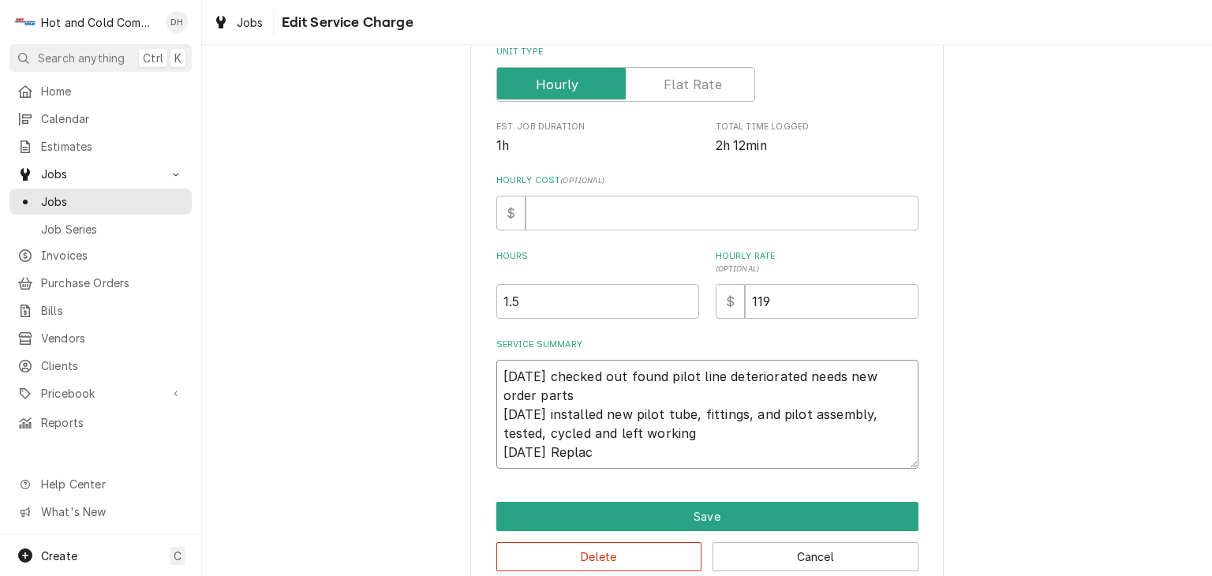
type textarea "x"
type textarea "5/29/25 checked out found pilot line deteriorated needs new order parts 6/3/25 …"
type textarea "x"
type textarea "5/29/25 checked out found pilot line deteriorated needs new order parts 6/3/25 …"
type textarea "x"
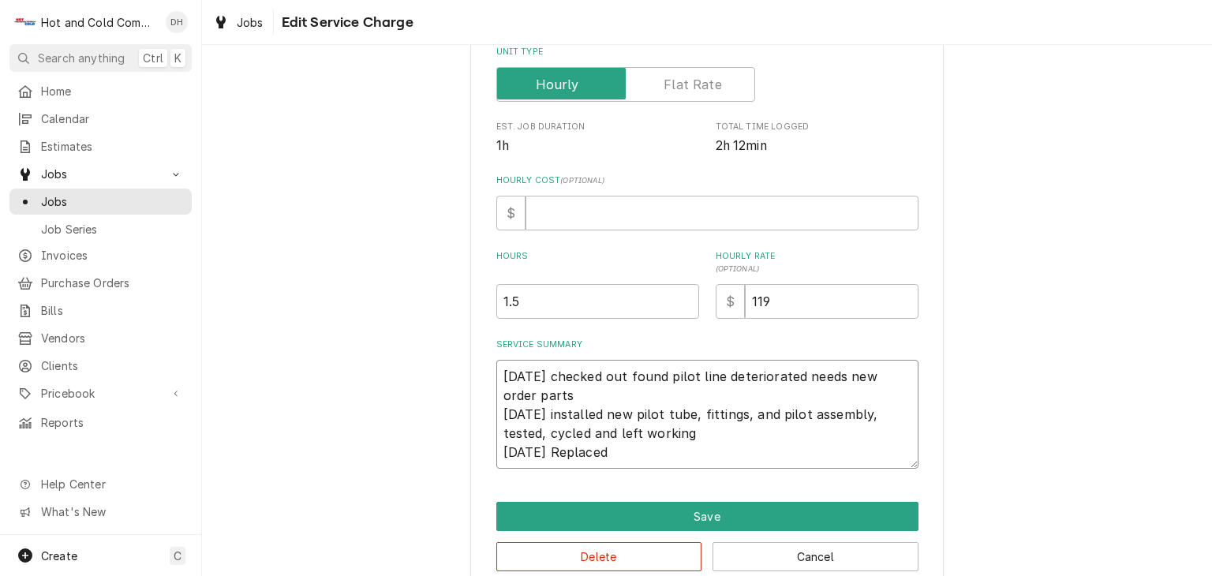
type textarea "5/29/25 checked out found pilot line deteriorated needs new order parts 6/3/25 …"
type textarea "x"
type textarea "5/29/25 checked out found pilot line deteriorated needs new order parts 6/3/25 …"
type textarea "x"
type textarea "5/29/25 checked out found pilot line deteriorated needs new order parts 6/3/25 …"
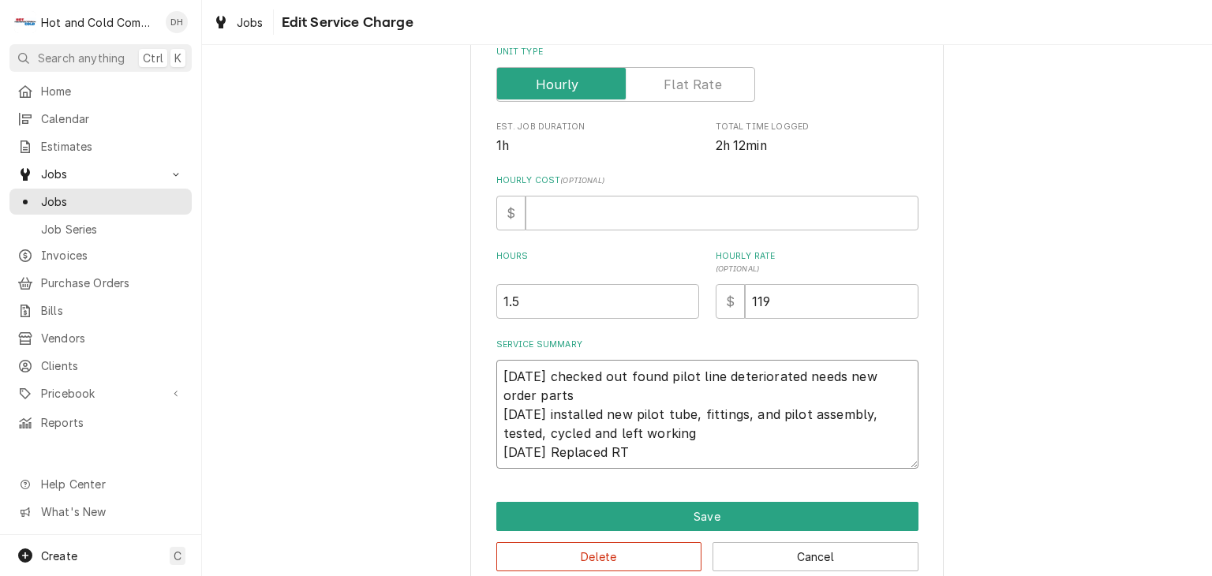
type textarea "x"
type textarea "5/29/25 checked out found pilot line deteriorated needs new order parts 6/3/25 …"
type textarea "x"
type textarea "5/29/25 checked out found pilot line deteriorated needs new order parts 6/3/25 …"
type textarea "x"
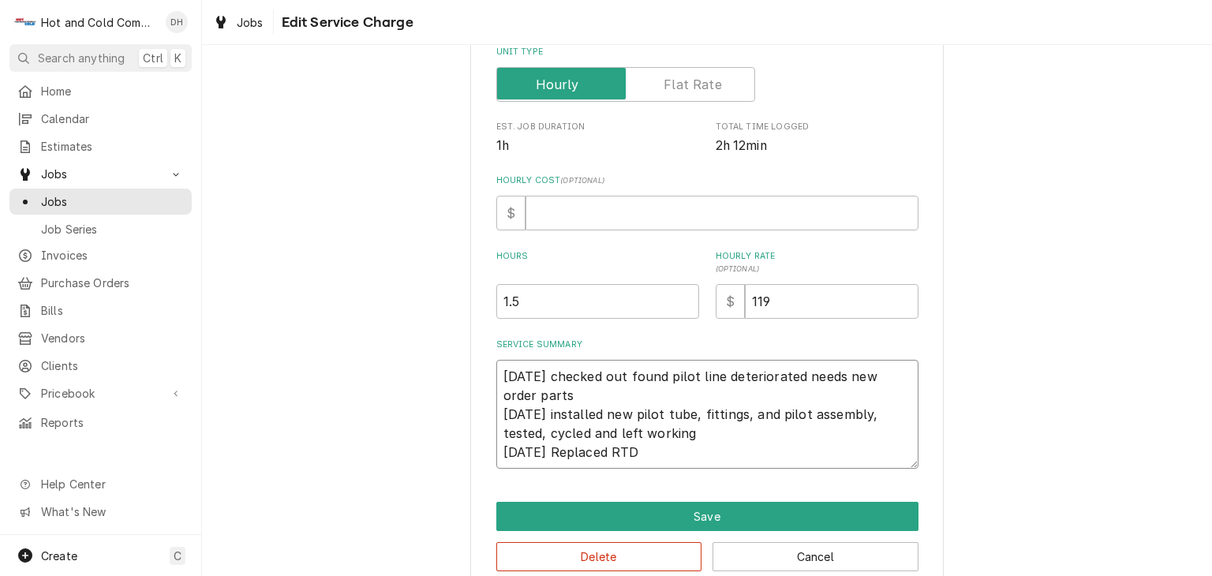
type textarea "5/29/25 checked out found pilot line deteriorated needs new order parts 6/3/25 …"
type textarea "x"
type textarea "5/29/25 checked out found pilot line deteriorated needs new order parts 6/3/25 …"
type textarea "x"
type textarea "5/29/25 checked out found pilot line deteriorated needs new order parts 6/3/25 …"
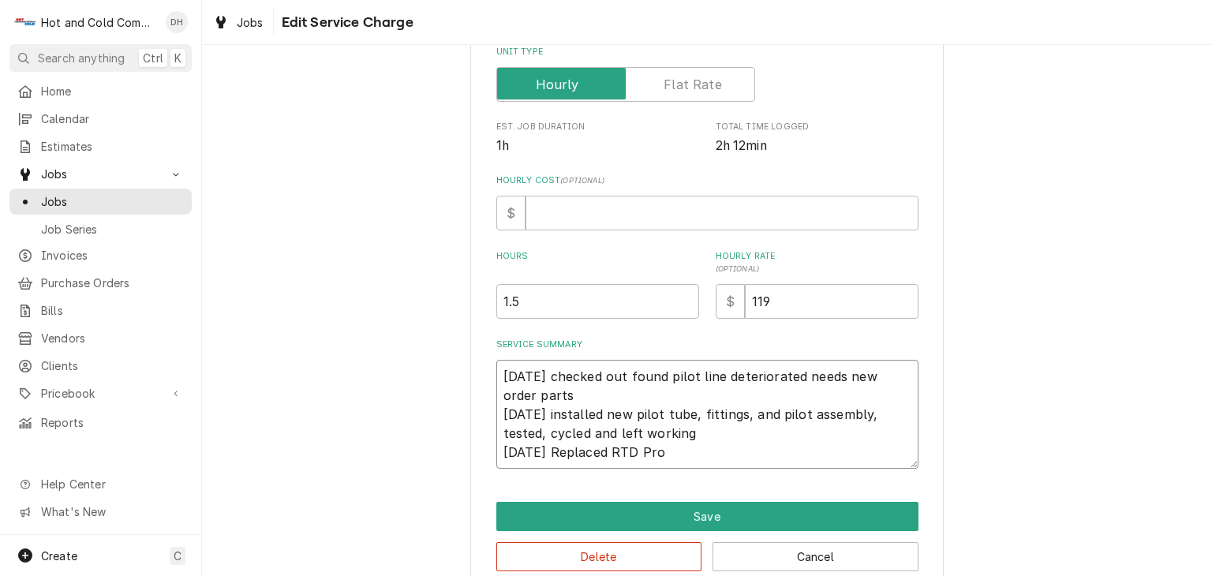
type textarea "x"
type textarea "5/29/25 checked out found pilot line deteriorated needs new order parts 6/3/25 …"
type textarea "x"
type textarea "5/29/25 checked out found pilot line deteriorated needs new order parts 6/3/25 …"
type textarea "x"
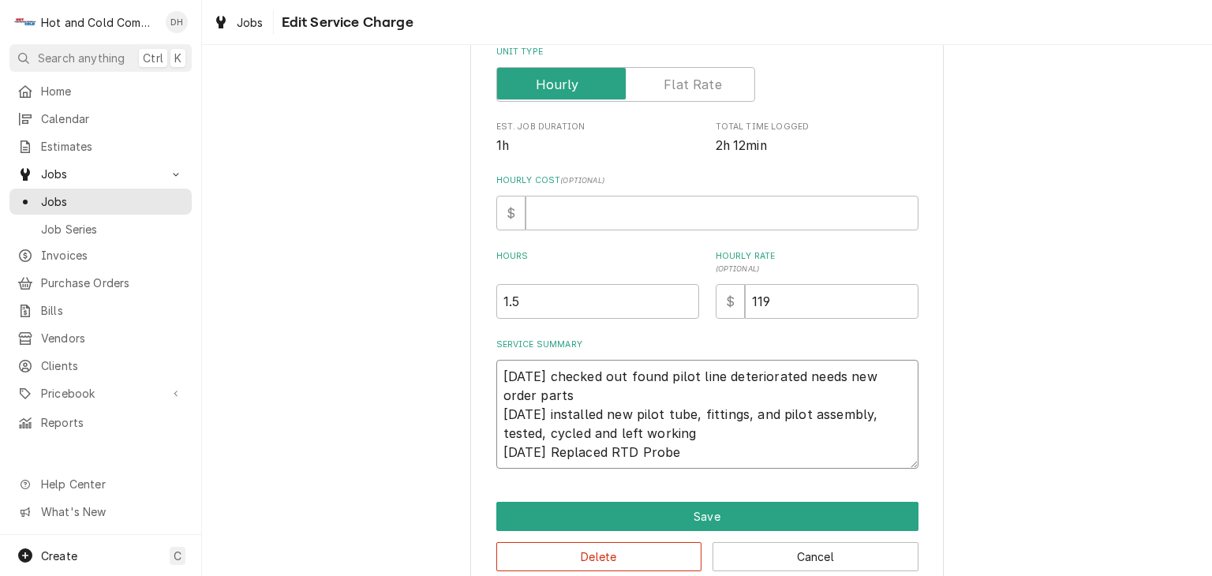
type textarea "5/29/25 checked out found pilot line deteriorated needs new order parts 6/3/25 …"
type textarea "x"
type textarea "5/29/25 checked out found pilot line deteriorated needs new order parts 6/3/25 …"
type textarea "x"
type textarea "5/29/25 checked out found pilot line deteriorated needs new order parts 6/3/25 …"
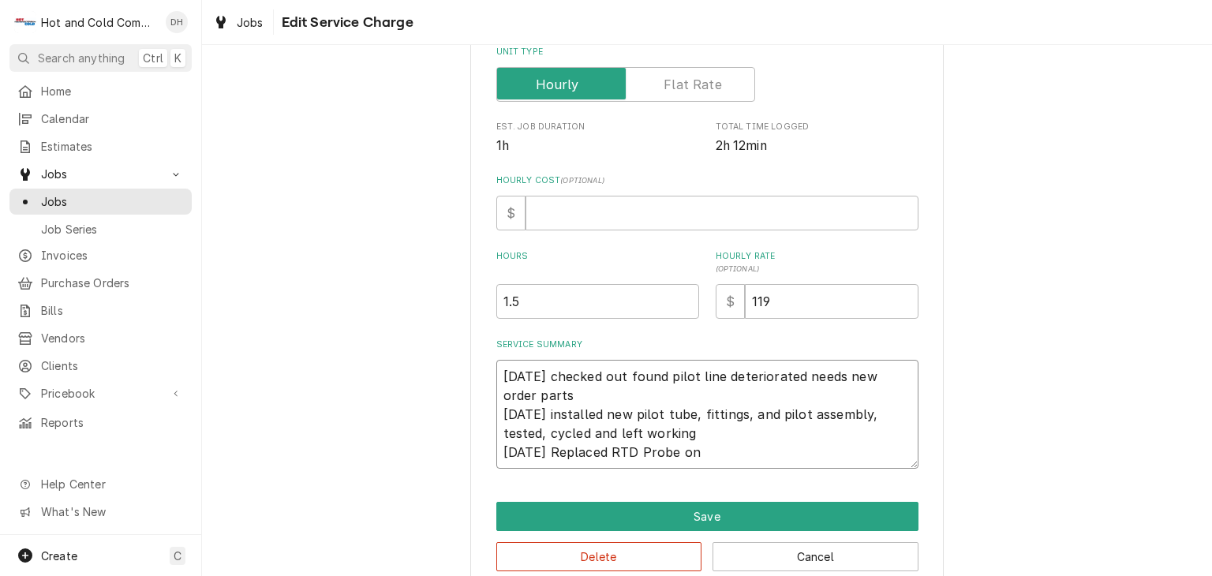
type textarea "x"
type textarea "5/29/25 checked out found pilot line deteriorated needs new order parts 6/3/25 …"
type textarea "x"
type textarea "5/29/25 checked out found pilot line deteriorated needs new order parts 6/3/25 …"
type textarea "x"
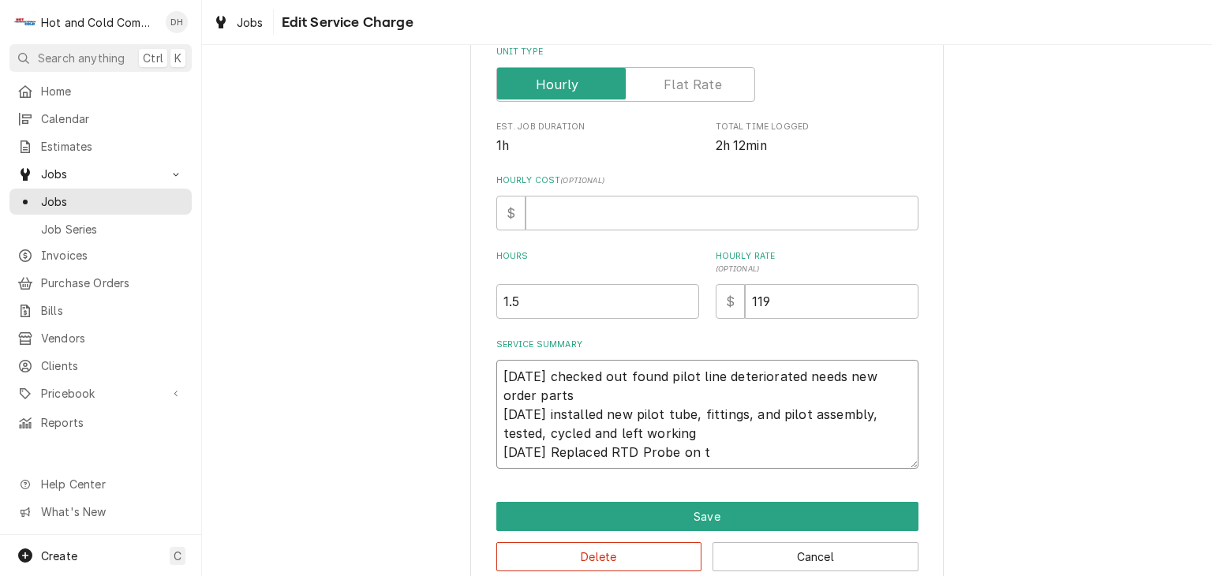
type textarea "5/29/25 checked out found pilot line deteriorated needs new order parts 6/3/25 …"
type textarea "x"
type textarea "5/29/25 checked out found pilot line deteriorated needs new order parts 6/3/25 …"
type textarea "x"
type textarea "5/29/25 checked out found pilot line deteriorated needs new order parts 6/3/25 …"
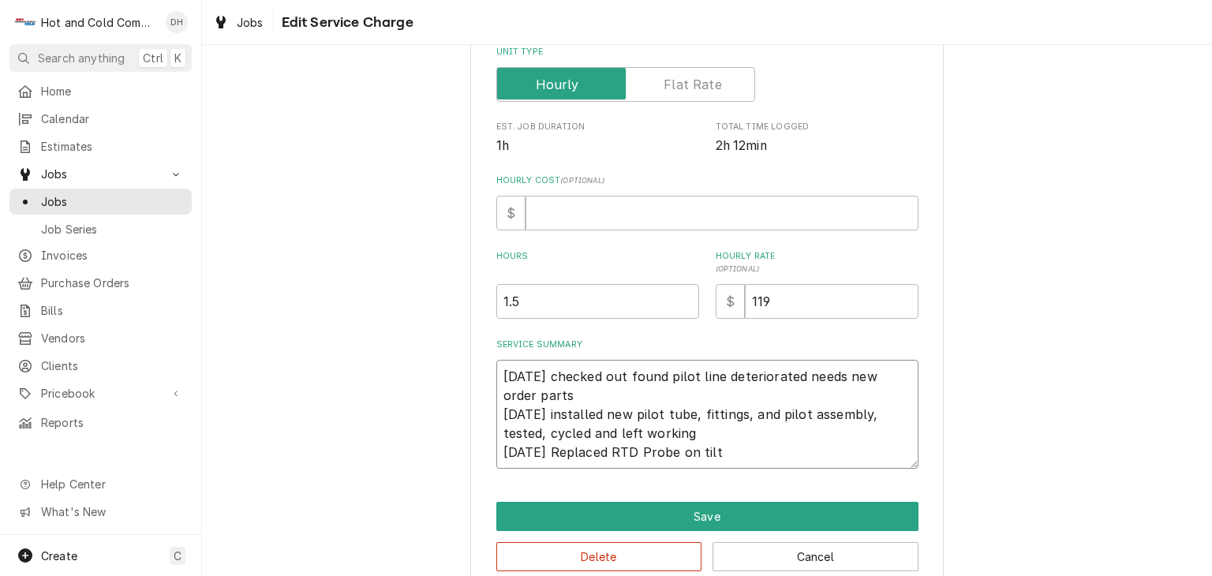
type textarea "x"
type textarea "5/29/25 checked out found pilot line deteriorated needs new order parts 6/3/25 …"
type textarea "x"
type textarea "5/29/25 checked out found pilot line deteriorated needs new order parts 6/3/25 …"
type textarea "x"
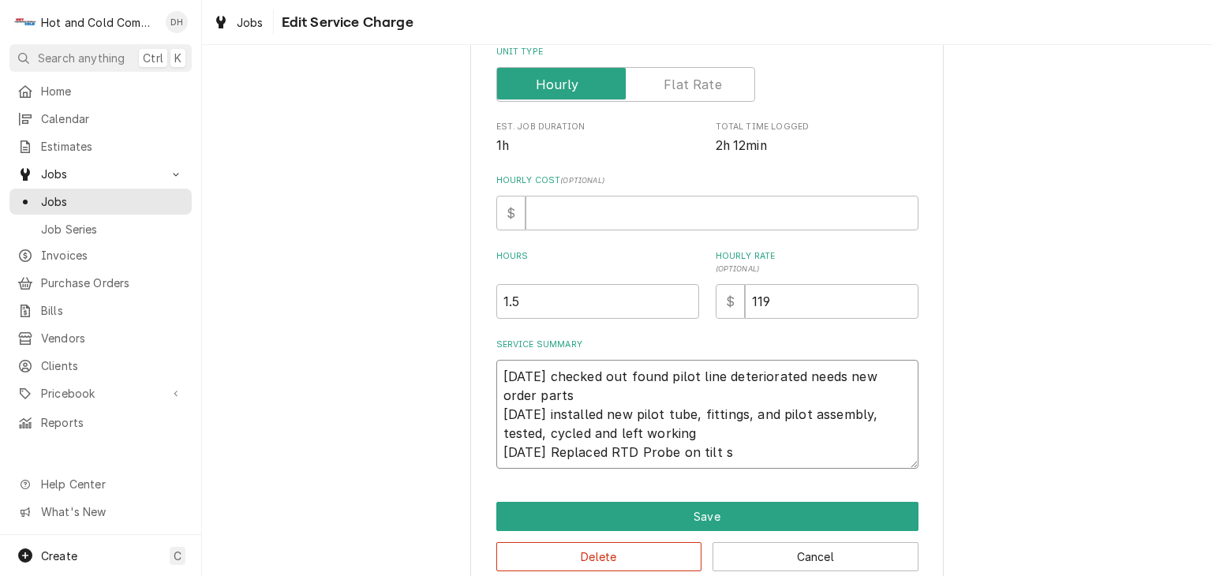
type textarea "5/29/25 checked out found pilot line deteriorated needs new order parts 6/3/25 …"
type textarea "x"
type textarea "5/29/25 checked out found pilot line deteriorated needs new order parts 6/3/25 …"
type textarea "x"
type textarea "5/29/25 checked out found pilot line deteriorated needs new order parts 6/3/25 …"
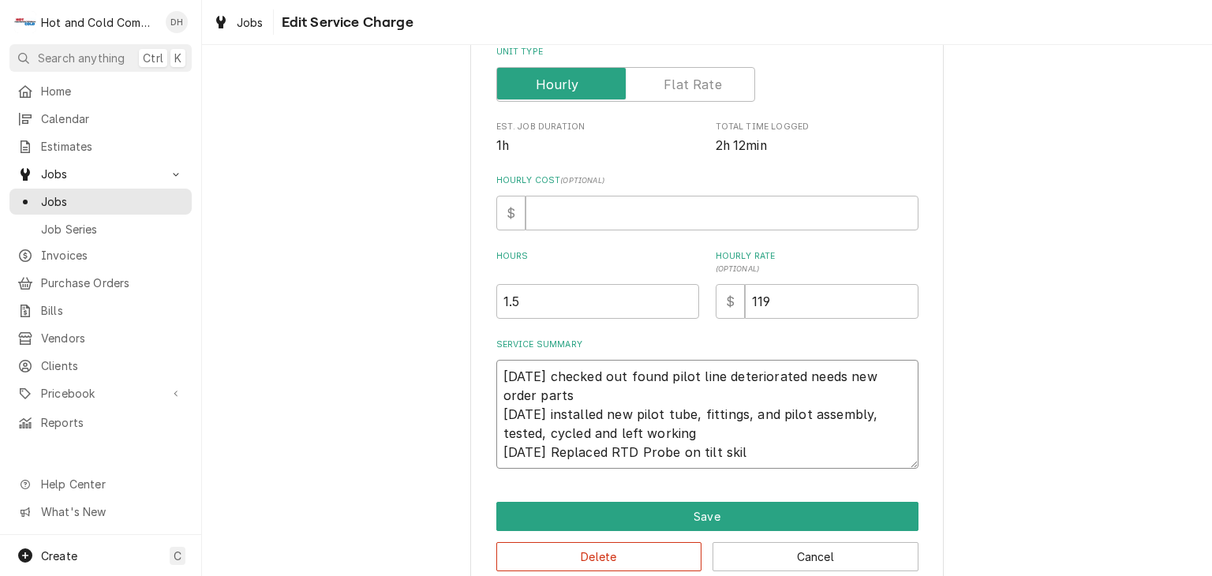
type textarea "x"
type textarea "5/29/25 checked out found pilot line deteriorated needs new order parts 6/3/25 …"
type textarea "x"
type textarea "5/29/25 checked out found pilot line deteriorated needs new order parts 6/3/25 …"
type textarea "x"
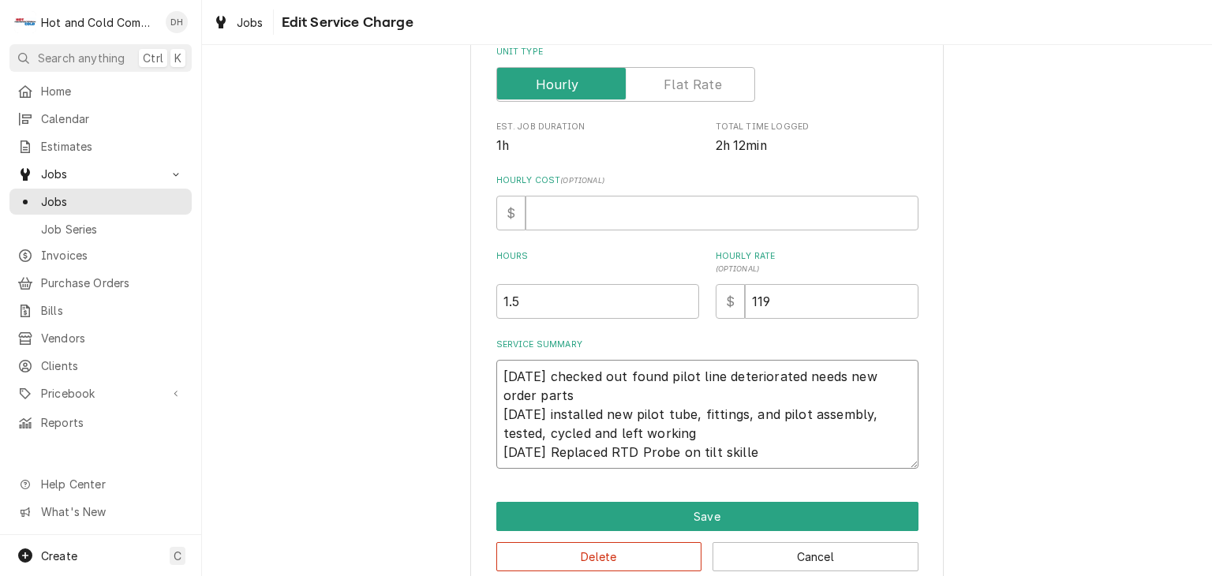
type textarea "5/29/25 checked out found pilot line deteriorated needs new order parts 6/3/25 …"
type textarea "x"
type textarea "5/29/25 checked out found pilot line deteriorated needs new order parts 6/3/25 …"
type textarea "x"
type textarea "5/29/25 checked out found pilot line deteriorated needs new order parts 6/3/25 …"
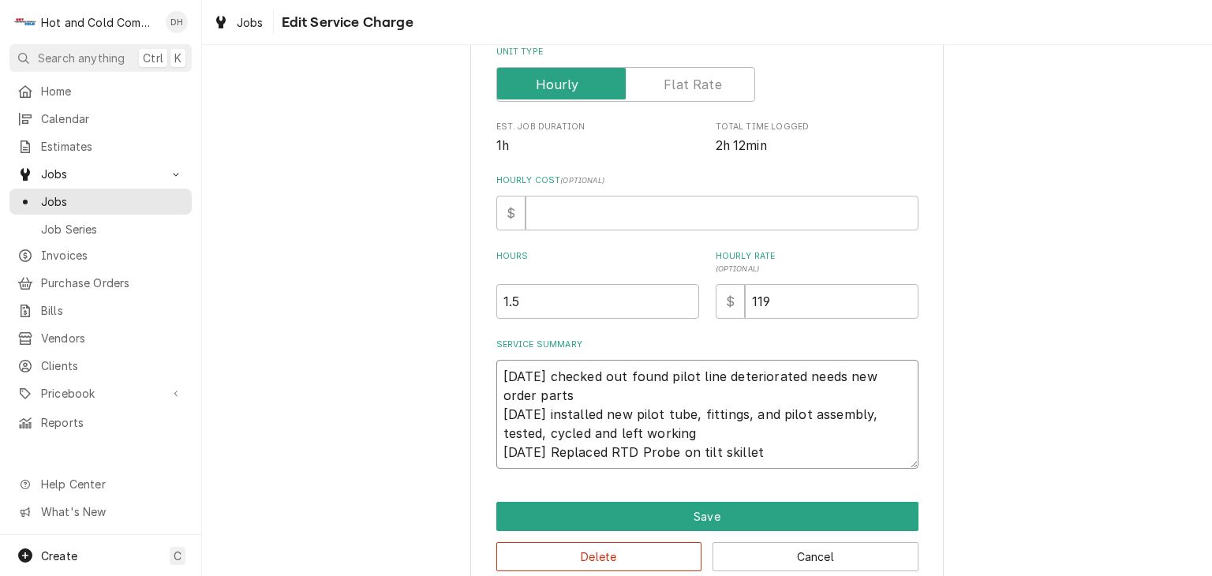
type textarea "x"
type textarea "5/29/25 checked out found pilot line deteriorated needs new order parts 6/3/25 …"
type textarea "x"
type textarea "5/29/25 checked out found pilot line deteriorated needs new order parts 6/3/25 …"
type textarea "x"
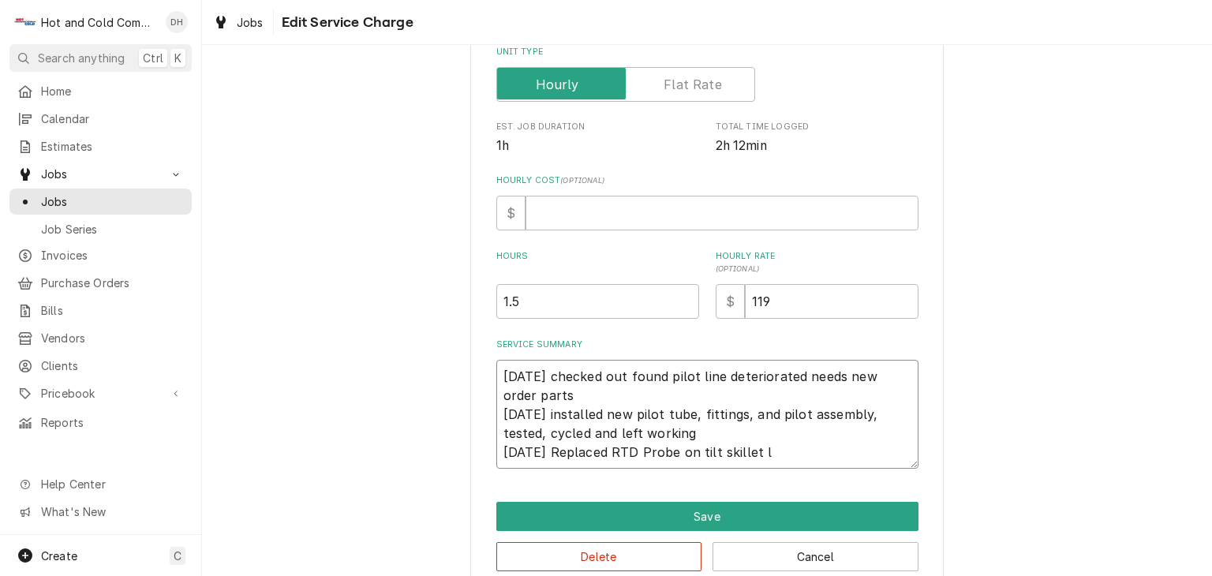
type textarea "5/29/25 checked out found pilot line deteriorated needs new order parts 6/3/25 …"
type textarea "x"
type textarea "5/29/25 checked out found pilot line deteriorated needs new order parts 6/3/25 …"
type textarea "x"
type textarea "5/29/25 checked out found pilot line deteriorated needs new order parts 6/3/25 …"
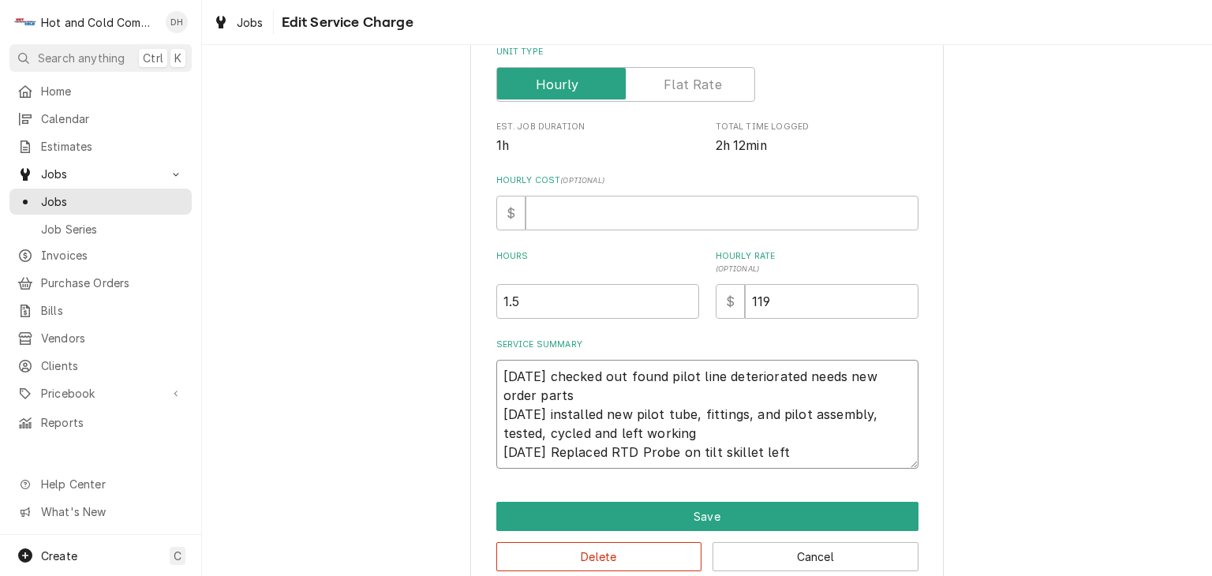
type textarea "x"
type textarea "5/29/25 checked out found pilot line deteriorated needs new order parts 6/3/25 …"
type textarea "x"
type textarea "5/29/25 checked out found pilot line deteriorated needs new order parts 6/3/25 …"
type textarea "x"
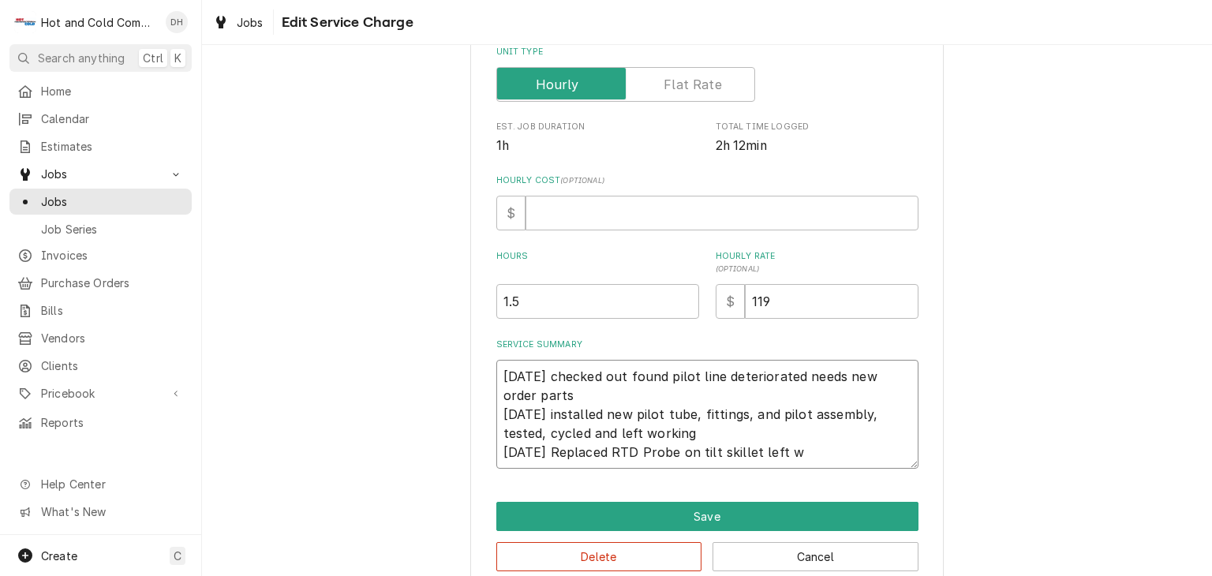
type textarea "5/29/25 checked out found pilot line deteriorated needs new order parts 6/3/25 …"
type textarea "x"
type textarea "5/29/25 checked out found pilot line deteriorated needs new order parts 6/3/25 …"
type textarea "x"
type textarea "5/29/25 checked out found pilot line deteriorated needs new order parts 6/3/25 …"
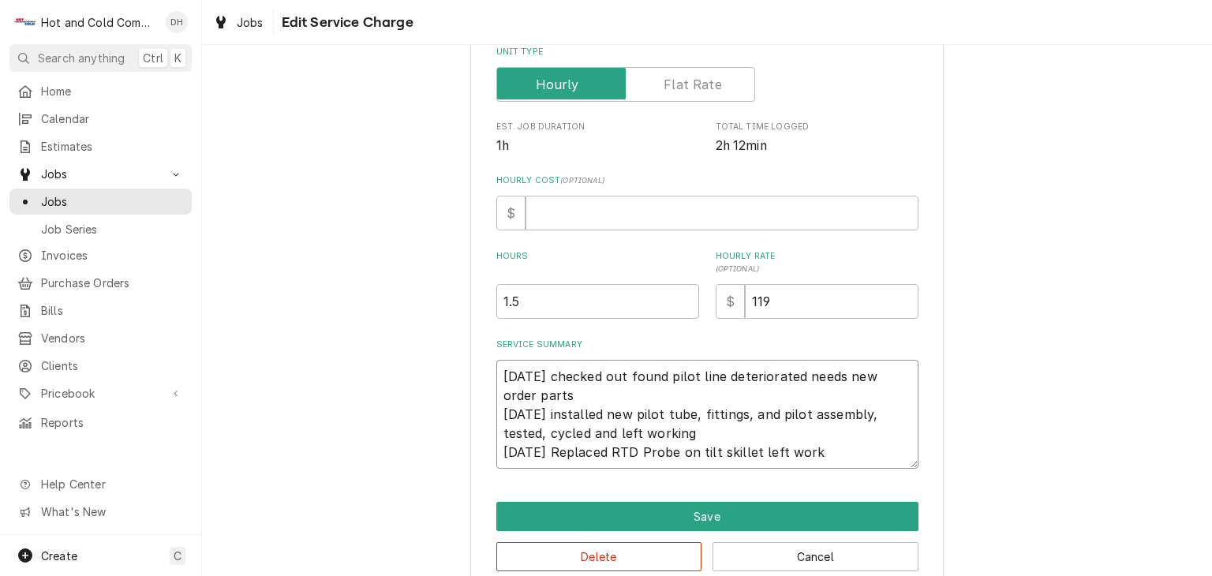
type textarea "x"
type textarea "5/29/25 checked out found pilot line deteriorated needs new order parts 6/3/25 …"
type textarea "x"
type textarea "5/29/25 checked out found pilot line deteriorated needs new order parts 6/3/25 …"
type textarea "x"
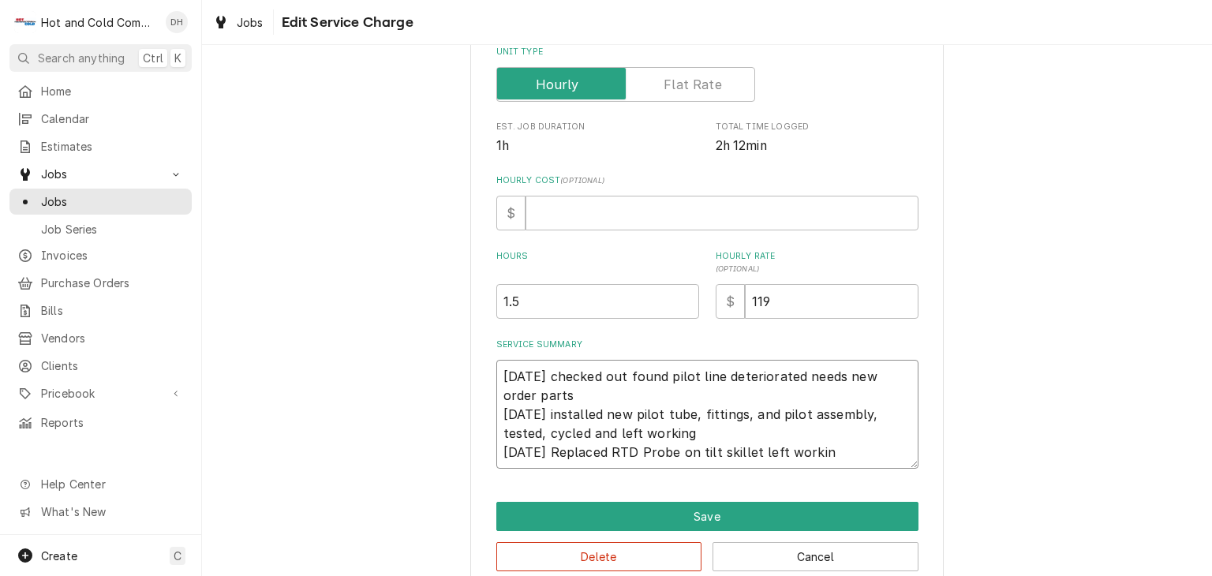
type textarea "5/29/25 checked out found pilot line deteriorated needs new order parts 6/3/25 …"
click at [555, 447] on textarea "5/29/25 checked out found pilot line deteriorated needs new order parts 6/3/25 …" at bounding box center [707, 414] width 422 height 109
type textarea "x"
type textarea "5/29/25 checked out found pilot line deteriorated needs new order parts 6/3/25 …"
type textarea "x"
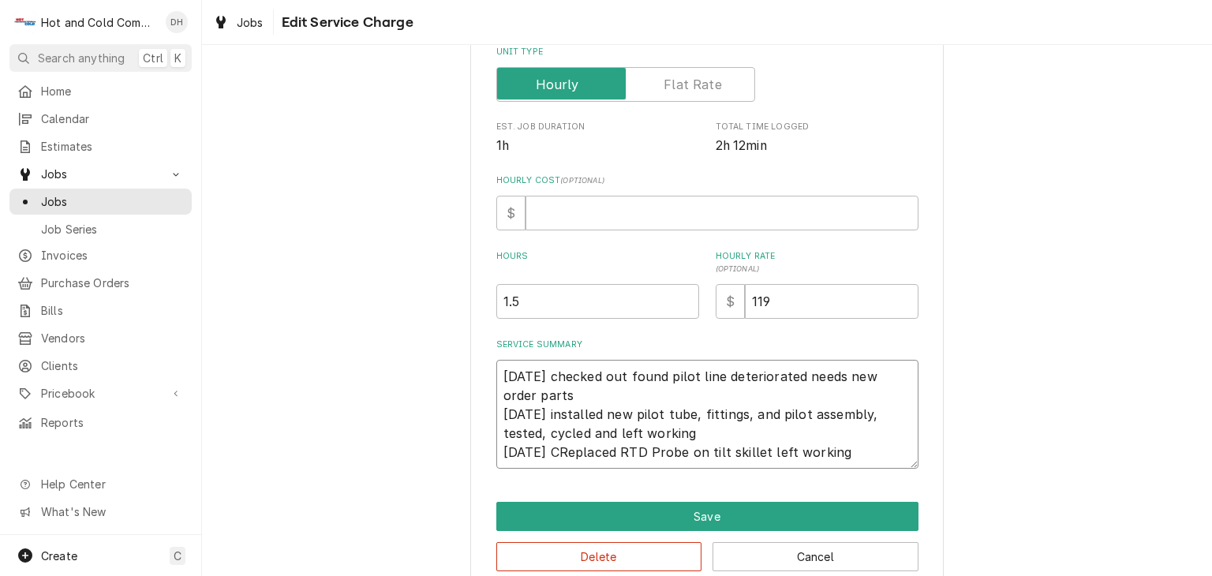
type textarea "5/29/25 checked out found pilot line deteriorated needs new order parts 6/3/25 …"
type textarea "x"
type textarea "5/29/25 checked out found pilot line deteriorated needs new order parts 6/3/25 …"
type textarea "x"
type textarea "5/29/25 checked out found pilot line deteriorated needs new order parts 6/3/25 …"
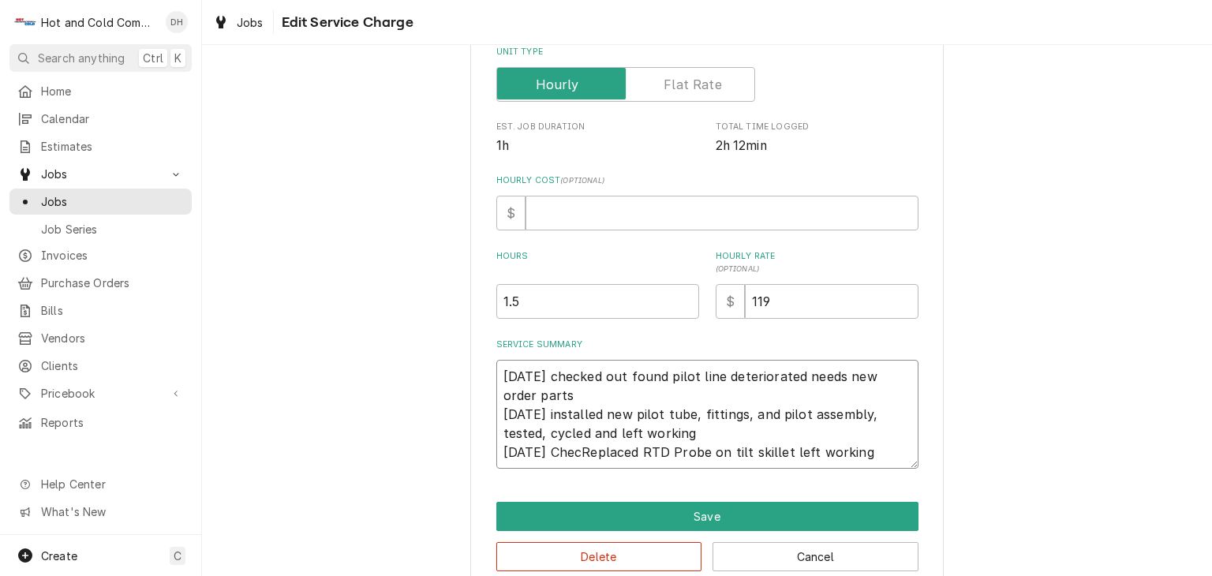
type textarea "x"
type textarea "5/29/25 checked out found pilot line deteriorated needs new order parts 6/3/25 …"
type textarea "x"
type textarea "5/29/25 checked out found pilot line deteriorated needs new order parts 6/3/25 …"
type textarea "x"
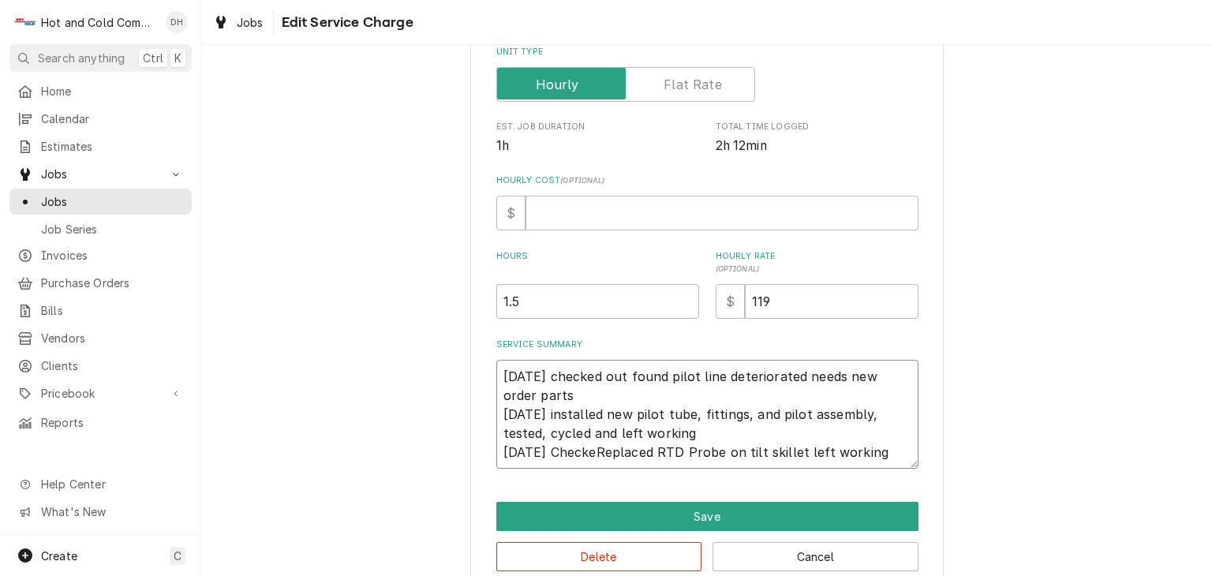
type textarea "5/29/25 checked out found pilot line deteriorated needs new order parts 6/3/25 …"
type textarea "x"
type textarea "5/29/25 checked out found pilot line deteriorated needs new order parts 6/3/25 …"
type textarea "x"
type textarea "5/29/25 checked out found pilot line deteriorated needs new order parts 6/3/25 …"
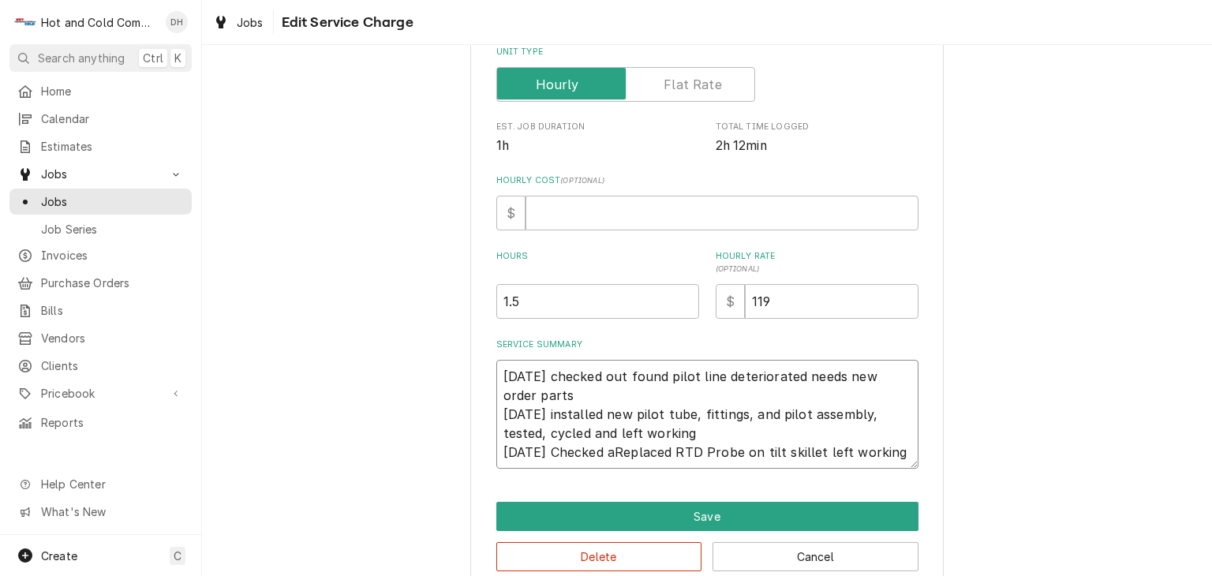
type textarea "x"
type textarea "5/29/25 checked out found pilot line deteriorated needs new order parts 6/3/25 …"
type textarea "x"
type textarea "5/29/25 checked out found pilot line deteriorated needs new order parts 6/3/25 …"
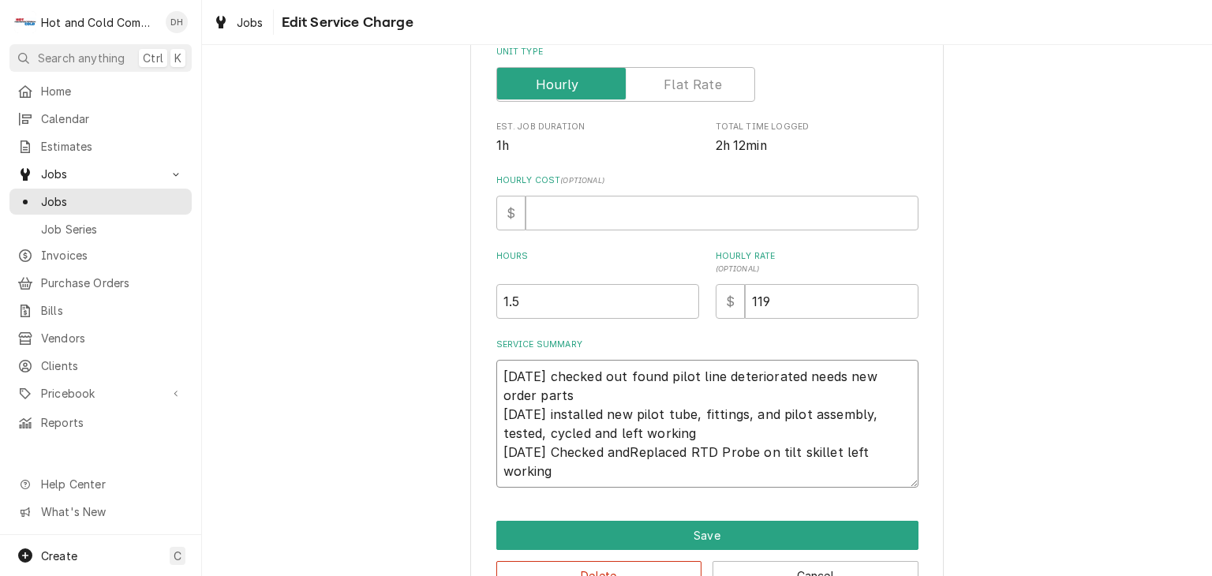
type textarea "x"
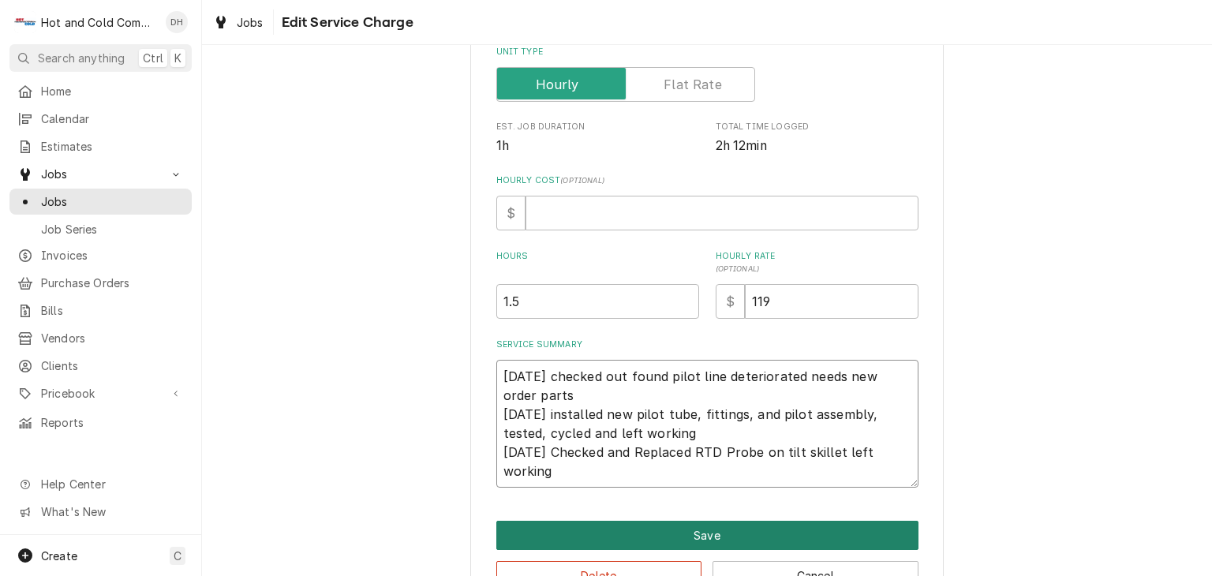
type textarea "5/29/25 checked out found pilot line deteriorated needs new order parts 6/3/25 …"
click at [751, 533] on button "Save" at bounding box center [707, 535] width 422 height 29
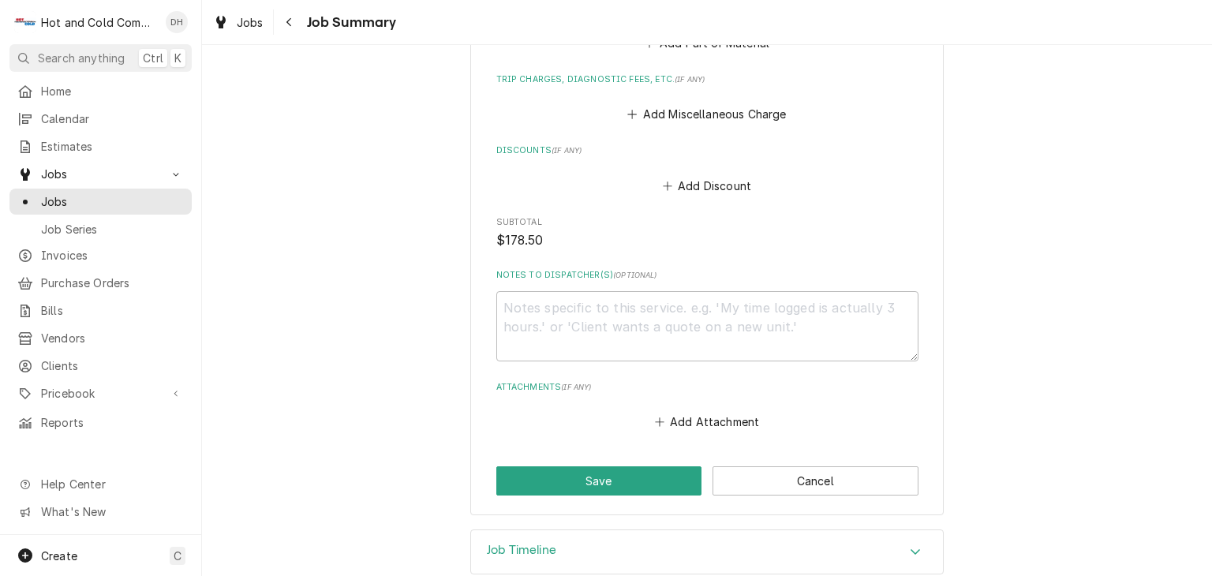
scroll to position [842, 0]
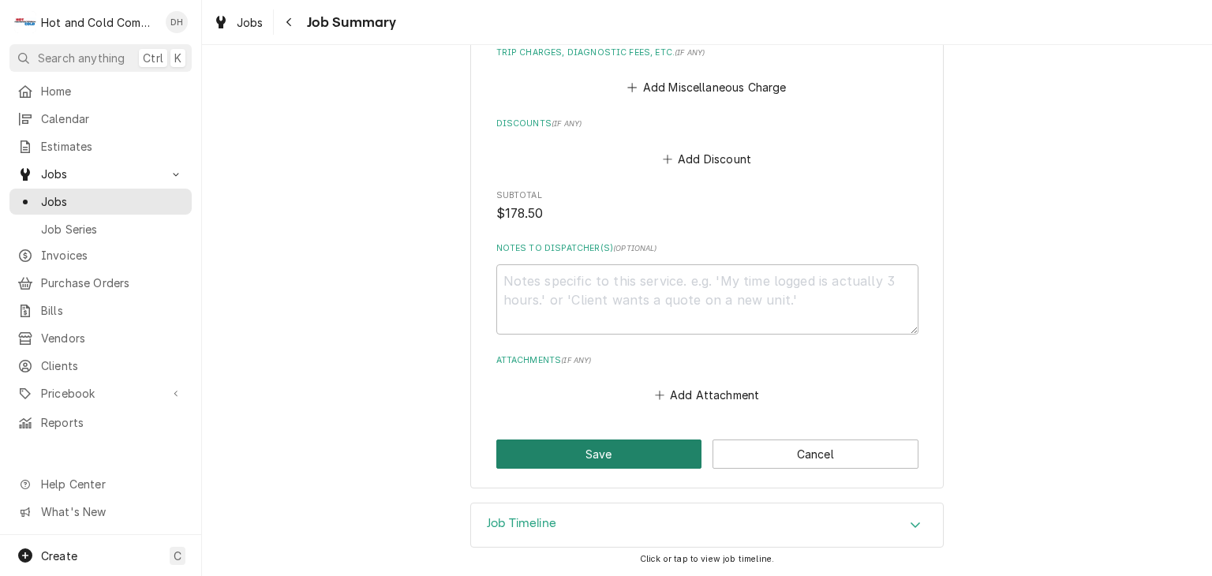
click at [629, 455] on button "Save" at bounding box center [599, 453] width 206 height 29
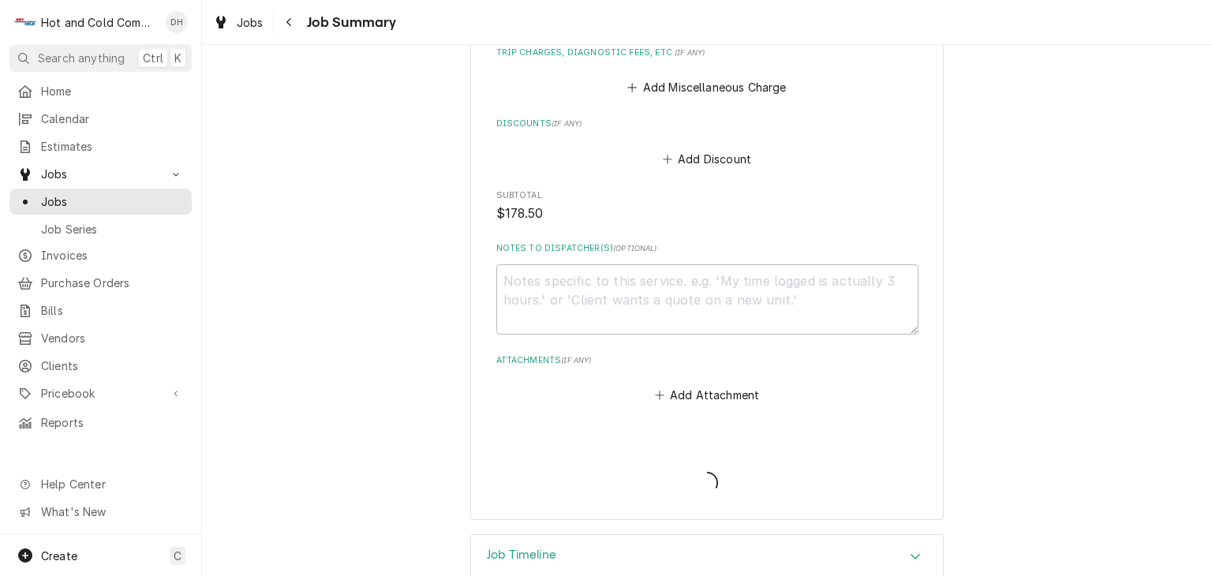
type textarea "x"
